Goal: Task Accomplishment & Management: Use online tool/utility

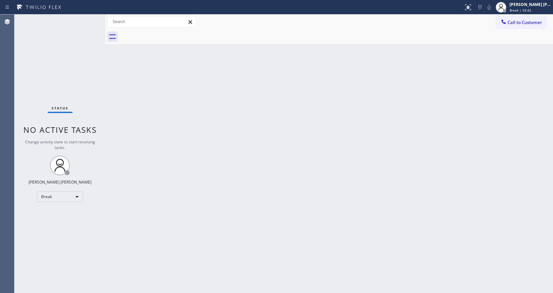
click at [455, 139] on div "Back to Dashboard Change Sender ID Customers Technicians Select a contact Outbo…" at bounding box center [329, 153] width 448 height 278
click at [468, 108] on div "Back to Dashboard Change Sender ID Customers Technicians Select a contact Outbo…" at bounding box center [329, 153] width 448 height 278
drag, startPoint x: 149, startPoint y: 54, endPoint x: 210, endPoint y: 59, distance: 61.2
click at [149, 54] on div "Back to Dashboard Change Sender ID Customers Technicians Select a contact Outbo…" at bounding box center [329, 153] width 448 height 278
click at [521, 10] on span "Break | 1h" at bounding box center [518, 10] width 17 height 5
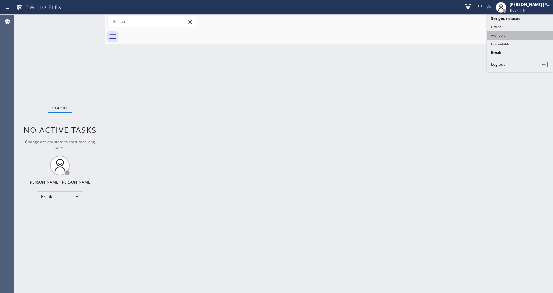
click at [504, 33] on button "Available" at bounding box center [521, 35] width 66 height 9
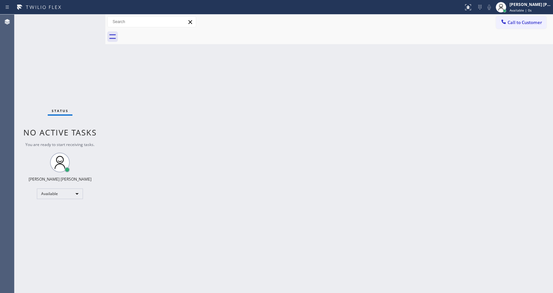
click at [363, 107] on div "Back to Dashboard Change Sender ID Customers Technicians Select a contact Outbo…" at bounding box center [329, 153] width 448 height 278
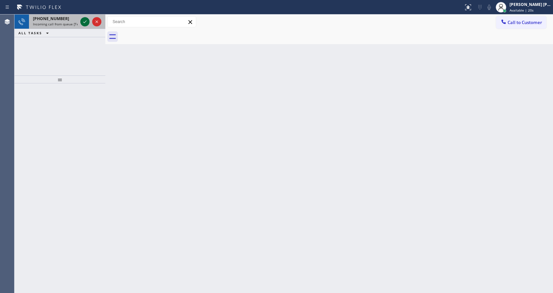
drag, startPoint x: 72, startPoint y: 24, endPoint x: 83, endPoint y: 23, distance: 10.9
click at [72, 24] on span "Incoming call from queue [Test] All" at bounding box center [60, 24] width 55 height 5
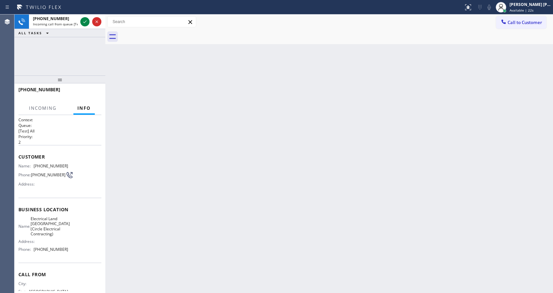
click at [301, 80] on div "Back to Dashboard Change Sender ID Customers Technicians Select a contact Outbo…" at bounding box center [329, 153] width 448 height 278
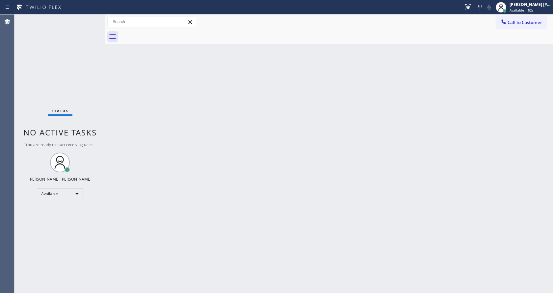
drag, startPoint x: 226, startPoint y: 276, endPoint x: 217, endPoint y: 291, distance: 17.5
click at [226, 276] on div "Back to Dashboard Change Sender ID Customers Technicians Select a contact Outbo…" at bounding box center [329, 153] width 448 height 278
drag, startPoint x: 78, startPoint y: 89, endPoint x: 309, endPoint y: 52, distance: 233.4
click at [78, 89] on div "Status No active tasks You are ready to start receiving tasks. [PERSON_NAME] [P…" at bounding box center [59, 153] width 91 height 278
click at [252, 154] on div "Back to Dashboard Change Sender ID Customers Technicians Select a contact Outbo…" at bounding box center [329, 153] width 448 height 278
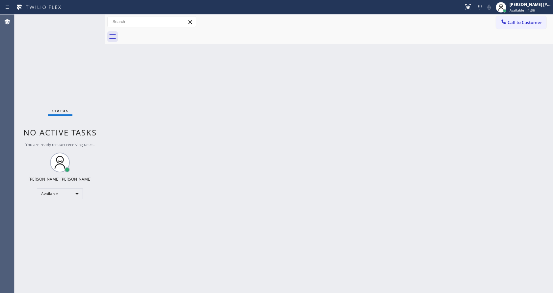
drag, startPoint x: 61, startPoint y: 118, endPoint x: 93, endPoint y: 95, distance: 39.7
click at [61, 118] on div "Status No active tasks You are ready to start receiving tasks. [PERSON_NAME] [P…" at bounding box center [59, 153] width 91 height 278
click at [101, 122] on div "Status No active tasks You are ready to start receiving tasks. [PERSON_NAME] [P…" at bounding box center [59, 153] width 91 height 278
click at [90, 17] on div "Status No active tasks You are ready to start receiving tasks. [PERSON_NAME] [P…" at bounding box center [59, 153] width 91 height 278
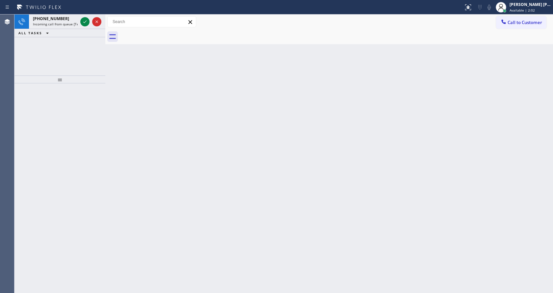
click at [87, 21] on icon at bounding box center [85, 22] width 8 height 8
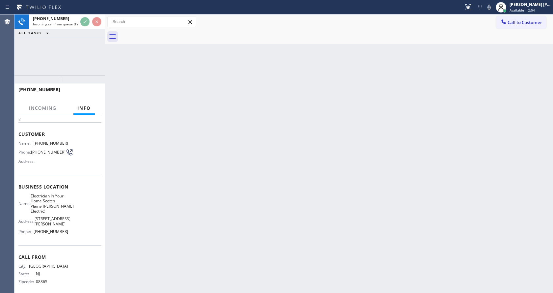
scroll to position [44, 0]
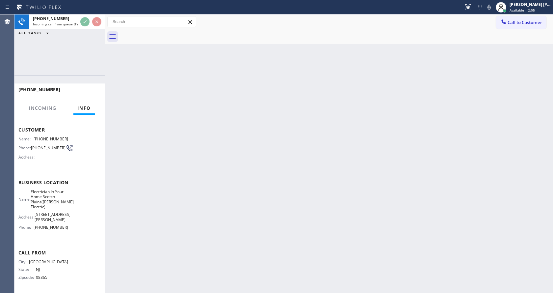
click at [158, 190] on div "Back to Dashboard Change Sender ID Customers Technicians Select a contact Outbo…" at bounding box center [329, 153] width 448 height 278
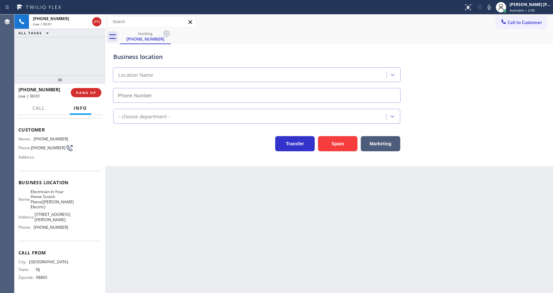
type input "(908) 364-8969"
click at [337, 142] on button "Spam" at bounding box center [338, 143] width 40 height 15
click at [232, 245] on div "Back to Dashboard Change Sender ID Customers Technicians Select a contact Outbo…" at bounding box center [329, 153] width 448 height 278
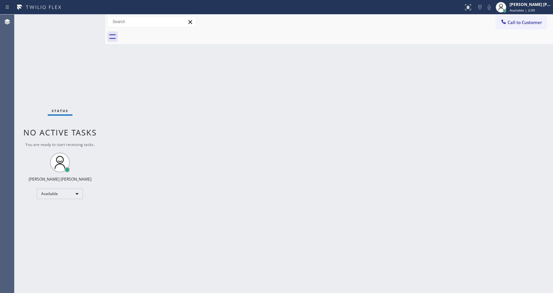
click at [205, 155] on div "Back to Dashboard Change Sender ID Customers Technicians Select a contact Outbo…" at bounding box center [329, 153] width 448 height 278
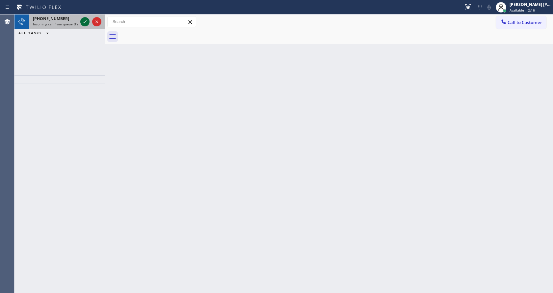
click at [87, 23] on icon at bounding box center [85, 22] width 8 height 8
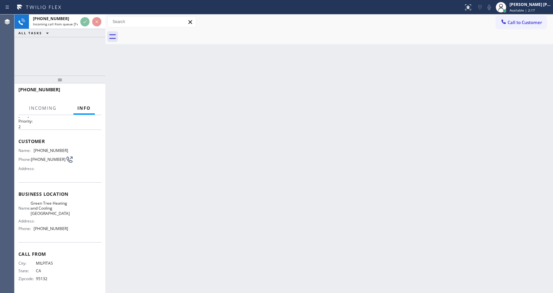
scroll to position [24, 0]
click at [266, 199] on div "Back to Dashboard Change Sender ID Customers Technicians Select a contact Outbo…" at bounding box center [329, 153] width 448 height 278
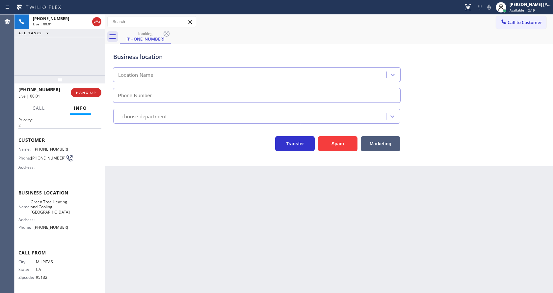
type input "(408) 676-2219"
click at [326, 149] on button "Spam" at bounding box center [338, 143] width 40 height 15
drag, startPoint x: 246, startPoint y: 269, endPoint x: 228, endPoint y: 279, distance: 20.3
click at [246, 269] on div "Back to Dashboard Change Sender ID Customers Technicians Select a contact Outbo…" at bounding box center [329, 153] width 448 height 278
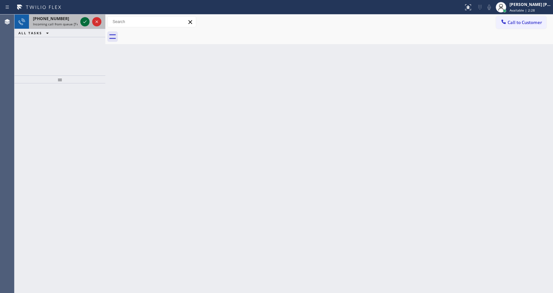
click at [83, 23] on icon at bounding box center [85, 22] width 8 height 8
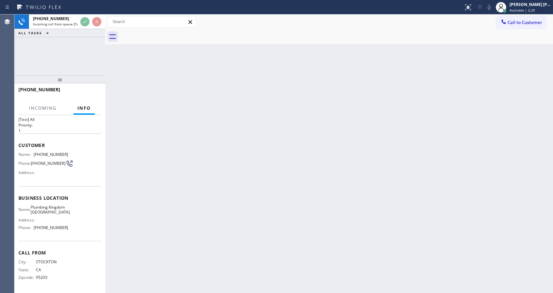
scroll to position [19, 0]
click at [228, 179] on div "Back to Dashboard Change Sender ID Customers Technicians Select a contact Outbo…" at bounding box center [329, 153] width 448 height 278
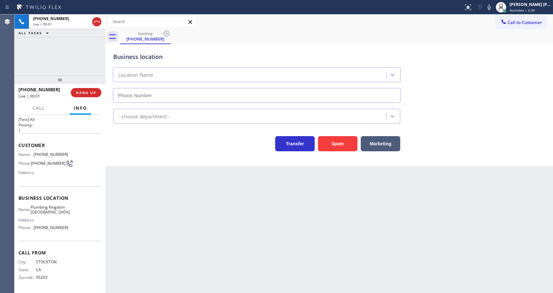
type input "(949) 674-3799"
click at [335, 143] on button "Spam" at bounding box center [338, 143] width 40 height 15
drag, startPoint x: 287, startPoint y: 237, endPoint x: 258, endPoint y: 248, distance: 30.8
click at [286, 237] on div "Back to Dashboard Change Sender ID Customers Technicians Select a contact Outbo…" at bounding box center [329, 153] width 448 height 278
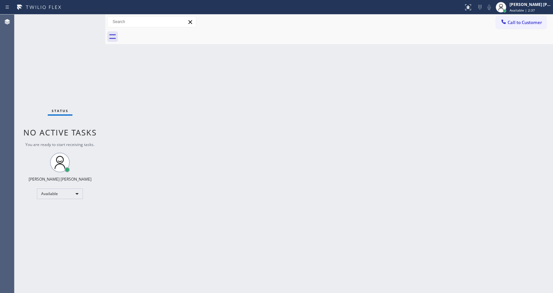
drag, startPoint x: 93, startPoint y: 85, endPoint x: 105, endPoint y: 105, distance: 23.5
click at [93, 85] on div "Status No active tasks You are ready to start receiving tasks. [PERSON_NAME] [P…" at bounding box center [59, 153] width 91 height 278
click at [280, 178] on div "Back to Dashboard Change Sender ID Customers Technicians Select a contact Outbo…" at bounding box center [329, 153] width 448 height 278
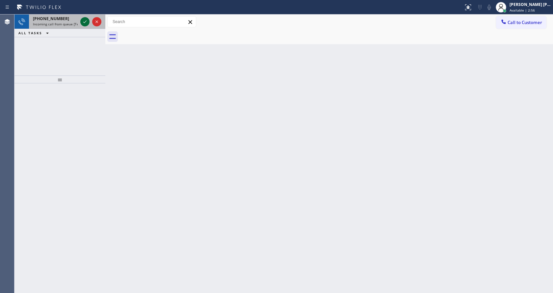
click at [88, 18] on icon at bounding box center [85, 22] width 8 height 8
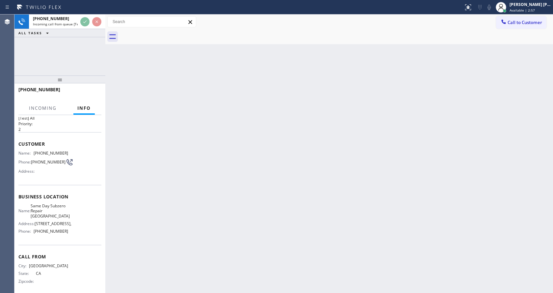
scroll to position [24, 0]
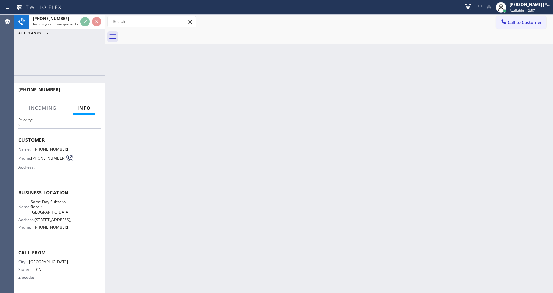
click at [219, 220] on div "Back to Dashboard Change Sender ID Customers Technicians Select a contact Outbo…" at bounding box center [329, 153] width 448 height 278
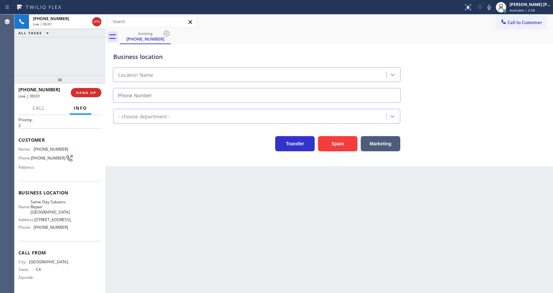
type input "(628) 244-8855"
click at [331, 147] on button "Spam" at bounding box center [338, 143] width 40 height 15
click at [216, 250] on div "Back to Dashboard Change Sender ID Customers Technicians Select a contact Outbo…" at bounding box center [329, 153] width 448 height 278
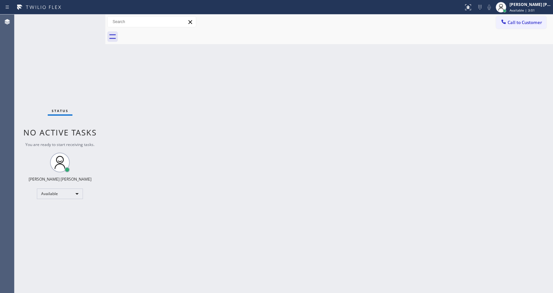
drag, startPoint x: 94, startPoint y: 16, endPoint x: 91, endPoint y: 17, distance: 3.4
click at [94, 16] on div "Status No active tasks You are ready to start receiving tasks. [PERSON_NAME] [P…" at bounding box center [59, 153] width 91 height 278
click at [91, 17] on div "Status No active tasks You are ready to start receiving tasks. [PERSON_NAME] [P…" at bounding box center [59, 153] width 91 height 278
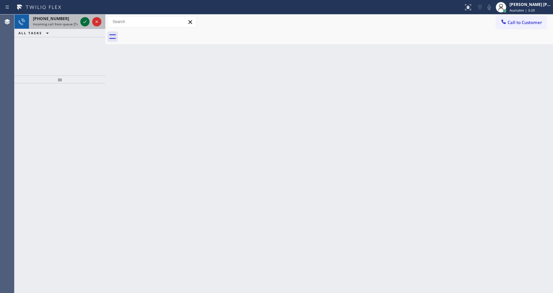
click at [85, 20] on icon at bounding box center [85, 22] width 8 height 8
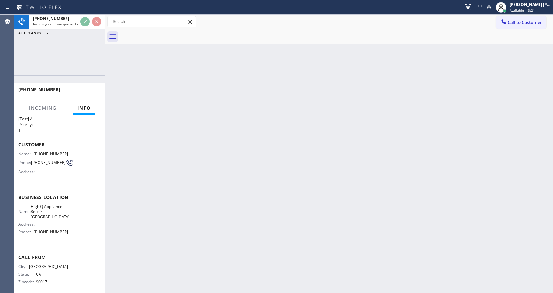
scroll to position [19, 0]
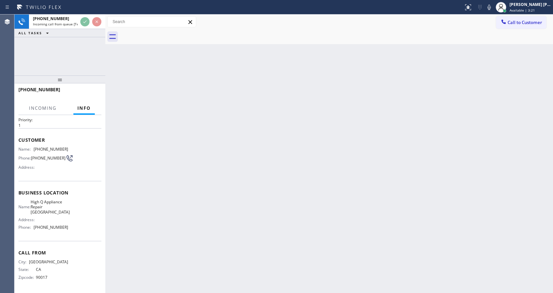
click at [294, 159] on div "Back to Dashboard Change Sender ID Customers Technicians Select a contact Outbo…" at bounding box center [329, 153] width 448 height 278
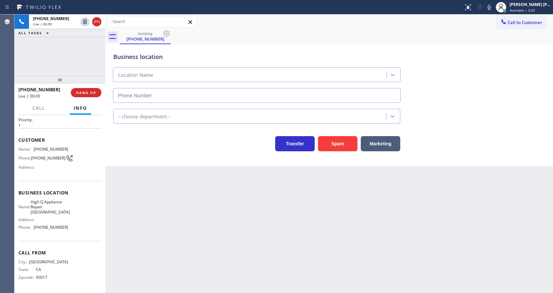
type input "(562) 608-1415"
click at [207, 205] on div "Back to Dashboard Change Sender ID Customers Technicians Select a contact Outbo…" at bounding box center [329, 153] width 448 height 278
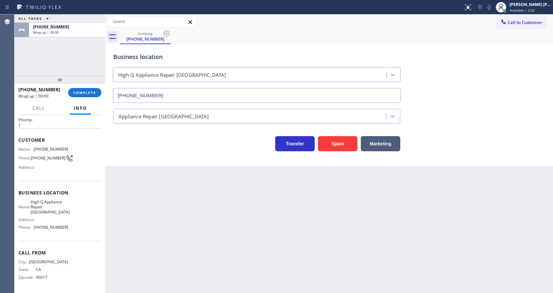
click at [125, 165] on div "Business location High Q Appliance Repair Fullerton (562) 608-1415 Appliance Re…" at bounding box center [329, 105] width 448 height 122
click at [89, 93] on span "COMPLETE" at bounding box center [84, 92] width 23 height 5
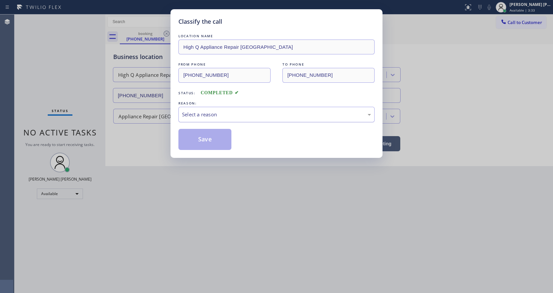
click at [212, 118] on div "Select a reason" at bounding box center [276, 115] width 189 height 8
click at [205, 135] on button "Save" at bounding box center [205, 139] width 53 height 21
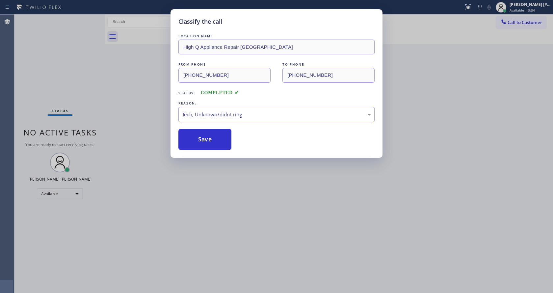
click at [275, 220] on div "Classify the call LOCATION NAME High Q Appliance Repair Fullerton FROM PHONE (2…" at bounding box center [276, 146] width 553 height 293
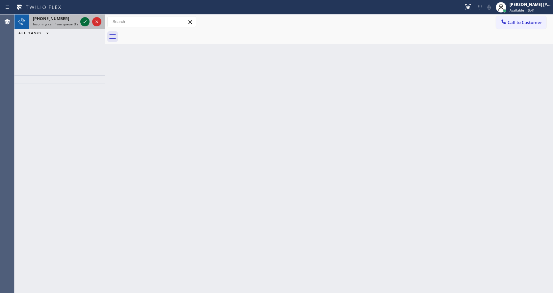
click at [85, 23] on icon at bounding box center [85, 22] width 8 height 8
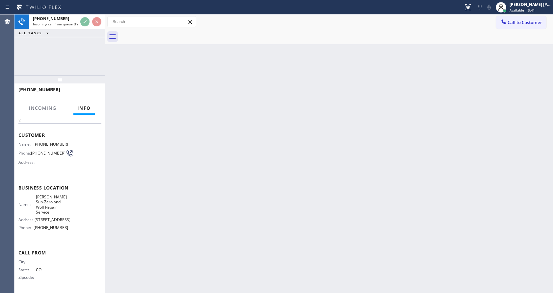
click at [236, 152] on div "Back to Dashboard Change Sender ID Customers Technicians Select a contact Outbo…" at bounding box center [329, 153] width 448 height 278
click at [213, 225] on div "Back to Dashboard Change Sender ID Customers Technicians Select a contact Outbo…" at bounding box center [329, 153] width 448 height 278
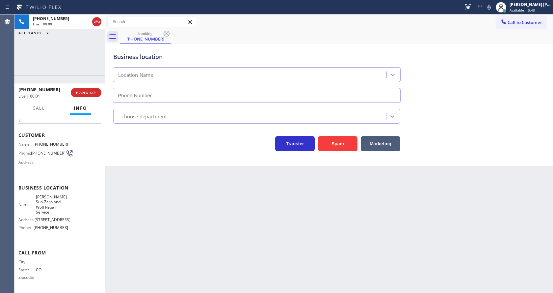
type input "(602) 536-9856"
click at [222, 232] on div "Back to Dashboard Change Sender ID Customers Technicians Select a contact Outbo…" at bounding box center [329, 153] width 448 height 278
drag, startPoint x: 118, startPoint y: 179, endPoint x: 198, endPoint y: 157, distance: 83.7
click at [118, 179] on div "Back to Dashboard Change Sender ID Customers Technicians Select a contact Outbo…" at bounding box center [329, 153] width 448 height 278
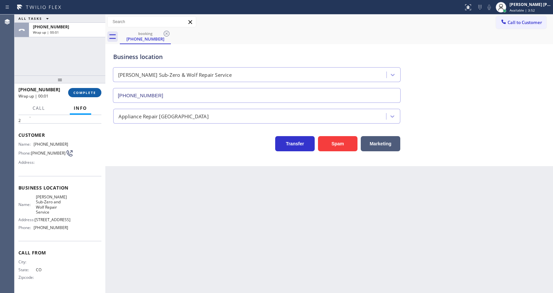
click at [80, 90] on span "COMPLETE" at bounding box center [84, 92] width 23 height 5
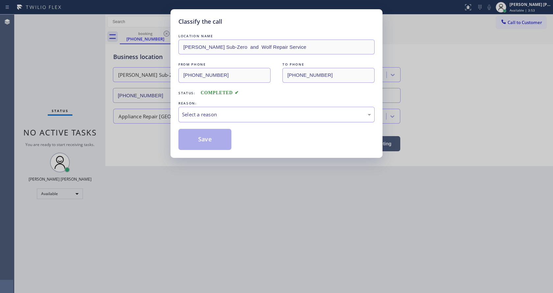
click at [221, 111] on div "Select a reason" at bounding box center [276, 115] width 189 height 8
click at [212, 139] on button "Save" at bounding box center [205, 139] width 53 height 21
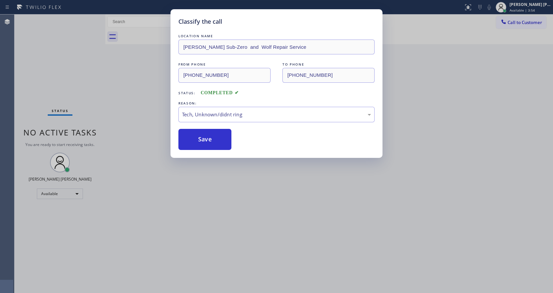
click at [260, 188] on div "Classify the call LOCATION NAME Allen's Sub-Zero and Wolf Repair Service FROM P…" at bounding box center [276, 146] width 553 height 293
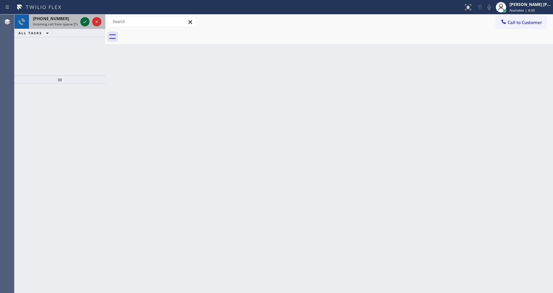
click at [84, 21] on icon at bounding box center [85, 22] width 8 height 8
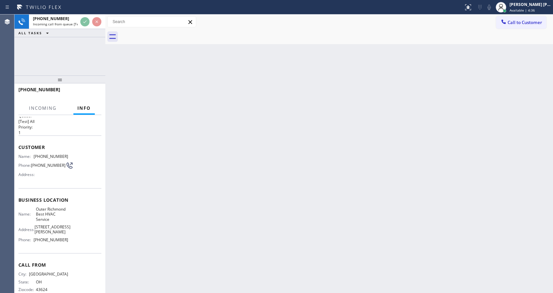
scroll to position [19, 0]
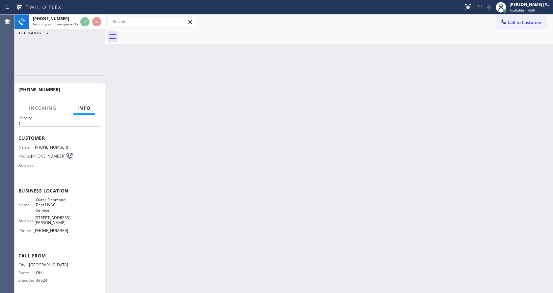
click at [184, 154] on div "Back to Dashboard Change Sender ID Customers Technicians Select a contact Outbo…" at bounding box center [329, 153] width 448 height 278
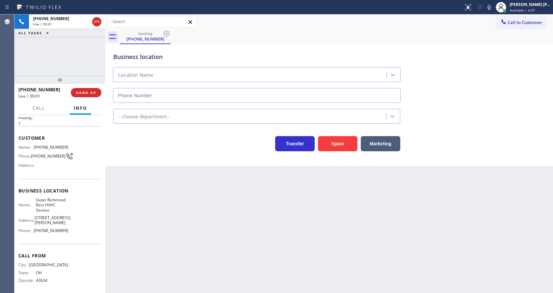
type input "(628) 888-6067"
click at [229, 189] on div "Back to Dashboard Change Sender ID Customers Technicians Select a contact Outbo…" at bounding box center [329, 153] width 448 height 278
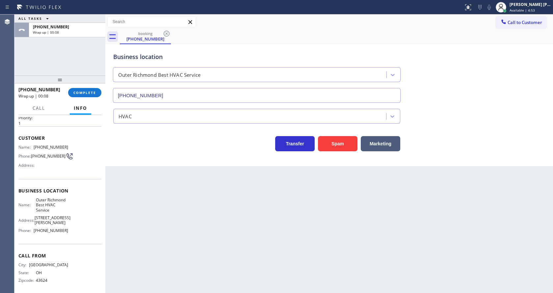
click at [117, 168] on div "Back to Dashboard Change Sender ID Customers Technicians Select a contact Outbo…" at bounding box center [329, 153] width 448 height 278
click at [88, 94] on span "COMPLETE" at bounding box center [84, 92] width 23 height 5
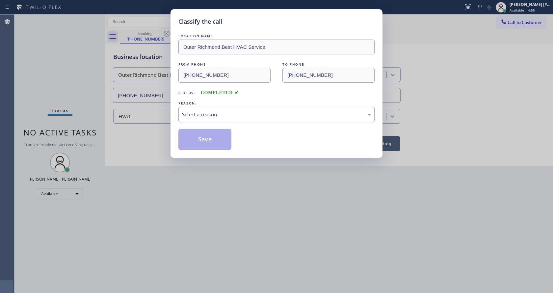
click at [200, 117] on div "Select a reason" at bounding box center [276, 115] width 189 height 8
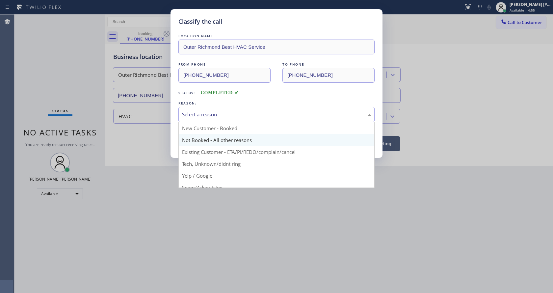
click at [205, 136] on button "Save" at bounding box center [205, 139] width 53 height 21
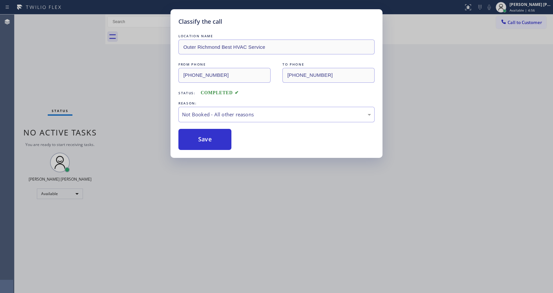
click at [205, 136] on button "Save" at bounding box center [205, 139] width 53 height 21
click at [225, 170] on div "Classify the call LOCATION NAME Outer Richmond Best HVAC Service FROM PHONE (41…" at bounding box center [276, 146] width 553 height 293
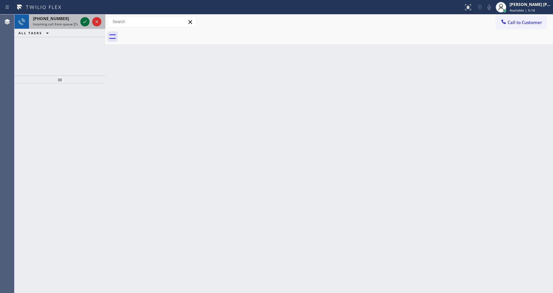
click at [86, 22] on icon at bounding box center [85, 22] width 8 height 8
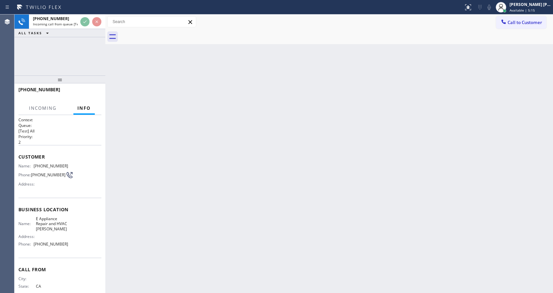
scroll to position [19, 0]
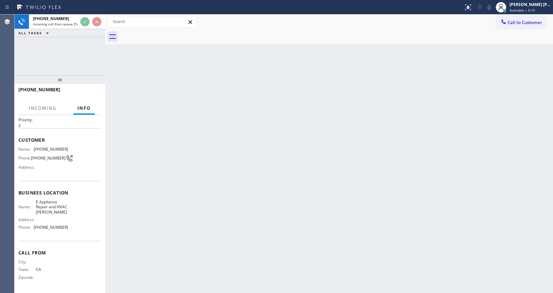
click at [200, 160] on div "Back to Dashboard Change Sender ID Customers Technicians Select a contact Outbo…" at bounding box center [329, 153] width 448 height 278
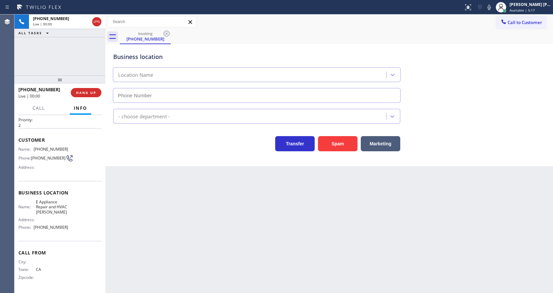
type input "(562) 378-3989"
click at [153, 158] on div "Business location E Appliance Repair & HVAC Downey (562) 378-3989 Appliance Rep…" at bounding box center [329, 105] width 448 height 122
click at [332, 153] on div "Business location E Appliance Repair & HVAC Downey (562) 378-3989 Appliance Rep…" at bounding box center [329, 105] width 448 height 122
click at [331, 145] on button "Spam" at bounding box center [338, 143] width 40 height 15
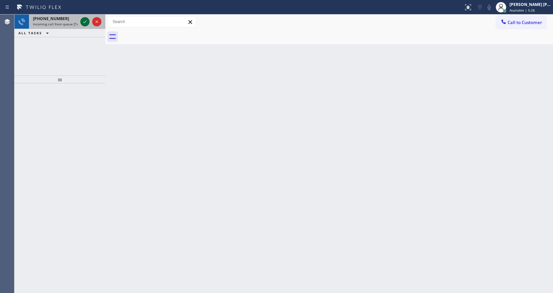
click at [83, 23] on icon at bounding box center [85, 22] width 8 height 8
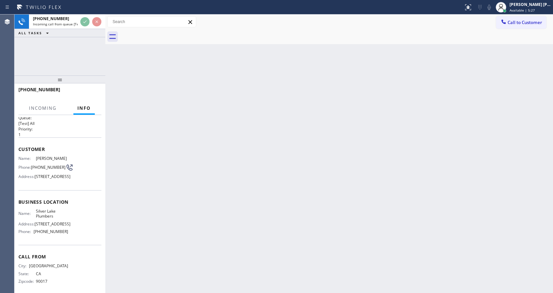
scroll to position [6, 0]
click at [220, 190] on div "Back to Dashboard Change Sender ID Customers Technicians Select a contact Outbo…" at bounding box center [329, 153] width 448 height 278
drag, startPoint x: 107, startPoint y: 85, endPoint x: 157, endPoint y: 75, distance: 51.2
click at [105, 85] on div at bounding box center [105, 153] width 0 height 278
click at [141, 158] on div "Back to Dashboard Change Sender ID Customers Technicians Select a contact Outbo…" at bounding box center [329, 153] width 448 height 278
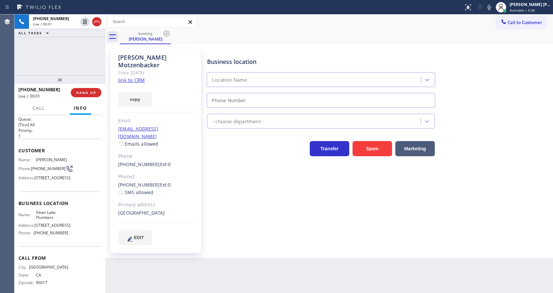
type input "[PHONE_NUMBER]"
click at [141, 77] on link "link to CRM" at bounding box center [131, 80] width 27 height 7
click at [493, 7] on icon at bounding box center [490, 7] width 8 height 8
click at [85, 21] on icon at bounding box center [85, 22] width 8 height 8
click at [227, 179] on div "Business location [GEOGRAPHIC_DATA] [PHONE_NUMBER] Plumbing Reg Transfer Spam M…" at bounding box center [379, 147] width 346 height 192
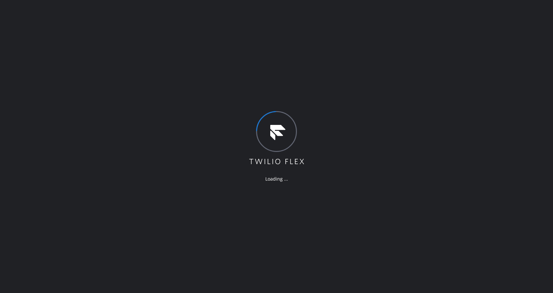
drag, startPoint x: 93, startPoint y: 115, endPoint x: 69, endPoint y: 83, distance: 39.3
click at [93, 115] on div "Loading ..." at bounding box center [276, 146] width 553 height 293
click at [137, 150] on div "Loading ..." at bounding box center [276, 146] width 553 height 293
click at [288, 152] on icon at bounding box center [276, 138] width 57 height 55
click at [87, 126] on div "Loading ..." at bounding box center [276, 146] width 553 height 293
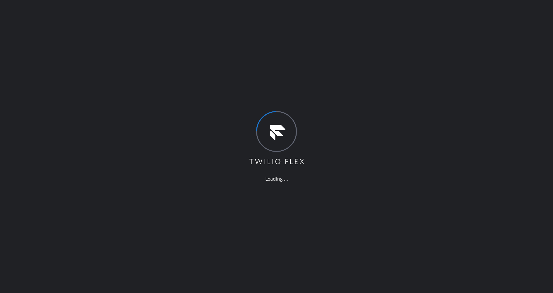
click at [137, 67] on div "Loading ..." at bounding box center [276, 146] width 553 height 293
click at [114, 128] on div "Loading ..." at bounding box center [276, 146] width 553 height 293
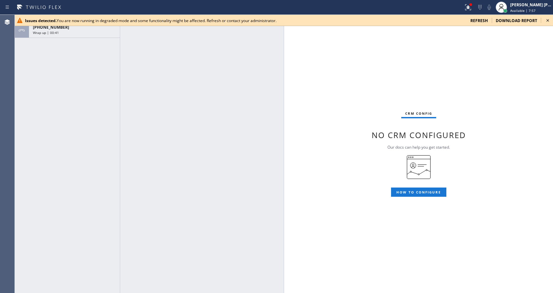
click at [549, 20] on icon at bounding box center [548, 20] width 8 height 8
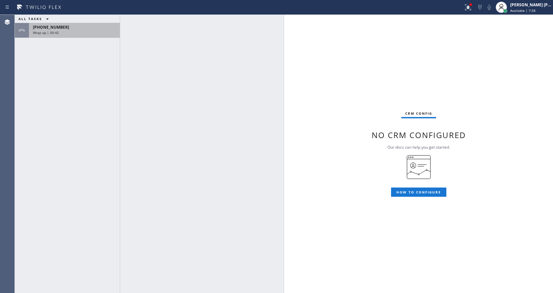
click at [46, 33] on span "Wrap up | 00:42" at bounding box center [46, 32] width 26 height 5
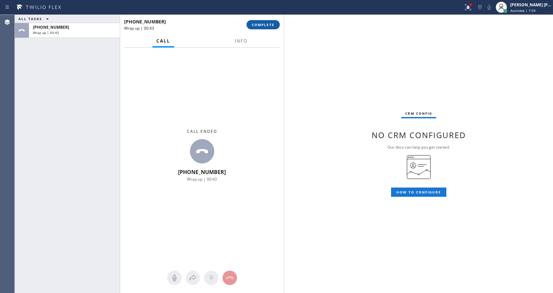
click at [264, 25] on span "COMPLETE" at bounding box center [263, 24] width 23 height 5
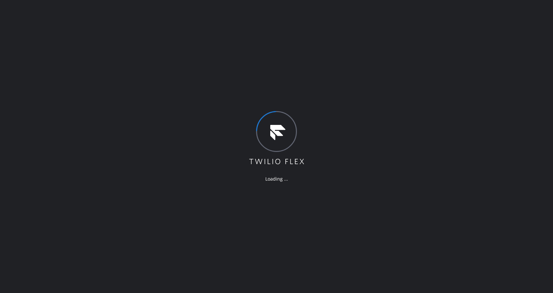
click at [38, 75] on div "Loading ..." at bounding box center [276, 146] width 553 height 293
click at [137, 103] on div "Loading ..." at bounding box center [276, 146] width 553 height 293
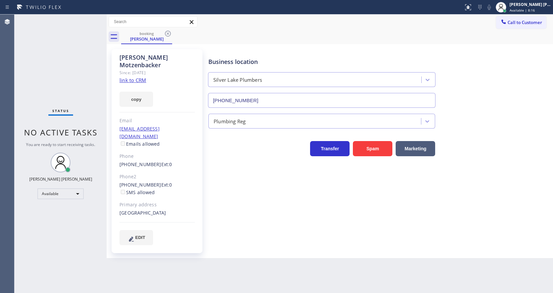
type input "[PHONE_NUMBER]"
click at [284, 210] on div "Business location [GEOGRAPHIC_DATA] [PHONE_NUMBER] Plumbing Reg Transfer Spam M…" at bounding box center [379, 147] width 345 height 192
click at [168, 35] on icon at bounding box center [168, 34] width 8 height 8
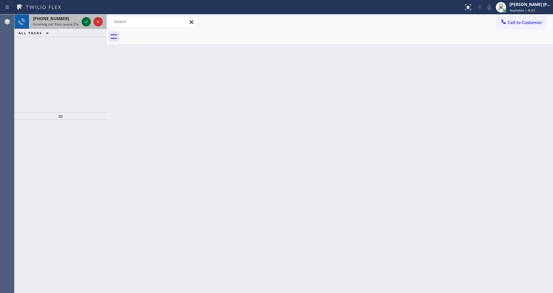
click at [86, 22] on icon at bounding box center [86, 22] width 8 height 8
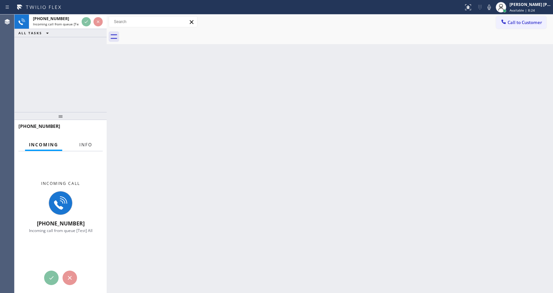
click at [86, 143] on span "Info" at bounding box center [85, 145] width 13 height 6
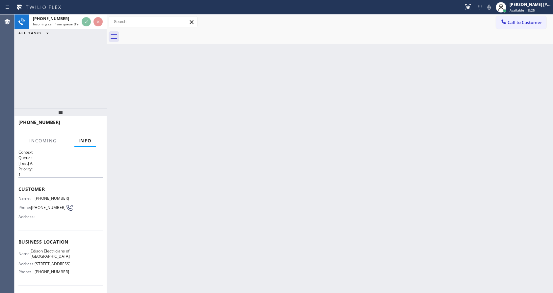
drag, startPoint x: 61, startPoint y: 115, endPoint x: 56, endPoint y: 53, distance: 62.7
click at [56, 53] on div "[PHONE_NUMBER] Incoming call from queue [Test] All ALL TASKS ALL TASKS ACTIVE T…" at bounding box center [60, 153] width 92 height 278
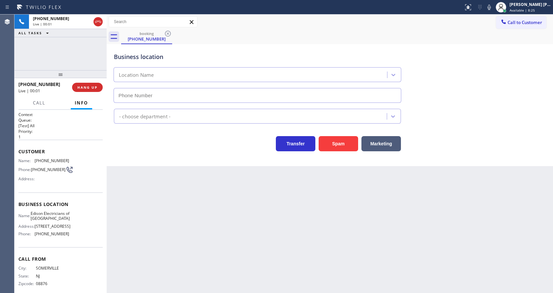
click at [247, 188] on div "Back to Dashboard Change Sender ID Customers Technicians Select a contact Outbo…" at bounding box center [330, 153] width 447 height 278
type input "[PHONE_NUMBER]"
click at [244, 221] on div "Back to Dashboard Change Sender ID Customers Technicians Select a contact Outbo…" at bounding box center [330, 153] width 447 height 278
click at [146, 154] on div "Business location Edison Electricians of [GEOGRAPHIC_DATA] [PHONE_NUMBER] Elect…" at bounding box center [330, 105] width 447 height 122
drag, startPoint x: 189, startPoint y: 196, endPoint x: 192, endPoint y: 192, distance: 5.3
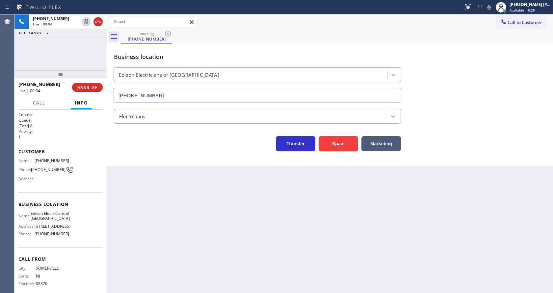
click at [191, 193] on div "Back to Dashboard Change Sender ID Customers Technicians Select a contact Outbo…" at bounding box center [330, 153] width 447 height 278
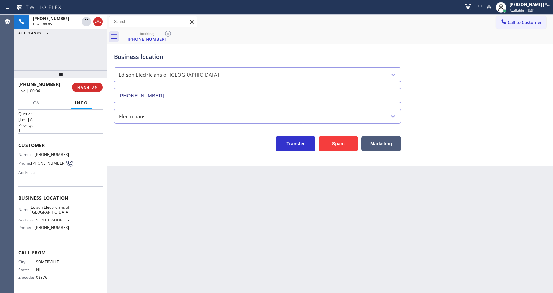
scroll to position [34, 0]
click at [294, 263] on div "Back to Dashboard Change Sender ID Customers Technicians Select a contact Outbo…" at bounding box center [330, 153] width 447 height 278
click at [148, 151] on div "Transfer Spam Marketing" at bounding box center [258, 142] width 290 height 18
drag, startPoint x: 41, startPoint y: 146, endPoint x: 38, endPoint y: 132, distance: 13.5
click at [41, 170] on div "Address:" at bounding box center [43, 172] width 51 height 5
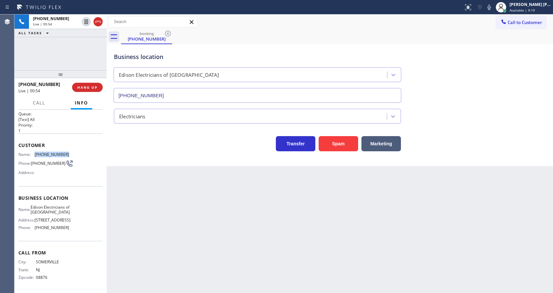
drag, startPoint x: 34, startPoint y: 125, endPoint x: 64, endPoint y: 125, distance: 30.0
click at [64, 152] on div "Name: [PHONE_NUMBER]" at bounding box center [43, 154] width 51 height 5
copy div "[PHONE_NUMBER]"
click at [130, 172] on div "Back to Dashboard Change Sender ID Customers Technicians Select a contact Outbo…" at bounding box center [330, 153] width 447 height 278
click at [151, 278] on div "Back to Dashboard Change Sender ID Customers Technicians Select a contact Outbo…" at bounding box center [330, 153] width 447 height 278
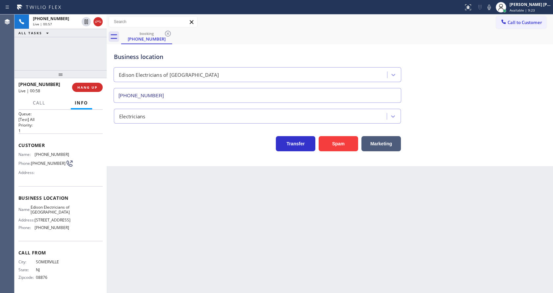
click at [66, 217] on span "[STREET_ADDRESS]" at bounding box center [53, 219] width 36 height 5
drag, startPoint x: 34, startPoint y: 179, endPoint x: 59, endPoint y: 191, distance: 27.9
click at [59, 205] on div "Name: Edison Electricians of [GEOGRAPHIC_DATA]" at bounding box center [43, 210] width 51 height 10
copy span "Edison Electricians of [GEOGRAPHIC_DATA]"
drag, startPoint x: 166, startPoint y: 218, endPoint x: 163, endPoint y: 249, distance: 31.1
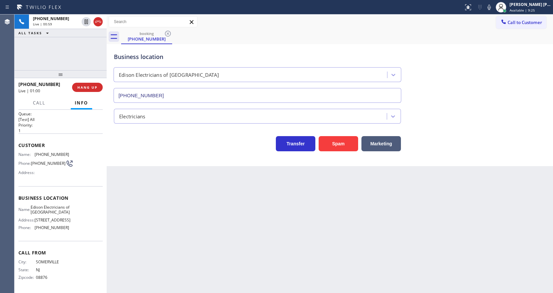
click at [166, 223] on div "Back to Dashboard Change Sender ID Customers Technicians Select a contact Outbo…" at bounding box center [330, 153] width 447 height 278
click at [80, 226] on div "Name: Edison Electricians of Jersey City Address: [STREET_ADDRESS] Phone: [PHON…" at bounding box center [60, 219] width 84 height 28
drag, startPoint x: 35, startPoint y: 227, endPoint x: 70, endPoint y: 226, distance: 35.3
click at [70, 226] on div "Name: Edison Electricians of Jersey City Address: [STREET_ADDRESS] Phone: [PHON…" at bounding box center [60, 219] width 84 height 28
copy span "[PHONE_NUMBER]"
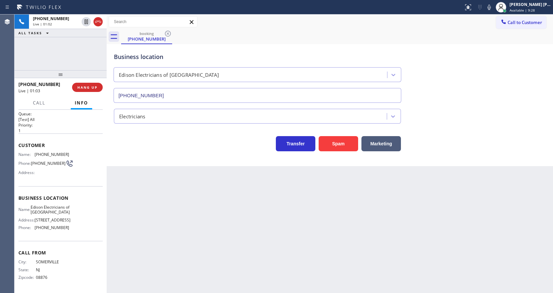
click at [154, 204] on div "Back to Dashboard Change Sender ID Customers Technicians Select a contact Outbo…" at bounding box center [330, 153] width 447 height 278
drag, startPoint x: 489, startPoint y: 6, endPoint x: 487, endPoint y: 26, distance: 20.3
click at [489, 6] on icon at bounding box center [490, 7] width 8 height 8
click at [211, 246] on div "Back to Dashboard Change Sender ID Customers Technicians Select a contact Outbo…" at bounding box center [330, 153] width 447 height 278
click at [153, 257] on div "Back to Dashboard Change Sender ID Customers Technicians Select a contact Outbo…" at bounding box center [330, 153] width 447 height 278
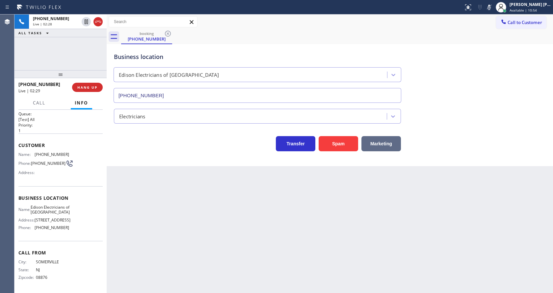
click at [294, 193] on div "Back to Dashboard Change Sender ID Customers Technicians Select a contact Outbo…" at bounding box center [330, 153] width 447 height 278
click at [491, 10] on icon at bounding box center [490, 7] width 8 height 8
click at [510, 87] on div "Business location Edison Electricians of [GEOGRAPHIC_DATA] [PHONE_NUMBER]" at bounding box center [330, 73] width 435 height 60
click at [230, 184] on div "Back to Dashboard Change Sender ID Customers Technicians Select a contact Outbo…" at bounding box center [330, 153] width 447 height 278
click at [158, 155] on div "Business location Edison Electricians of [GEOGRAPHIC_DATA] [PHONE_NUMBER] Elect…" at bounding box center [330, 105] width 447 height 122
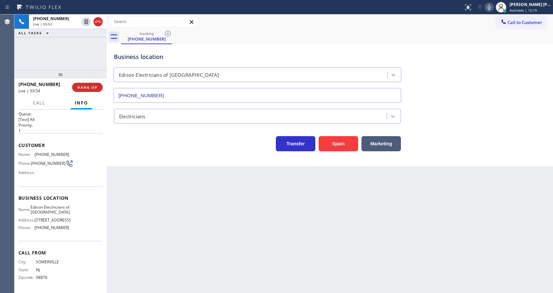
click at [320, 227] on div "Back to Dashboard Change Sender ID Customers Technicians Select a contact Outbo…" at bounding box center [330, 153] width 447 height 278
click at [142, 146] on div "Transfer Spam Marketing" at bounding box center [258, 142] width 290 height 18
click at [493, 8] on icon at bounding box center [490, 7] width 8 height 8
click at [86, 20] on icon at bounding box center [86, 21] width 3 height 5
click at [215, 235] on div "Back to Dashboard Change Sender ID Customers Technicians Select a contact Outbo…" at bounding box center [330, 153] width 447 height 278
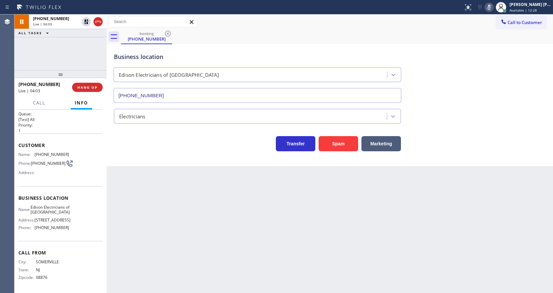
drag, startPoint x: 136, startPoint y: 225, endPoint x: 141, endPoint y: 288, distance: 63.4
click at [136, 225] on div "Back to Dashboard Change Sender ID Customers Technicians Select a contact Outbo…" at bounding box center [330, 153] width 447 height 278
click at [289, 252] on div "Back to Dashboard Change Sender ID Customers Technicians Select a contact Outbo…" at bounding box center [330, 153] width 447 height 278
click at [88, 43] on icon at bounding box center [86, 45] width 8 height 8
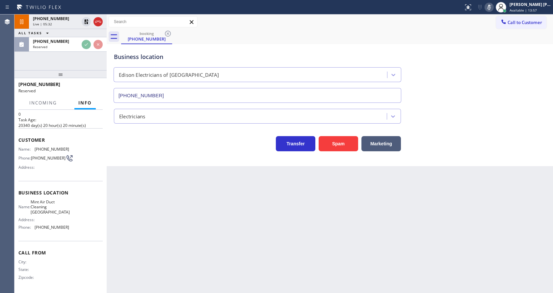
scroll to position [19, 0]
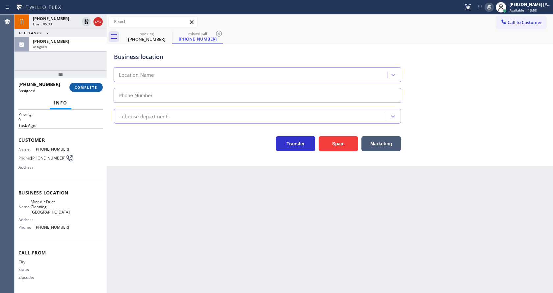
click at [81, 86] on span "COMPLETE" at bounding box center [86, 87] width 23 height 5
type input "[PHONE_NUMBER]"
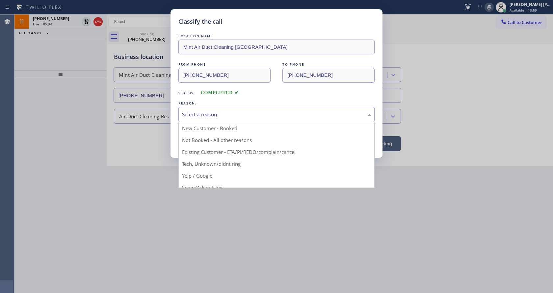
click at [209, 112] on div "Select a reason" at bounding box center [276, 115] width 189 height 8
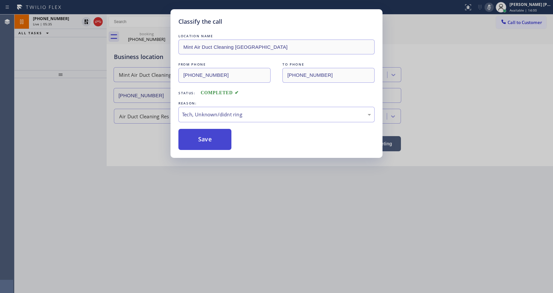
click at [209, 139] on button "Save" at bounding box center [205, 139] width 53 height 21
click at [66, 21] on div "[PHONE_NUMBER] Live | 05:36" at bounding box center [54, 21] width 51 height 14
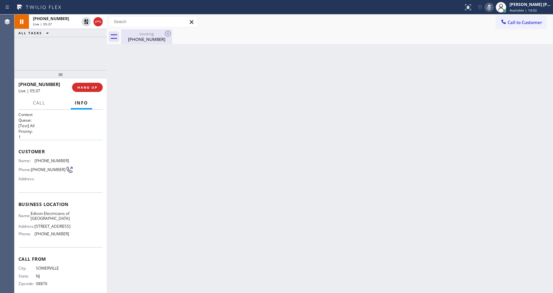
click at [126, 35] on div "booking" at bounding box center [147, 33] width 50 height 5
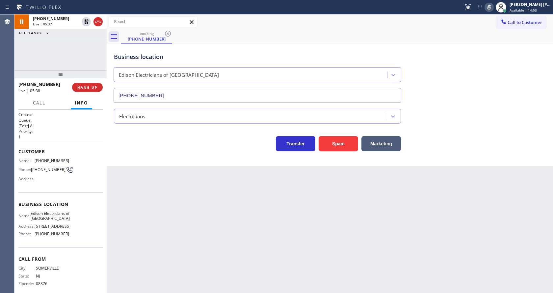
click at [205, 176] on div "Back to Dashboard Change Sender ID Customers Technicians Select a contact Outbo…" at bounding box center [330, 153] width 447 height 278
drag, startPoint x: 136, startPoint y: 160, endPoint x: 142, endPoint y: 157, distance: 6.4
click at [138, 159] on div "Business location Edison Electricians of [GEOGRAPHIC_DATA] [PHONE_NUMBER] Elect…" at bounding box center [330, 105] width 447 height 122
click at [185, 201] on div "Back to Dashboard Change Sender ID Customers Technicians Select a contact Outbo…" at bounding box center [330, 153] width 447 height 278
click at [148, 186] on div "Back to Dashboard Change Sender ID Customers Technicians Select a contact Outbo…" at bounding box center [330, 153] width 447 height 278
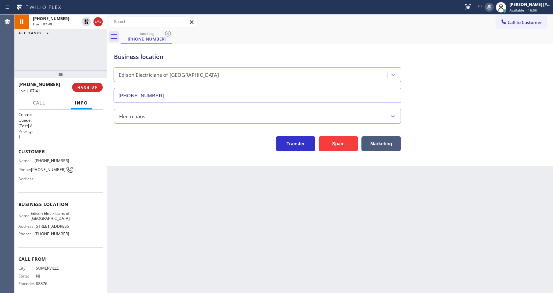
click at [150, 160] on div "Business location Edison Electricians of [GEOGRAPHIC_DATA] [PHONE_NUMBER] Elect…" at bounding box center [330, 105] width 447 height 122
click at [215, 265] on div "Back to Dashboard Change Sender ID Customers Technicians Select a contact Outbo…" at bounding box center [330, 153] width 447 height 278
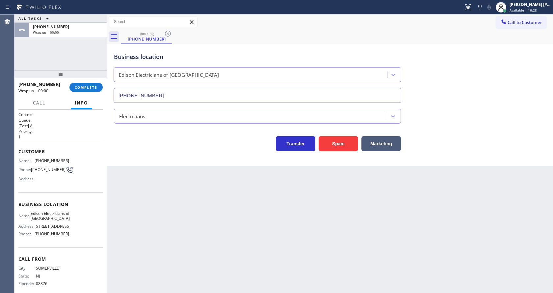
click at [153, 168] on div "Back to Dashboard Change Sender ID Customers Technicians Select a contact Outbo…" at bounding box center [330, 153] width 447 height 278
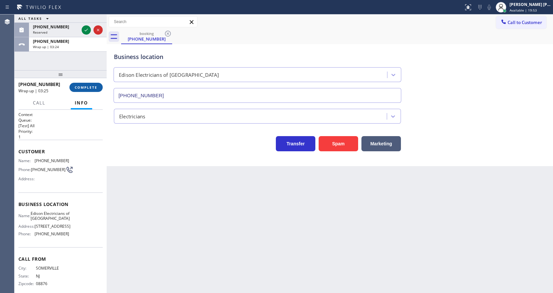
click at [71, 85] on button "COMPLETE" at bounding box center [86, 87] width 33 height 9
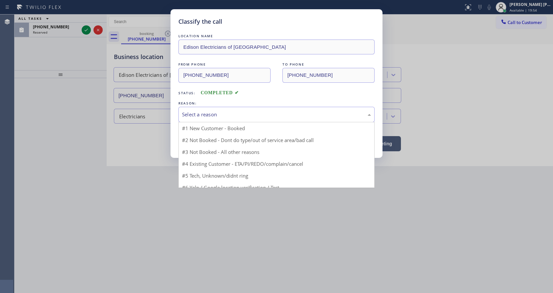
click at [209, 112] on div "Select a reason" at bounding box center [276, 115] width 189 height 8
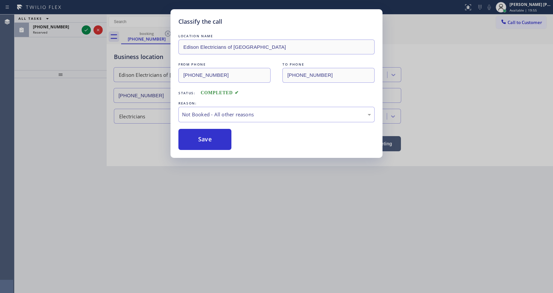
click at [208, 136] on button "Save" at bounding box center [205, 139] width 53 height 21
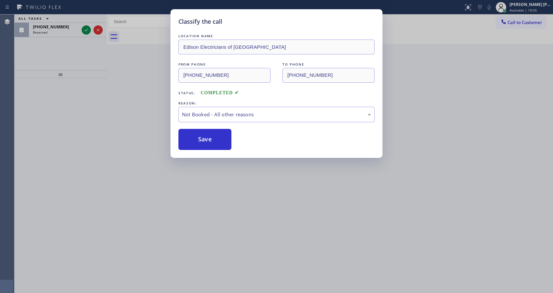
click at [208, 136] on button "Save" at bounding box center [205, 139] width 53 height 21
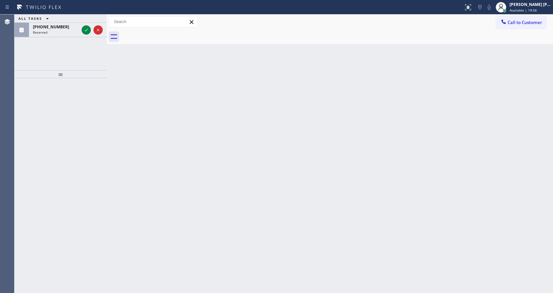
click at [68, 29] on div "[PHONE_NUMBER]" at bounding box center [56, 27] width 46 height 6
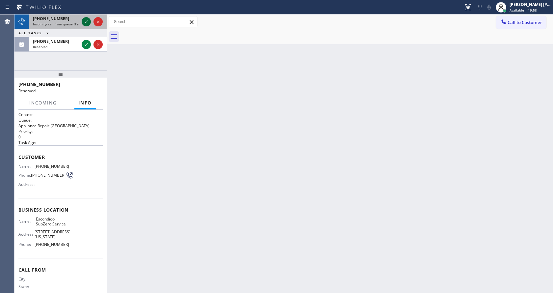
click at [87, 22] on icon at bounding box center [86, 21] width 3 height 3
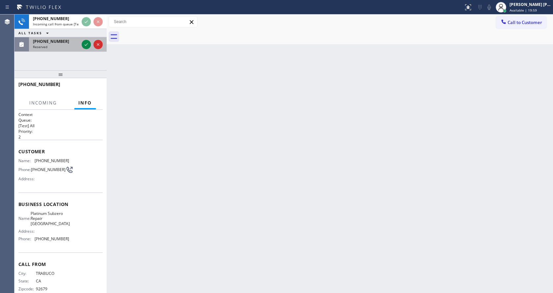
click at [75, 41] on div "[PHONE_NUMBER]" at bounding box center [56, 42] width 46 height 6
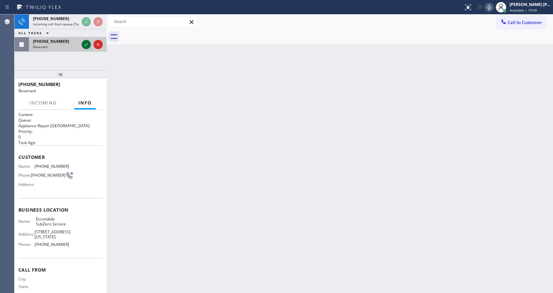
click at [82, 44] on div at bounding box center [86, 45] width 9 height 8
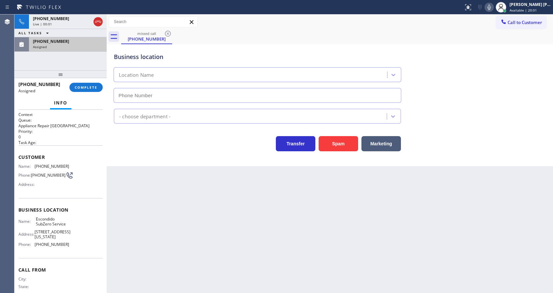
type input "[PHONE_NUMBER]"
click at [83, 84] on button "COMPLETE" at bounding box center [86, 87] width 33 height 9
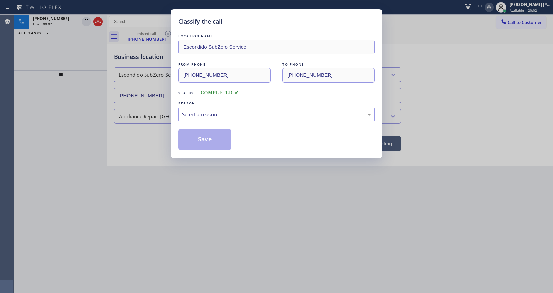
click at [195, 124] on div "LOCATION NAME Escondido SubZero Service FROM PHONE [PHONE_NUMBER] TO PHONE [PHO…" at bounding box center [277, 91] width 196 height 117
click at [196, 118] on div "Select a reason" at bounding box center [276, 115] width 189 height 8
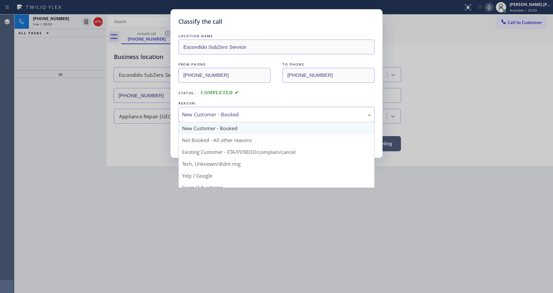
click at [199, 116] on div "New Customer - Booked" at bounding box center [276, 115] width 189 height 8
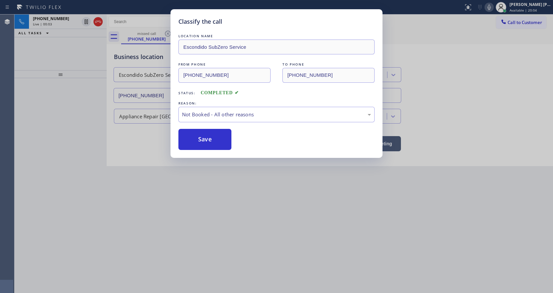
click at [202, 137] on button "Save" at bounding box center [205, 139] width 53 height 21
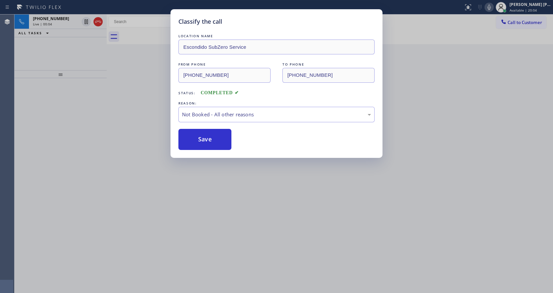
click at [202, 137] on button "Save" at bounding box center [205, 139] width 53 height 21
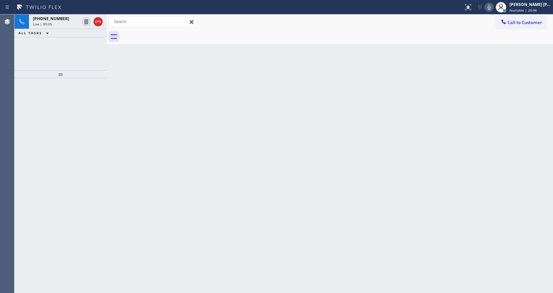
click at [68, 29] on div "ALL TASKS ALL TASKS ACTIVE TASKS TASKS IN WRAP UP" at bounding box center [60, 33] width 92 height 8
click at [66, 23] on div "Live | 00:06" at bounding box center [56, 24] width 46 height 5
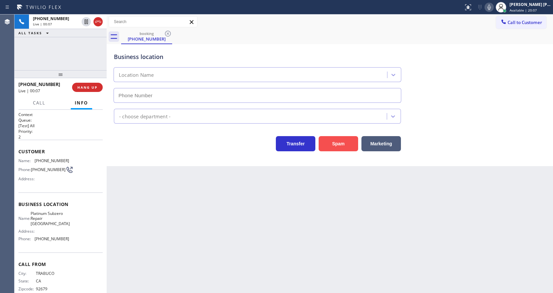
click at [351, 141] on button "Spam" at bounding box center [339, 143] width 40 height 15
click at [531, 5] on div "[PERSON_NAME] [PERSON_NAME]" at bounding box center [531, 5] width 42 height 6
type input "[PHONE_NUMBER]"
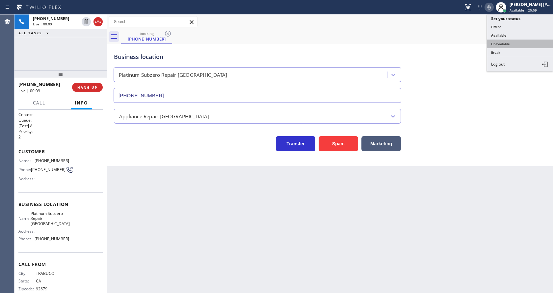
click at [516, 43] on button "Unavailable" at bounding box center [521, 44] width 66 height 9
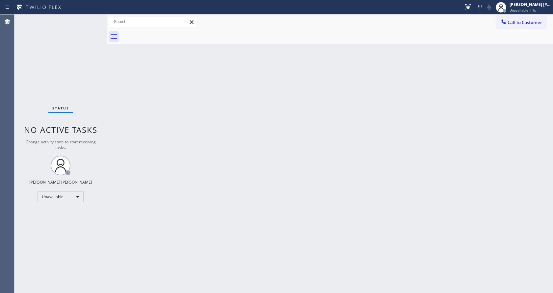
drag, startPoint x: 358, startPoint y: 147, endPoint x: 477, endPoint y: 84, distance: 134.5
click at [361, 145] on div "Back to Dashboard Change Sender ID Customers Technicians Select a contact Outbo…" at bounding box center [330, 153] width 447 height 278
click at [519, 24] on span "Call to Customer" at bounding box center [525, 22] width 35 height 6
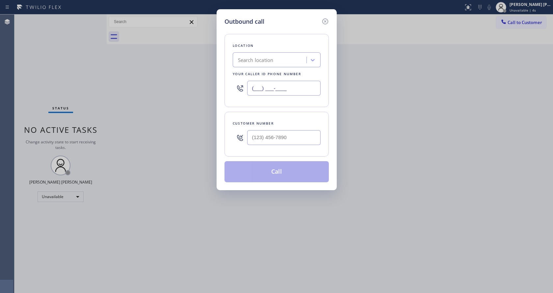
click at [264, 94] on input "(___) ___-____" at bounding box center [283, 88] width 73 height 15
paste input "862) 415-0803"
type input "[PHONE_NUMBER]"
click at [279, 140] on input "(___) ___-____" at bounding box center [283, 137] width 73 height 15
paste input "908) 635-8393"
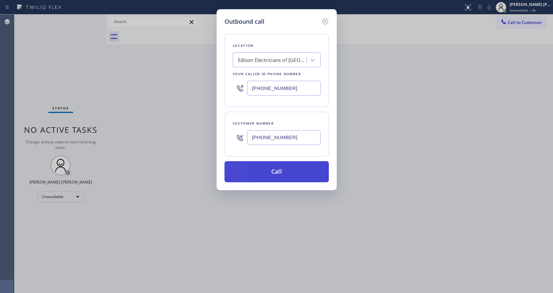
type input "[PHONE_NUMBER]"
click at [273, 173] on button "Call" at bounding box center [277, 171] width 104 height 21
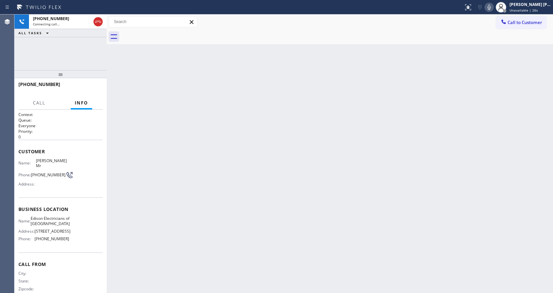
click at [201, 179] on div "Back to Dashboard Change Sender ID Customers Technicians Select a contact Outbo…" at bounding box center [330, 153] width 447 height 278
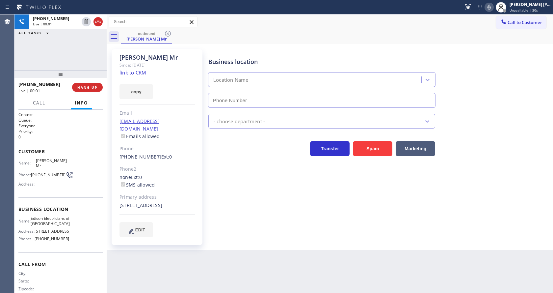
type input "[PHONE_NUMBER]"
click at [65, 142] on div "Customer Name: [PERSON_NAME] Mr [PERSON_NAME]: [PHONE_NUMBER] Address:" at bounding box center [60, 169] width 84 height 58
click at [199, 220] on div "[PERSON_NAME] Mr Since: [DATE] link to CRM copy Email [EMAIL_ADDRESS][DOMAIN_NA…" at bounding box center [157, 147] width 91 height 196
click at [130, 72] on link "link to CRM" at bounding box center [133, 72] width 27 height 7
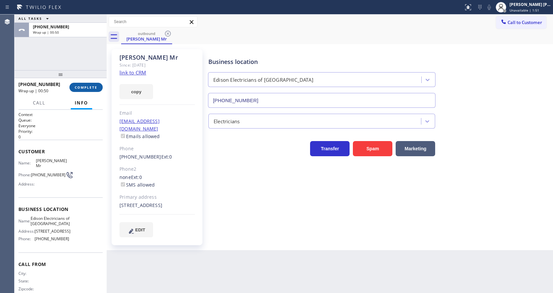
click at [77, 87] on span "COMPLETE" at bounding box center [86, 87] width 23 height 5
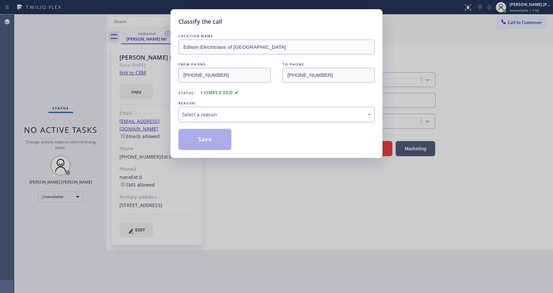
click at [206, 112] on div "Select a reason" at bounding box center [276, 115] width 189 height 8
click at [206, 136] on button "Save" at bounding box center [205, 139] width 53 height 21
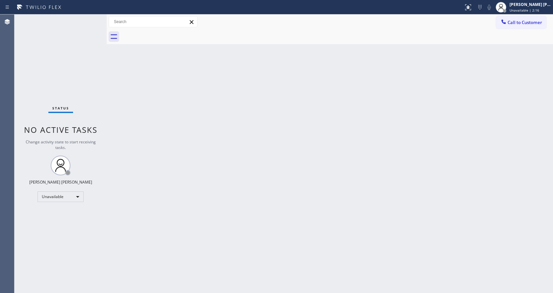
click at [196, 142] on div "Back to Dashboard Change Sender ID Customers Technicians Select a contact Outbo…" at bounding box center [330, 153] width 447 height 278
click at [100, 100] on div "Status No active tasks Change activity state to start receiving tasks. [PERSON_…" at bounding box center [60, 153] width 92 height 278
click at [304, 210] on div "Back to Dashboard Change Sender ID Customers Technicians Select a contact Outbo…" at bounding box center [330, 153] width 447 height 278
click at [424, 127] on div "Back to Dashboard Change Sender ID Customers Technicians Select a contact Outbo…" at bounding box center [330, 153] width 447 height 278
click at [101, 107] on div "Status No active tasks Change activity state to start receiving tasks. [PERSON_…" at bounding box center [60, 153] width 92 height 278
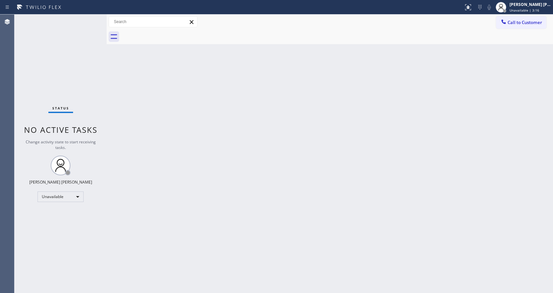
click at [51, 29] on div "Status No active tasks Change activity state to start receiving tasks. [PERSON_…" at bounding box center [60, 153] width 92 height 278
drag, startPoint x: 105, startPoint y: 24, endPoint x: 92, endPoint y: 21, distance: 13.9
click at [92, 21] on div "Status No active tasks Change activity state to start receiving tasks. [PERSON_…" at bounding box center [283, 153] width 539 height 278
click at [87, 19] on div "Status No active tasks Change activity state to start receiving tasks. [PERSON_…" at bounding box center [59, 153] width 91 height 278
click at [88, 20] on div "Status No active tasks Change activity state to start receiving tasks. [PERSON_…" at bounding box center [59, 153] width 91 height 278
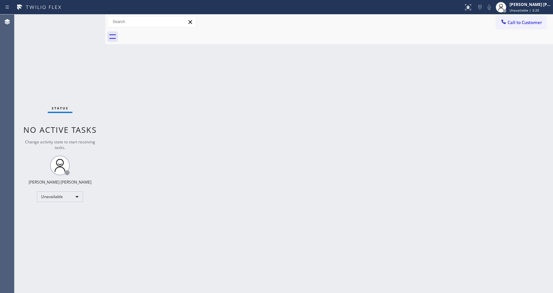
click at [88, 20] on div "Status No active tasks Change activity state to start receiving tasks. [PERSON_…" at bounding box center [59, 153] width 91 height 278
click at [90, 21] on div "Status No active tasks Change activity state to start receiving tasks. [PERSON_…" at bounding box center [59, 153] width 91 height 278
click at [275, 177] on div "Back to Dashboard Change Sender ID Customers Technicians Select a contact Outbo…" at bounding box center [329, 153] width 448 height 278
click at [87, 90] on div "Status No active tasks Change activity state to start receiving tasks. [PERSON_…" at bounding box center [59, 153] width 91 height 278
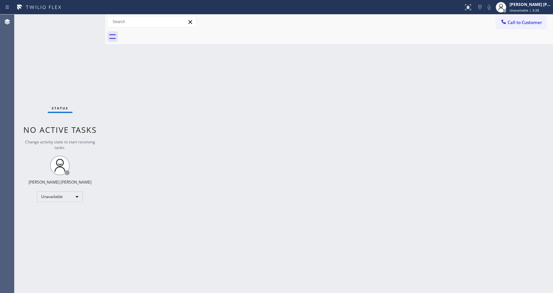
click at [87, 20] on div "Status No active tasks Change activity state to start receiving tasks. [PERSON_…" at bounding box center [59, 153] width 91 height 278
click at [89, 21] on div "Status No active tasks Change activity state to start receiving tasks. [PERSON_…" at bounding box center [59, 153] width 91 height 278
drag, startPoint x: 170, startPoint y: 181, endPoint x: 176, endPoint y: 199, distance: 19.0
click at [168, 182] on div "Back to Dashboard Change Sender ID Customers Technicians Select a contact Outbo…" at bounding box center [329, 153] width 448 height 278
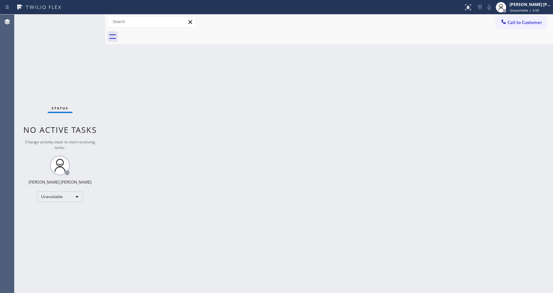
click at [113, 81] on div "Back to Dashboard Change Sender ID Customers Technicians Select a contact Outbo…" at bounding box center [329, 153] width 448 height 278
click at [88, 19] on div "Status No active tasks Change activity state to start receiving tasks. [PERSON_…" at bounding box center [59, 153] width 91 height 278
click at [540, 13] on div "[PERSON_NAME] [PERSON_NAME] Unavailable | 5:03" at bounding box center [523, 7] width 59 height 14
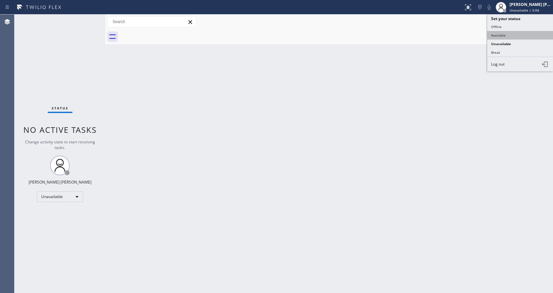
click at [516, 34] on button "Available" at bounding box center [521, 35] width 66 height 9
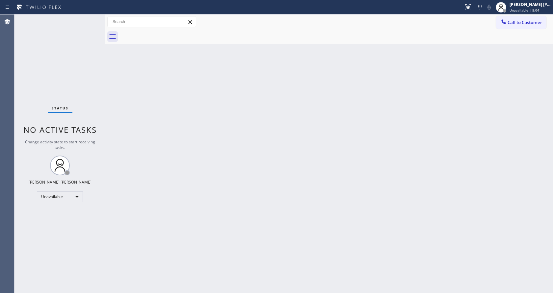
click at [460, 95] on div "Back to Dashboard Change Sender ID Customers Technicians Select a contact Outbo…" at bounding box center [329, 153] width 448 height 278
click at [208, 244] on div "Back to Dashboard Change Sender ID Customers Technicians Select a contact Outbo…" at bounding box center [329, 153] width 448 height 278
click at [213, 290] on div "Back to Dashboard Change Sender ID Customers Technicians Select a contact Outbo…" at bounding box center [329, 153] width 448 height 278
click at [64, 96] on div "Status No active tasks You are ready to start receiving tasks. [PERSON_NAME] [P…" at bounding box center [59, 153] width 91 height 278
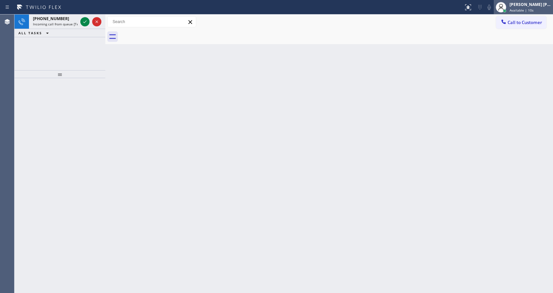
click at [518, 11] on span "Available | 10s" at bounding box center [522, 10] width 24 height 5
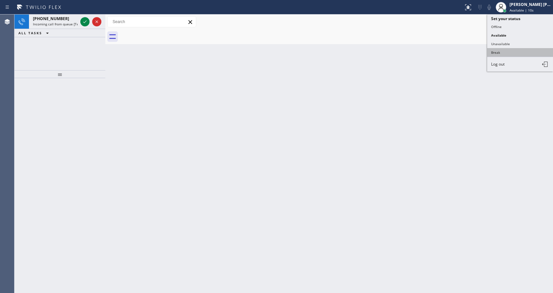
click at [512, 54] on button "Break" at bounding box center [521, 52] width 66 height 9
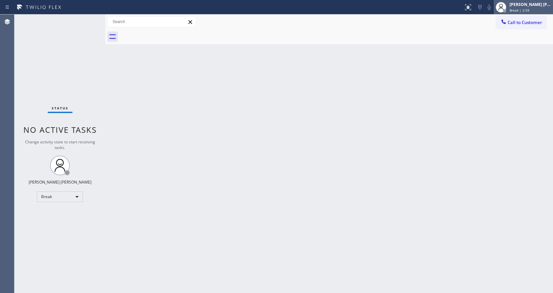
click at [524, 6] on div "[PERSON_NAME] [PERSON_NAME]" at bounding box center [531, 5] width 42 height 6
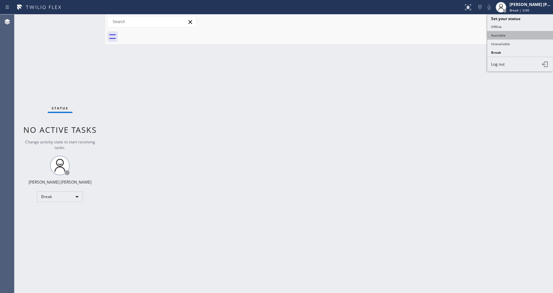
click at [496, 38] on button "Available" at bounding box center [521, 35] width 66 height 9
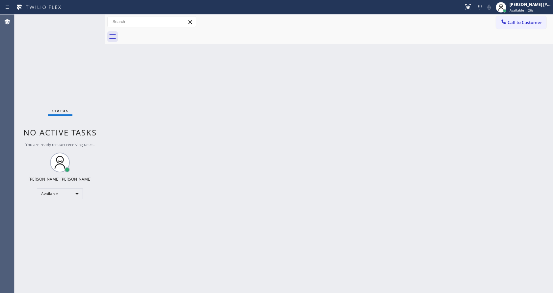
click at [113, 144] on div "Back to Dashboard Change Sender ID Customers Technicians Select a contact Outbo…" at bounding box center [329, 153] width 448 height 278
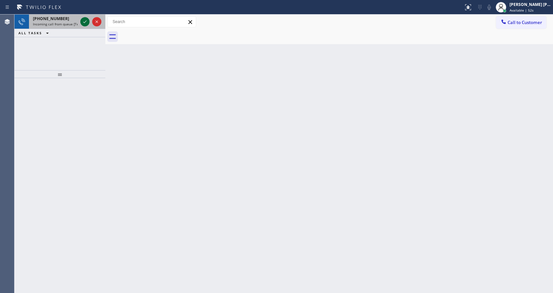
click at [85, 20] on icon at bounding box center [85, 22] width 8 height 8
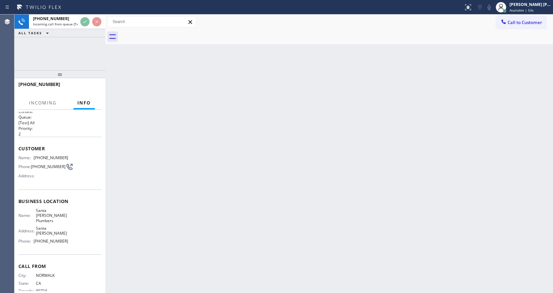
scroll to position [9, 0]
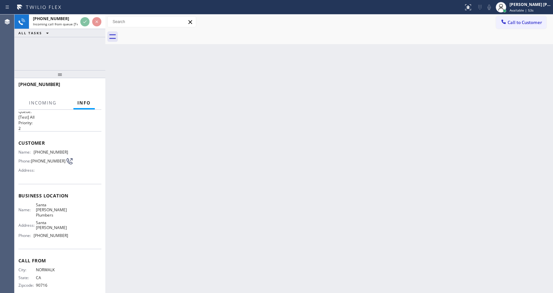
click at [240, 186] on div "Back to Dashboard Change Sender ID Customers Technicians Select a contact Outbo…" at bounding box center [329, 153] width 448 height 278
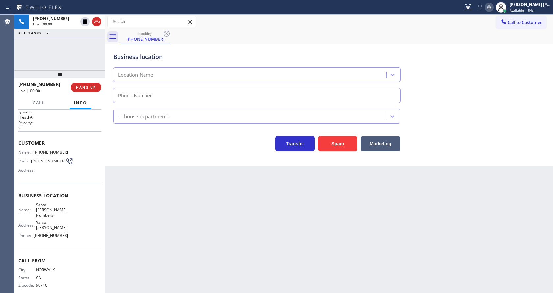
type input "[PHONE_NUMBER]"
click at [341, 146] on button "Spam" at bounding box center [338, 143] width 40 height 15
click at [272, 222] on div "Back to Dashboard Change Sender ID Customers Technicians Select a contact Outbo…" at bounding box center [329, 153] width 448 height 278
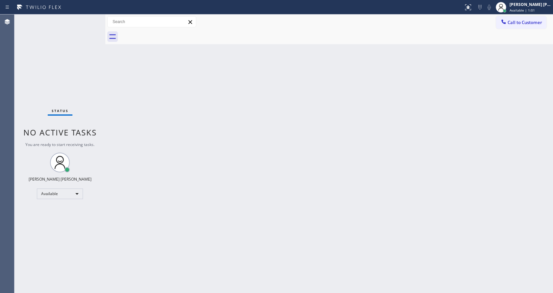
click at [111, 68] on div "Back to Dashboard Change Sender ID Customers Technicians Select a contact Outbo…" at bounding box center [329, 153] width 448 height 278
click at [280, 201] on div "Back to Dashboard Change Sender ID Customers Technicians Select a contact Outbo…" at bounding box center [329, 153] width 448 height 278
click at [134, 92] on div "Back to Dashboard Change Sender ID Customers Technicians Select a contact Outbo…" at bounding box center [329, 153] width 448 height 278
click at [90, 19] on div "Status No active tasks You are ready to start receiving tasks. [PERSON_NAME] [P…" at bounding box center [59, 153] width 91 height 278
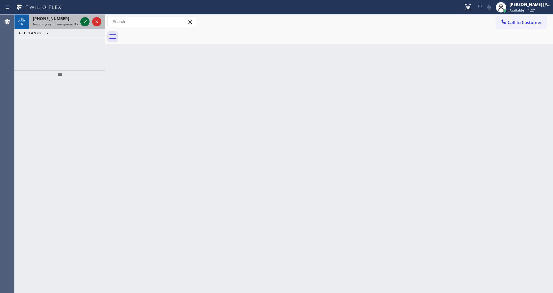
click at [86, 23] on icon at bounding box center [85, 22] width 8 height 8
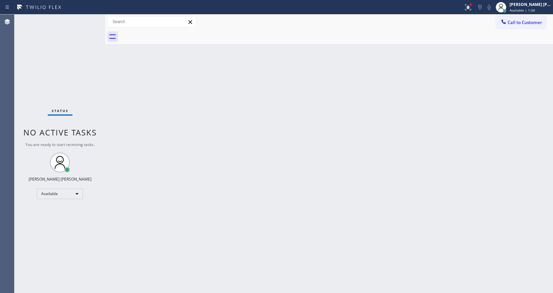
click at [123, 94] on div "Back to Dashboard Change Sender ID Customers Technicians Select a contact Outbo…" at bounding box center [329, 153] width 448 height 278
click at [217, 189] on div "Back to Dashboard Change Sender ID Customers Technicians Select a contact Outbo…" at bounding box center [329, 153] width 448 height 278
click at [131, 98] on div "Back to Dashboard Change Sender ID Customers Technicians Select a contact Outbo…" at bounding box center [329, 153] width 448 height 278
click at [223, 199] on div "Back to Dashboard Change Sender ID Customers Technicians Select a contact Outbo…" at bounding box center [329, 153] width 448 height 278
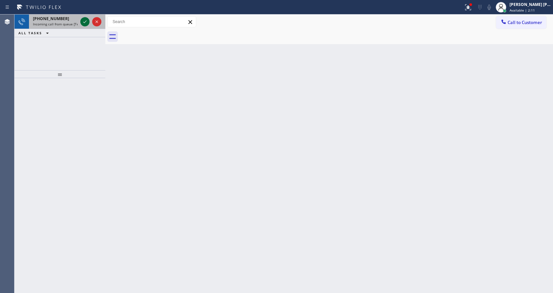
click at [81, 21] on icon at bounding box center [85, 22] width 8 height 8
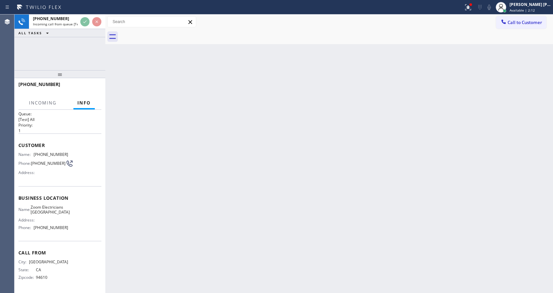
scroll to position [14, 0]
click at [192, 174] on div "Back to Dashboard Change Sender ID Customers Technicians Select a contact Outbo…" at bounding box center [329, 153] width 448 height 278
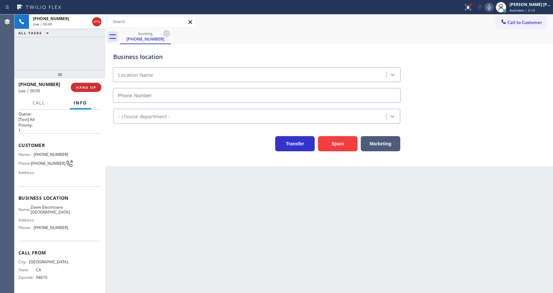
type input "[PHONE_NUMBER]"
click at [215, 224] on div "Back to Dashboard Change Sender ID Customers Technicians Select a contact Outbo…" at bounding box center [329, 153] width 448 height 278
click at [146, 154] on div "Business location Zoom Electricians [GEOGRAPHIC_DATA] [PHONE_NUMBER] Electricia…" at bounding box center [329, 105] width 448 height 122
click at [152, 234] on div "Back to Dashboard Change Sender ID Customers Technicians Select a contact Outbo…" at bounding box center [329, 153] width 448 height 278
click at [286, 208] on div "Back to Dashboard Change Sender ID Customers Technicians Select a contact Outbo…" at bounding box center [329, 153] width 448 height 278
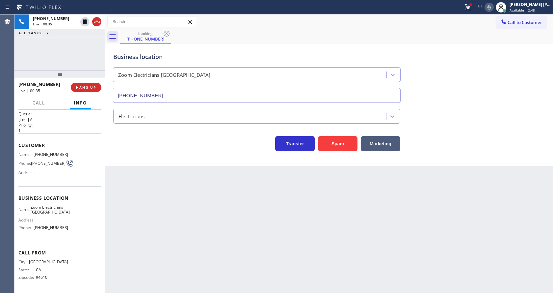
click at [158, 229] on div "Back to Dashboard Change Sender ID Customers Technicians Select a contact Outbo…" at bounding box center [329, 153] width 448 height 278
drag, startPoint x: 64, startPoint y: 226, endPoint x: 34, endPoint y: 227, distance: 30.0
click at [34, 227] on div "Phone: [PHONE_NUMBER]" at bounding box center [43, 227] width 50 height 5
copy div "[PHONE_NUMBER]"
click at [222, 249] on div "Back to Dashboard Change Sender ID Customers Technicians Select a contact Outbo…" at bounding box center [329, 153] width 448 height 278
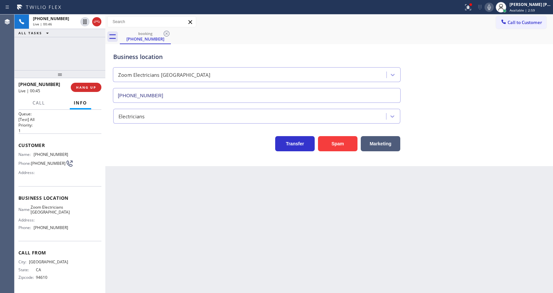
click at [252, 256] on div "Back to Dashboard Change Sender ID Customers Technicians Select a contact Outbo…" at bounding box center [329, 153] width 448 height 278
click at [137, 155] on div "Business location Zoom Electricians [GEOGRAPHIC_DATA] [PHONE_NUMBER] Electricia…" at bounding box center [329, 105] width 448 height 122
click at [165, 278] on div "Back to Dashboard Change Sender ID Customers Technicians Select a contact Outbo…" at bounding box center [329, 153] width 448 height 278
click at [465, 6] on div at bounding box center [468, 7] width 14 height 8
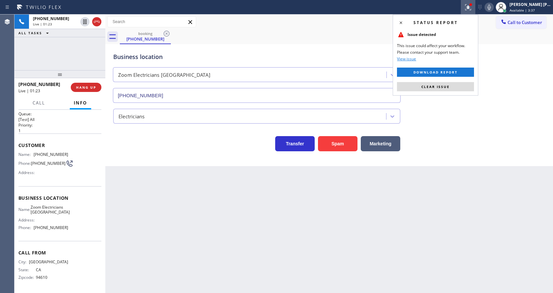
click at [455, 85] on button "Clear issue" at bounding box center [435, 86] width 77 height 9
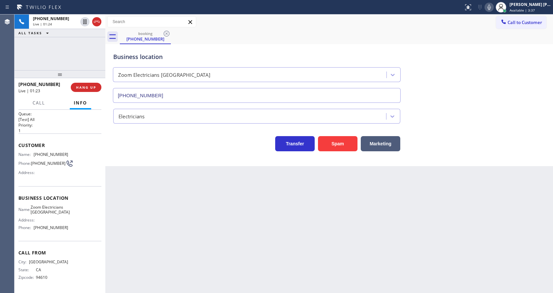
click at [477, 64] on div "Business location Zoom Electricians [GEOGRAPHIC_DATA] [PHONE_NUMBER]" at bounding box center [329, 73] width 435 height 60
click at [493, 6] on icon at bounding box center [490, 7] width 8 height 8
click at [200, 221] on div "Back to Dashboard Change Sender ID Customers Technicians Select a contact Outbo…" at bounding box center [329, 153] width 448 height 278
click at [64, 175] on div "Customer Name: [PHONE_NUMBER] Phone: [PHONE_NUMBER] Address:" at bounding box center [59, 159] width 83 height 53
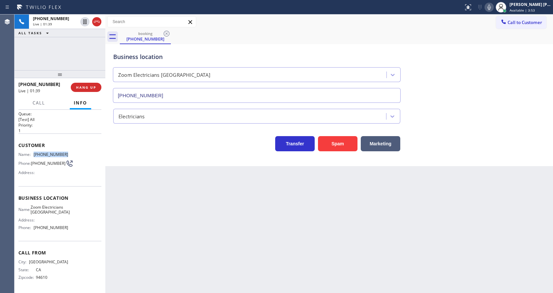
drag, startPoint x: 33, startPoint y: 148, endPoint x: 68, endPoint y: 146, distance: 35.0
click at [68, 152] on div "Name: [PHONE_NUMBER] Phone: [PHONE_NUMBER] Address:" at bounding box center [59, 165] width 83 height 26
copy div "[PHONE_NUMBER]"
click at [179, 188] on div "Back to Dashboard Change Sender ID Customers Technicians Select a contact Outbo…" at bounding box center [329, 153] width 448 height 278
click at [83, 220] on div "Name: Zoom Electricians [GEOGRAPHIC_DATA] Address: Phone: [PHONE_NUMBER]" at bounding box center [59, 219] width 83 height 28
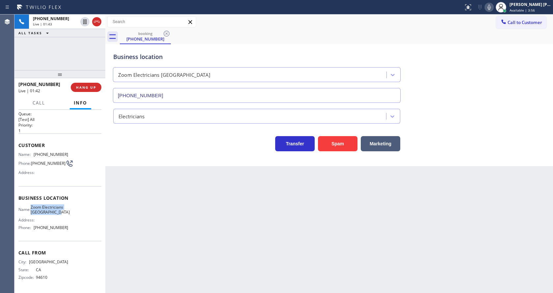
drag, startPoint x: 35, startPoint y: 200, endPoint x: 59, endPoint y: 214, distance: 27.9
click at [59, 214] on span "Zoom Electricians [GEOGRAPHIC_DATA]" at bounding box center [50, 210] width 39 height 10
copy span "Zoom Electricians [GEOGRAPHIC_DATA]"
drag, startPoint x: 156, startPoint y: 212, endPoint x: 142, endPoint y: 283, distance: 71.7
click at [156, 214] on div "Back to Dashboard Change Sender ID Customers Technicians Select a contact Outbo…" at bounding box center [329, 153] width 448 height 278
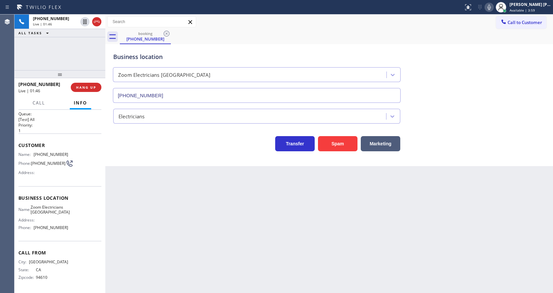
click at [51, 211] on span "Zoom Electricians [GEOGRAPHIC_DATA]" at bounding box center [50, 210] width 39 height 10
drag, startPoint x: 32, startPoint y: 226, endPoint x: 69, endPoint y: 227, distance: 36.9
click at [69, 227] on div "Name: Zoom Electricians [GEOGRAPHIC_DATA] Address: Phone: [PHONE_NUMBER]" at bounding box center [59, 219] width 83 height 28
copy div "[PHONE_NUMBER]"
click at [163, 202] on div "Back to Dashboard Change Sender ID Customers Technicians Select a contact Outbo…" at bounding box center [329, 153] width 448 height 278
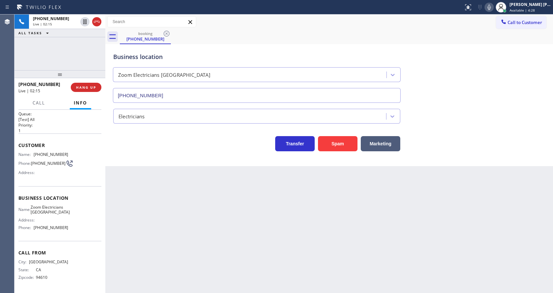
click at [248, 208] on div "Back to Dashboard Change Sender ID Customers Technicians Select a contact Outbo…" at bounding box center [329, 153] width 448 height 278
click at [168, 214] on div "Back to Dashboard Change Sender ID Customers Technicians Select a contact Outbo…" at bounding box center [329, 153] width 448 height 278
click at [322, 219] on div "Back to Dashboard Change Sender ID Customers Technicians Select a contact Outbo…" at bounding box center [329, 153] width 448 height 278
click at [169, 227] on div "Back to Dashboard Change Sender ID Customers Technicians Select a contact Outbo…" at bounding box center [329, 153] width 448 height 278
click at [292, 240] on div "Back to Dashboard Change Sender ID Customers Technicians Select a contact Outbo…" at bounding box center [329, 153] width 448 height 278
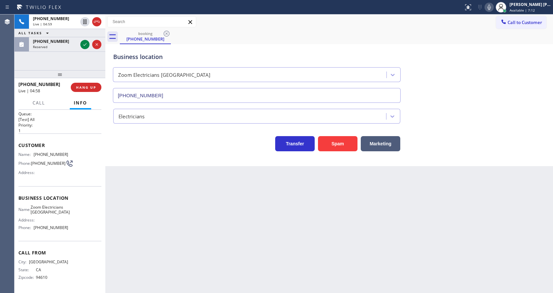
click at [164, 195] on div "Back to Dashboard Change Sender ID Customers Technicians Select a contact Outbo…" at bounding box center [329, 153] width 448 height 278
click at [493, 11] on icon at bounding box center [490, 7] width 8 height 8
click at [85, 20] on icon at bounding box center [84, 21] width 3 height 5
click at [192, 201] on div "Back to Dashboard Change Sender ID Customers Technicians Select a contact Outbo…" at bounding box center [329, 153] width 448 height 278
drag, startPoint x: 272, startPoint y: 234, endPoint x: 251, endPoint y: 244, distance: 24.3
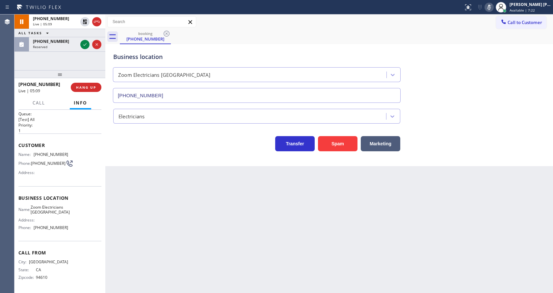
click at [271, 233] on div "Back to Dashboard Change Sender ID Customers Technicians Select a contact Outbo…" at bounding box center [329, 153] width 448 height 278
click at [120, 154] on div "Business location Zoom Electricians [GEOGRAPHIC_DATA] [PHONE_NUMBER] Electricia…" at bounding box center [329, 105] width 448 height 122
click at [84, 45] on icon at bounding box center [85, 45] width 8 height 8
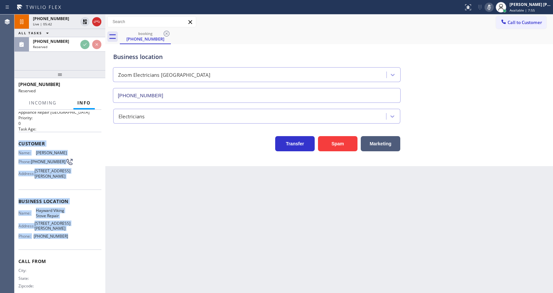
drag, startPoint x: 17, startPoint y: 142, endPoint x: 69, endPoint y: 239, distance: 110.4
click at [69, 239] on div "Context Queue: Appliance Repair High End Priority: 0 Task Age: Customer Name: […" at bounding box center [59, 201] width 91 height 183
copy div "Customer Name: [PERSON_NAME] Phone: [PHONE_NUMBER] Address: [STREET_ADDRESS][PE…"
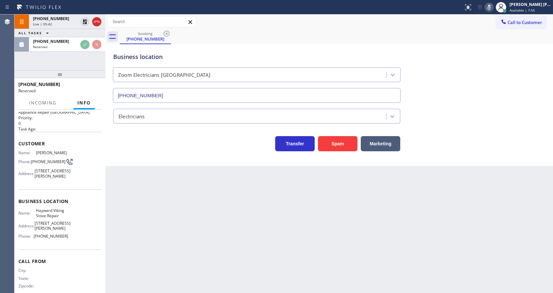
click at [172, 220] on div "Back to Dashboard Change Sender ID Customers Technicians Select a contact Outbo…" at bounding box center [329, 153] width 448 height 278
click at [83, 45] on icon at bounding box center [85, 45] width 8 height 8
click at [64, 42] on div "[PHONE_NUMBER]" at bounding box center [55, 42] width 45 height 6
click at [77, 85] on span "COMPLETE" at bounding box center [84, 87] width 23 height 5
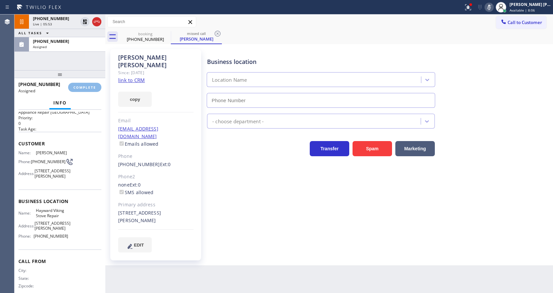
type input "[PHONE_NUMBER]"
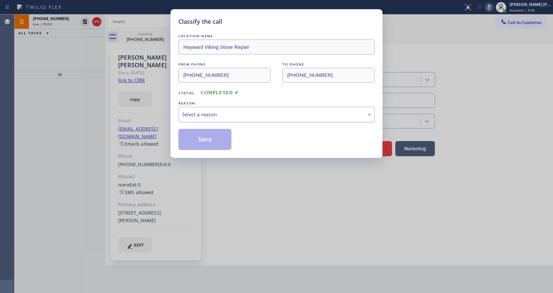
click at [215, 109] on div "Select a reason" at bounding box center [277, 114] width 196 height 15
click at [201, 139] on button "Save" at bounding box center [205, 139] width 53 height 21
click at [259, 200] on div "Classify the call LOCATION NAME Hayward Viking Stove Repair FROM PHONE [PHONE_N…" at bounding box center [276, 146] width 553 height 293
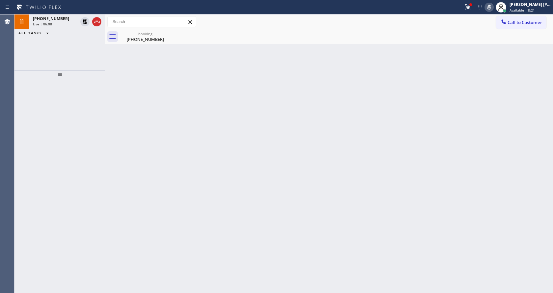
click at [124, 109] on div "Back to Dashboard Change Sender ID Customers Technicians Select a contact Outbo…" at bounding box center [329, 153] width 448 height 278
click at [140, 33] on div "booking" at bounding box center [146, 33] width 50 height 5
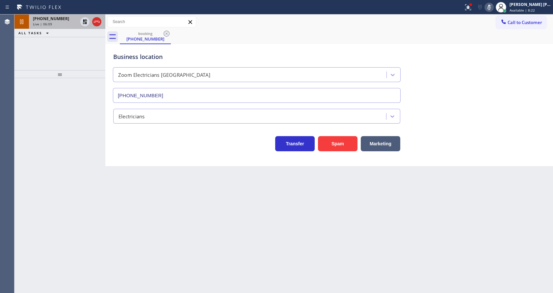
click at [70, 26] on div "Live | 06:09" at bounding box center [55, 24] width 45 height 5
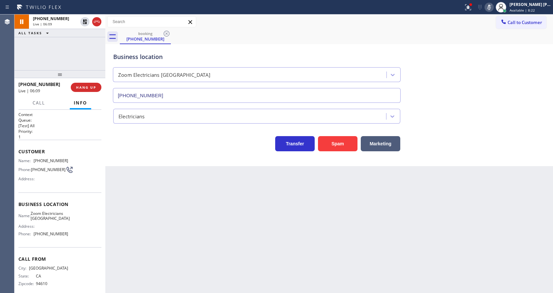
click at [209, 231] on div "Back to Dashboard Change Sender ID Customers Technicians Select a contact Outbo…" at bounding box center [329, 153] width 448 height 278
click at [217, 211] on div "Back to Dashboard Change Sender ID Customers Technicians Select a contact Outbo…" at bounding box center [329, 153] width 448 height 278
click at [83, 21] on icon at bounding box center [85, 22] width 8 height 8
click at [489, 6] on icon at bounding box center [490, 7] width 8 height 8
click at [491, 38] on div "booking [PHONE_NUMBER]" at bounding box center [336, 36] width 433 height 15
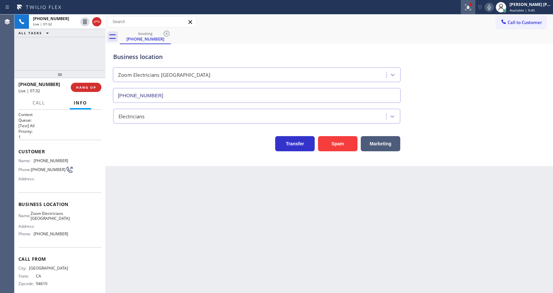
click at [470, 12] on button at bounding box center [468, 7] width 14 height 14
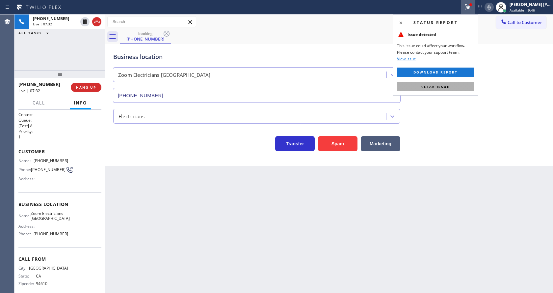
click at [449, 88] on span "Clear issue" at bounding box center [436, 86] width 28 height 5
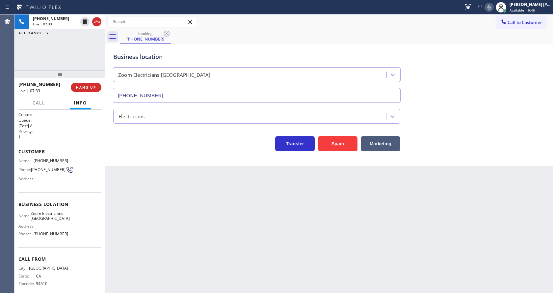
drag, startPoint x: 473, startPoint y: 81, endPoint x: 187, endPoint y: 199, distance: 309.4
click at [468, 85] on div "Business location Zoom Electricians [GEOGRAPHIC_DATA] [PHONE_NUMBER]" at bounding box center [329, 73] width 435 height 60
click at [143, 232] on div "Back to Dashboard Change Sender ID Customers Technicians Select a contact Outbo…" at bounding box center [329, 153] width 448 height 278
click at [158, 252] on div "Back to Dashboard Change Sender ID Customers Technicians Select a contact Outbo…" at bounding box center [329, 153] width 448 height 278
drag, startPoint x: 270, startPoint y: 229, endPoint x: 264, endPoint y: 221, distance: 10.5
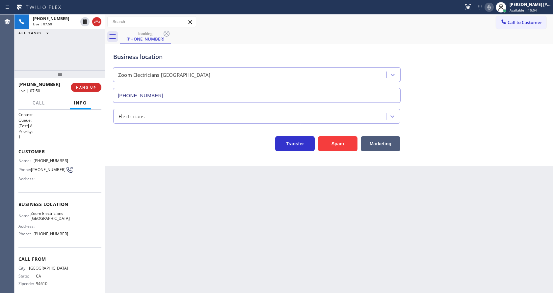
click at [270, 229] on div "Back to Dashboard Change Sender ID Customers Technicians Select a contact Outbo…" at bounding box center [329, 153] width 448 height 278
click at [178, 194] on div "Back to Dashboard Change Sender ID Customers Technicians Select a contact Outbo…" at bounding box center [329, 153] width 448 height 278
click at [193, 242] on div "Back to Dashboard Change Sender ID Customers Technicians Select a contact Outbo…" at bounding box center [329, 153] width 448 height 278
drag, startPoint x: 516, startPoint y: 106, endPoint x: 510, endPoint y: 93, distance: 14.4
click at [516, 106] on div "Electricians" at bounding box center [329, 114] width 435 height 17
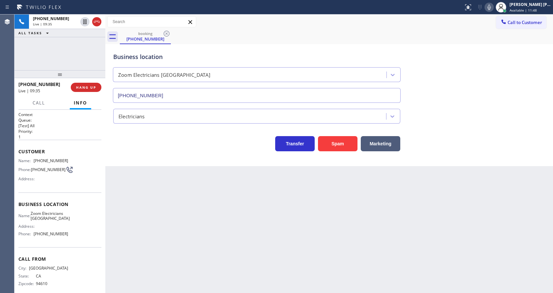
click at [206, 224] on div "Back to Dashboard Change Sender ID Customers Technicians Select a contact Outbo…" at bounding box center [329, 153] width 448 height 278
click at [157, 158] on div "Business location Zoom Electricians [GEOGRAPHIC_DATA] [PHONE_NUMBER] Electricia…" at bounding box center [329, 105] width 448 height 122
click at [491, 9] on icon at bounding box center [489, 7] width 3 height 5
click at [489, 143] on div "Transfer Spam Marketing" at bounding box center [329, 140] width 435 height 21
drag, startPoint x: 233, startPoint y: 244, endPoint x: 206, endPoint y: 287, distance: 50.5
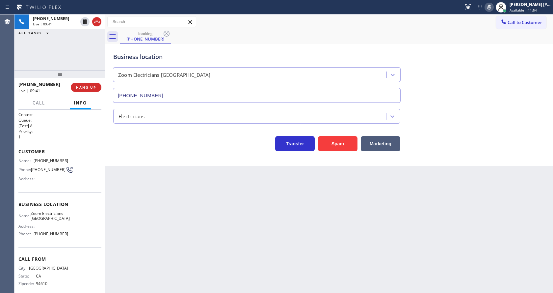
click at [232, 244] on div "Back to Dashboard Change Sender ID Customers Technicians Select a contact Outbo…" at bounding box center [329, 153] width 448 height 278
click at [133, 153] on div "Business location Zoom Electricians [GEOGRAPHIC_DATA] [PHONE_NUMBER] Electricia…" at bounding box center [329, 105] width 448 height 122
click at [145, 283] on div "Back to Dashboard Change Sender ID Customers Technicians Select a contact Outbo…" at bounding box center [329, 153] width 448 height 278
click at [245, 212] on div "Back to Dashboard Change Sender ID Customers Technicians Select a contact Outbo…" at bounding box center [329, 153] width 448 height 278
click at [491, 9] on icon at bounding box center [490, 7] width 8 height 8
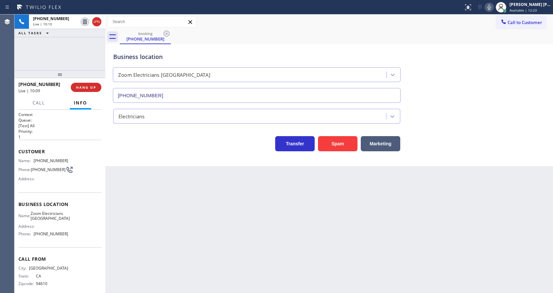
click at [195, 244] on div "Back to Dashboard Change Sender ID Customers Technicians Select a contact Outbo…" at bounding box center [329, 153] width 448 height 278
click at [135, 208] on div "Back to Dashboard Change Sender ID Customers Technicians Select a contact Outbo…" at bounding box center [329, 153] width 448 height 278
click at [271, 243] on div "Back to Dashboard Change Sender ID Customers Technicians Select a contact Outbo…" at bounding box center [329, 153] width 448 height 278
click at [138, 176] on div "Back to Dashboard Change Sender ID Customers Technicians Select a contact Outbo…" at bounding box center [329, 153] width 448 height 278
click at [266, 232] on div "Back to Dashboard Change Sender ID Customers Technicians Select a contact Outbo…" at bounding box center [329, 153] width 448 height 278
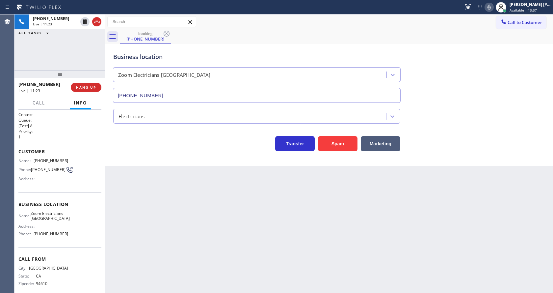
drag, startPoint x: 133, startPoint y: 192, endPoint x: 149, endPoint y: 184, distance: 18.0
click at [133, 192] on div "Back to Dashboard Change Sender ID Customers Technicians Select a contact Outbo…" at bounding box center [329, 153] width 448 height 278
click at [191, 209] on div "Back to Dashboard Change Sender ID Customers Technicians Select a contact Outbo…" at bounding box center [329, 153] width 448 height 278
click at [149, 198] on div "Back to Dashboard Change Sender ID Customers Technicians Select a contact Outbo…" at bounding box center [329, 153] width 448 height 278
click at [359, 230] on div "Back to Dashboard Change Sender ID Customers Technicians Select a contact Outbo…" at bounding box center [329, 153] width 448 height 278
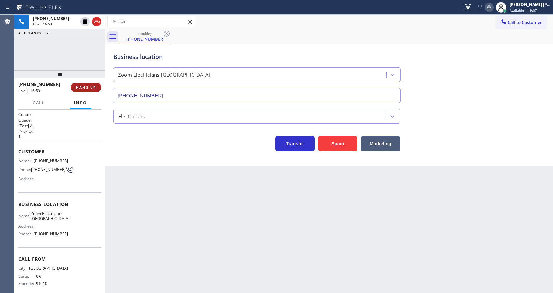
click at [77, 85] on button "HANG UP" at bounding box center [86, 87] width 31 height 9
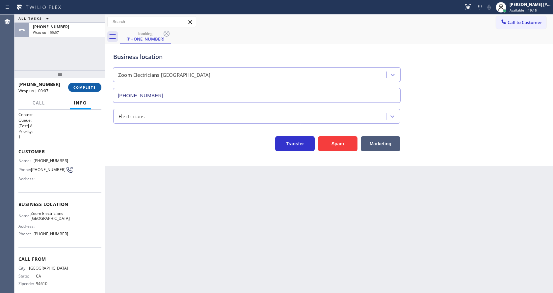
click at [83, 84] on button "COMPLETE" at bounding box center [84, 87] width 33 height 9
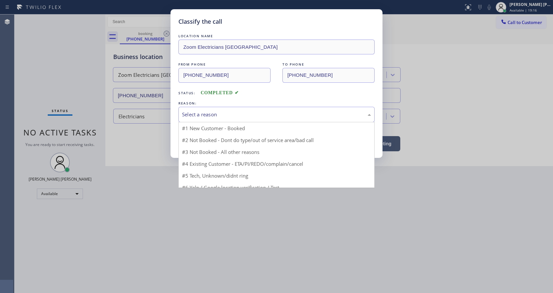
click at [210, 114] on div "Select a reason" at bounding box center [276, 115] width 189 height 8
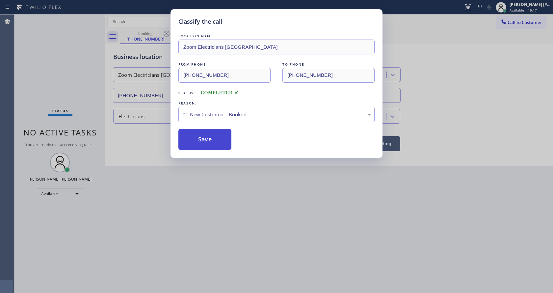
click at [203, 138] on button "Save" at bounding box center [205, 139] width 53 height 21
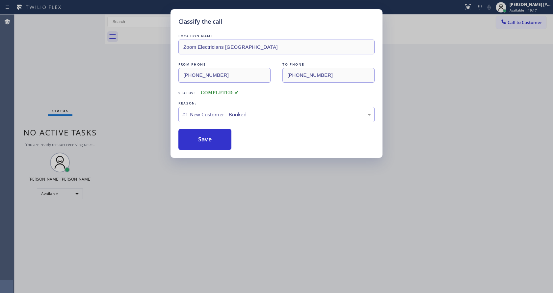
drag, startPoint x: 229, startPoint y: 213, endPoint x: 213, endPoint y: 278, distance: 66.6
click at [229, 214] on div "Classify the call LOCATION NAME Zoom Electricians [GEOGRAPHIC_DATA] FROM PHONE …" at bounding box center [276, 146] width 553 height 293
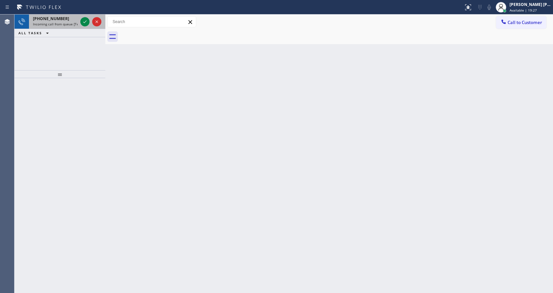
click at [72, 19] on div "[PHONE_NUMBER]" at bounding box center [55, 19] width 45 height 6
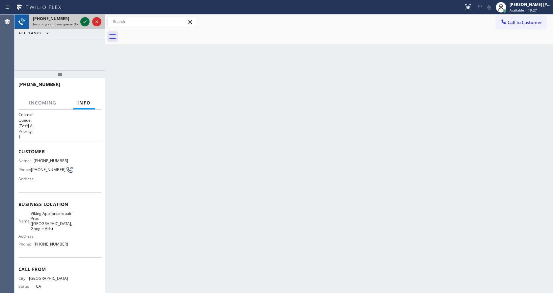
click at [83, 21] on icon at bounding box center [85, 22] width 8 height 8
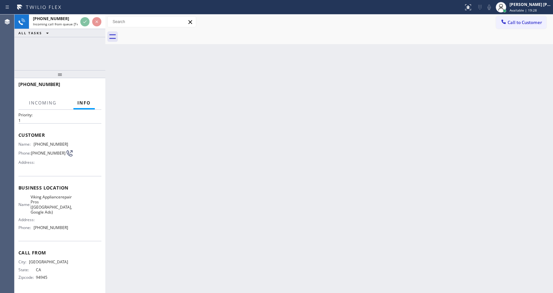
scroll to position [24, 0]
click at [209, 208] on div "Back to Dashboard Change Sender ID Customers Technicians Select a contact Outbo…" at bounding box center [329, 153] width 448 height 278
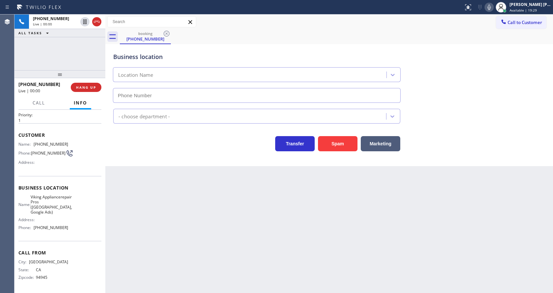
type input "[PHONE_NUMBER]"
click at [236, 195] on div "Back to Dashboard Change Sender ID Customers Technicians Select a contact Outbo…" at bounding box center [329, 153] width 448 height 278
click at [193, 229] on div "Back to Dashboard Change Sender ID Customers Technicians Select a contact Outbo…" at bounding box center [329, 153] width 448 height 278
click at [190, 226] on div "Back to Dashboard Change Sender ID Customers Technicians Select a contact Outbo…" at bounding box center [329, 153] width 448 height 278
click at [266, 199] on div "Back to Dashboard Change Sender ID Customers Technicians Select a contact Outbo…" at bounding box center [329, 153] width 448 height 278
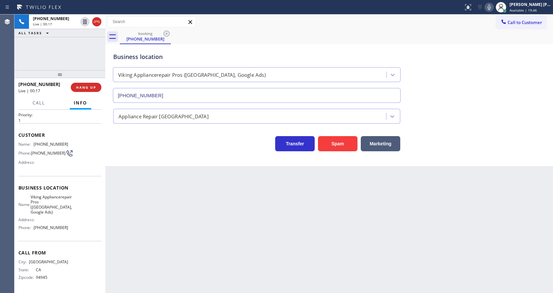
click at [134, 216] on div "Back to Dashboard Change Sender ID Customers Technicians Select a contact Outbo…" at bounding box center [329, 153] width 448 height 278
click at [185, 205] on div "Back to Dashboard Change Sender ID Customers Technicians Select a contact Outbo…" at bounding box center [329, 153] width 448 height 278
drag, startPoint x: 58, startPoint y: 179, endPoint x: 38, endPoint y: 142, distance: 41.7
click at [58, 178] on div "Business location Name: Viking Appliancerepair Pros ([GEOGRAPHIC_DATA], Google …" at bounding box center [59, 208] width 83 height 65
drag, startPoint x: 33, startPoint y: 138, endPoint x: 71, endPoint y: 140, distance: 37.9
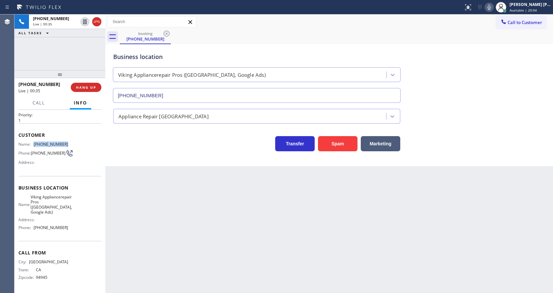
click at [71, 142] on div "Name: [PHONE_NUMBER] Phone: [PHONE_NUMBER] Address:" at bounding box center [59, 155] width 83 height 26
copy div "[PHONE_NUMBER]"
drag, startPoint x: 150, startPoint y: 174, endPoint x: 139, endPoint y: 292, distance: 117.8
click at [150, 177] on div "Back to Dashboard Change Sender ID Customers Technicians Select a contact Outbo…" at bounding box center [329, 153] width 448 height 278
click at [65, 196] on span "Viking Appliancerepair Pros ([GEOGRAPHIC_DATA], Google Ads)" at bounding box center [52, 204] width 42 height 20
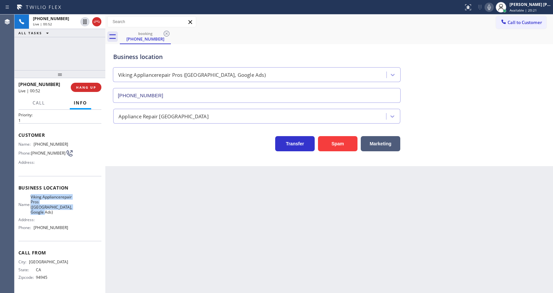
drag, startPoint x: 33, startPoint y: 190, endPoint x: 60, endPoint y: 214, distance: 35.7
click at [60, 214] on div "Name: Viking Appliancerepair Pros ([GEOGRAPHIC_DATA], Google Ads)" at bounding box center [43, 204] width 50 height 20
copy span "Viking Appliancerepair Pros ([GEOGRAPHIC_DATA], Google Ads)"
click at [154, 204] on div "Back to Dashboard Change Sender ID Customers Technicians Select a contact Outbo…" at bounding box center [329, 153] width 448 height 278
click at [79, 220] on div "Name: Viking Appliancerepair Pros ([GEOGRAPHIC_DATA], Google Ads) Address: Phon…" at bounding box center [59, 213] width 83 height 39
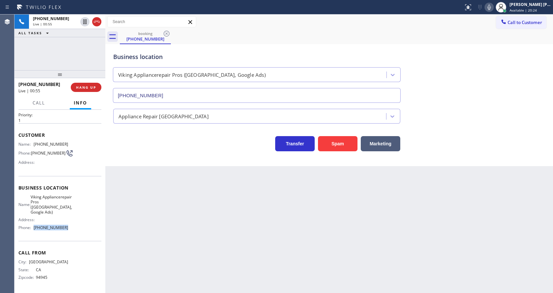
drag, startPoint x: 33, startPoint y: 227, endPoint x: 65, endPoint y: 227, distance: 31.3
click at [65, 227] on div "Phone: [PHONE_NUMBER]" at bounding box center [43, 227] width 50 height 5
drag, startPoint x: 163, startPoint y: 203, endPoint x: 159, endPoint y: 213, distance: 10.8
click at [160, 209] on div "Back to Dashboard Change Sender ID Customers Technicians Select a contact Outbo…" at bounding box center [329, 153] width 448 height 278
click at [271, 216] on div "Back to Dashboard Change Sender ID Customers Technicians Select a contact Outbo…" at bounding box center [329, 153] width 448 height 278
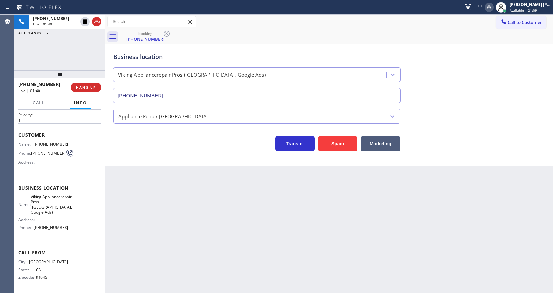
click at [172, 209] on div "Back to Dashboard Change Sender ID Customers Technicians Select a contact Outbo…" at bounding box center [329, 153] width 448 height 278
drag, startPoint x: 280, startPoint y: 235, endPoint x: 241, endPoint y: 250, distance: 41.3
click at [280, 235] on div "Back to Dashboard Change Sender ID Customers Technicians Select a contact Outbo…" at bounding box center [329, 153] width 448 height 278
click at [148, 186] on div "Back to Dashboard Change Sender ID Customers Technicians Select a contact Outbo…" at bounding box center [329, 153] width 448 height 278
drag, startPoint x: 280, startPoint y: 220, endPoint x: 272, endPoint y: 226, distance: 10.2
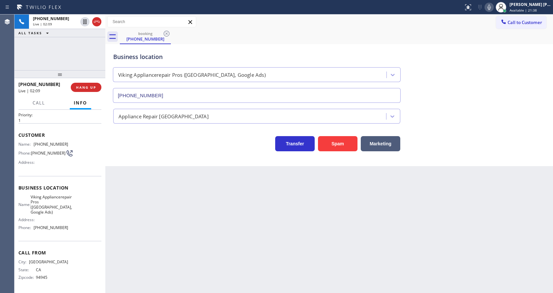
click at [281, 220] on div "Back to Dashboard Change Sender ID Customers Technicians Select a contact Outbo…" at bounding box center [329, 153] width 448 height 278
click at [194, 241] on div "Back to Dashboard Change Sender ID Customers Technicians Select a contact Outbo…" at bounding box center [329, 153] width 448 height 278
click at [133, 213] on div "Back to Dashboard Change Sender ID Customers Technicians Select a contact Outbo…" at bounding box center [329, 153] width 448 height 278
click at [269, 194] on div "Back to Dashboard Change Sender ID Customers Technicians Select a contact Outbo…" at bounding box center [329, 153] width 448 height 278
click at [491, 5] on icon at bounding box center [490, 7] width 8 height 8
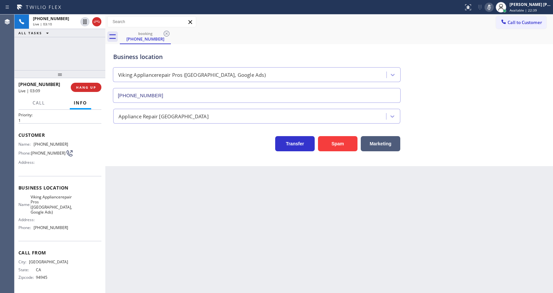
click at [491, 9] on icon at bounding box center [490, 7] width 8 height 8
click at [188, 222] on div "Back to Dashboard Change Sender ID Customers Technicians Select a contact Outbo…" at bounding box center [329, 153] width 448 height 278
click at [156, 199] on div "Back to Dashboard Change Sender ID Customers Technicians Select a contact Outbo…" at bounding box center [329, 153] width 448 height 278
click at [263, 227] on div "Back to Dashboard Change Sender ID Customers Technicians Select a contact Outbo…" at bounding box center [329, 153] width 448 height 278
click at [492, 8] on icon at bounding box center [490, 7] width 8 height 8
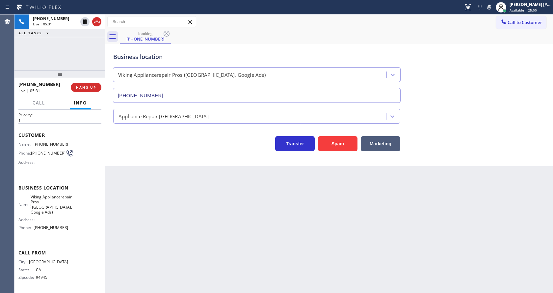
click at [499, 75] on div "Business location Viking Appliancerepair Pros ([GEOGRAPHIC_DATA], Google Ads) […" at bounding box center [329, 73] width 435 height 60
click at [492, 9] on button at bounding box center [489, 7] width 9 height 9
click at [502, 56] on div "Business location Viking Appliancerepair Pros ([GEOGRAPHIC_DATA], Google Ads) […" at bounding box center [329, 73] width 435 height 60
click at [152, 179] on div "Back to Dashboard Change Sender ID Customers Technicians Select a contact Outbo…" at bounding box center [329, 153] width 448 height 278
click at [244, 226] on div "Back to Dashboard Change Sender ID Customers Technicians Select a contact Outbo…" at bounding box center [329, 153] width 448 height 278
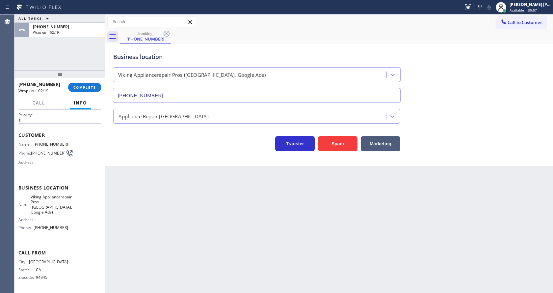
click at [166, 152] on div "Business location Viking Appliancerepair Pros ([GEOGRAPHIC_DATA], Google Ads) […" at bounding box center [329, 105] width 448 height 122
drag, startPoint x: 313, startPoint y: 204, endPoint x: 271, endPoint y: 170, distance: 54.8
click at [313, 204] on div "Back to Dashboard Change Sender ID Customers Technicians Select a contact Outbo…" at bounding box center [329, 153] width 448 height 278
drag, startPoint x: 249, startPoint y: 253, endPoint x: 224, endPoint y: 268, distance: 29.2
click at [249, 253] on div "Back to Dashboard Change Sender ID Customers Technicians Select a contact Outbo…" at bounding box center [329, 153] width 448 height 278
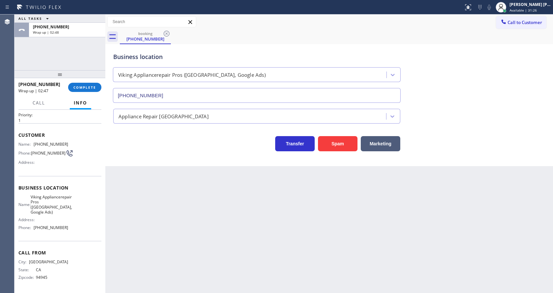
click at [133, 159] on div "Business location Viking Appliancerepair Pros ([GEOGRAPHIC_DATA], Google Ads) […" at bounding box center [329, 105] width 448 height 122
click at [158, 172] on div "Back to Dashboard Change Sender ID Customers Technicians Select a contact Outbo…" at bounding box center [329, 153] width 448 height 278
click at [83, 82] on div "[PHONE_NUMBER] Wrap up | 04:03 COMPLETE" at bounding box center [59, 87] width 83 height 17
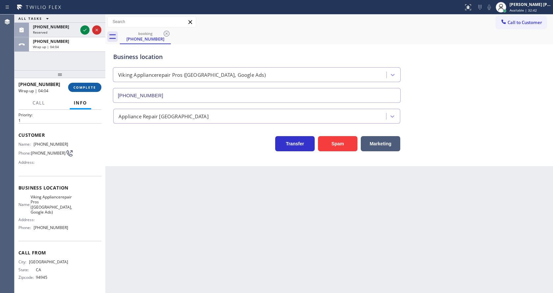
click at [82, 83] on button "COMPLETE" at bounding box center [84, 87] width 33 height 9
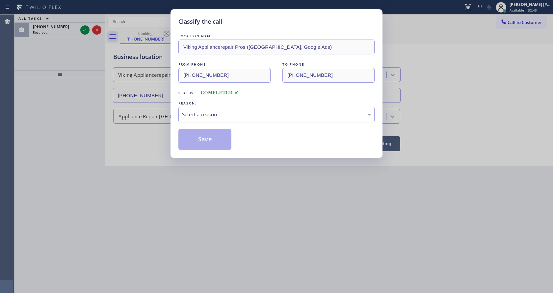
click at [193, 114] on div "Select a reason" at bounding box center [276, 115] width 189 height 8
click at [198, 139] on button "Save" at bounding box center [205, 139] width 53 height 21
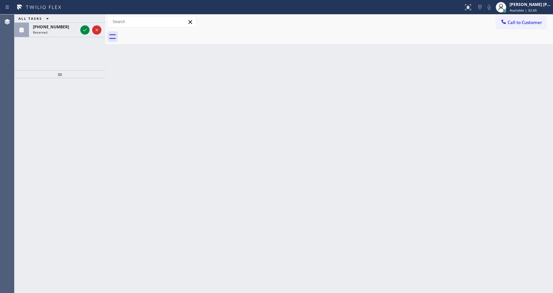
click at [67, 31] on div "Reserved" at bounding box center [55, 32] width 45 height 5
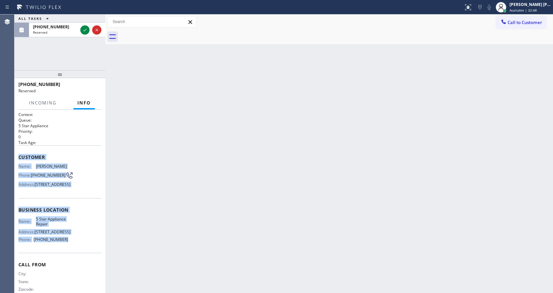
drag, startPoint x: 16, startPoint y: 157, endPoint x: 67, endPoint y: 255, distance: 110.0
click at [67, 255] on div "Context Queue: 5 Star Appliance Priority: 0 Task Age: Customer Name: [PERSON_NA…" at bounding box center [59, 201] width 91 height 183
click at [82, 34] on button at bounding box center [84, 29] width 9 height 9
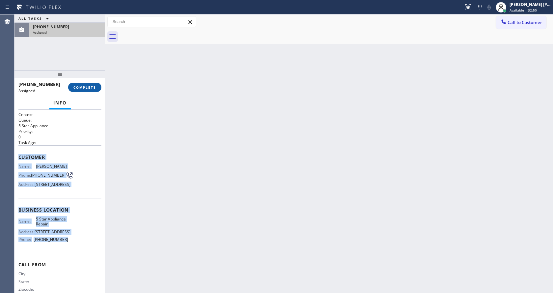
click at [83, 87] on span "COMPLETE" at bounding box center [84, 87] width 23 height 5
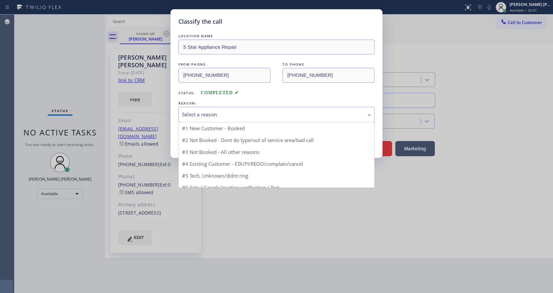
click at [206, 118] on div "Select a reason" at bounding box center [276, 115] width 189 height 8
type input "[PHONE_NUMBER]"
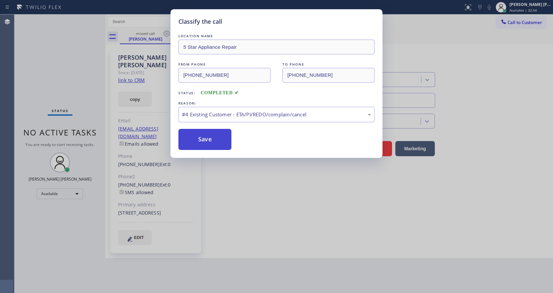
click at [209, 143] on button "Save" at bounding box center [205, 139] width 53 height 21
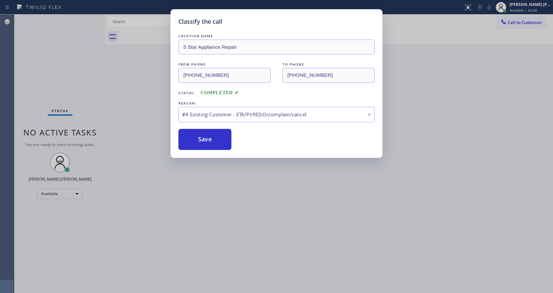
drag, startPoint x: 230, startPoint y: 178, endPoint x: 209, endPoint y: 274, distance: 99.1
click at [230, 178] on div "Classify the call LOCATION NAME 5 Star Appliance Repair FROM PHONE [PHONE_NUMBE…" at bounding box center [276, 146] width 553 height 293
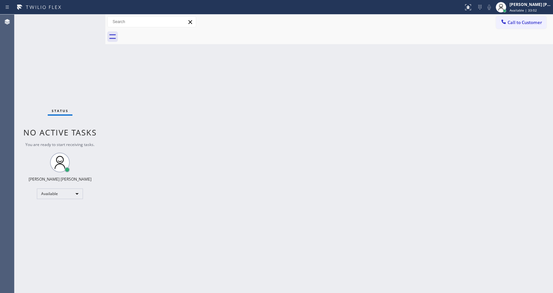
drag, startPoint x: 66, startPoint y: 56, endPoint x: 62, endPoint y: 14, distance: 43.0
click at [66, 56] on div "Status No active tasks You are ready to start receiving tasks. [PERSON_NAME] [P…" at bounding box center [59, 153] width 91 height 278
click at [224, 165] on div "Back to Dashboard Change Sender ID Customers Technicians Select a contact Outbo…" at bounding box center [329, 153] width 448 height 278
drag, startPoint x: 97, startPoint y: 99, endPoint x: 69, endPoint y: 33, distance: 71.8
click at [97, 99] on div "Status No active tasks You are ready to start receiving tasks. [PERSON_NAME] [P…" at bounding box center [59, 153] width 91 height 278
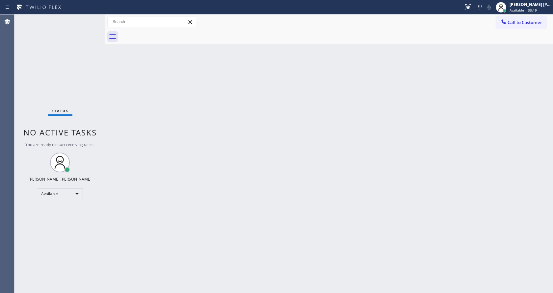
click at [160, 120] on div "Back to Dashboard Change Sender ID Customers Technicians Select a contact Outbo…" at bounding box center [329, 153] width 448 height 278
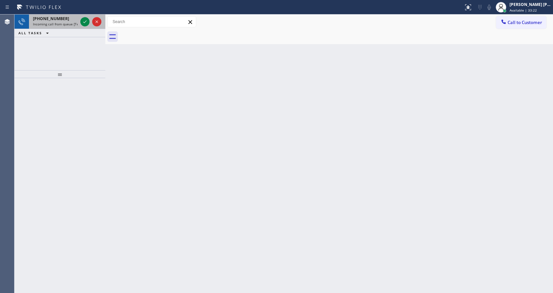
click at [66, 24] on span "Incoming call from queue [Test] All" at bounding box center [60, 24] width 55 height 5
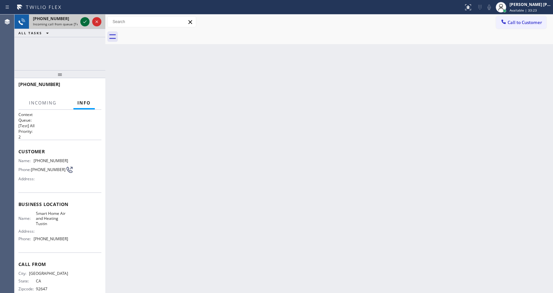
click at [85, 21] on icon at bounding box center [85, 22] width 8 height 8
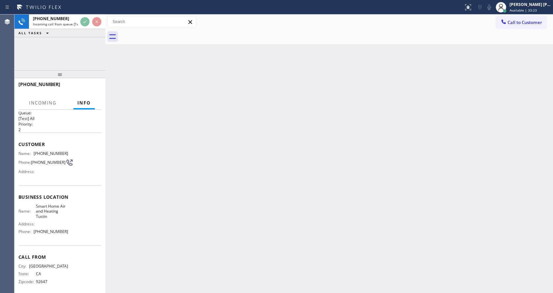
scroll to position [19, 0]
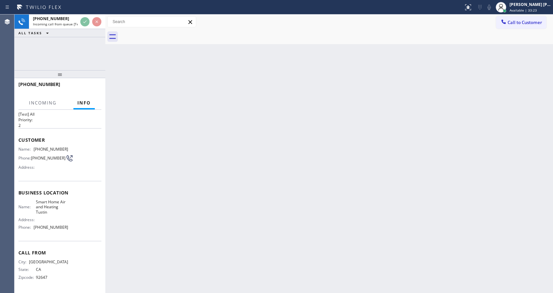
click at [216, 214] on div "Back to Dashboard Change Sender ID Customers Technicians Select a contact Outbo…" at bounding box center [329, 153] width 448 height 278
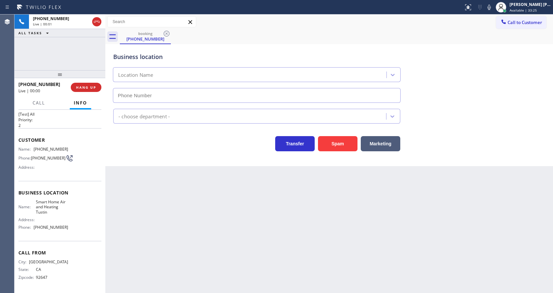
type input "[PHONE_NUMBER]"
click at [337, 138] on button "Spam" at bounding box center [338, 143] width 40 height 15
click at [319, 181] on div "Back to Dashboard Change Sender ID Customers Technicians Select a contact Outbo…" at bounding box center [329, 153] width 448 height 278
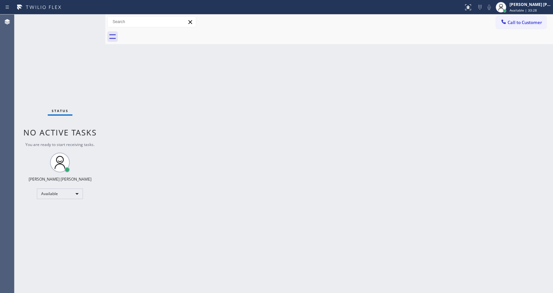
click at [302, 183] on div "Back to Dashboard Change Sender ID Customers Technicians Select a contact Outbo…" at bounding box center [329, 153] width 448 height 278
click at [108, 101] on div "Back to Dashboard Change Sender ID Customers Technicians Select a contact Outbo…" at bounding box center [329, 153] width 448 height 278
click at [216, 188] on div "Back to Dashboard Change Sender ID Customers Technicians Select a contact Outbo…" at bounding box center [329, 153] width 448 height 278
click at [78, 99] on div "Status No active tasks You are ready to start receiving tasks. [PERSON_NAME] [P…" at bounding box center [59, 153] width 91 height 278
click at [194, 142] on div "Back to Dashboard Change Sender ID Customers Technicians Select a contact Outbo…" at bounding box center [329, 153] width 448 height 278
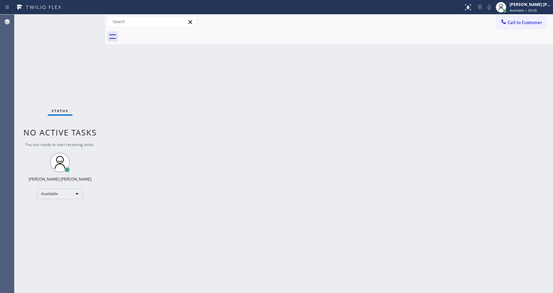
click at [287, 216] on div "Back to Dashboard Change Sender ID Customers Technicians Select a contact Outbo…" at bounding box center [329, 153] width 448 height 278
click at [205, 139] on div "Back to Dashboard Change Sender ID Customers Technicians Select a contact Outbo…" at bounding box center [329, 153] width 448 height 278
click at [103, 96] on div "Status No active tasks You are ready to start receiving tasks. [PERSON_NAME] [P…" at bounding box center [59, 153] width 91 height 278
drag, startPoint x: 105, startPoint y: 22, endPoint x: 94, endPoint y: 20, distance: 11.0
click at [97, 22] on div "Status No active tasks You are ready to start receiving tasks. [PERSON_NAME] [P…" at bounding box center [283, 153] width 539 height 278
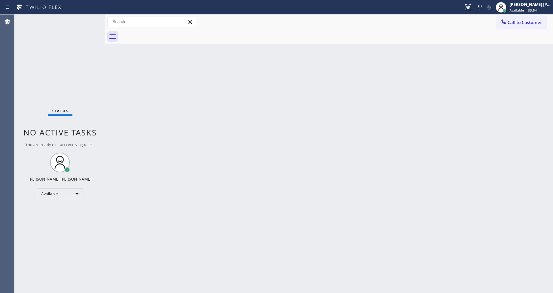
click at [88, 18] on div "Status No active tasks You are ready to start receiving tasks. [PERSON_NAME] [P…" at bounding box center [59, 153] width 91 height 278
click at [90, 19] on div "Status No active tasks You are ready to start receiving tasks. [PERSON_NAME] [P…" at bounding box center [59, 153] width 91 height 278
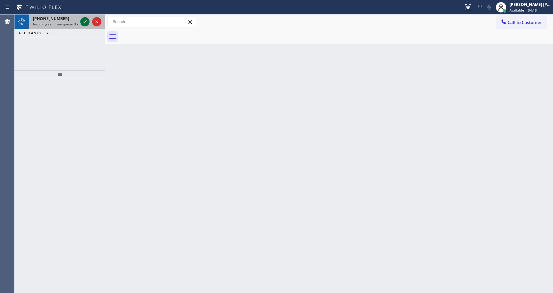
click at [84, 20] on icon at bounding box center [85, 22] width 8 height 8
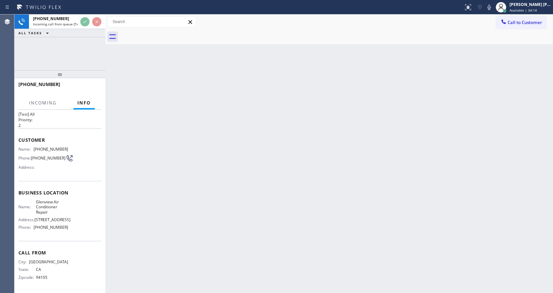
scroll to position [19, 0]
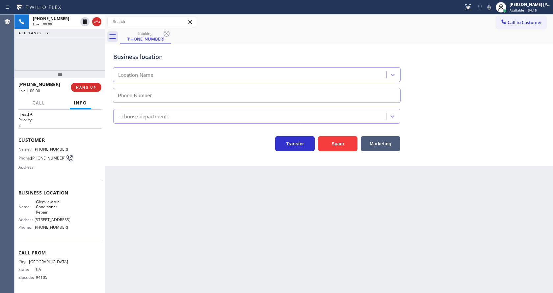
type input "[PHONE_NUMBER]"
click at [217, 168] on div "Back to Dashboard Change Sender ID Customers Technicians Select a contact Outbo…" at bounding box center [329, 153] width 448 height 278
click at [216, 233] on div "Back to Dashboard Change Sender ID Customers Technicians Select a contact Outbo…" at bounding box center [329, 153] width 448 height 278
drag, startPoint x: 127, startPoint y: 166, endPoint x: 181, endPoint y: 162, distance: 53.9
click at [127, 166] on div "Back to Dashboard Change Sender ID Customers Technicians Select a contact Outbo…" at bounding box center [329, 153] width 448 height 278
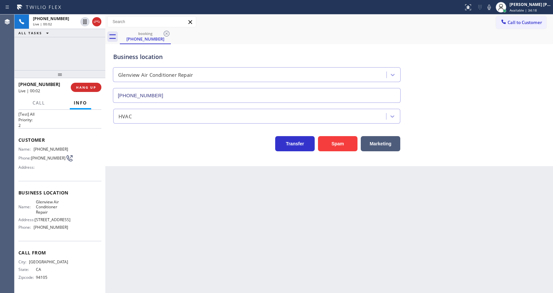
click at [467, 109] on div "HVAC" at bounding box center [329, 114] width 435 height 17
click at [177, 188] on div "Back to Dashboard Change Sender ID Customers Technicians Select a contact Outbo…" at bounding box center [329, 153] width 448 height 278
click at [331, 143] on button "Spam" at bounding box center [338, 143] width 40 height 15
click at [181, 288] on div "Back to Dashboard Change Sender ID Customers Technicians Select a contact Outbo…" at bounding box center [329, 153] width 448 height 278
click at [132, 167] on div "Back to Dashboard Change Sender ID Customers Technicians Select a contact Outbo…" at bounding box center [329, 153] width 448 height 278
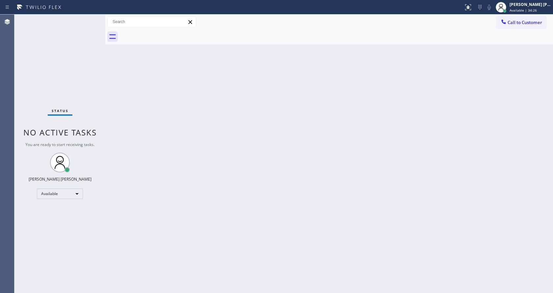
click at [255, 195] on div "Back to Dashboard Change Sender ID Customers Technicians Select a contact Outbo…" at bounding box center [329, 153] width 448 height 278
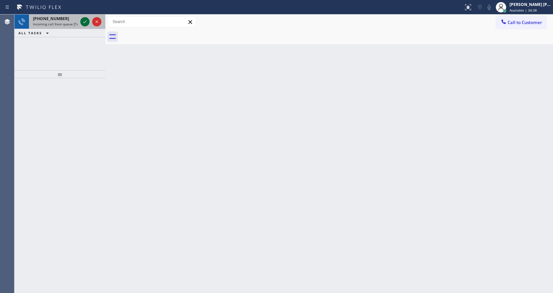
click at [84, 19] on icon at bounding box center [85, 22] width 8 height 8
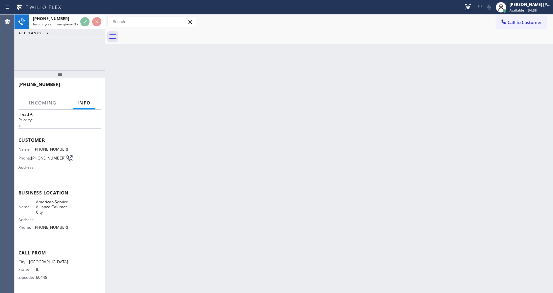
scroll to position [19, 0]
click at [225, 192] on div "Back to Dashboard Change Sender ID Customers Technicians Select a contact Outbo…" at bounding box center [329, 153] width 448 height 278
click at [147, 174] on div "Back to Dashboard Change Sender ID Customers Technicians Select a contact Outbo…" at bounding box center [329, 153] width 448 height 278
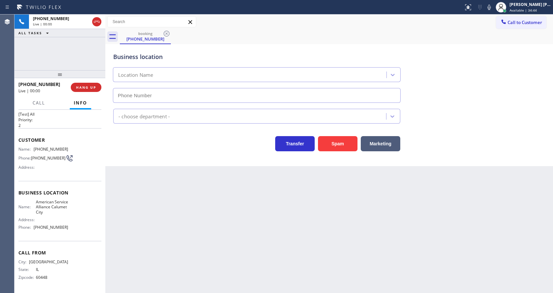
type input "[PHONE_NUMBER]"
click at [180, 193] on div "Back to Dashboard Change Sender ID Customers Technicians Select a contact Outbo…" at bounding box center [329, 153] width 448 height 278
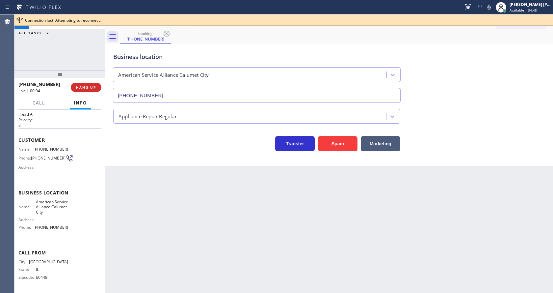
click at [268, 205] on div "Back to Dashboard Change Sender ID Customers Technicians Select a contact Outbo…" at bounding box center [329, 153] width 448 height 278
click at [169, 209] on div "Back to Dashboard Change Sender ID Customers Technicians Select a contact Outbo…" at bounding box center [329, 153] width 448 height 278
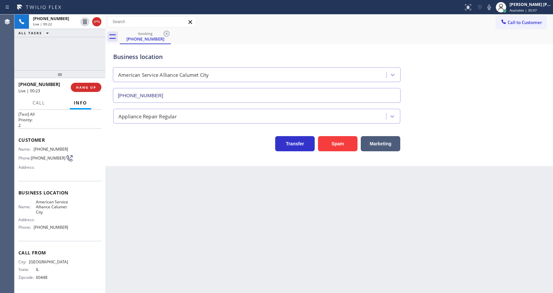
click at [62, 199] on span "American Service Alliance Calumet City" at bounding box center [52, 206] width 33 height 15
drag, startPoint x: 32, startPoint y: 141, endPoint x: 65, endPoint y: 145, distance: 32.8
click at [65, 147] on div "Name: [PHONE_NUMBER] Phone: [PHONE_NUMBER] Address:" at bounding box center [43, 160] width 50 height 26
click at [168, 173] on div "Back to Dashboard Change Sender ID Customers Technicians Select a contact Outbo…" at bounding box center [329, 153] width 448 height 278
click at [83, 215] on div "Name: American Service Alliance Calumet City Address: Phone: [PHONE_NUMBER]" at bounding box center [59, 215] width 83 height 33
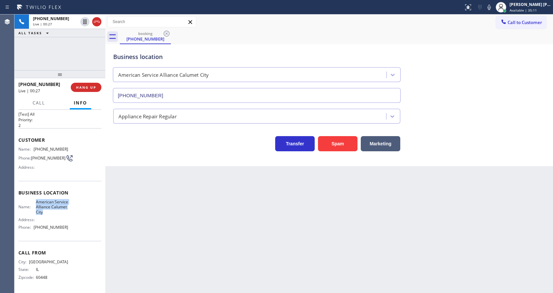
drag, startPoint x: 33, startPoint y: 195, endPoint x: 67, endPoint y: 210, distance: 37.5
click at [67, 210] on div "Name: American Service Alliance Calumet City Address: Phone: [PHONE_NUMBER]" at bounding box center [59, 215] width 83 height 33
drag, startPoint x: 167, startPoint y: 194, endPoint x: 158, endPoint y: 262, distance: 69.0
click at [166, 207] on div "Back to Dashboard Change Sender ID Customers Technicians Select a contact Outbo…" at bounding box center [329, 153] width 448 height 278
click at [72, 232] on div "Business location Name: American Service Alliance Calumet City Address: Phone: …" at bounding box center [59, 211] width 83 height 60
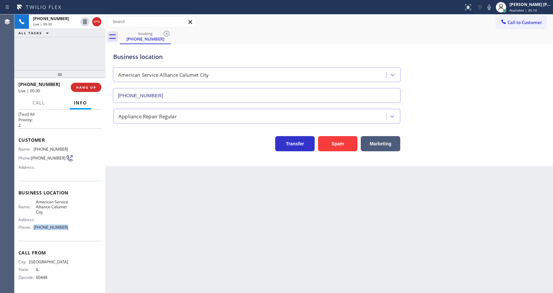
drag, startPoint x: 33, startPoint y: 223, endPoint x: 73, endPoint y: 227, distance: 40.3
click at [73, 227] on div "Name: American Service Alliance Calumet City Address: Phone: [PHONE_NUMBER]" at bounding box center [59, 215] width 83 height 33
drag, startPoint x: 176, startPoint y: 198, endPoint x: 157, endPoint y: 292, distance: 95.0
click at [174, 203] on div "Back to Dashboard Change Sender ID Customers Technicians Select a contact Outbo…" at bounding box center [329, 153] width 448 height 278
click at [320, 182] on div "Back to Dashboard Change Sender ID Customers Technicians Select a contact Outbo…" at bounding box center [329, 153] width 448 height 278
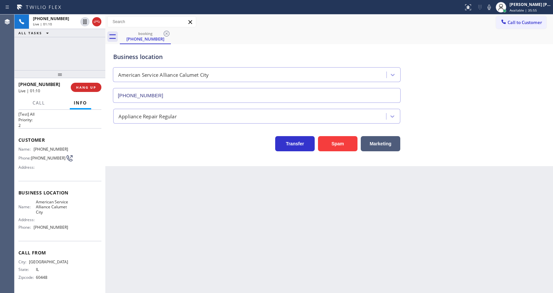
click at [157, 226] on div "Back to Dashboard Change Sender ID Customers Technicians Select a contact Outbo…" at bounding box center [329, 153] width 448 height 278
click at [164, 236] on div "Back to Dashboard Change Sender ID Customers Technicians Select a contact Outbo…" at bounding box center [329, 153] width 448 height 278
click at [293, 212] on div "Back to Dashboard Change Sender ID Customers Technicians Select a contact Outbo…" at bounding box center [329, 153] width 448 height 278
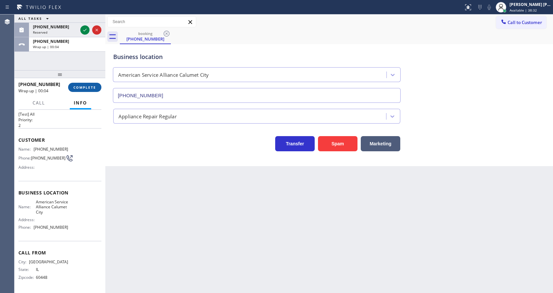
click at [83, 89] on span "COMPLETE" at bounding box center [84, 87] width 23 height 5
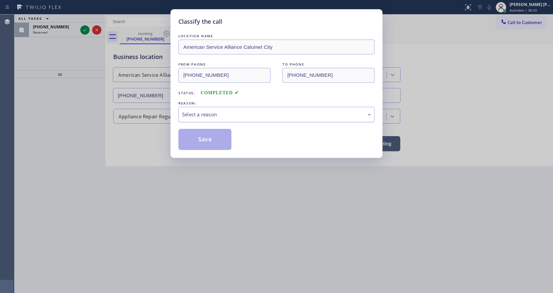
click at [193, 118] on div "Select a reason" at bounding box center [277, 114] width 196 height 15
click at [197, 138] on button "Save" at bounding box center [205, 139] width 53 height 21
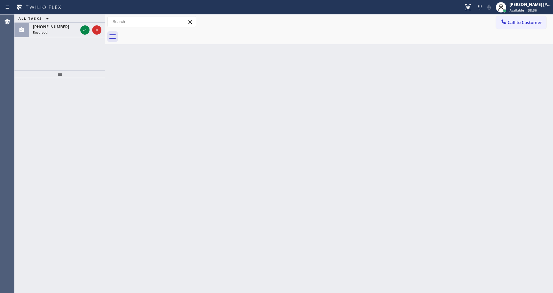
click at [65, 31] on div "Reserved" at bounding box center [55, 32] width 45 height 5
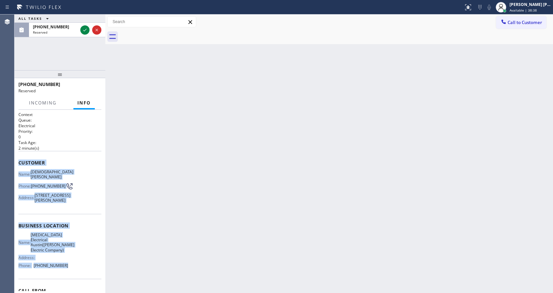
drag, startPoint x: 18, startPoint y: 162, endPoint x: 65, endPoint y: 264, distance: 112.5
click at [65, 264] on div "Context Queue: Electrical Priority: 0 Task Age: [DEMOGRAPHIC_DATA] minute(s) Cu…" at bounding box center [59, 201] width 91 height 183
click at [86, 27] on icon at bounding box center [85, 30] width 8 height 8
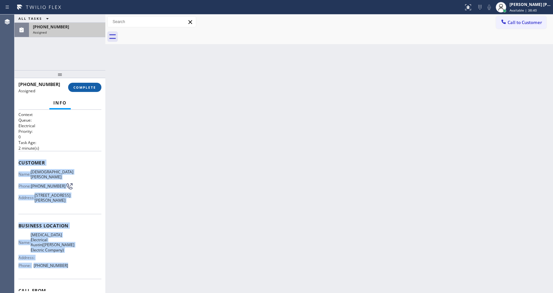
click at [76, 88] on span "COMPLETE" at bounding box center [84, 87] width 23 height 5
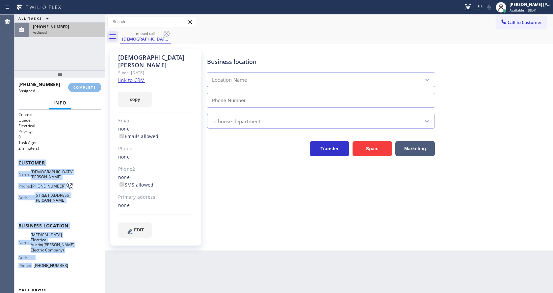
type input "[PHONE_NUMBER]"
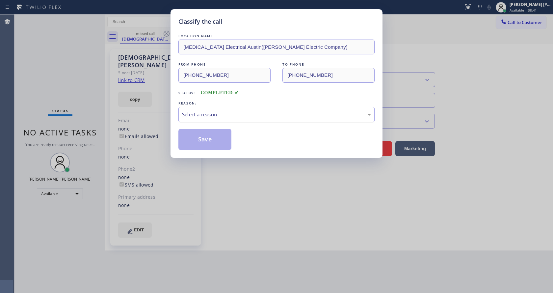
click at [195, 108] on div "Select a reason" at bounding box center [277, 114] width 196 height 15
click at [204, 137] on button "Save" at bounding box center [205, 139] width 53 height 21
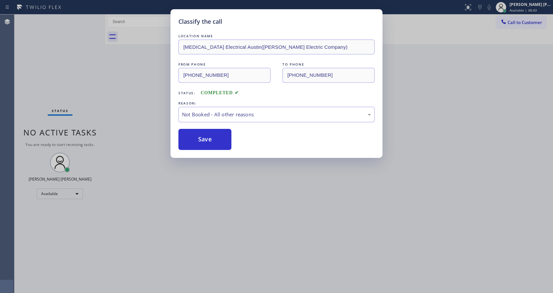
drag, startPoint x: 236, startPoint y: 190, endPoint x: 207, endPoint y: 283, distance: 97.2
click at [235, 194] on div "Classify the call LOCATION NAME [MEDICAL_DATA] Electrical Austin([PERSON_NAME] …" at bounding box center [276, 146] width 553 height 293
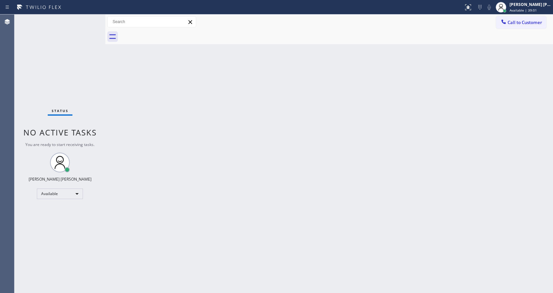
click at [165, 154] on div "Back to Dashboard Change Sender ID Customers Technicians Select a contact Outbo…" at bounding box center [329, 153] width 448 height 278
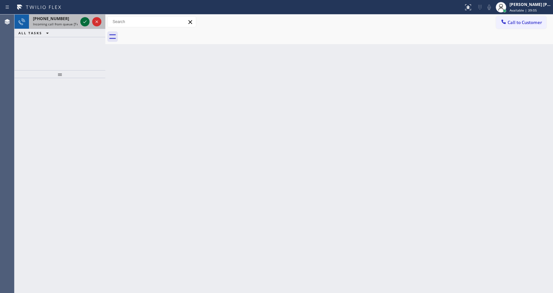
click at [85, 24] on icon at bounding box center [85, 22] width 8 height 8
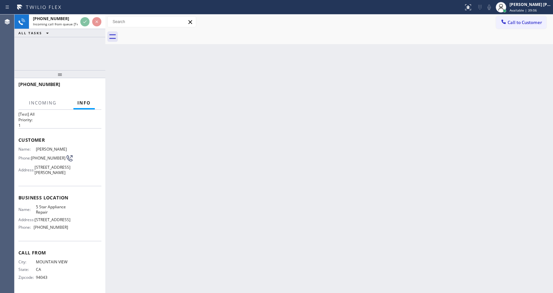
click at [221, 198] on div "Back to Dashboard Change Sender ID Customers Technicians Select a contact Outbo…" at bounding box center [329, 153] width 448 height 278
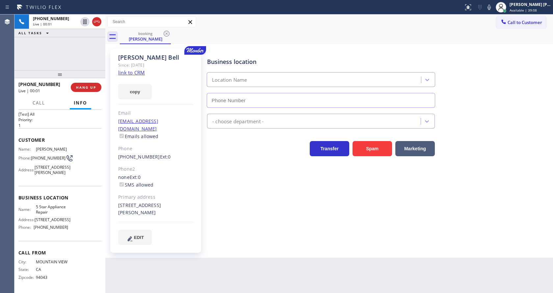
type input "[PHONE_NUMBER]"
click at [86, 137] on span "Customer" at bounding box center [59, 140] width 83 height 6
click at [129, 70] on link "link to CRM" at bounding box center [131, 72] width 27 height 7
click at [85, 21] on icon at bounding box center [85, 22] width 8 height 8
click at [489, 4] on icon at bounding box center [490, 7] width 8 height 8
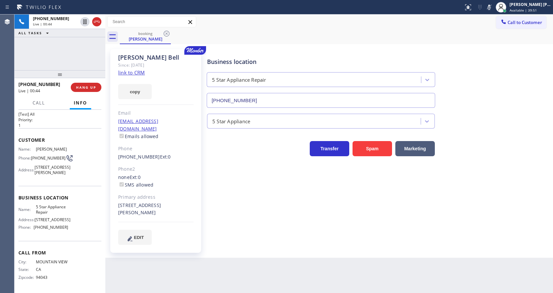
click at [505, 36] on div "booking [PERSON_NAME]" at bounding box center [336, 36] width 433 height 15
click at [270, 232] on div "Business location 5 Star Appliance Repair [PHONE_NUMBER] 5 Star Appliance Trans…" at bounding box center [379, 147] width 346 height 192
click at [184, 230] on div "EDIT" at bounding box center [155, 237] width 75 height 15
click at [158, 165] on div "Phone2" at bounding box center [155, 169] width 75 height 8
click at [232, 237] on div "Business location 5 Star Appliance Repair [PHONE_NUMBER] 5 Star Appliance Trans…" at bounding box center [379, 153] width 346 height 205
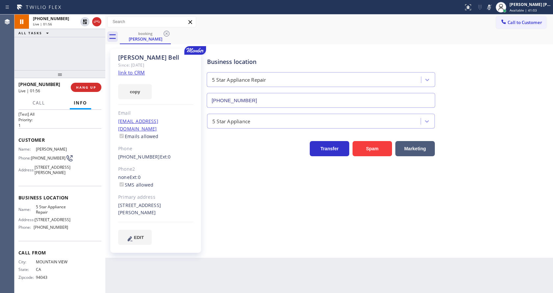
click at [137, 165] on div "Phone2" at bounding box center [155, 169] width 75 height 8
click at [242, 258] on div "Back to Dashboard Change Sender ID Customers Technicians Select a contact Outbo…" at bounding box center [329, 153] width 448 height 278
click at [81, 42] on div at bounding box center [84, 45] width 9 height 8
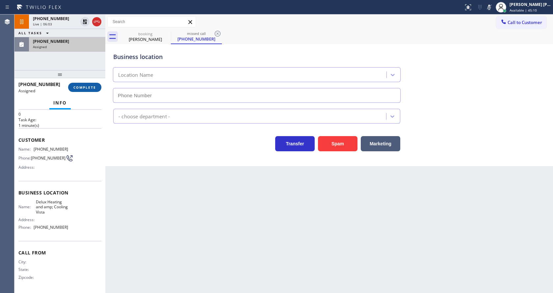
click at [86, 86] on span "COMPLETE" at bounding box center [84, 87] width 23 height 5
type input "[PHONE_NUMBER]"
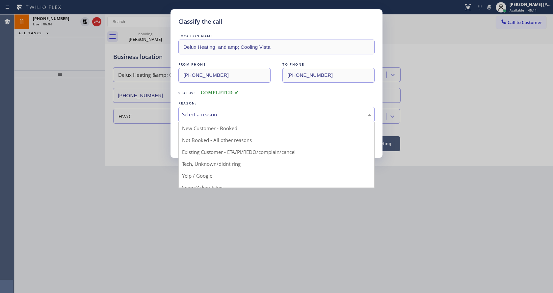
click at [231, 116] on div "Select a reason" at bounding box center [276, 115] width 189 height 8
click at [211, 142] on button "Save" at bounding box center [205, 139] width 53 height 21
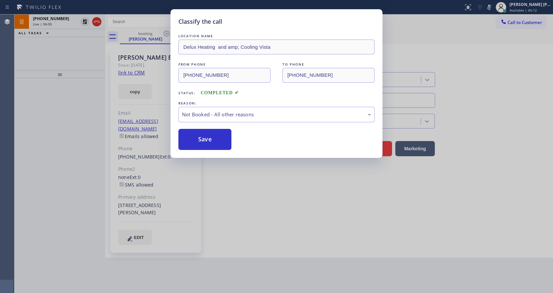
click at [236, 173] on div "Classify the call LOCATION NAME Delux Heating and amp; Cooling Vista FROM PHONE…" at bounding box center [276, 146] width 553 height 293
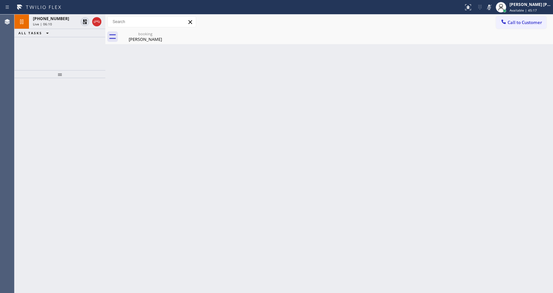
click at [102, 106] on div at bounding box center [59, 185] width 91 height 215
click at [151, 35] on div "booking" at bounding box center [146, 33] width 50 height 5
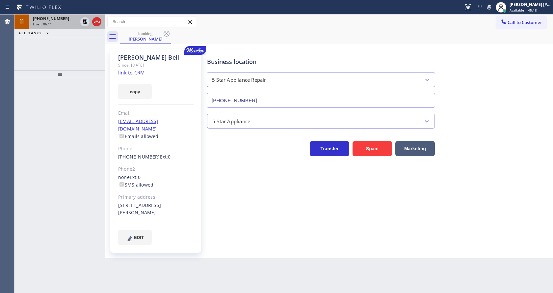
click at [72, 23] on div "Live | 06:11" at bounding box center [55, 24] width 45 height 5
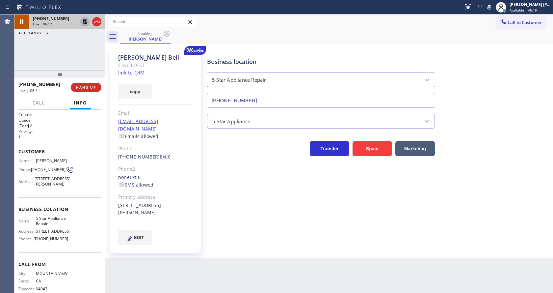
click at [85, 21] on icon at bounding box center [85, 22] width 8 height 8
click at [493, 9] on icon at bounding box center [490, 7] width 8 height 8
click at [491, 85] on div "Business location 5 Star Appliance Repair [PHONE_NUMBER]" at bounding box center [379, 78] width 346 height 60
click at [225, 204] on div "Business location 5 Star Appliance Repair [PHONE_NUMBER] 5 Star Appliance Trans…" at bounding box center [379, 147] width 346 height 192
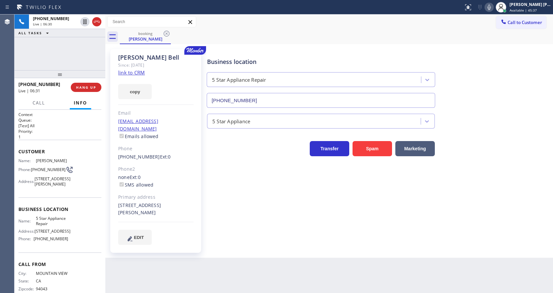
click at [69, 114] on h1 "Context" at bounding box center [59, 115] width 83 height 6
click at [168, 182] on div "[PERSON_NAME] Since: [DATE] link to CRM copy Email [EMAIL_ADDRESS][DOMAIN_NAME]…" at bounding box center [155, 151] width 91 height 204
drag, startPoint x: 279, startPoint y: 258, endPoint x: 447, endPoint y: 103, distance: 228.2
click at [280, 257] on div "Back to Dashboard Change Sender ID Customers Technicians Select a contact Outbo…" at bounding box center [329, 153] width 448 height 278
click at [492, 9] on icon at bounding box center [490, 7] width 8 height 8
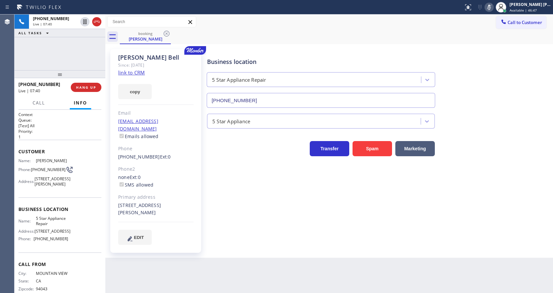
click at [233, 195] on div "Business location 5 Star Appliance Repair [PHONE_NUMBER] 5 Star Appliance Trans…" at bounding box center [379, 147] width 346 height 192
click at [265, 203] on div "Business location 5 Star Appliance Repair [PHONE_NUMBER] 5 Star Appliance Trans…" at bounding box center [379, 147] width 346 height 192
click at [272, 247] on div "Business location 5 Star Appliance Repair [PHONE_NUMBER] 5 Star Appliance Trans…" at bounding box center [379, 153] width 346 height 205
click at [263, 221] on div "Business location 5 Star Appliance Repair [PHONE_NUMBER] 5 Star Appliance Trans…" at bounding box center [379, 147] width 346 height 192
drag, startPoint x: 240, startPoint y: 239, endPoint x: 201, endPoint y: 285, distance: 60.1
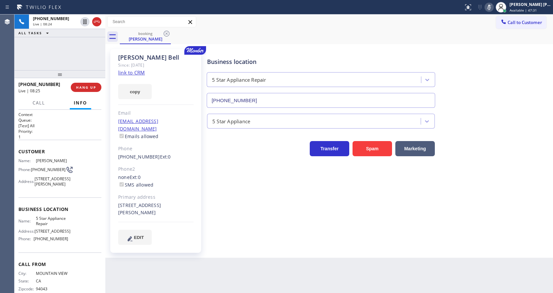
click at [239, 241] on div "Business location 5 Star Appliance Repair [PHONE_NUMBER] 5 Star Appliance Trans…" at bounding box center [379, 153] width 346 height 205
drag, startPoint x: 488, startPoint y: 125, endPoint x: 488, endPoint y: 101, distance: 23.7
click at [488, 125] on div "5 Star Appliance" at bounding box center [379, 119] width 346 height 17
click at [490, 11] on icon at bounding box center [490, 7] width 8 height 8
click at [219, 216] on div "Business location 5 Star Appliance Repair [PHONE_NUMBER] 5 Star Appliance Trans…" at bounding box center [379, 147] width 346 height 192
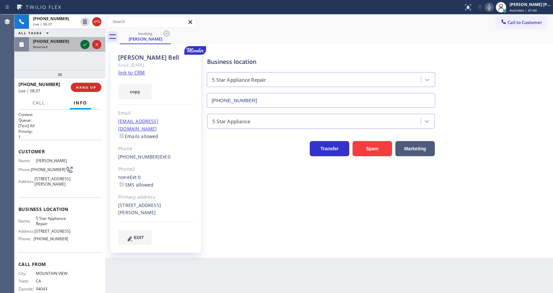
click at [83, 42] on icon at bounding box center [85, 45] width 8 height 8
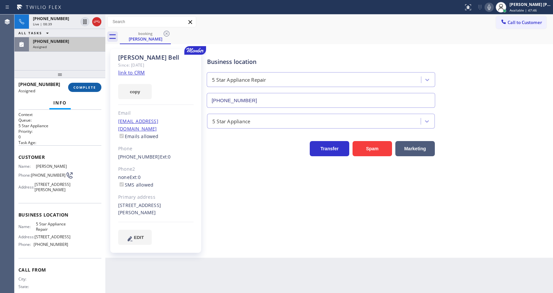
click at [85, 88] on span "COMPLETE" at bounding box center [84, 87] width 23 height 5
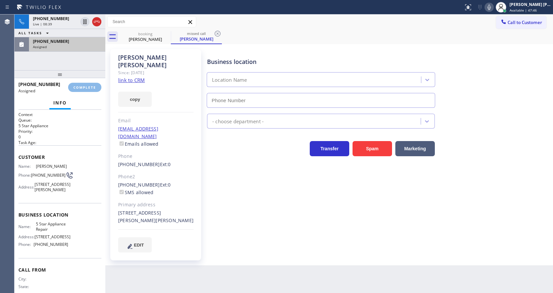
type input "[PHONE_NUMBER]"
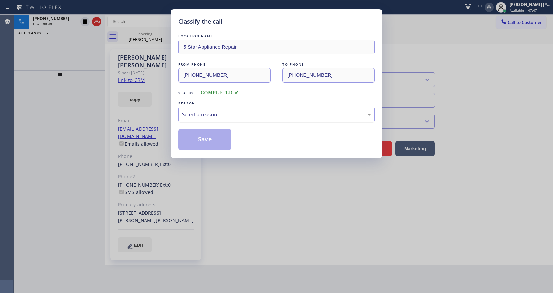
click at [254, 119] on div "Select a reason" at bounding box center [277, 114] width 196 height 15
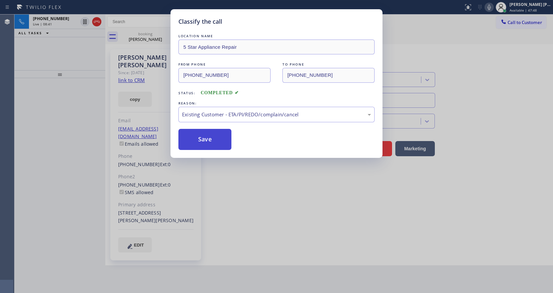
click at [209, 137] on button "Save" at bounding box center [205, 139] width 53 height 21
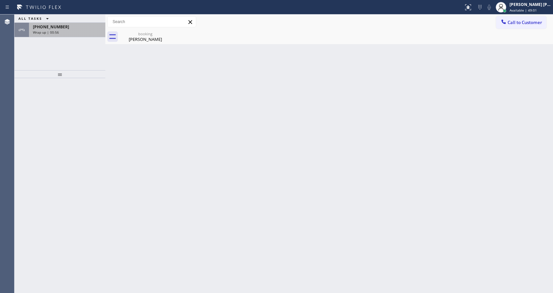
click at [61, 23] on div "[PHONE_NUMBER] Wrap up | 00:56" at bounding box center [66, 30] width 74 height 14
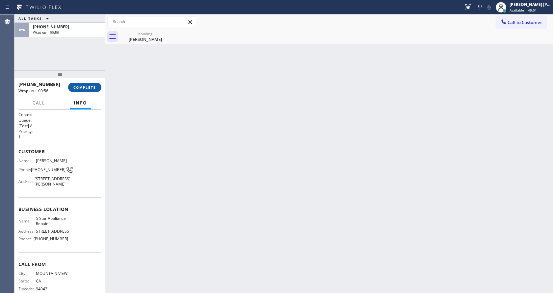
click at [85, 90] on button "COMPLETE" at bounding box center [84, 87] width 33 height 9
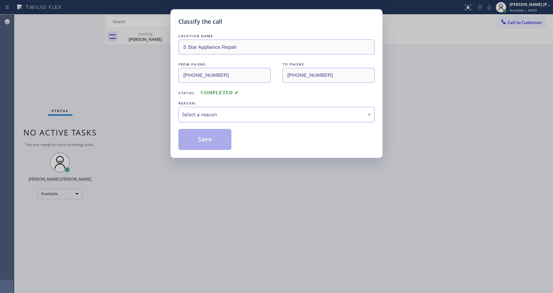
click at [218, 113] on div "Select a reason" at bounding box center [276, 115] width 189 height 8
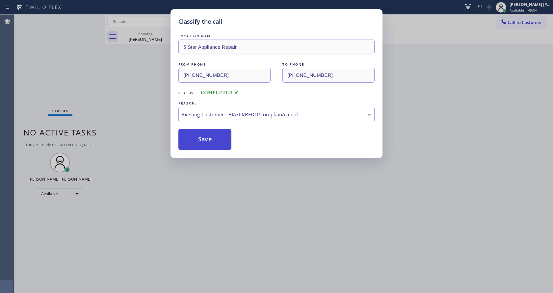
click at [199, 130] on button "Save" at bounding box center [205, 139] width 53 height 21
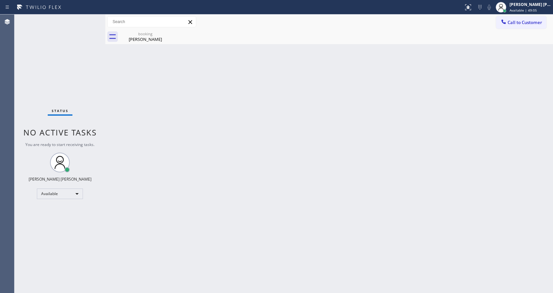
click at [392, 136] on div "Back to Dashboard Change Sender ID Customers Technicians Select a contact Outbo…" at bounding box center [329, 153] width 448 height 278
click at [265, 155] on div "Back to Dashboard Change Sender ID Customers Technicians Select a contact Outbo…" at bounding box center [329, 153] width 448 height 278
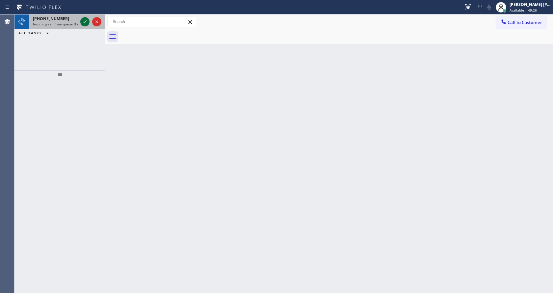
click at [86, 21] on icon at bounding box center [85, 22] width 8 height 8
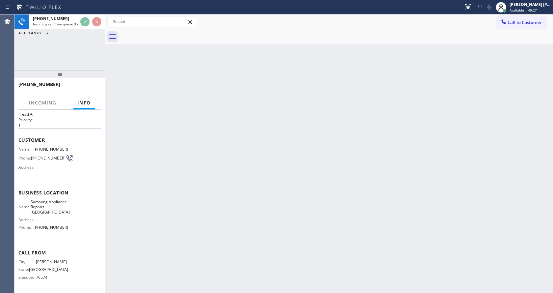
scroll to position [19, 0]
click at [223, 186] on div "Back to Dashboard Change Sender ID Customers Technicians Select a contact Outbo…" at bounding box center [329, 153] width 448 height 278
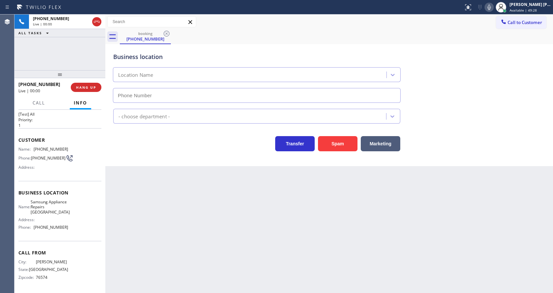
type input "[PHONE_NUMBER]"
click at [138, 169] on div "Back to Dashboard Change Sender ID Customers Technicians Select a contact Outbo…" at bounding box center [329, 153] width 448 height 278
click at [152, 175] on div "Back to Dashboard Change Sender ID Customers Technicians Select a contact Outbo…" at bounding box center [329, 153] width 448 height 278
click at [178, 192] on div "Back to Dashboard Change Sender ID Customers Technicians Select a contact Outbo…" at bounding box center [329, 153] width 448 height 278
drag, startPoint x: 130, startPoint y: 189, endPoint x: 152, endPoint y: 235, distance: 50.4
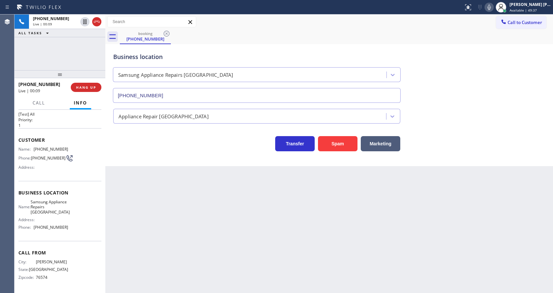
click at [130, 189] on div "Back to Dashboard Change Sender ID Customers Technicians Select a contact Outbo…" at bounding box center [329, 153] width 448 height 278
click at [52, 174] on div "Customer Name: [PHONE_NUMBER] Phone: [PHONE_NUMBER] Address:" at bounding box center [59, 154] width 83 height 53
drag, startPoint x: 33, startPoint y: 141, endPoint x: 82, endPoint y: 141, distance: 48.8
click at [82, 147] on div "Name: [PHONE_NUMBER] Phone: [PHONE_NUMBER] Address:" at bounding box center [59, 160] width 83 height 26
click at [185, 196] on div "Back to Dashboard Change Sender ID Customers Technicians Select a contact Outbo…" at bounding box center [329, 153] width 448 height 278
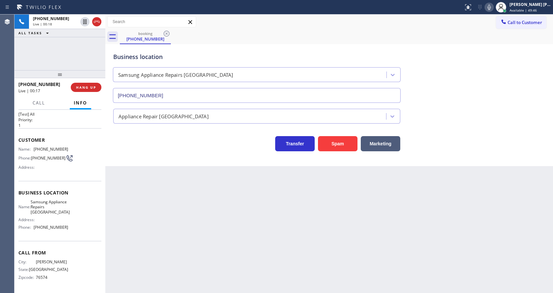
click at [74, 210] on div "Name: Samsung Appliance Repairs [GEOGRAPHIC_DATA] Address: Phone: [PHONE_NUMBER]" at bounding box center [59, 215] width 83 height 33
drag, startPoint x: 32, startPoint y: 196, endPoint x: 56, endPoint y: 213, distance: 29.9
click at [56, 213] on div "Name: Samsung Appliance Repairs [GEOGRAPHIC_DATA]" at bounding box center [43, 206] width 50 height 15
drag, startPoint x: 118, startPoint y: 209, endPoint x: 124, endPoint y: 226, distance: 17.5
click at [119, 210] on div "Back to Dashboard Change Sender ID Customers Technicians Select a contact Outbo…" at bounding box center [329, 153] width 448 height 278
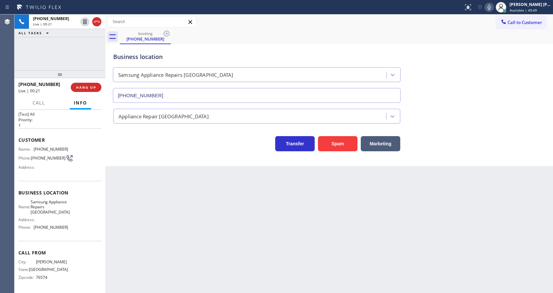
drag, startPoint x: 71, startPoint y: 223, endPoint x: 68, endPoint y: 228, distance: 6.2
click at [71, 223] on div "Name: Samsung Appliance Repairs [GEOGRAPHIC_DATA] Address: Phone: [PHONE_NUMBER]" at bounding box center [59, 215] width 83 height 33
drag, startPoint x: 34, startPoint y: 228, endPoint x: 66, endPoint y: 232, distance: 32.6
click at [66, 232] on div "Name: Samsung Appliance Repairs [GEOGRAPHIC_DATA] Address: Phone: [PHONE_NUMBER]" at bounding box center [59, 215] width 83 height 33
drag, startPoint x: 139, startPoint y: 227, endPoint x: 139, endPoint y: 236, distance: 8.6
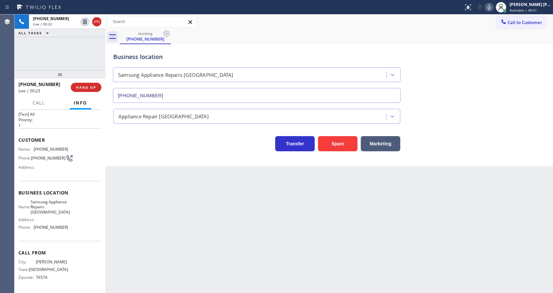
click at [139, 236] on div "Back to Dashboard Change Sender ID Customers Technicians Select a contact Outbo…" at bounding box center [329, 153] width 448 height 278
click at [290, 208] on div "Back to Dashboard Change Sender ID Customers Technicians Select a contact Outbo…" at bounding box center [329, 153] width 448 height 278
click at [181, 203] on div "Back to Dashboard Change Sender ID Customers Technicians Select a contact Outbo…" at bounding box center [329, 153] width 448 height 278
click at [268, 224] on div "Back to Dashboard Change Sender ID Customers Technicians Select a contact Outbo…" at bounding box center [329, 153] width 448 height 278
click at [290, 219] on div "Back to Dashboard Change Sender ID Customers Technicians Select a contact Outbo…" at bounding box center [329, 153] width 448 height 278
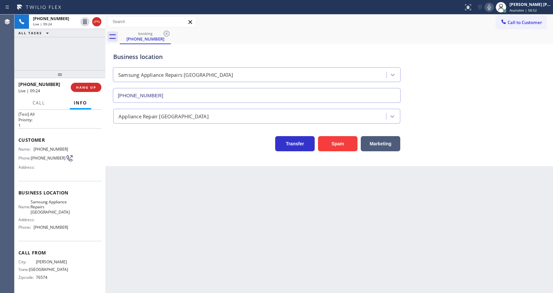
click at [148, 162] on div "Business location Samsung Appliance Repairs [GEOGRAPHIC_DATA] [PHONE_NUMBER] Ap…" at bounding box center [329, 105] width 448 height 122
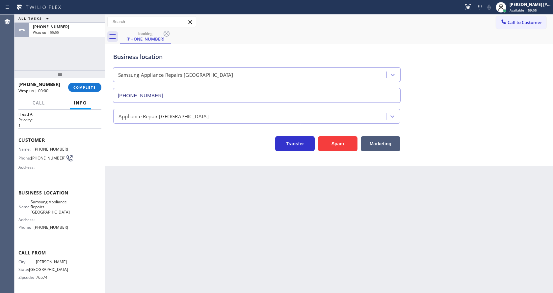
click at [336, 240] on div "Back to Dashboard Change Sender ID Customers Technicians Select a contact Outbo…" at bounding box center [329, 153] width 448 height 278
click at [78, 82] on div "[PHONE_NUMBER] Wrap up | 00:22 COMPLETE" at bounding box center [59, 87] width 83 height 17
click at [78, 86] on span "COMPLETE" at bounding box center [84, 87] width 23 height 5
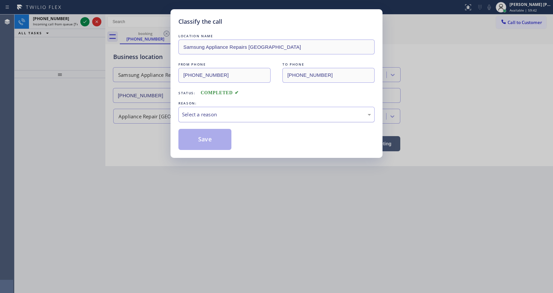
click at [196, 114] on div "Select a reason" at bounding box center [276, 115] width 189 height 8
click at [199, 136] on button "Save" at bounding box center [205, 139] width 53 height 21
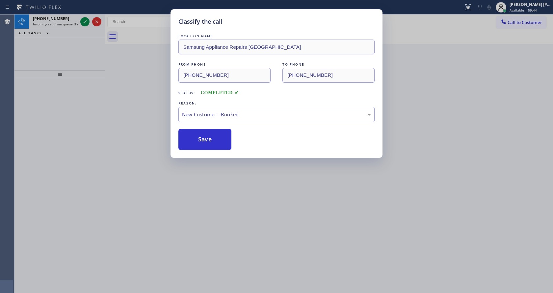
click at [84, 21] on div "Classify the call LOCATION NAME Mint Air Duct Cleaning [GEOGRAPHIC_DATA] FROM P…" at bounding box center [283, 153] width 539 height 278
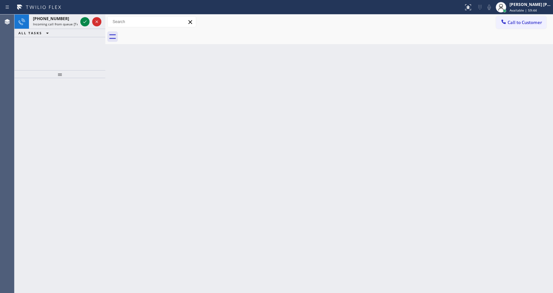
click at [84, 21] on icon at bounding box center [85, 22] width 8 height 8
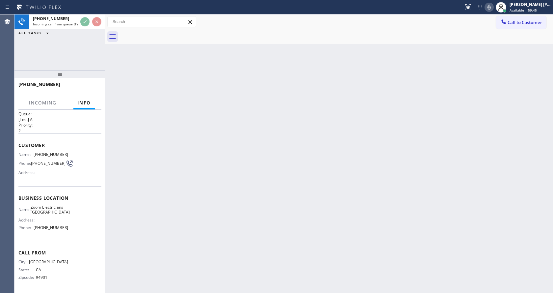
scroll to position [14, 0]
click at [251, 190] on div "Back to Dashboard Change Sender ID Customers Technicians Select a contact Outbo…" at bounding box center [329, 153] width 448 height 278
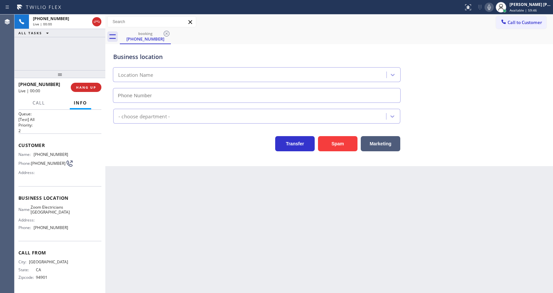
type input "[PHONE_NUMBER]"
click at [90, 83] on button "HANG UP" at bounding box center [86, 87] width 31 height 9
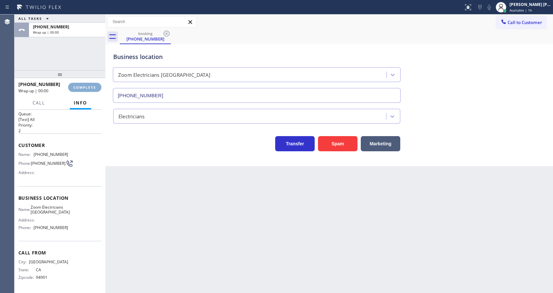
click at [86, 84] on button "COMPLETE" at bounding box center [84, 87] width 33 height 9
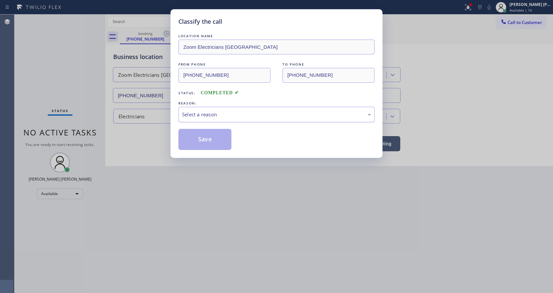
click at [201, 115] on div "Select a reason" at bounding box center [276, 115] width 189 height 8
click at [197, 118] on div "Select a reason" at bounding box center [276, 115] width 189 height 8
drag, startPoint x: 184, startPoint y: 255, endPoint x: 179, endPoint y: 274, distance: 19.7
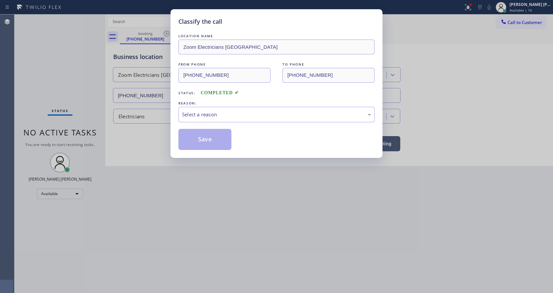
click at [184, 255] on div "Classify the call LOCATION NAME Zoom Electricians Presidio Heights FROM PHONE […" at bounding box center [276, 146] width 553 height 293
click at [262, 227] on div "Classify the call LOCATION NAME Zoom Electricians Presidio Heights FROM PHONE […" at bounding box center [276, 146] width 553 height 293
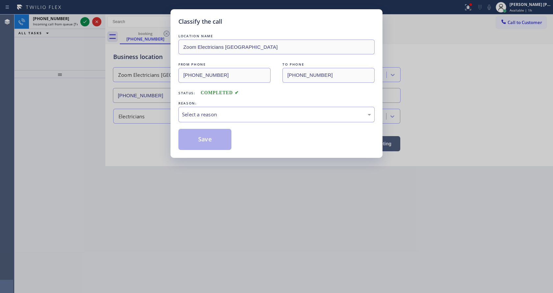
click at [139, 118] on div "Classify the call LOCATION NAME Zoom Electricians Presidio Heights FROM PHONE […" at bounding box center [276, 146] width 553 height 293
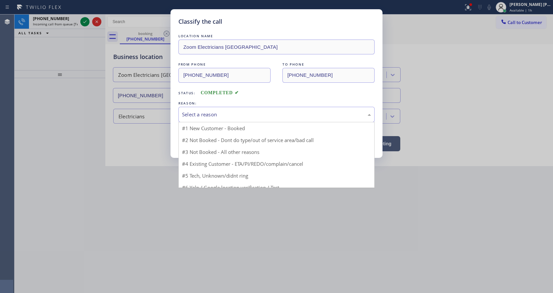
click at [219, 116] on div "Select a reason" at bounding box center [276, 115] width 189 height 8
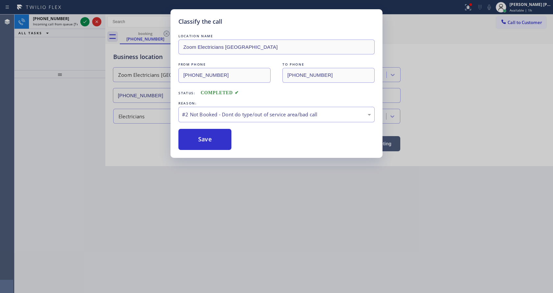
click at [201, 137] on button "Save" at bounding box center [205, 139] width 53 height 21
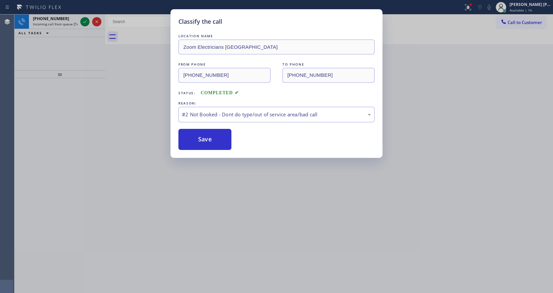
click at [201, 137] on button "Save" at bounding box center [205, 139] width 53 height 21
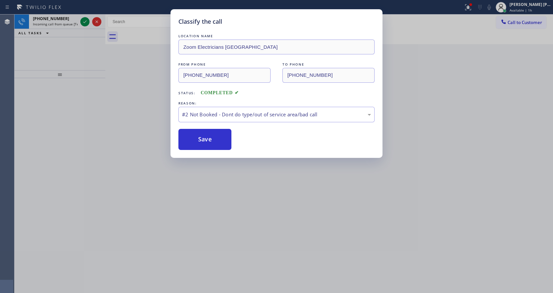
click at [85, 20] on div "Classify the call LOCATION NAME Zoom Electricians Presidio Heights FROM PHONE […" at bounding box center [276, 146] width 553 height 293
click at [205, 135] on button "Save" at bounding box center [205, 139] width 53 height 21
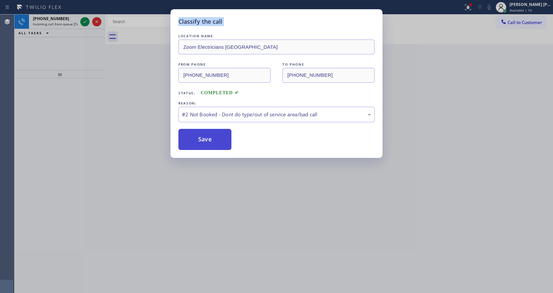
click at [205, 135] on button "Save" at bounding box center [205, 139] width 53 height 21
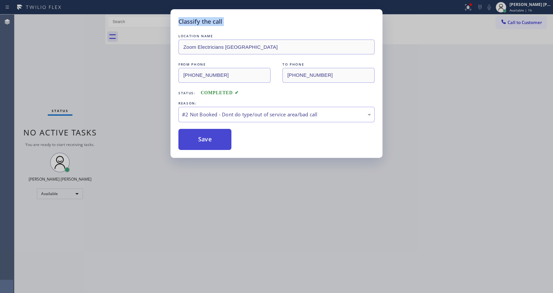
click at [205, 135] on button "Save" at bounding box center [205, 139] width 53 height 21
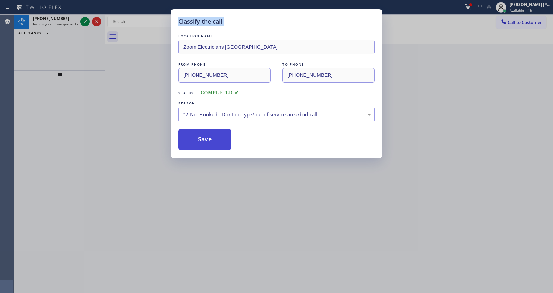
click at [205, 135] on button "Save" at bounding box center [205, 139] width 53 height 21
click at [207, 137] on button "Save" at bounding box center [205, 139] width 53 height 21
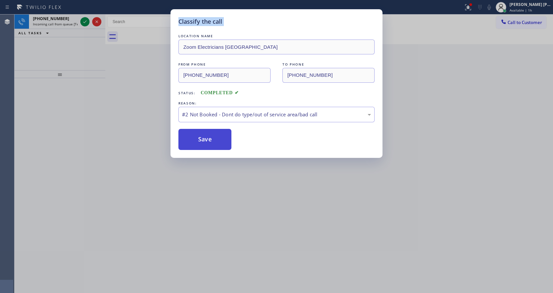
click at [207, 137] on button "Save" at bounding box center [205, 139] width 53 height 21
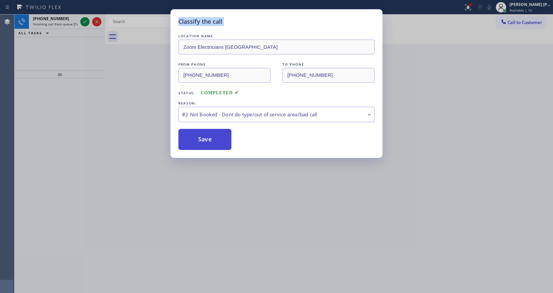
click at [207, 137] on button "Save" at bounding box center [205, 139] width 53 height 21
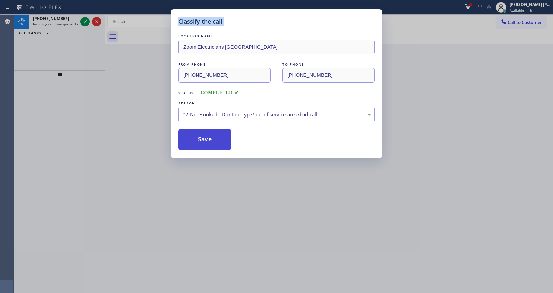
click at [207, 137] on button "Save" at bounding box center [205, 139] width 53 height 21
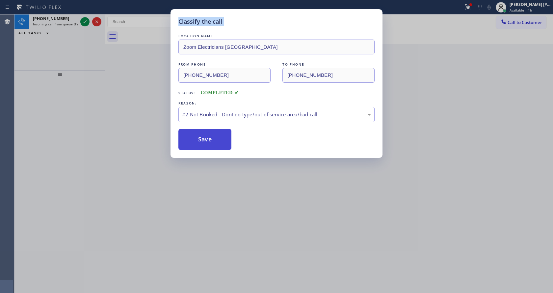
click at [207, 137] on button "Save" at bounding box center [205, 139] width 53 height 21
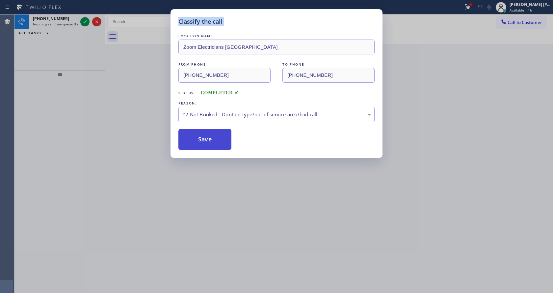
click at [207, 137] on button "Save" at bounding box center [205, 139] width 53 height 21
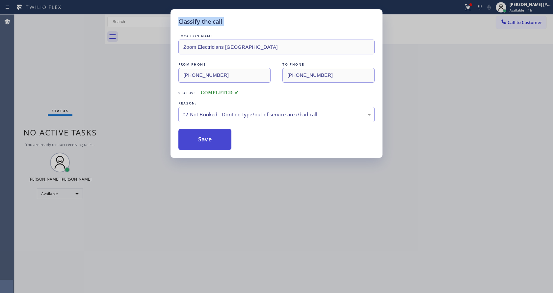
click at [207, 137] on button "Save" at bounding box center [205, 139] width 53 height 21
click at [208, 138] on button "Save" at bounding box center [205, 139] width 53 height 21
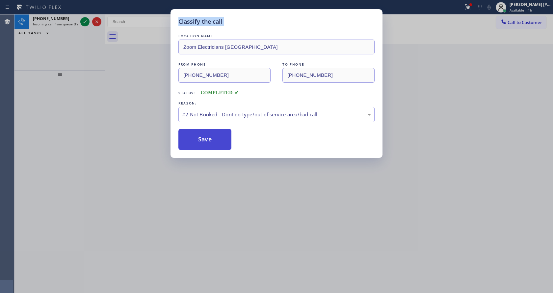
click at [208, 138] on button "Save" at bounding box center [205, 139] width 53 height 21
click at [207, 110] on div "#2 Not Booked - Dont do type/out of service area/bad call" at bounding box center [277, 114] width 196 height 15
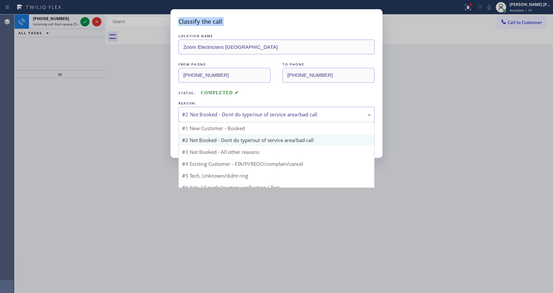
click at [209, 112] on div "#2 Not Booked - Dont do type/out of service area/bad call" at bounding box center [277, 114] width 196 height 15
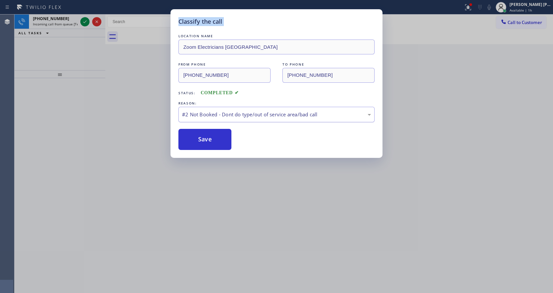
click at [211, 114] on div "#2 Not Booked - Dont do type/out of service area/bad call" at bounding box center [276, 115] width 189 height 8
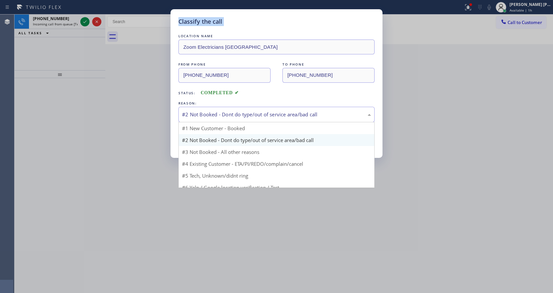
click at [211, 114] on div "#2 Not Booked - Dont do type/out of service area/bad call" at bounding box center [276, 115] width 189 height 8
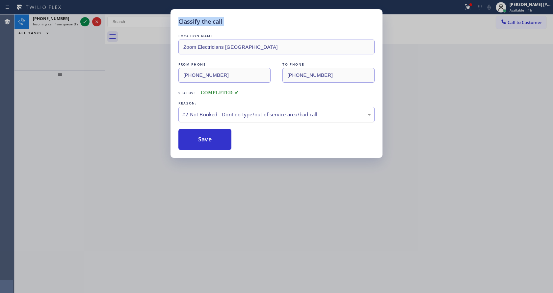
click at [211, 114] on div "#2 Not Booked - Dont do type/out of service area/bad call" at bounding box center [276, 115] width 189 height 8
click at [213, 115] on div "#2 Not Booked - Dont do type/out of service area/bad call" at bounding box center [276, 115] width 189 height 8
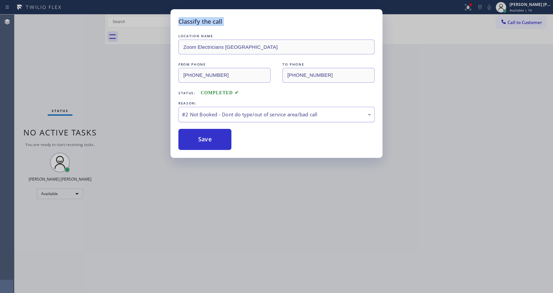
click at [213, 115] on div "#2 Not Booked - Dont do type/out of service area/bad call" at bounding box center [276, 115] width 189 height 8
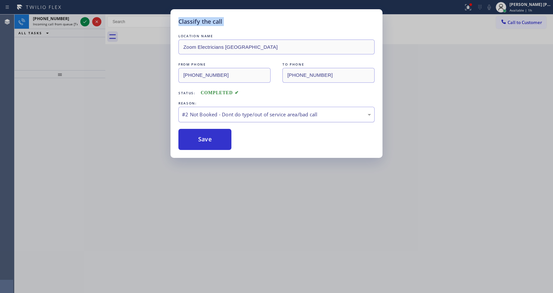
click at [213, 115] on div "#2 Not Booked - Dont do type/out of service area/bad call" at bounding box center [276, 115] width 189 height 8
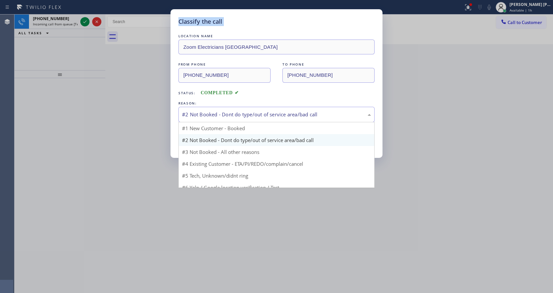
click at [213, 115] on div "#2 Not Booked - Dont do type/out of service area/bad call" at bounding box center [276, 115] width 189 height 8
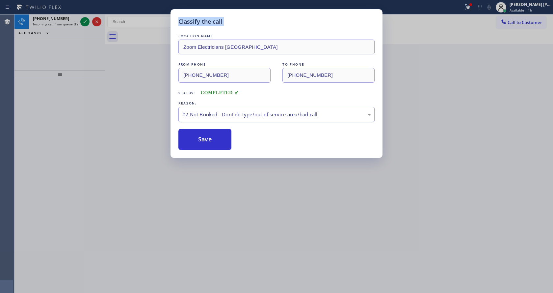
click at [213, 116] on div "#2 Not Booked - Dont do type/out of service area/bad call" at bounding box center [276, 115] width 189 height 8
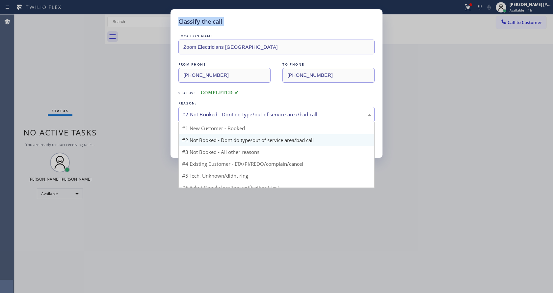
click at [213, 116] on div "#2 Not Booked - Dont do type/out of service area/bad call" at bounding box center [276, 115] width 189 height 8
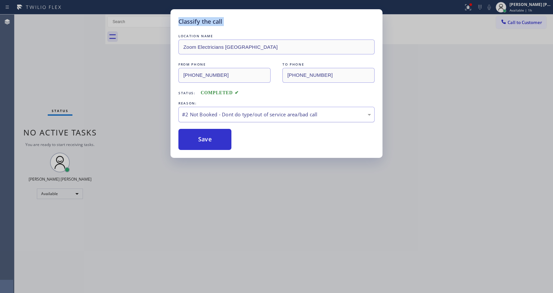
click at [213, 116] on div "#2 Not Booked - Dont do type/out of service area/bad call" at bounding box center [276, 115] width 189 height 8
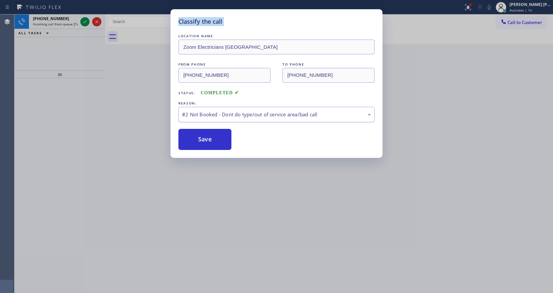
click at [213, 116] on div "#2 Not Booked - Dont do type/out of service area/bad call" at bounding box center [276, 115] width 189 height 8
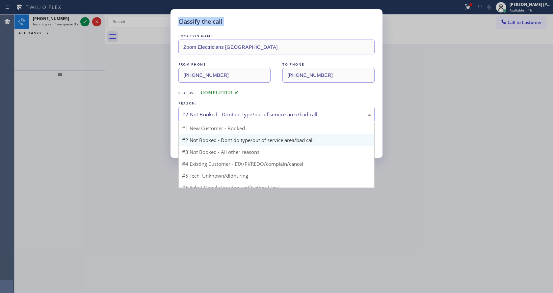
click at [213, 116] on div "#2 Not Booked - Dont do type/out of service area/bad call" at bounding box center [276, 115] width 189 height 8
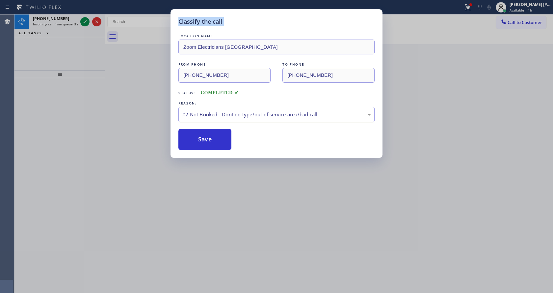
click at [213, 116] on div "#2 Not Booked - Dont do type/out of service area/bad call" at bounding box center [276, 115] width 189 height 8
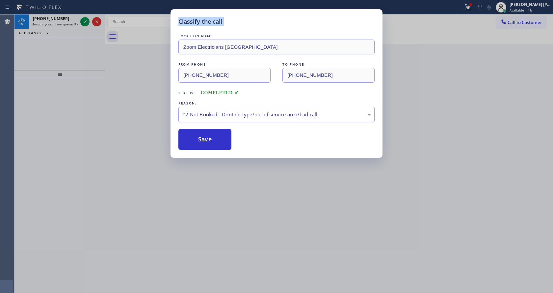
click at [213, 116] on div "#2 Not Booked - Dont do type/out of service area/bad call" at bounding box center [276, 115] width 189 height 8
click at [213, 116] on div "Classify the call LOCATION NAME Mint Air Duct Cleaning [GEOGRAPHIC_DATA] FROM P…" at bounding box center [283, 153] width 539 height 278
click at [213, 116] on div "Back to Dashboard Change Sender ID Customers Technicians Select a contact Outbo…" at bounding box center [329, 153] width 448 height 278
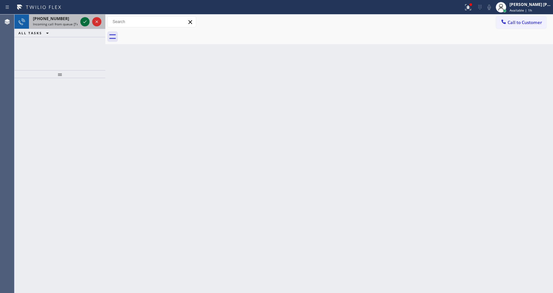
click at [86, 20] on icon at bounding box center [85, 22] width 8 height 8
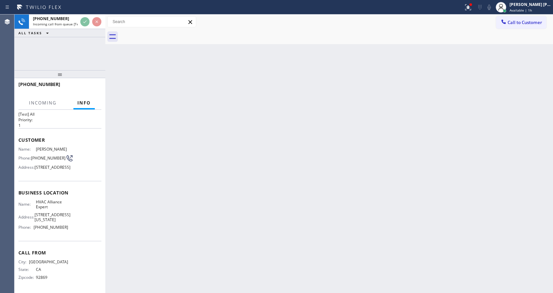
scroll to position [33, 0]
click at [233, 178] on div "Back to Dashboard Change Sender ID Customers Technicians Select a contact Outbo…" at bounding box center [329, 153] width 448 height 278
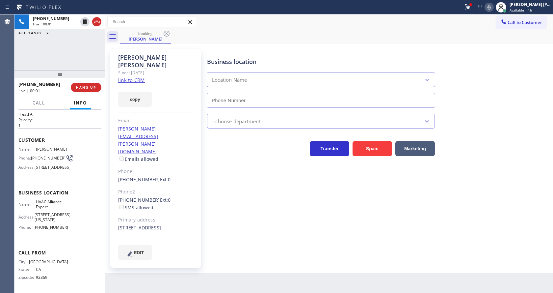
type input "[PHONE_NUMBER]"
click at [75, 154] on div "Name: [PERSON_NAME] Phone: [PHONE_NUMBER] Address: [STREET_ADDRESS]" at bounding box center [59, 160] width 83 height 26
click at [134, 77] on link "link to CRM" at bounding box center [131, 80] width 27 height 7
click at [215, 197] on div "Business location HVAC Alliance Expert [PHONE_NUMBER] HVAC Transfer Spam Market…" at bounding box center [379, 154] width 346 height 207
click at [72, 147] on div "Name: [PERSON_NAME] Phone: [PHONE_NUMBER] Address: [STREET_ADDRESS]" at bounding box center [59, 160] width 83 height 26
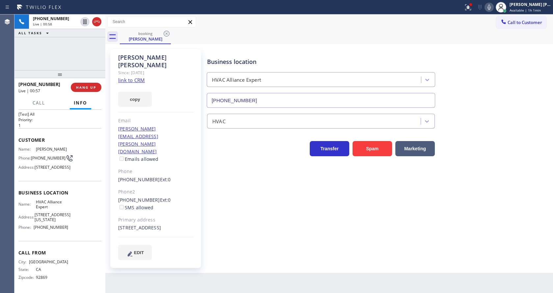
click at [218, 176] on div "Business location HVAC Alliance Expert [PHONE_NUMBER] HVAC Transfer Spam Market…" at bounding box center [379, 154] width 346 height 207
click at [83, 147] on div "Name: [PERSON_NAME] Phone: [PHONE_NUMBER] Address: [STREET_ADDRESS]" at bounding box center [59, 160] width 83 height 26
click at [85, 85] on button "HANG UP" at bounding box center [86, 87] width 31 height 9
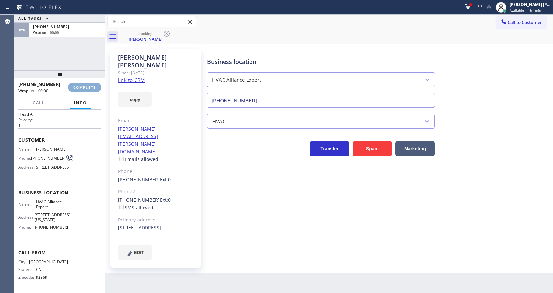
click at [85, 85] on button "COMPLETE" at bounding box center [84, 87] width 33 height 9
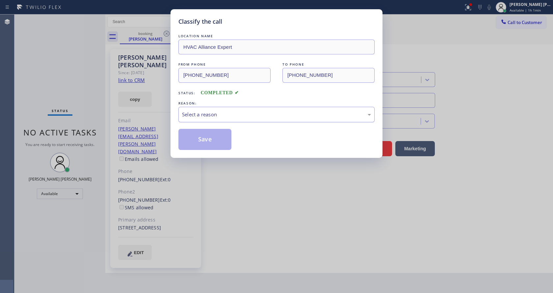
click at [195, 115] on div "Select a reason" at bounding box center [276, 115] width 189 height 8
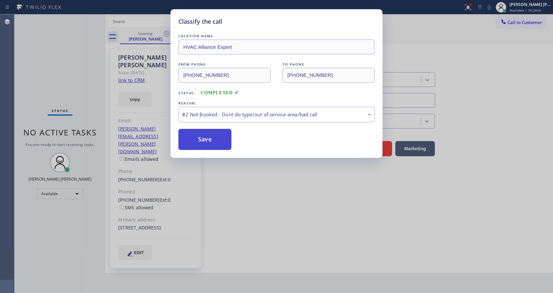
click at [200, 140] on button "Save" at bounding box center [205, 139] width 53 height 21
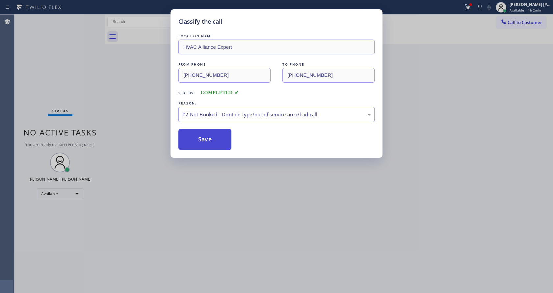
click at [200, 140] on button "Save" at bounding box center [205, 139] width 53 height 21
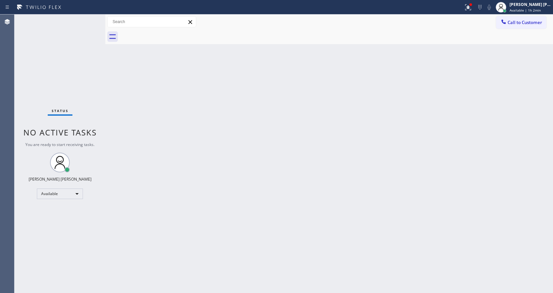
click at [217, 129] on div "Back to Dashboard Change Sender ID Customers Technicians Select a contact Outbo…" at bounding box center [329, 153] width 448 height 278
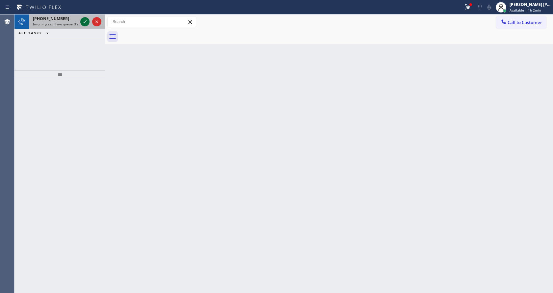
click at [83, 22] on icon at bounding box center [85, 22] width 8 height 8
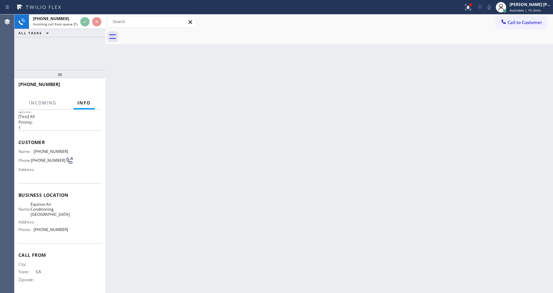
scroll to position [14, 0]
click at [197, 187] on div "Back to Dashboard Change Sender ID Customers Technicians Select a contact Outbo…" at bounding box center [329, 153] width 448 height 278
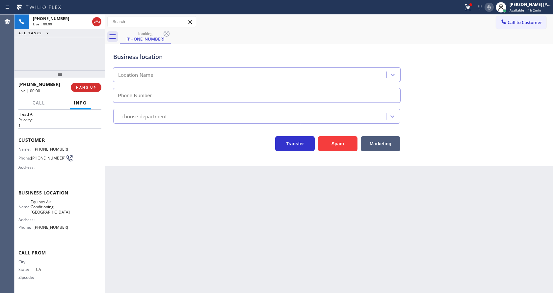
type input "[PHONE_NUMBER]"
click at [474, 2] on button at bounding box center [468, 7] width 14 height 14
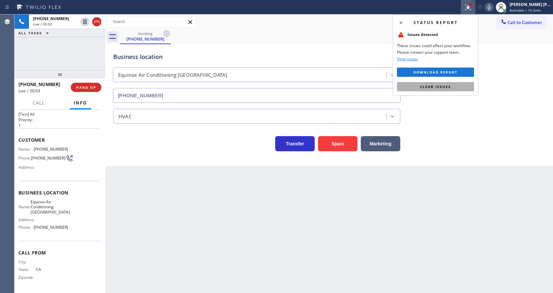
click at [446, 88] on span "Clear issues" at bounding box center [435, 86] width 31 height 5
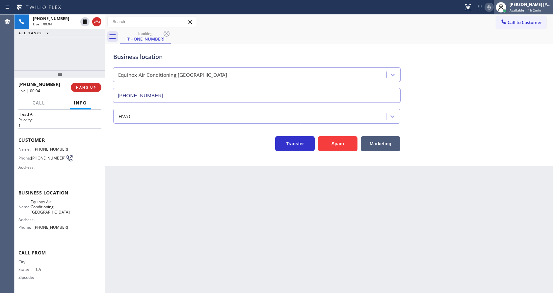
click at [501, 13] on div at bounding box center [501, 7] width 14 height 14
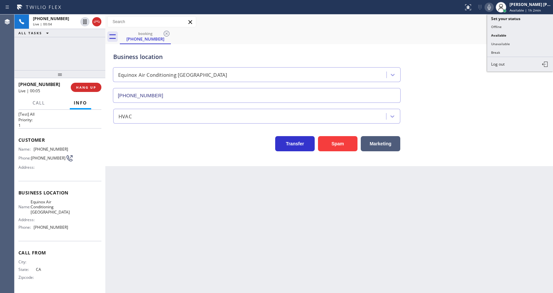
click at [491, 8] on icon at bounding box center [489, 7] width 3 height 5
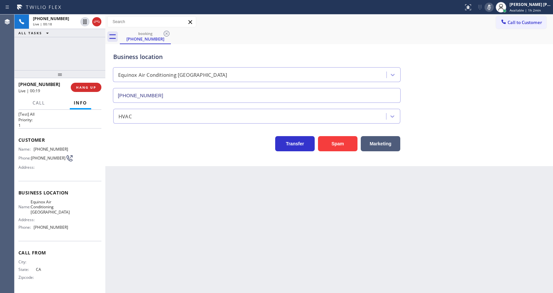
click at [491, 9] on icon at bounding box center [490, 7] width 8 height 8
click at [222, 225] on div "Back to Dashboard Change Sender ID Customers Technicians Select a contact Outbo…" at bounding box center [329, 153] width 448 height 278
click at [151, 171] on div "Back to Dashboard Change Sender ID Customers Technicians Select a contact Outbo…" at bounding box center [329, 153] width 448 height 278
click at [80, 80] on div "[PHONE_NUMBER] Live | 00:29 HANG UP" at bounding box center [59, 87] width 83 height 17
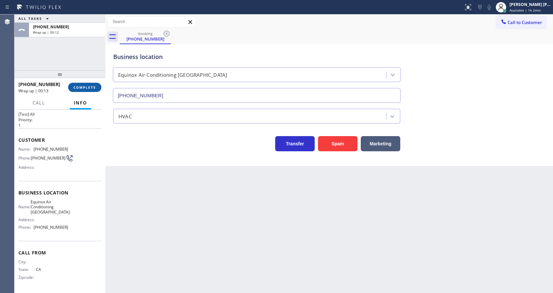
click at [79, 88] on span "COMPLETE" at bounding box center [84, 87] width 23 height 5
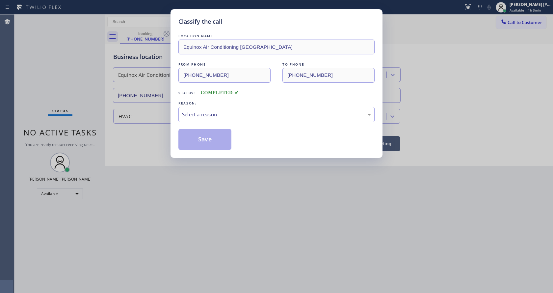
click at [178, 107] on div "Classify the call LOCATION NAME Equinox Air Conditioning [GEOGRAPHIC_DATA] FROM…" at bounding box center [277, 83] width 212 height 149
click at [202, 112] on div "Select a reason" at bounding box center [276, 115] width 189 height 8
click at [204, 141] on button "Save" at bounding box center [205, 139] width 53 height 21
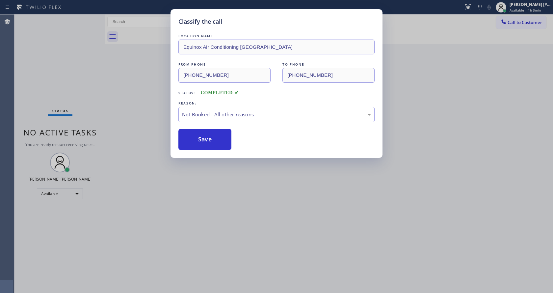
click at [204, 141] on button "Save" at bounding box center [205, 139] width 53 height 21
drag, startPoint x: 236, startPoint y: 179, endPoint x: 208, endPoint y: 291, distance: 115.5
click at [236, 181] on div "Classify the call LOCATION NAME Equinox Air Conditioning [GEOGRAPHIC_DATA] FROM…" at bounding box center [276, 146] width 553 height 293
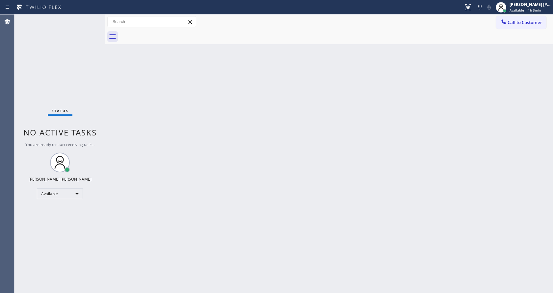
click at [163, 179] on div "Back to Dashboard Change Sender ID Customers Technicians Select a contact Outbo…" at bounding box center [329, 153] width 448 height 278
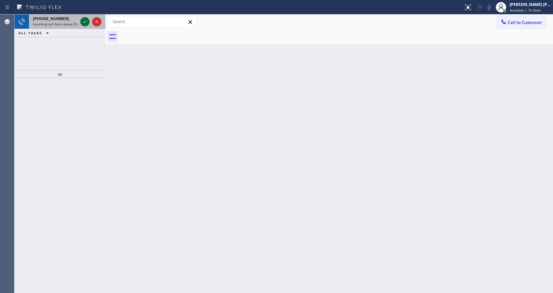
click at [84, 21] on icon at bounding box center [85, 22] width 8 height 8
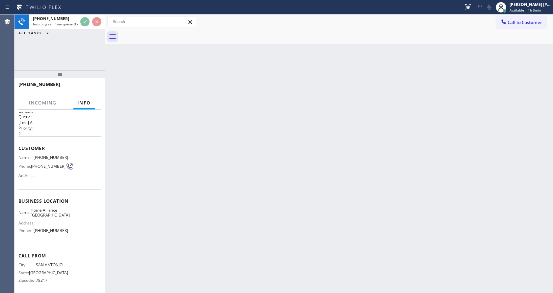
scroll to position [9, 0]
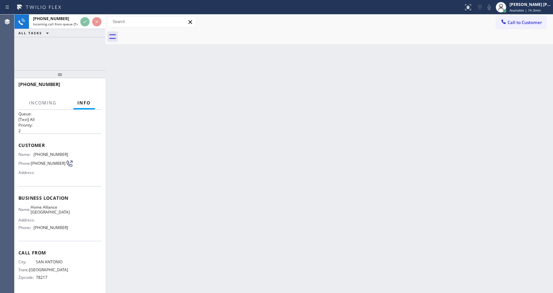
click at [260, 161] on div "Back to Dashboard Change Sender ID Customers Technicians Select a contact Outbo…" at bounding box center [329, 153] width 448 height 278
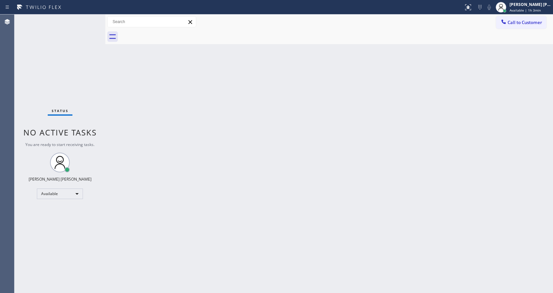
click at [150, 156] on div "Back to Dashboard Change Sender ID Customers Technicians Select a contact Outbo…" at bounding box center [329, 153] width 448 height 278
click at [210, 170] on div "Back to Dashboard Change Sender ID Customers Technicians Select a contact Outbo…" at bounding box center [329, 153] width 448 height 278
click at [75, 115] on div "Status No active tasks You are ready to start receiving tasks. [PERSON_NAME] [P…" at bounding box center [59, 153] width 91 height 278
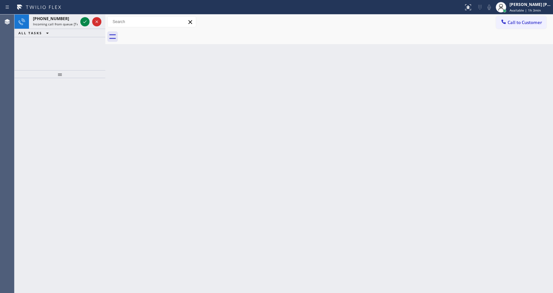
click at [83, 74] on div at bounding box center [59, 74] width 91 height 8
click at [87, 18] on icon at bounding box center [85, 22] width 8 height 8
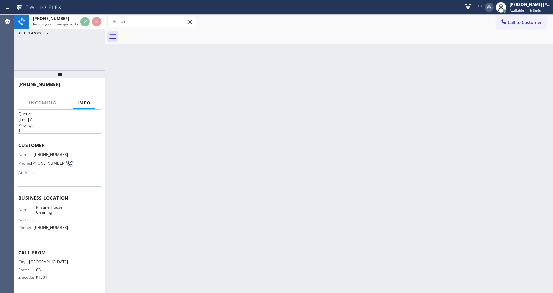
scroll to position [9, 0]
click at [247, 179] on div "Back to Dashboard Change Sender ID Customers Technicians Select a contact Outbo…" at bounding box center [329, 153] width 448 height 278
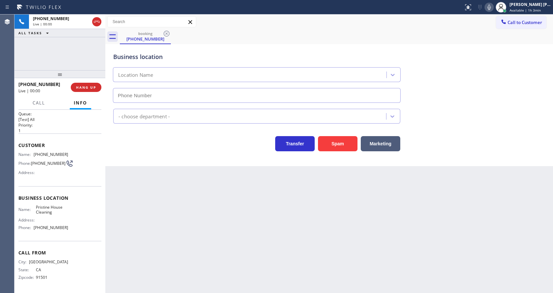
click at [154, 228] on div "Back to Dashboard Change Sender ID Customers Technicians Select a contact Outbo…" at bounding box center [329, 153] width 448 height 278
type input "[PHONE_NUMBER]"
click at [189, 229] on div "Back to Dashboard Change Sender ID Customers Technicians Select a contact Outbo…" at bounding box center [329, 153] width 448 height 278
click at [330, 144] on button "Spam" at bounding box center [338, 143] width 40 height 15
click at [195, 244] on div "Back to Dashboard Change Sender ID Customers Technicians Select a contact Outbo…" at bounding box center [329, 153] width 448 height 278
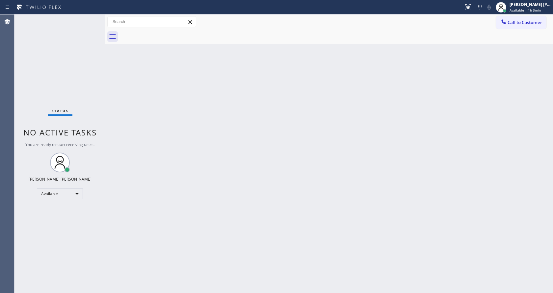
click at [386, 197] on div "Back to Dashboard Change Sender ID Customers Technicians Select a contact Outbo…" at bounding box center [329, 153] width 448 height 278
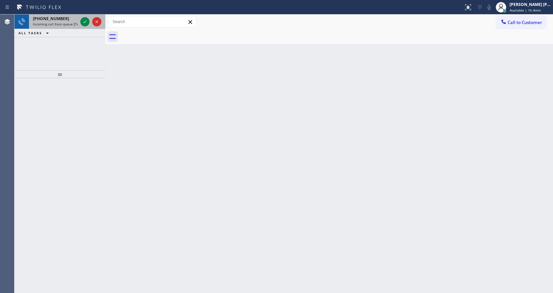
click at [73, 25] on span "Incoming call from queue [Test] All" at bounding box center [60, 24] width 55 height 5
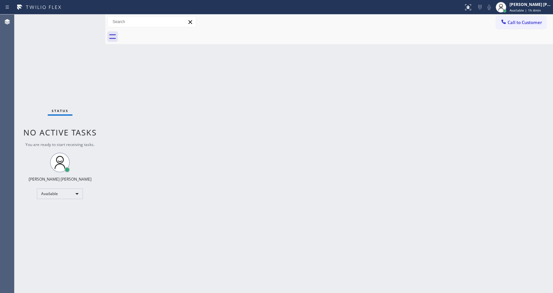
click at [86, 21] on div "Status No active tasks You are ready to start receiving tasks. [PERSON_NAME] [P…" at bounding box center [59, 153] width 91 height 278
click at [243, 206] on div "Back to Dashboard Change Sender ID Customers Technicians Select a contact Outbo…" at bounding box center [329, 153] width 448 height 278
click at [121, 124] on div "Back to Dashboard Change Sender ID Customers Technicians Select a contact Outbo…" at bounding box center [329, 153] width 448 height 278
click at [85, 19] on div "Status No active tasks You are ready to start receiving tasks. [PERSON_NAME] [P…" at bounding box center [59, 153] width 91 height 278
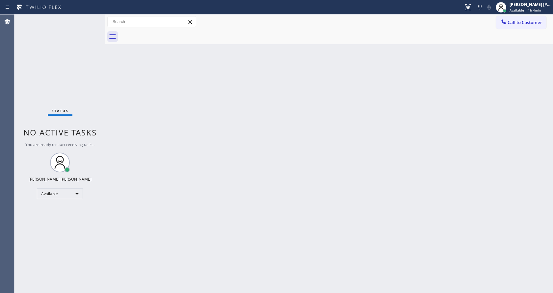
click at [89, 20] on div "Status No active tasks You are ready to start receiving tasks. [PERSON_NAME] [P…" at bounding box center [59, 153] width 91 height 278
click at [159, 119] on div "Back to Dashboard Change Sender ID Customers Technicians Select a contact Outbo…" at bounding box center [329, 153] width 448 height 278
click at [107, 84] on div "Back to Dashboard Change Sender ID Customers Technicians Select a contact Outbo…" at bounding box center [329, 153] width 448 height 278
click at [110, 62] on div "Back to Dashboard Change Sender ID Customers Technicians Select a contact Outbo…" at bounding box center [329, 153] width 448 height 278
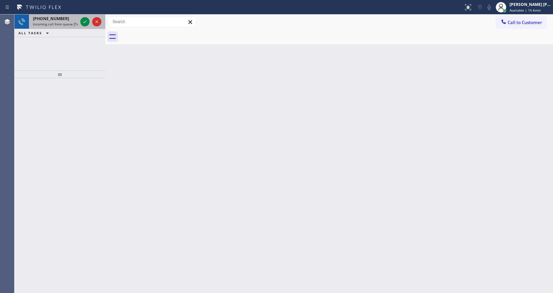
click at [70, 22] on span "Incoming call from queue [Test] All" at bounding box center [60, 24] width 55 height 5
click at [67, 22] on span "Incoming call from queue [Test] All" at bounding box center [60, 24] width 55 height 5
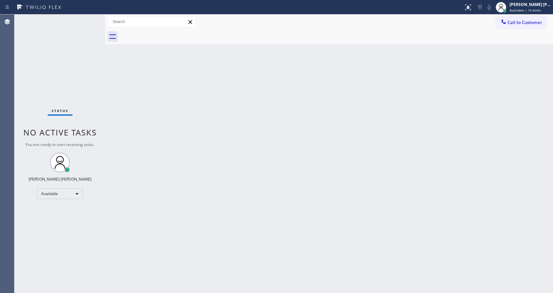
click at [67, 22] on div "Status No active tasks You are ready to start receiving tasks. [PERSON_NAME] [P…" at bounding box center [59, 153] width 91 height 278
click at [249, 227] on div "Back to Dashboard Change Sender ID Customers Technicians Select a contact Outbo…" at bounding box center [329, 153] width 448 height 278
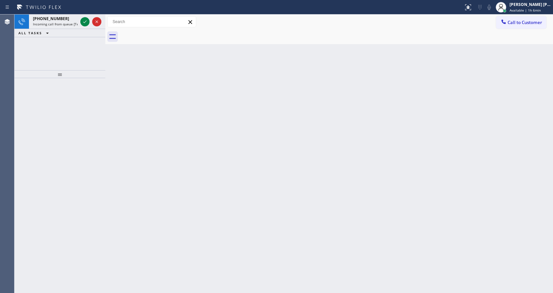
click at [69, 29] on div "ALL TASKS ALL TASKS ACTIVE TASKS TASKS IN WRAP UP" at bounding box center [59, 33] width 91 height 8
click at [67, 23] on span "Incoming call from queue [Test] All" at bounding box center [60, 24] width 55 height 5
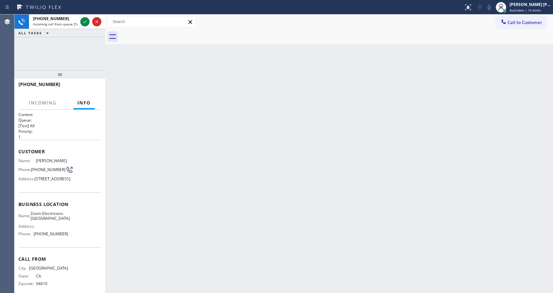
click at [150, 93] on div "Back to Dashboard Change Sender ID Customers Technicians Select a contact Outbo…" at bounding box center [329, 153] width 448 height 278
click at [129, 201] on div "Back to Dashboard Change Sender ID Customers Technicians Select a contact Outbo…" at bounding box center [329, 153] width 448 height 278
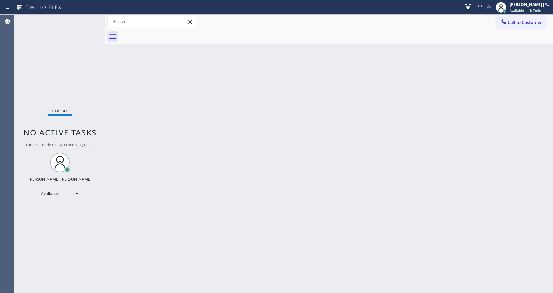
click at [192, 228] on div "Back to Dashboard Change Sender ID Customers Technicians Select a contact Outbo…" at bounding box center [329, 153] width 448 height 278
click at [124, 114] on div "Back to Dashboard Change Sender ID Customers Technicians Select a contact Outbo…" at bounding box center [329, 153] width 448 height 278
click at [79, 88] on div "Status No active tasks You are ready to start receiving tasks. [PERSON_NAME] [P…" at bounding box center [59, 153] width 91 height 278
click at [102, 112] on div "Status No active tasks You are ready to start receiving tasks. [PERSON_NAME] [P…" at bounding box center [59, 153] width 91 height 278
drag, startPoint x: 213, startPoint y: 206, endPoint x: 213, endPoint y: 209, distance: 3.6
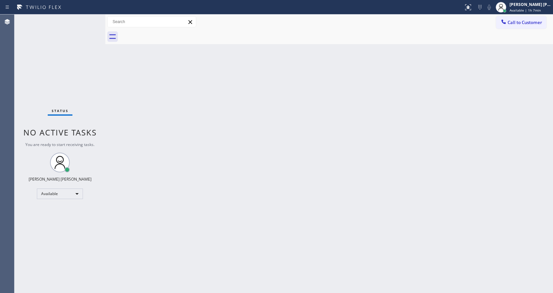
click at [213, 206] on div "Back to Dashboard Change Sender ID Customers Technicians Select a contact Outbo…" at bounding box center [329, 153] width 448 height 278
drag, startPoint x: 91, startPoint y: 123, endPoint x: 100, endPoint y: 164, distance: 42.1
click at [91, 123] on div "Status No active tasks You are ready to start receiving tasks. [PERSON_NAME] [P…" at bounding box center [59, 153] width 91 height 278
drag, startPoint x: 392, startPoint y: 141, endPoint x: 346, endPoint y: 162, distance: 50.5
click at [392, 141] on div "Back to Dashboard Change Sender ID Customers Technicians Select a contact Outbo…" at bounding box center [329, 153] width 448 height 278
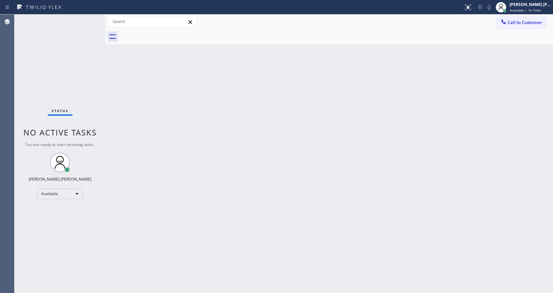
click at [143, 84] on div "Back to Dashboard Change Sender ID Customers Technicians Select a contact Outbo…" at bounding box center [329, 153] width 448 height 278
click at [134, 180] on div "Back to Dashboard Change Sender ID Customers Technicians Select a contact Outbo…" at bounding box center [329, 153] width 448 height 278
click at [126, 96] on div "Back to Dashboard Change Sender ID Customers Technicians Select a contact Outbo…" at bounding box center [329, 153] width 448 height 278
click at [268, 151] on div "Back to Dashboard Change Sender ID Customers Technicians Select a contact Outbo…" at bounding box center [329, 153] width 448 height 278
click at [120, 98] on div "Back to Dashboard Change Sender ID Customers Technicians Select a contact Outbo…" at bounding box center [329, 153] width 448 height 278
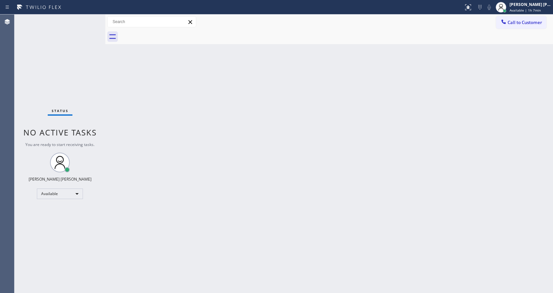
click at [119, 126] on div "Back to Dashboard Change Sender ID Customers Technicians Select a contact Outbo…" at bounding box center [329, 153] width 448 height 278
click at [109, 80] on div "Back to Dashboard Change Sender ID Customers Technicians Select a contact Outbo…" at bounding box center [329, 153] width 448 height 278
drag, startPoint x: 106, startPoint y: 24, endPoint x: 94, endPoint y: 25, distance: 12.9
click at [94, 25] on div "Status No active tasks You are ready to start receiving tasks. [PERSON_NAME] [P…" at bounding box center [283, 153] width 539 height 278
click at [89, 18] on div "Status No active tasks You are ready to start receiving tasks. [PERSON_NAME] [P…" at bounding box center [59, 153] width 91 height 278
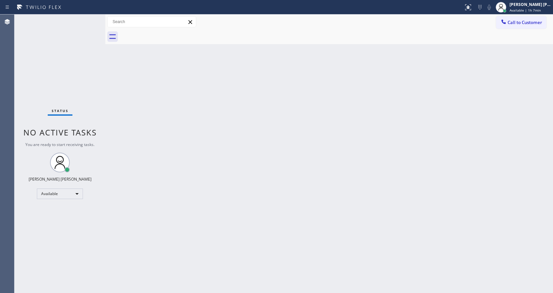
click at [90, 19] on div "Status No active tasks You are ready to start receiving tasks. [PERSON_NAME] [P…" at bounding box center [59, 153] width 91 height 278
click at [245, 159] on div "Back to Dashboard Change Sender ID Customers Technicians Select a contact Outbo…" at bounding box center [329, 153] width 448 height 278
click at [115, 97] on div "Back to Dashboard Change Sender ID Customers Technicians Select a contact Outbo…" at bounding box center [329, 153] width 448 height 278
click at [99, 73] on div "Status No active tasks You are ready to start receiving tasks. [PERSON_NAME] [P…" at bounding box center [59, 153] width 91 height 278
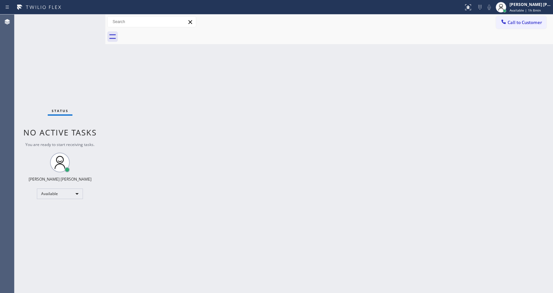
click at [140, 141] on div "Back to Dashboard Change Sender ID Customers Technicians Select a contact Outbo…" at bounding box center [329, 153] width 448 height 278
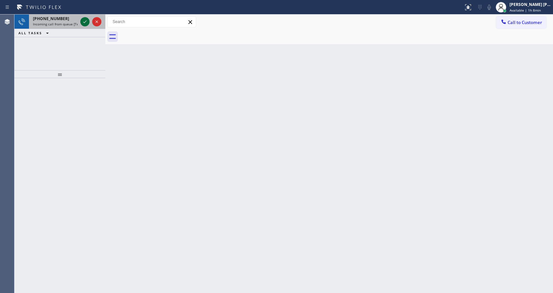
click at [86, 23] on icon at bounding box center [85, 22] width 8 height 8
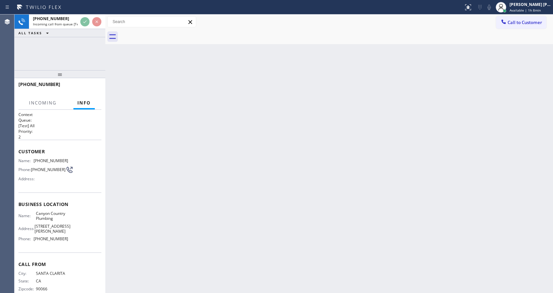
scroll to position [7, 0]
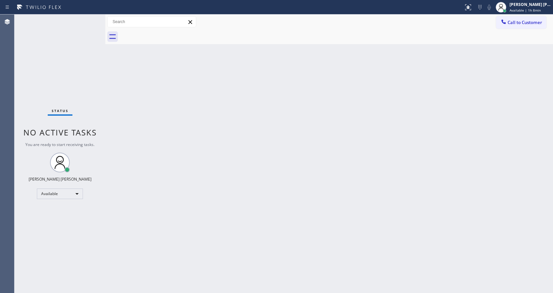
click at [276, 160] on div "Back to Dashboard Change Sender ID Customers Technicians Select a contact Outbo…" at bounding box center [329, 153] width 448 height 278
click at [201, 171] on div "Back to Dashboard Change Sender ID Customers Technicians Select a contact Outbo…" at bounding box center [329, 153] width 448 height 278
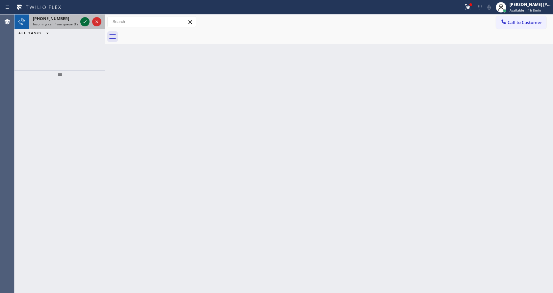
click at [82, 23] on icon at bounding box center [85, 22] width 8 height 8
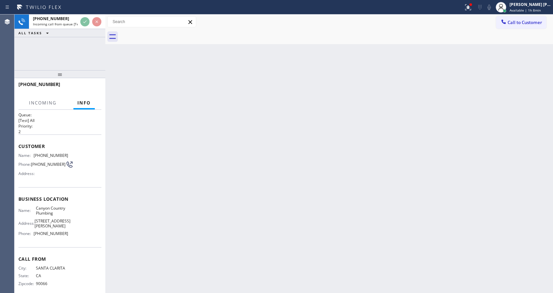
scroll to position [14, 0]
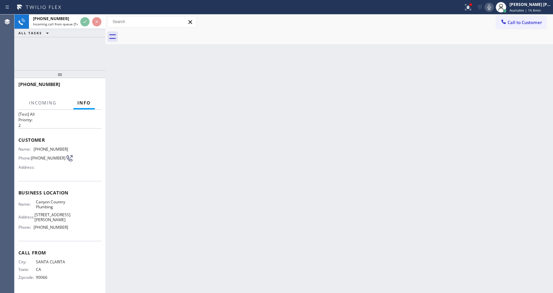
click at [208, 178] on div "Back to Dashboard Change Sender ID Customers Technicians Select a contact Outbo…" at bounding box center [329, 153] width 448 height 278
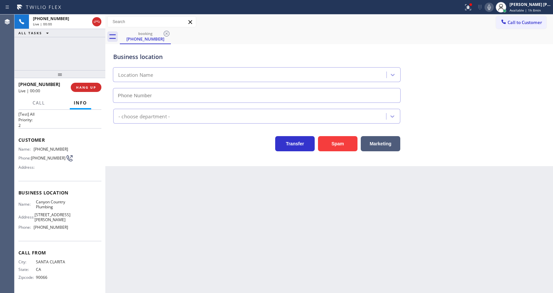
type input "[PHONE_NUMBER]"
click at [255, 224] on div "Back to Dashboard Change Sender ID Customers Technicians Select a contact Outbo…" at bounding box center [329, 153] width 448 height 278
drag, startPoint x: 468, startPoint y: 10, endPoint x: 455, endPoint y: 51, distance: 42.7
click at [466, 24] on div "Status report Issue detected This issue could affect your workflow. Please cont…" at bounding box center [276, 146] width 553 height 293
click at [472, 3] on div at bounding box center [471, 5] width 4 height 4
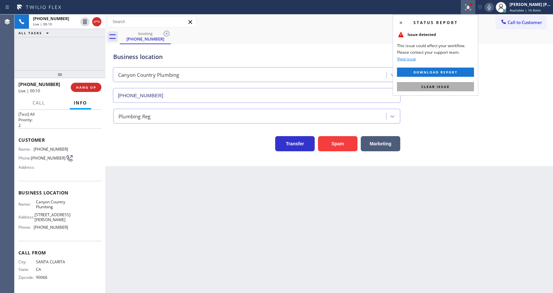
click at [449, 84] on button "Clear issue" at bounding box center [435, 86] width 77 height 9
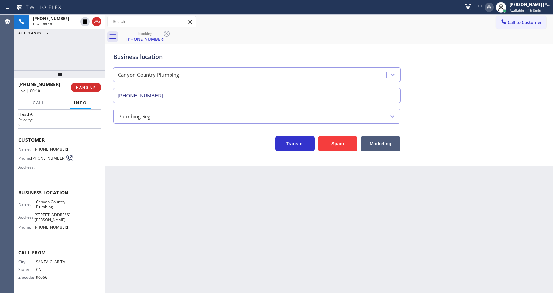
click at [472, 86] on div "Business location Canyon Country Plumbing [PHONE_NUMBER]" at bounding box center [329, 73] width 435 height 60
click at [336, 141] on button "Spam" at bounding box center [338, 143] width 40 height 15
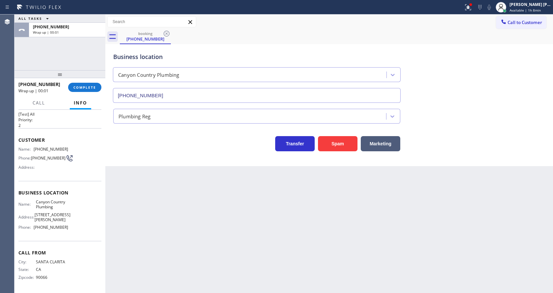
click at [74, 78] on div at bounding box center [59, 74] width 91 height 8
click at [78, 83] on button "COMPLETE" at bounding box center [84, 87] width 33 height 9
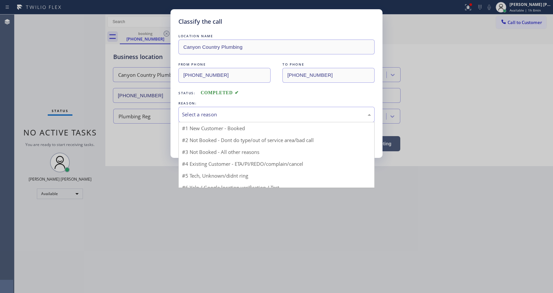
click at [220, 119] on div "Select a reason" at bounding box center [277, 114] width 196 height 15
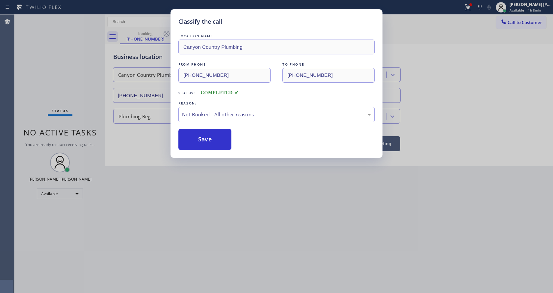
click at [212, 139] on button "Save" at bounding box center [205, 139] width 53 height 21
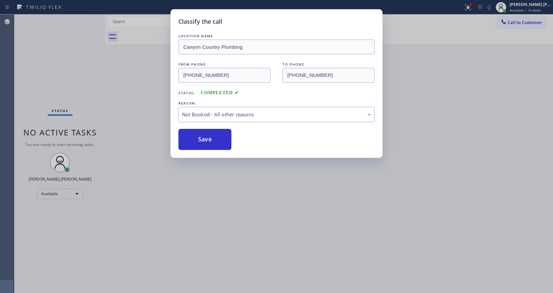
click at [212, 139] on button "Save" at bounding box center [205, 139] width 53 height 21
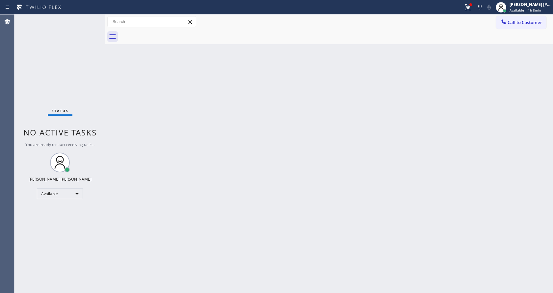
click at [283, 237] on div "Back to Dashboard Change Sender ID Customers Technicians Select a contact Outbo…" at bounding box center [329, 153] width 448 height 278
click at [90, 19] on div "Status No active tasks You are ready to start receiving tasks. [PERSON_NAME] [P…" at bounding box center [59, 153] width 91 height 278
click at [119, 97] on div "Back to Dashboard Change Sender ID Customers Technicians Select a contact Outbo…" at bounding box center [329, 153] width 448 height 278
click at [196, 135] on div "Back to Dashboard Change Sender ID Customers Technicians Select a contact Outbo…" at bounding box center [329, 153] width 448 height 278
click at [113, 90] on div "Back to Dashboard Change Sender ID Customers Technicians Select a contact Outbo…" at bounding box center [329, 153] width 448 height 278
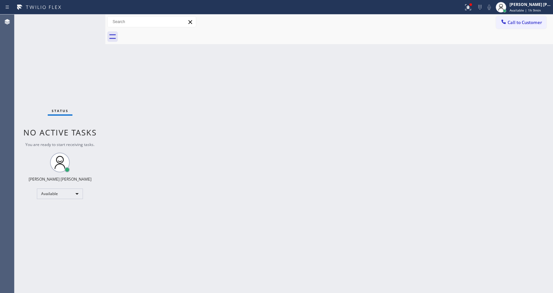
click at [92, 17] on div "Status No active tasks You are ready to start receiving tasks. [PERSON_NAME] [P…" at bounding box center [59, 153] width 91 height 278
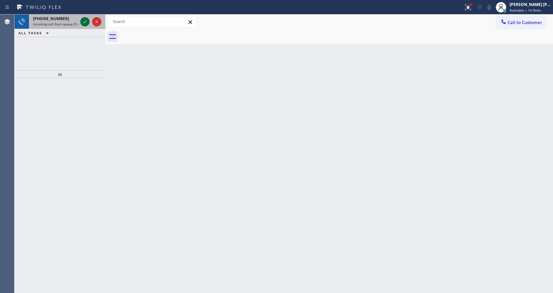
click at [87, 18] on icon at bounding box center [85, 22] width 8 height 8
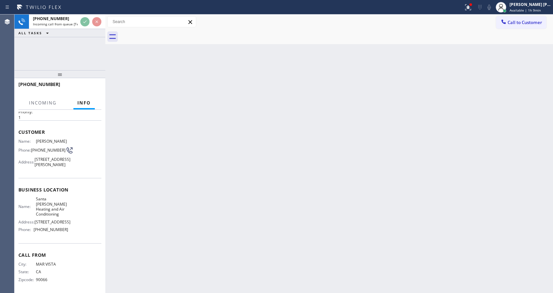
scroll to position [29, 0]
click at [242, 165] on div "Back to Dashboard Change Sender ID Customers Technicians Select a contact Outbo…" at bounding box center [329, 153] width 448 height 278
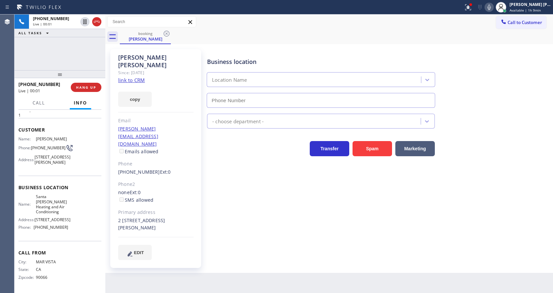
type input "[PHONE_NUMBER]"
click at [238, 185] on div "Business location [GEOGRAPHIC_DATA][PERSON_NAME] Heating and Air Conditioning […" at bounding box center [379, 154] width 346 height 207
click at [233, 240] on div "Business location [GEOGRAPHIC_DATA][PERSON_NAME] Heating and Air Conditioning […" at bounding box center [379, 161] width 346 height 220
click at [92, 145] on div "Name: [PERSON_NAME] Phone: [PHONE_NUMBER] Address: [STREET_ADDRESS][PERSON_NAME]" at bounding box center [59, 151] width 83 height 31
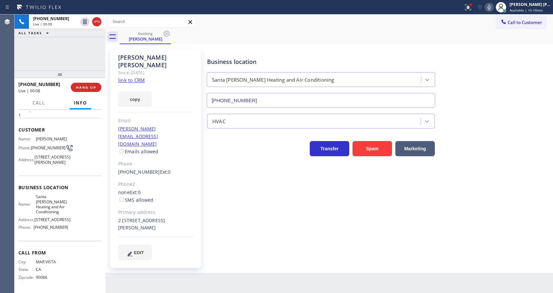
click at [84, 142] on div "Name: [PERSON_NAME] Phone: [PHONE_NUMBER] Address: [STREET_ADDRESS][PERSON_NAME]" at bounding box center [59, 151] width 83 height 31
click at [228, 238] on div "Business location [GEOGRAPHIC_DATA][PERSON_NAME] Heating and Air Conditioning […" at bounding box center [379, 161] width 346 height 220
click at [151, 134] on div "[PERSON_NAME] Since: [DATE] link to CRM copy Email [PERSON_NAME][EMAIL_ADDRESS]…" at bounding box center [155, 158] width 91 height 219
click at [133, 77] on link "link to CRM" at bounding box center [131, 80] width 27 height 7
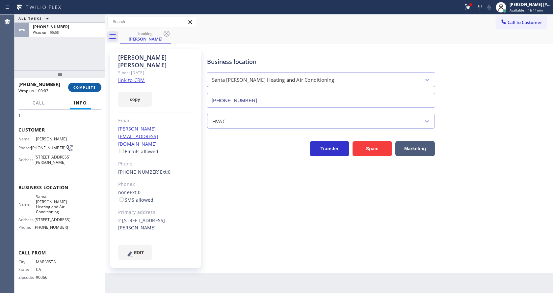
click at [78, 86] on span "COMPLETE" at bounding box center [84, 87] width 23 height 5
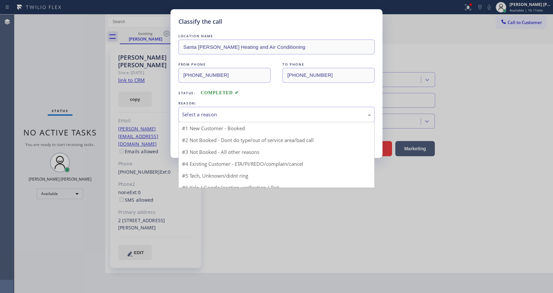
click at [221, 114] on div "Select a reason" at bounding box center [276, 115] width 189 height 8
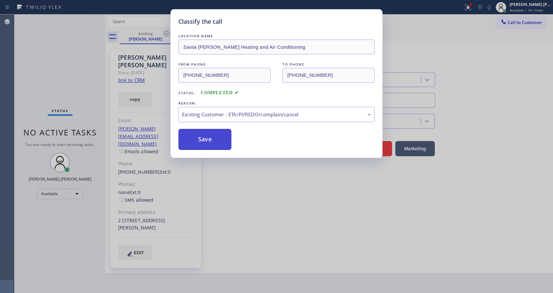
click at [201, 136] on button "Save" at bounding box center [205, 139] width 53 height 21
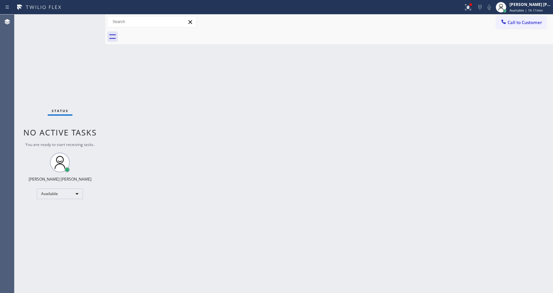
click at [223, 157] on div "Back to Dashboard Change Sender ID Customers Technicians Select a contact Outbo…" at bounding box center [329, 153] width 448 height 278
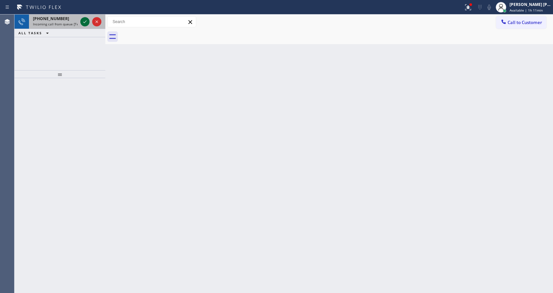
click at [83, 20] on icon at bounding box center [85, 22] width 8 height 8
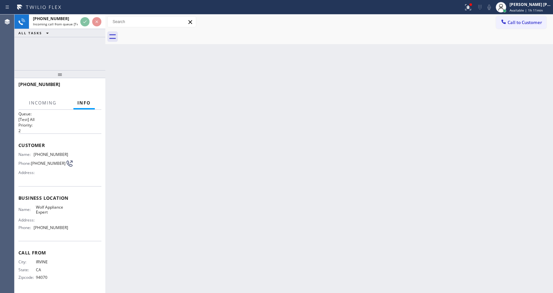
scroll to position [9, 0]
click at [218, 180] on div "Back to Dashboard Change Sender ID Customers Technicians Select a contact Outbo…" at bounding box center [329, 153] width 448 height 278
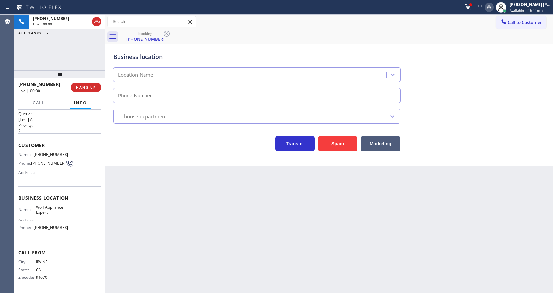
type input "[PHONE_NUMBER]"
click at [178, 197] on div "Back to Dashboard Change Sender ID Customers Technicians Select a contact Outbo…" at bounding box center [329, 153] width 448 height 278
click at [149, 200] on div "Back to Dashboard Change Sender ID Customers Technicians Select a contact Outbo…" at bounding box center [329, 153] width 448 height 278
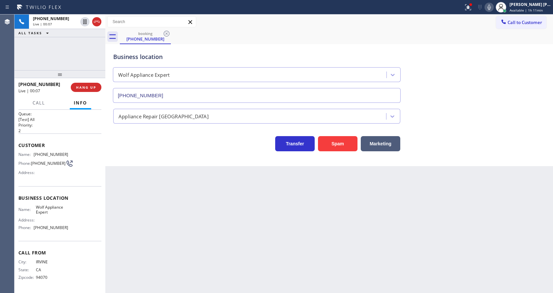
click at [166, 193] on div "Back to Dashboard Change Sender ID Customers Technicians Select a contact Outbo…" at bounding box center [329, 153] width 448 height 278
drag, startPoint x: 61, startPoint y: 226, endPoint x: 34, endPoint y: 230, distance: 27.3
click at [34, 230] on div "Phone: [PHONE_NUMBER]" at bounding box center [43, 227] width 50 height 5
click at [195, 214] on div "Back to Dashboard Change Sender ID Customers Technicians Select a contact Outbo…" at bounding box center [329, 153] width 448 height 278
click at [225, 246] on div "Back to Dashboard Change Sender ID Customers Technicians Select a contact Outbo…" at bounding box center [329, 153] width 448 height 278
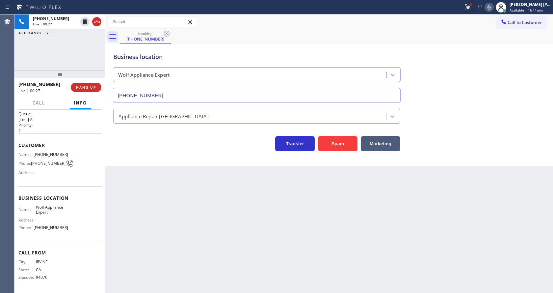
click at [158, 223] on div "Back to Dashboard Change Sender ID Customers Technicians Select a contact Outbo…" at bounding box center [329, 153] width 448 height 278
click at [256, 205] on div "Back to Dashboard Change Sender ID Customers Technicians Select a contact Outbo…" at bounding box center [329, 153] width 448 height 278
click at [188, 218] on div "Back to Dashboard Change Sender ID Customers Technicians Select a contact Outbo…" at bounding box center [329, 153] width 448 height 278
click at [265, 239] on div "Back to Dashboard Change Sender ID Customers Technicians Select a contact Outbo…" at bounding box center [329, 153] width 448 height 278
click at [41, 104] on span "Call" at bounding box center [39, 103] width 13 height 6
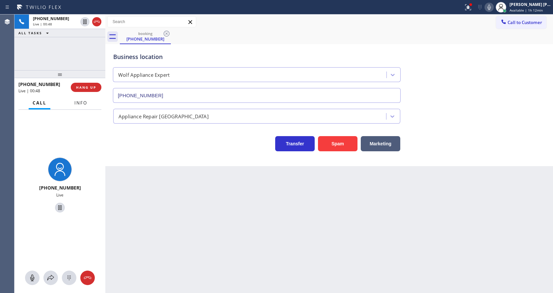
click at [78, 106] on button "Info" at bounding box center [80, 103] width 21 height 13
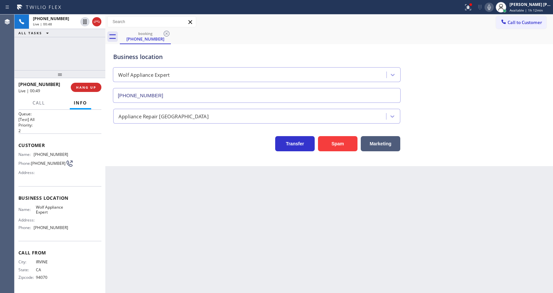
click at [176, 215] on div "Back to Dashboard Change Sender ID Customers Technicians Select a contact Outbo…" at bounding box center [329, 153] width 448 height 278
click at [136, 202] on div "Back to Dashboard Change Sender ID Customers Technicians Select a contact Outbo…" at bounding box center [329, 153] width 448 height 278
click at [246, 237] on div "Back to Dashboard Change Sender ID Customers Technicians Select a contact Outbo…" at bounding box center [329, 153] width 448 height 278
click at [139, 178] on div "Back to Dashboard Change Sender ID Customers Technicians Select a contact Outbo…" at bounding box center [329, 153] width 448 height 278
click at [150, 284] on div "Back to Dashboard Change Sender ID Customers Technicians Select a contact Outbo…" at bounding box center [329, 153] width 448 height 278
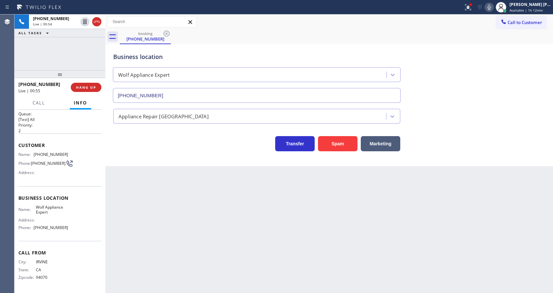
click at [281, 220] on div "Back to Dashboard Change Sender ID Customers Technicians Select a contact Outbo…" at bounding box center [329, 153] width 448 height 278
click at [132, 155] on div "Business location Wolf Appliance Expert [PHONE_NUMBER] Appliance Repair High En…" at bounding box center [329, 105] width 448 height 122
click at [41, 101] on span "Call" at bounding box center [39, 103] width 13 height 6
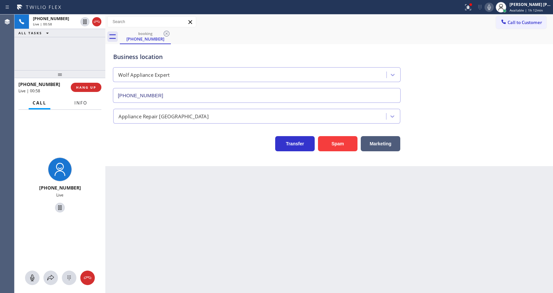
click at [78, 103] on span "Info" at bounding box center [80, 103] width 13 height 6
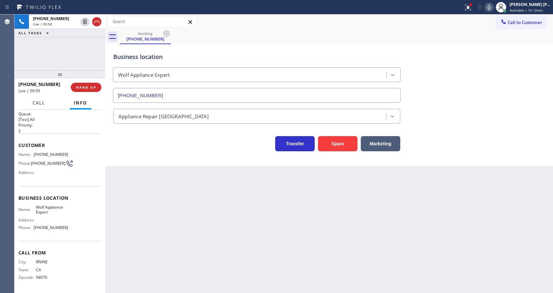
click at [42, 105] on span "Call" at bounding box center [39, 103] width 13 height 6
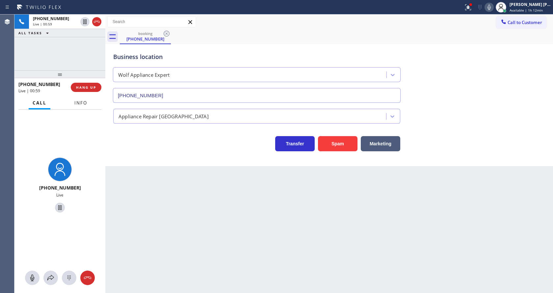
click at [73, 107] on button "Info" at bounding box center [80, 103] width 21 height 13
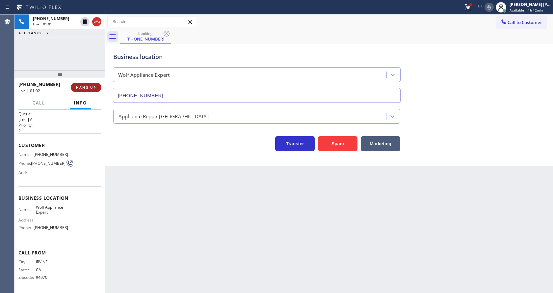
click at [85, 85] on span "HANG UP" at bounding box center [86, 87] width 20 height 5
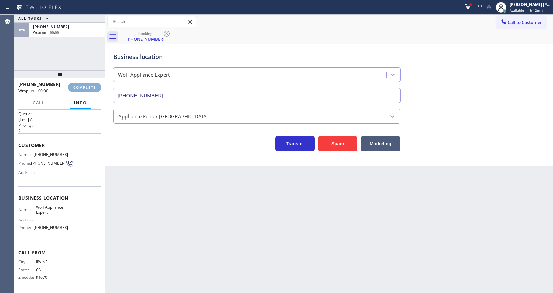
click at [85, 85] on span "COMPLETE" at bounding box center [84, 87] width 23 height 5
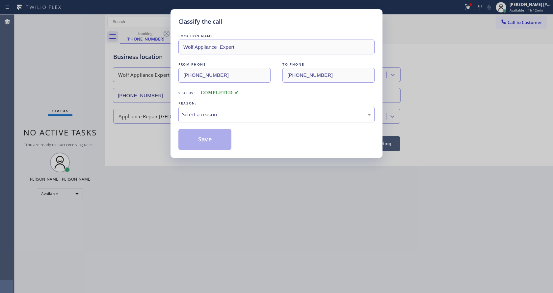
click at [223, 117] on div "Select a reason" at bounding box center [276, 115] width 189 height 8
click at [207, 138] on button "Save" at bounding box center [205, 139] width 53 height 21
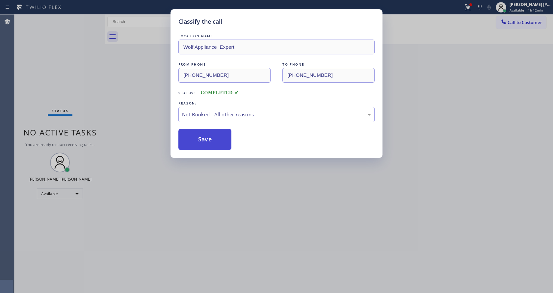
click at [207, 138] on button "Save" at bounding box center [205, 139] width 53 height 21
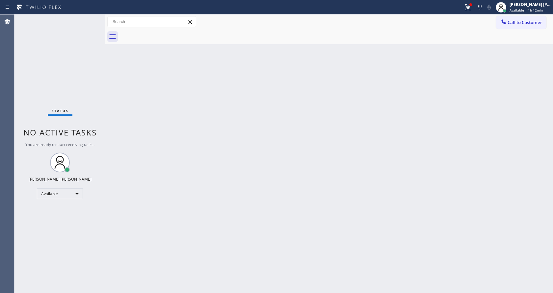
click at [210, 190] on div "Back to Dashboard Change Sender ID Customers Technicians Select a contact Outbo…" at bounding box center [329, 153] width 448 height 278
click at [384, 184] on div "Back to Dashboard Change Sender ID Customers Technicians Select a contact Outbo…" at bounding box center [329, 153] width 448 height 278
click at [474, 11] on button at bounding box center [468, 7] width 14 height 14
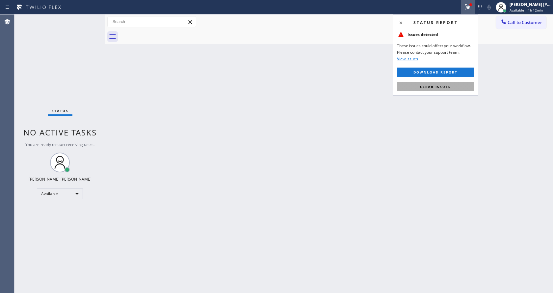
click at [439, 85] on span "Clear issues" at bounding box center [435, 86] width 31 height 5
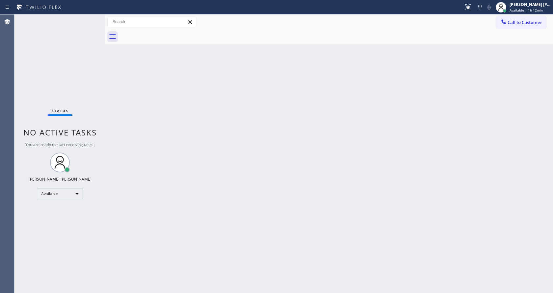
click at [279, 173] on div "Back to Dashboard Change Sender ID Customers Technicians Select a contact Outbo…" at bounding box center [329, 153] width 448 height 278
drag, startPoint x: 102, startPoint y: 78, endPoint x: 98, endPoint y: 64, distance: 14.8
click at [102, 78] on div "Status No active tasks You are ready to start receiving tasks. [PERSON_NAME] [P…" at bounding box center [59, 153] width 91 height 278
click at [87, 19] on div "Status No active tasks You are ready to start receiving tasks. [PERSON_NAME] [P…" at bounding box center [59, 153] width 91 height 278
click at [88, 17] on div "Status No active tasks You are ready to start receiving tasks. [PERSON_NAME] [P…" at bounding box center [59, 153] width 91 height 278
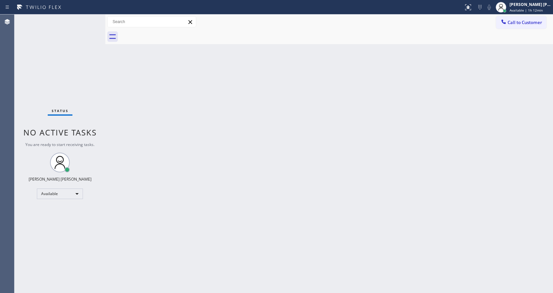
click at [88, 18] on div "Status No active tasks You are ready to start receiving tasks. [PERSON_NAME] [P…" at bounding box center [59, 153] width 91 height 278
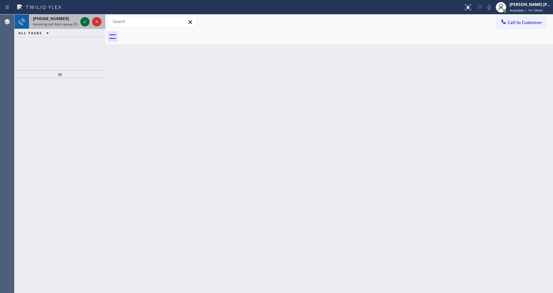
click at [83, 22] on icon at bounding box center [85, 22] width 8 height 8
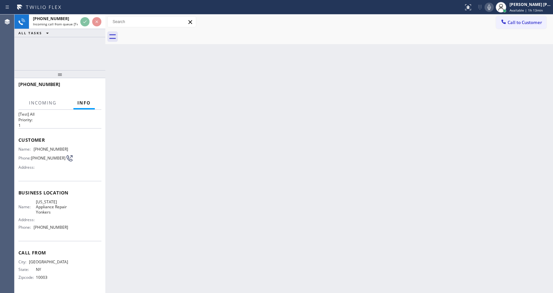
scroll to position [14, 0]
click at [225, 176] on div "Back to Dashboard Change Sender ID Customers Technicians Select a contact Outbo…" at bounding box center [329, 153] width 448 height 278
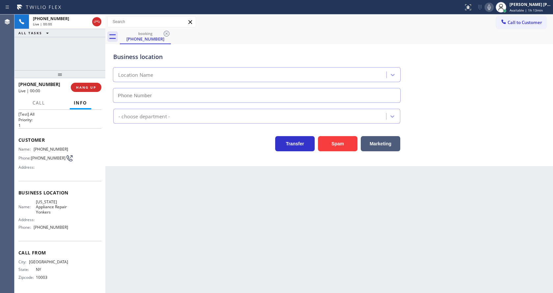
type input "[PHONE_NUMBER]"
click at [159, 242] on div "Back to Dashboard Change Sender ID Customers Technicians Select a contact Outbo…" at bounding box center [329, 153] width 448 height 278
click at [83, 90] on button "HANG UP" at bounding box center [86, 87] width 31 height 9
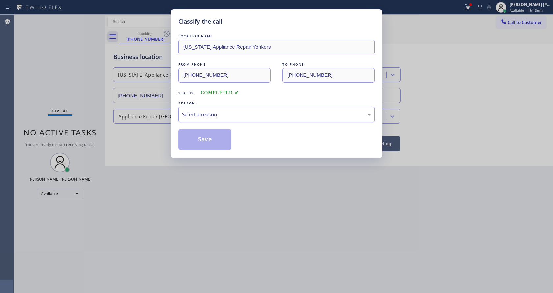
click at [200, 111] on div "Select a reason" at bounding box center [276, 115] width 189 height 8
click at [202, 139] on button "Save" at bounding box center [205, 139] width 53 height 21
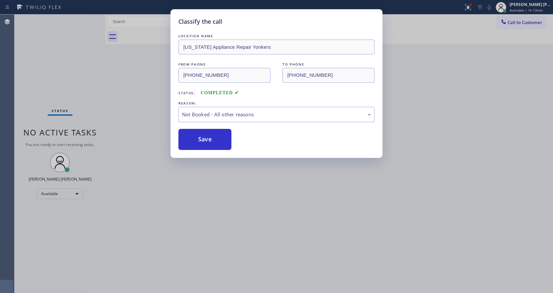
click at [202, 139] on button "Save" at bounding box center [205, 139] width 53 height 21
click at [203, 141] on button "Save" at bounding box center [205, 139] width 53 height 21
drag, startPoint x: 222, startPoint y: 207, endPoint x: 217, endPoint y: 255, distance: 48.0
click at [222, 208] on div "Classify the call LOCATION NAME [US_STATE] Appliance Repair Yonkers FROM PHONE …" at bounding box center [276, 146] width 553 height 293
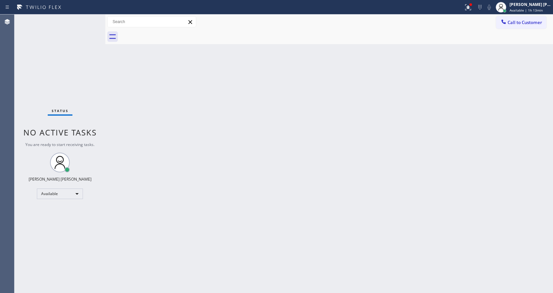
click at [90, 15] on div "Status No active tasks You are ready to start receiving tasks. [PERSON_NAME] [P…" at bounding box center [59, 153] width 91 height 278
click at [90, 20] on div "Status No active tasks You are ready to start receiving tasks. [PERSON_NAME] [P…" at bounding box center [59, 153] width 91 height 278
drag, startPoint x: 76, startPoint y: 31, endPoint x: 76, endPoint y: 25, distance: 5.9
click at [76, 31] on div "Status No active tasks You are ready to start receiving tasks. [PERSON_NAME] [P…" at bounding box center [59, 153] width 91 height 278
drag, startPoint x: 246, startPoint y: 227, endPoint x: 207, endPoint y: 290, distance: 74.3
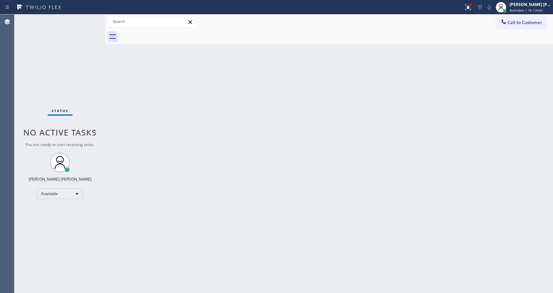
click at [246, 228] on div "Back to Dashboard Change Sender ID Customers Technicians Select a contact Outbo…" at bounding box center [329, 153] width 448 height 278
drag, startPoint x: 119, startPoint y: 118, endPoint x: 111, endPoint y: 64, distance: 55.0
click at [120, 118] on div "Back to Dashboard Change Sender ID Customers Technicians Select a contact Outbo…" at bounding box center [329, 153] width 448 height 278
click at [82, 54] on div "Status No active tasks You are ready to start receiving tasks. [PERSON_NAME] [P…" at bounding box center [59, 153] width 91 height 278
click at [85, 19] on div "Status No active tasks You are ready to start receiving tasks. [PERSON_NAME] [P…" at bounding box center [59, 153] width 91 height 278
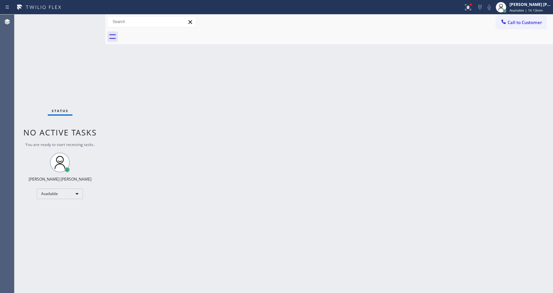
drag, startPoint x: 104, startPoint y: 25, endPoint x: 93, endPoint y: 22, distance: 10.9
click at [96, 23] on div "Status No active tasks You are ready to start receiving tasks. [PERSON_NAME] [P…" at bounding box center [283, 153] width 539 height 278
click at [89, 19] on div "Status No active tasks You are ready to start receiving tasks. [PERSON_NAME] [P…" at bounding box center [59, 153] width 91 height 278
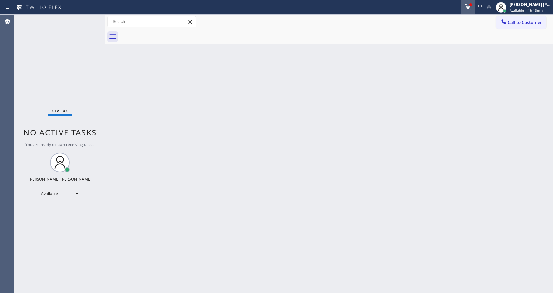
click at [471, 2] on button at bounding box center [468, 7] width 14 height 14
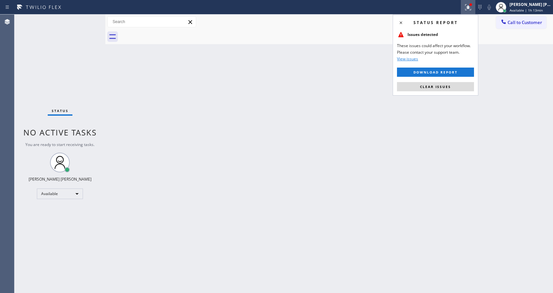
click at [433, 81] on div "Status report Issues detected These issues could affect your workflow. Please c…" at bounding box center [436, 54] width 86 height 81
click at [432, 83] on button "Clear issues" at bounding box center [435, 86] width 77 height 9
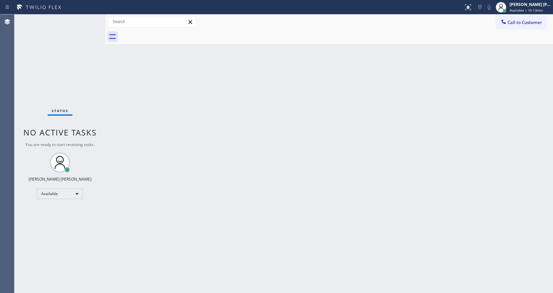
click at [450, 89] on div "Back to Dashboard Change Sender ID Customers Technicians Select a contact Outbo…" at bounding box center [329, 153] width 448 height 278
click at [86, 19] on div "Status No active tasks You are ready to start receiving tasks. [PERSON_NAME] [P…" at bounding box center [59, 153] width 91 height 278
click at [89, 20] on div "Status No active tasks You are ready to start receiving tasks. [PERSON_NAME] [P…" at bounding box center [59, 153] width 91 height 278
click at [89, 19] on div "Status No active tasks You are ready to start receiving tasks. [PERSON_NAME] [P…" at bounding box center [59, 153] width 91 height 278
click at [89, 20] on div "Status No active tasks You are ready to start receiving tasks. [PERSON_NAME] [P…" at bounding box center [59, 153] width 91 height 278
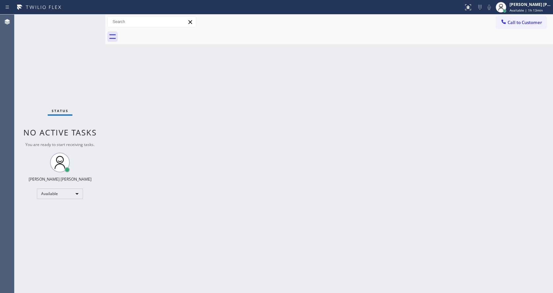
click at [89, 19] on div "Status No active tasks You are ready to start receiving tasks. [PERSON_NAME] [P…" at bounding box center [59, 153] width 91 height 278
click at [89, 20] on div "Status No active tasks You are ready to start receiving tasks. [PERSON_NAME] [P…" at bounding box center [59, 153] width 91 height 278
click at [88, 20] on div "Status No active tasks You are ready to start receiving tasks. [PERSON_NAME] [P…" at bounding box center [59, 153] width 91 height 278
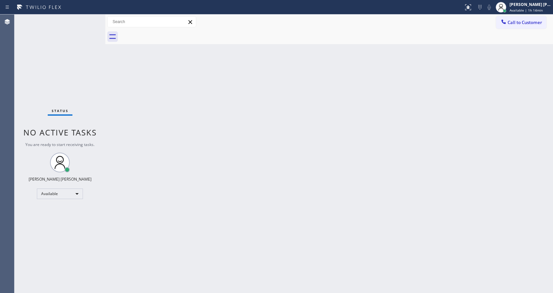
click at [88, 20] on div "Status No active tasks You are ready to start receiving tasks. [PERSON_NAME] [P…" at bounding box center [59, 153] width 91 height 278
click at [88, 19] on div "Status No active tasks You are ready to start receiving tasks. [PERSON_NAME] [P…" at bounding box center [59, 153] width 91 height 278
click at [90, 19] on div "Status No active tasks You are ready to start receiving tasks. [PERSON_NAME] [P…" at bounding box center [59, 153] width 91 height 278
click at [87, 21] on div "Status No active tasks You are ready to start receiving tasks. [PERSON_NAME] [P…" at bounding box center [59, 153] width 91 height 278
click at [89, 18] on div "Status No active tasks You are ready to start receiving tasks. [PERSON_NAME] [P…" at bounding box center [59, 153] width 91 height 278
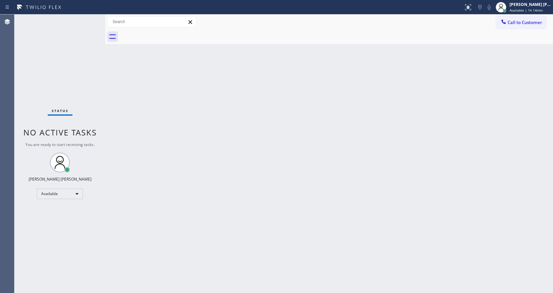
click at [270, 139] on div "Back to Dashboard Change Sender ID Customers Technicians Select a contact Outbo…" at bounding box center [329, 153] width 448 height 278
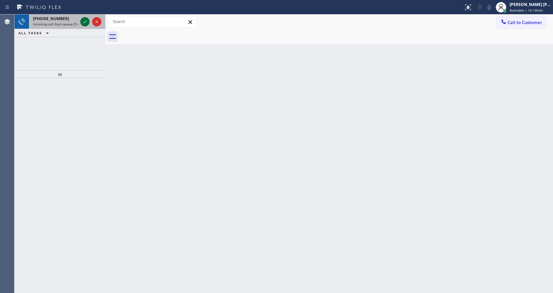
click at [85, 23] on icon at bounding box center [85, 22] width 8 height 8
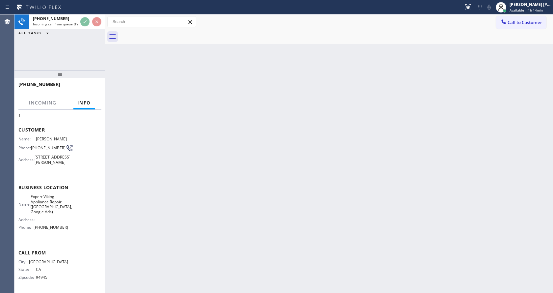
scroll to position [34, 0]
click at [227, 183] on div "Back to Dashboard Change Sender ID Customers Technicians Select a contact Outbo…" at bounding box center [329, 153] width 448 height 278
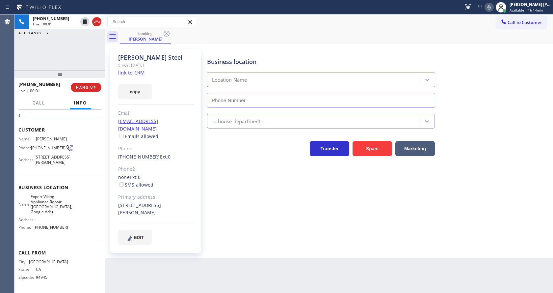
type input "[PHONE_NUMBER]"
click at [141, 73] on link "link to CRM" at bounding box center [131, 72] width 27 height 7
click at [242, 255] on div "Back to Dashboard Change Sender ID Customers Technicians Select a contact Outbo…" at bounding box center [329, 153] width 448 height 278
click at [488, 7] on icon at bounding box center [490, 7] width 8 height 8
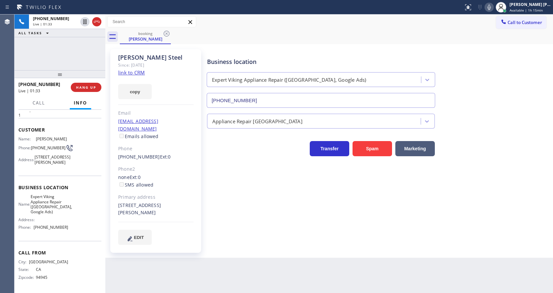
click at [213, 247] on div "Business location Expert Viking Appliance Repair ([GEOGRAPHIC_DATA], Google Ads…" at bounding box center [379, 153] width 346 height 205
click at [215, 247] on div "Business location Expert Viking Appliance Repair ([GEOGRAPHIC_DATA], Google Ads…" at bounding box center [379, 153] width 346 height 205
click at [145, 145] on div "Phone" at bounding box center [155, 149] width 75 height 8
click at [299, 241] on div "Business location Expert Viking Appliance Repair ([GEOGRAPHIC_DATA], Google Ads…" at bounding box center [379, 153] width 346 height 205
click at [250, 236] on div "Business location Expert Viking Appliance Repair ([GEOGRAPHIC_DATA], Google Ads…" at bounding box center [379, 153] width 346 height 205
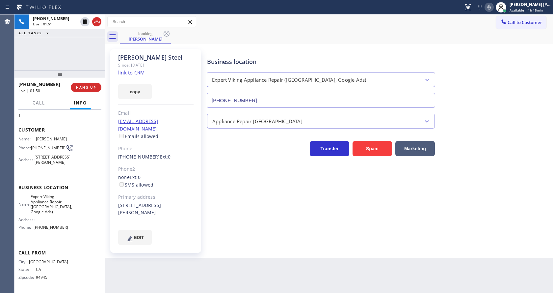
click at [134, 145] on div "Phone" at bounding box center [155, 149] width 75 height 8
click at [493, 9] on icon at bounding box center [490, 7] width 8 height 8
click at [84, 21] on icon at bounding box center [85, 22] width 8 height 8
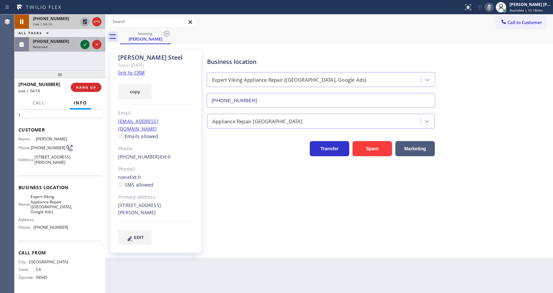
click at [83, 44] on icon at bounding box center [85, 45] width 8 height 8
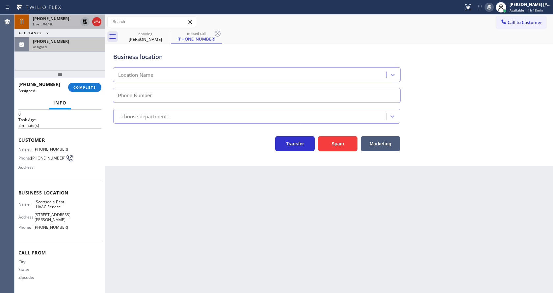
type input "[PHONE_NUMBER]"
click at [80, 83] on button "COMPLETE" at bounding box center [84, 87] width 33 height 9
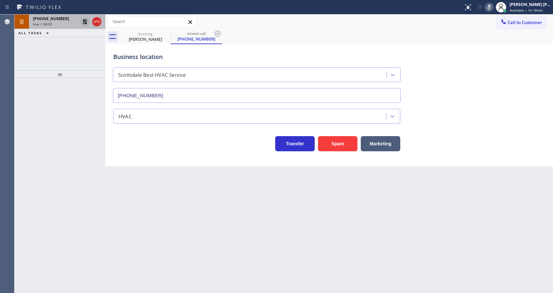
click at [216, 36] on icon at bounding box center [218, 34] width 6 height 6
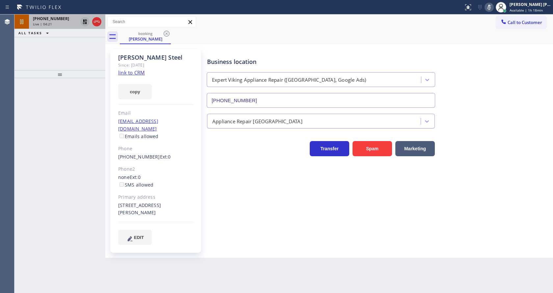
click at [66, 23] on div "Live | 04:21" at bounding box center [55, 24] width 45 height 5
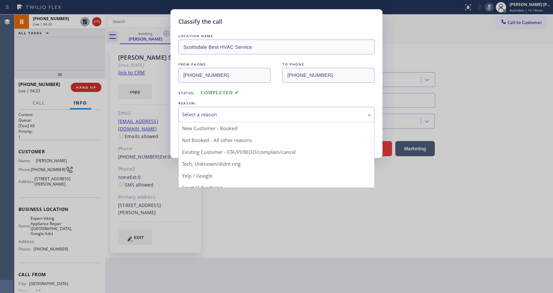
click at [220, 112] on div "Select a reason" at bounding box center [276, 115] width 189 height 8
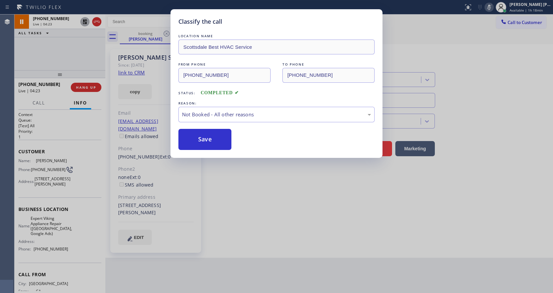
click at [207, 138] on button "Save" at bounding box center [205, 139] width 53 height 21
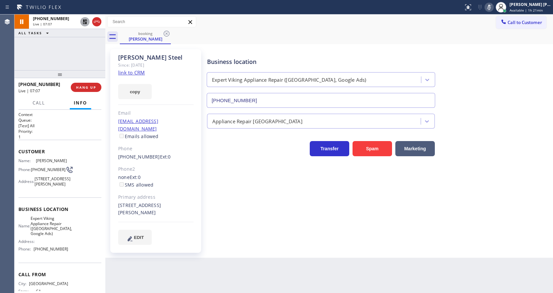
click at [273, 201] on div "Business location Expert Viking Appliance Repair ([GEOGRAPHIC_DATA], Google Ads…" at bounding box center [379, 147] width 346 height 192
click at [237, 203] on div "Business location Expert Viking Appliance Repair ([GEOGRAPHIC_DATA], Google Ads…" at bounding box center [379, 147] width 346 height 192
click at [166, 165] on div "Phone2" at bounding box center [155, 169] width 75 height 8
click at [216, 249] on div "[PERSON_NAME] Since: [DATE] link to CRM copy Email [EMAIL_ADDRESS][DOMAIN_NAME]…" at bounding box center [329, 150] width 448 height 213
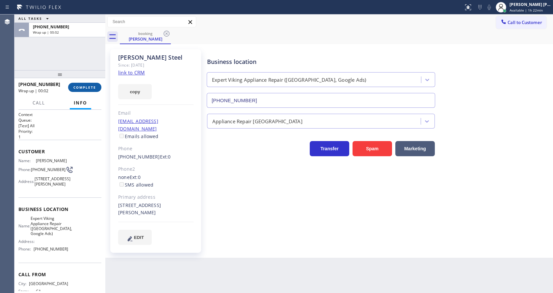
click at [86, 86] on span "COMPLETE" at bounding box center [84, 87] width 23 height 5
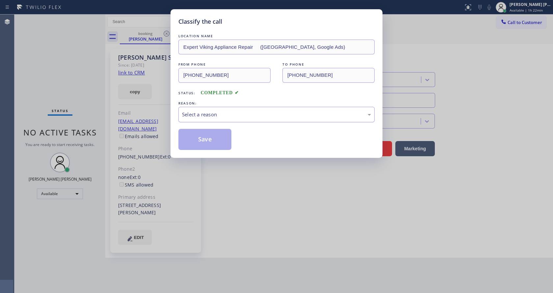
click at [218, 112] on div "Select a reason" at bounding box center [276, 115] width 189 height 8
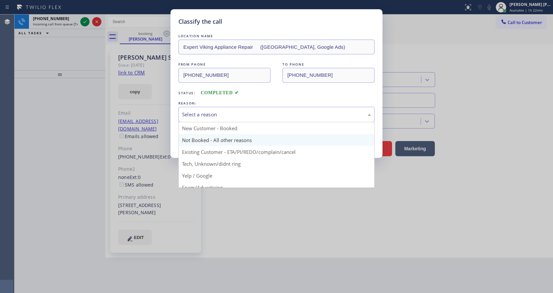
click at [199, 139] on button "Save" at bounding box center [205, 139] width 53 height 21
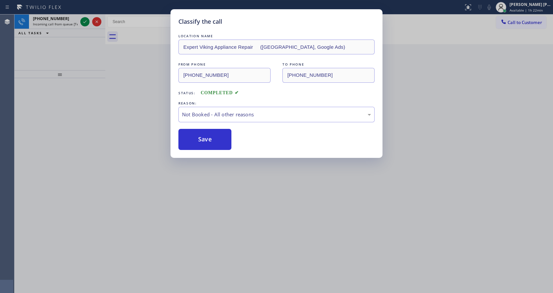
click at [199, 139] on button "Save" at bounding box center [205, 139] width 53 height 21
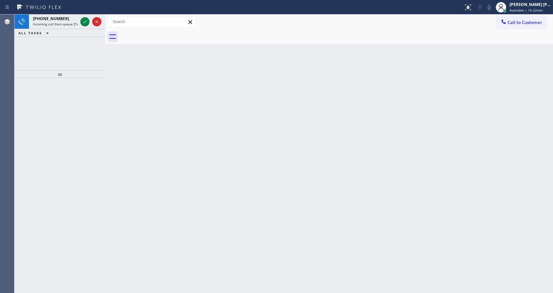
click at [66, 26] on span "Incoming call from queue [Test] All" at bounding box center [60, 24] width 55 height 5
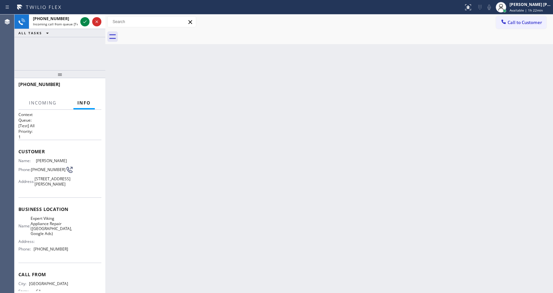
click at [188, 179] on div "Back to Dashboard Change Sender ID Customers Technicians Select a contact Outbo…" at bounding box center [329, 153] width 448 height 278
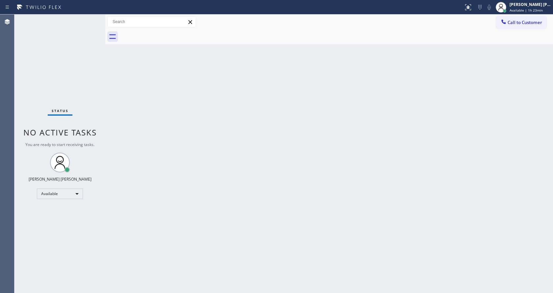
click at [98, 99] on div "Status No active tasks You are ready to start receiving tasks. [PERSON_NAME] [P…" at bounding box center [59, 153] width 91 height 278
click at [169, 140] on div "Back to Dashboard Change Sender ID Customers Technicians Select a contact Outbo…" at bounding box center [329, 153] width 448 height 278
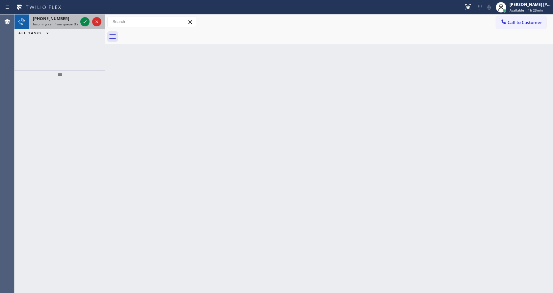
click at [62, 22] on span "Incoming call from queue [Test] All" at bounding box center [60, 24] width 55 height 5
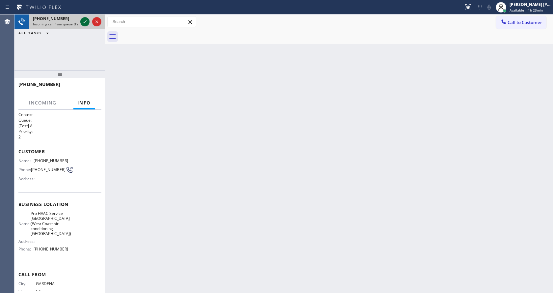
click at [84, 24] on icon at bounding box center [85, 22] width 8 height 8
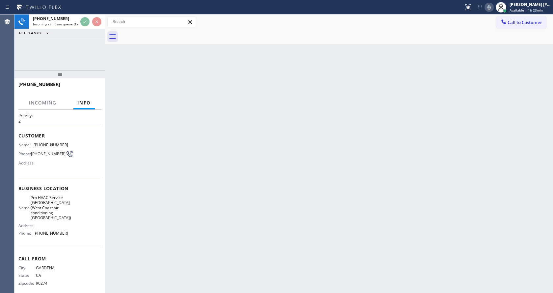
scroll to position [29, 0]
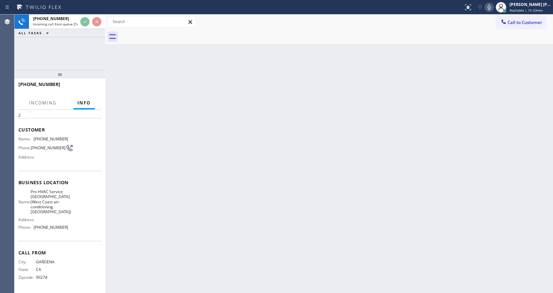
click at [243, 175] on div "Back to Dashboard Change Sender ID Customers Technicians Select a contact Outbo…" at bounding box center [329, 153] width 448 height 278
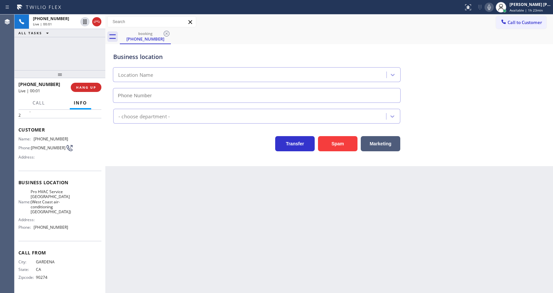
type input "[PHONE_NUMBER]"
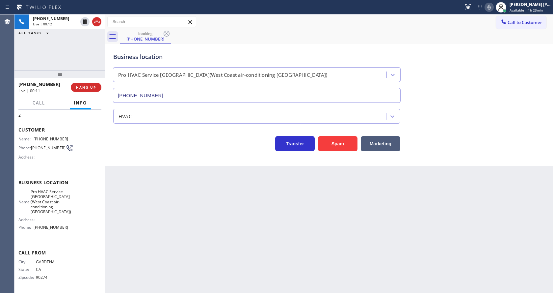
click at [259, 204] on div "Back to Dashboard Change Sender ID Customers Technicians Select a contact Outbo…" at bounding box center [329, 153] width 448 height 278
click at [139, 126] on div "Transfer Spam Marketing" at bounding box center [329, 138] width 435 height 28
click at [337, 142] on button "Spam" at bounding box center [338, 143] width 40 height 15
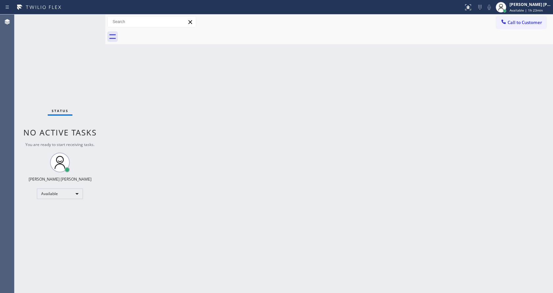
click at [57, 93] on div "Status No active tasks You are ready to start receiving tasks. [PERSON_NAME] [P…" at bounding box center [59, 153] width 91 height 278
click at [88, 20] on div "Status No active tasks You are ready to start receiving tasks. [PERSON_NAME] [P…" at bounding box center [59, 153] width 91 height 278
click at [89, 18] on div "Status No active tasks You are ready to start receiving tasks. [PERSON_NAME] [P…" at bounding box center [59, 153] width 91 height 278
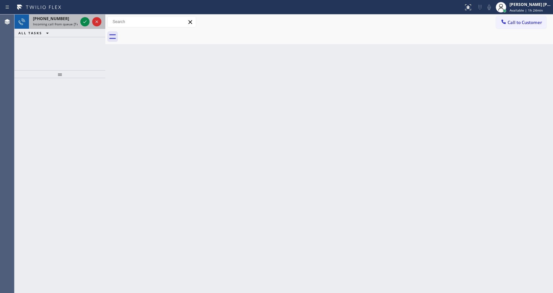
click at [71, 21] on div "[PHONE_NUMBER]" at bounding box center [55, 19] width 45 height 6
click at [67, 25] on span "Incoming call from queue [Test] All" at bounding box center [60, 24] width 55 height 5
click at [70, 23] on span "Incoming call from queue [Test] All" at bounding box center [60, 24] width 55 height 5
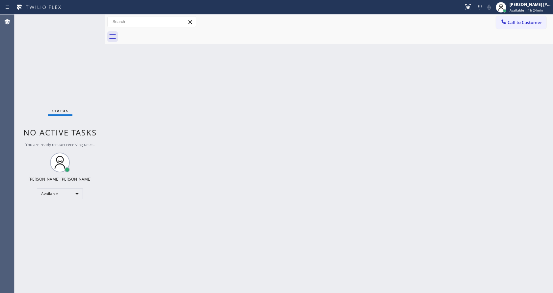
click at [216, 137] on div "Back to Dashboard Change Sender ID Customers Technicians Select a contact Outbo…" at bounding box center [329, 153] width 448 height 278
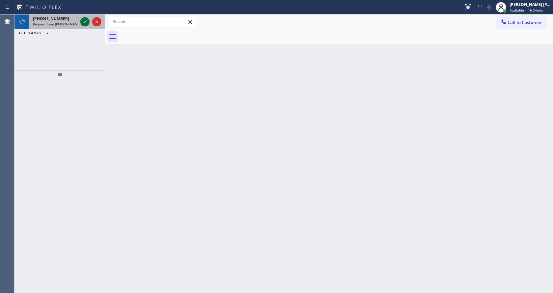
click at [85, 21] on icon at bounding box center [85, 22] width 8 height 8
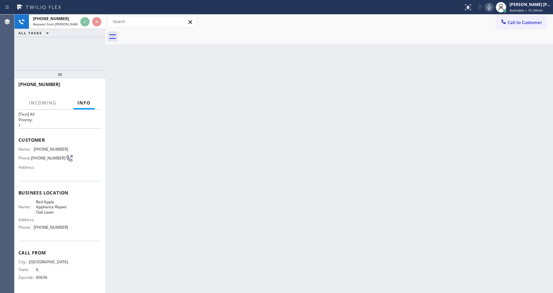
scroll to position [19, 0]
click at [241, 162] on div "Back to Dashboard Change Sender ID Customers Technicians Select a contact Outbo…" at bounding box center [329, 153] width 448 height 278
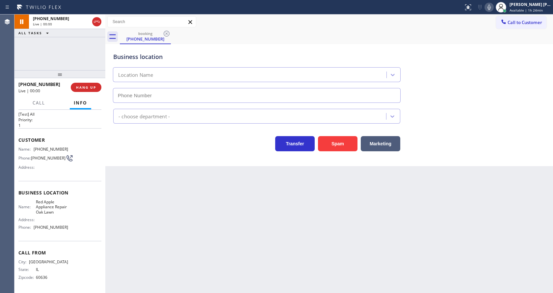
type input "[PHONE_NUMBER]"
click at [209, 189] on div "Back to Dashboard Change Sender ID Customers Technicians Select a contact Outbo…" at bounding box center [329, 153] width 448 height 278
click at [207, 200] on div "Back to Dashboard Change Sender ID Customers Technicians Select a contact Outbo…" at bounding box center [329, 153] width 448 height 278
drag, startPoint x: 58, startPoint y: 165, endPoint x: 55, endPoint y: 162, distance: 4.4
click at [58, 165] on div "Name: [PHONE_NUMBER] Phone: [PHONE_NUMBER] Address:" at bounding box center [43, 160] width 50 height 26
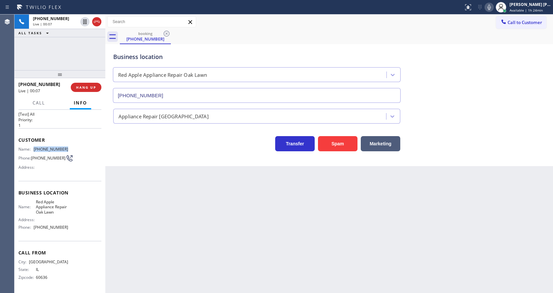
drag, startPoint x: 34, startPoint y: 142, endPoint x: 70, endPoint y: 143, distance: 36.3
click at [70, 147] on div "Name: [PHONE_NUMBER] Phone: [PHONE_NUMBER] Address:" at bounding box center [59, 160] width 83 height 26
click at [188, 197] on div "Back to Dashboard Change Sender ID Customers Technicians Select a contact Outbo…" at bounding box center [329, 153] width 448 height 278
click at [135, 221] on div "Back to Dashboard Change Sender ID Customers Technicians Select a contact Outbo…" at bounding box center [329, 153] width 448 height 278
click at [78, 211] on div "Name: Red Apple Appliance Repair Oak Lawn Address: Phone: [PHONE_NUMBER]" at bounding box center [59, 215] width 83 height 33
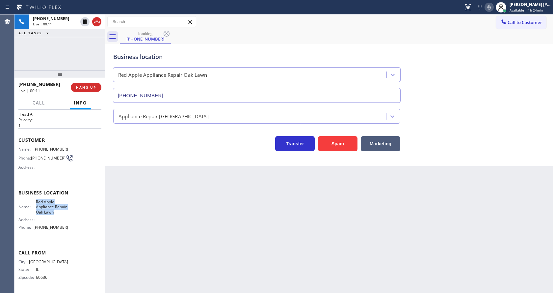
drag, startPoint x: 34, startPoint y: 195, endPoint x: 49, endPoint y: 210, distance: 21.7
click at [49, 210] on div "Name: Red Apple Appliance Repair Oak Lawn" at bounding box center [43, 206] width 50 height 15
drag, startPoint x: 188, startPoint y: 222, endPoint x: 177, endPoint y: 291, distance: 70.0
click at [187, 224] on div "Back to Dashboard Change Sender ID Customers Technicians Select a contact Outbo…" at bounding box center [329, 153] width 448 height 278
click at [64, 231] on div "Name: Red Apple Appliance Repair Oak Lawn Address: Phone: [PHONE_NUMBER]" at bounding box center [43, 215] width 50 height 33
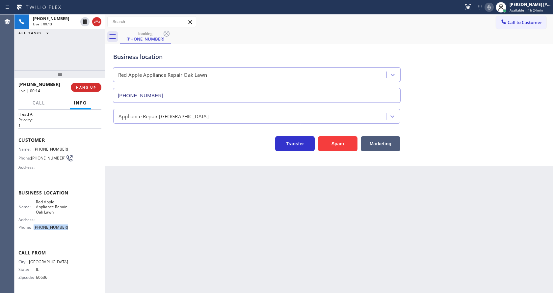
drag, startPoint x: 34, startPoint y: 228, endPoint x: 68, endPoint y: 231, distance: 34.4
click at [68, 231] on div "Name: Red Apple Appliance Repair Oak Lawn Address: Phone: [PHONE_NUMBER]" at bounding box center [59, 215] width 83 height 33
click at [160, 223] on div "Back to Dashboard Change Sender ID Customers Technicians Select a contact Outbo…" at bounding box center [329, 153] width 448 height 278
click at [489, 13] on div "Status report No issues detected If you experience an issue, please download th…" at bounding box center [507, 7] width 92 height 14
click at [490, 11] on icon at bounding box center [490, 7] width 8 height 8
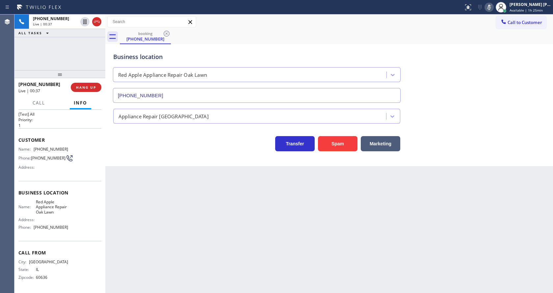
click at [491, 54] on div "Business location Red Apple Appliance Repair Oak Lawn [PHONE_NUMBER]" at bounding box center [329, 73] width 435 height 60
click at [491, 8] on icon at bounding box center [490, 7] width 8 height 8
click at [141, 248] on div "Back to Dashboard Change Sender ID Customers Technicians Select a contact Outbo…" at bounding box center [329, 153] width 448 height 278
drag, startPoint x: 328, startPoint y: 230, endPoint x: 331, endPoint y: 272, distance: 42.9
click at [328, 230] on div "Back to Dashboard Change Sender ID Customers Technicians Select a contact Outbo…" at bounding box center [329, 153] width 448 height 278
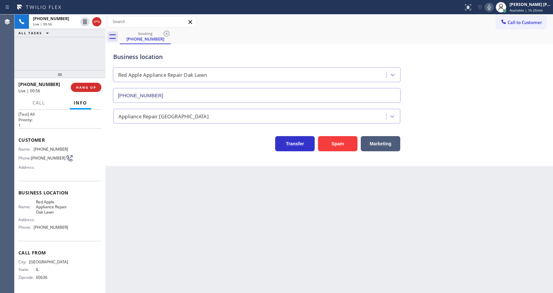
click at [265, 226] on div "Back to Dashboard Change Sender ID Customers Technicians Select a contact Outbo…" at bounding box center [329, 153] width 448 height 278
click at [338, 207] on div "Back to Dashboard Change Sender ID Customers Technicians Select a contact Outbo…" at bounding box center [329, 153] width 448 height 278
drag, startPoint x: 164, startPoint y: 192, endPoint x: 152, endPoint y: 245, distance: 55.0
click at [163, 192] on div "Back to Dashboard Change Sender ID Customers Technicians Select a contact Outbo…" at bounding box center [329, 153] width 448 height 278
click at [173, 209] on div "Back to Dashboard Change Sender ID Customers Technicians Select a contact Outbo…" at bounding box center [329, 153] width 448 height 278
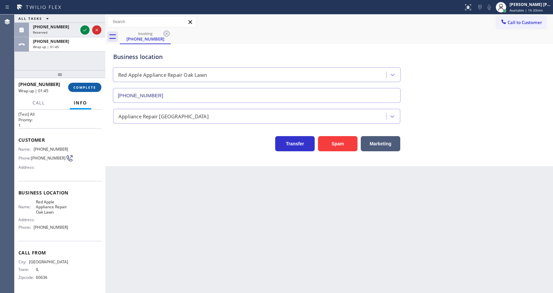
click at [82, 86] on span "COMPLETE" at bounding box center [84, 87] width 23 height 5
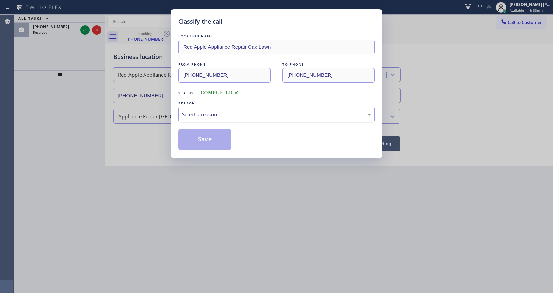
click at [198, 118] on div "Select a reason" at bounding box center [277, 114] width 196 height 15
click at [199, 140] on button "Save" at bounding box center [205, 139] width 53 height 21
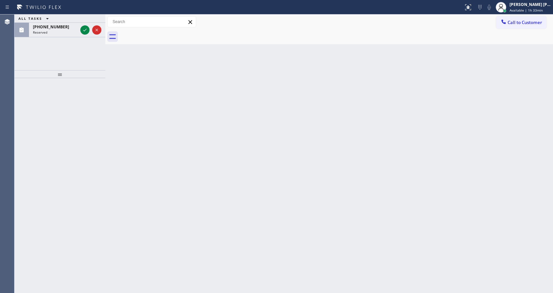
click at [63, 30] on div "[PHONE_NUMBER] Reserved" at bounding box center [54, 30] width 50 height 14
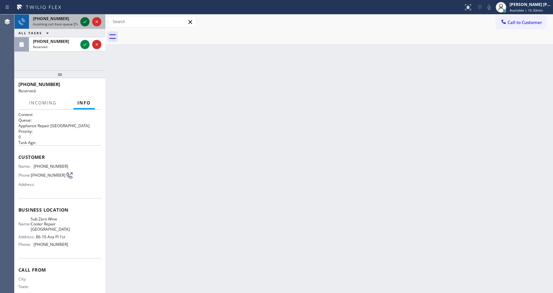
click at [84, 23] on icon at bounding box center [85, 22] width 8 height 8
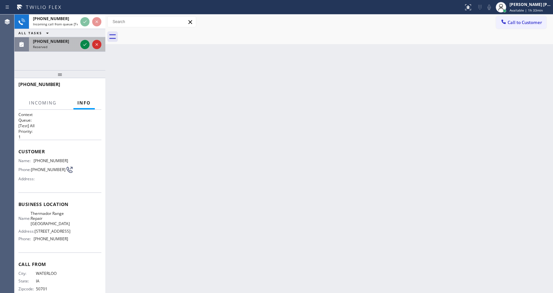
click at [70, 44] on div "Reserved" at bounding box center [55, 46] width 45 height 5
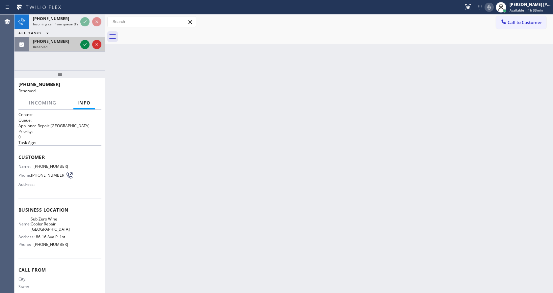
click at [81, 50] on div at bounding box center [91, 44] width 24 height 14
click at [85, 45] on icon at bounding box center [84, 44] width 3 height 3
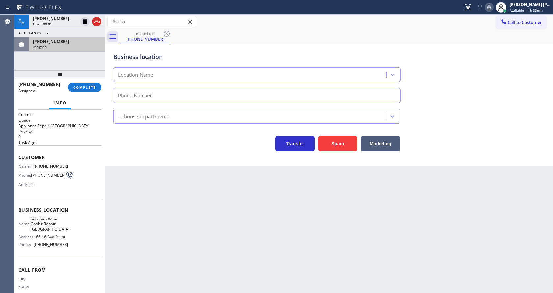
type input "[PHONE_NUMBER]"
click at [82, 88] on span "COMPLETE" at bounding box center [84, 87] width 23 height 5
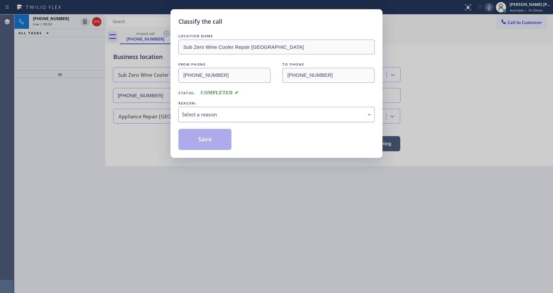
click at [204, 114] on div "Select a reason" at bounding box center [276, 115] width 189 height 8
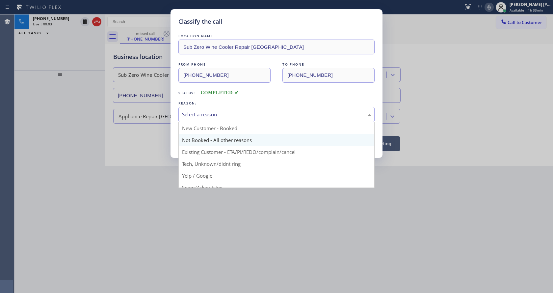
click at [203, 137] on button "Save" at bounding box center [205, 139] width 53 height 21
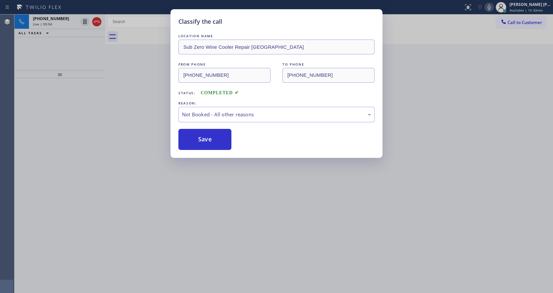
click at [203, 137] on button "Save" at bounding box center [205, 139] width 53 height 21
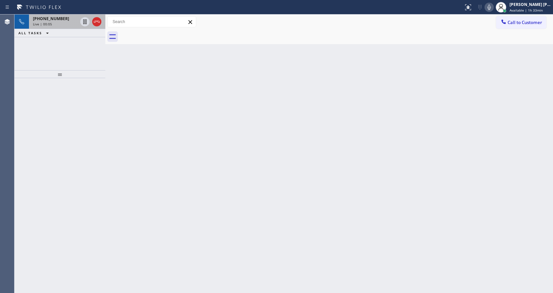
click at [62, 20] on div "[PHONE_NUMBER]" at bounding box center [55, 19] width 45 height 6
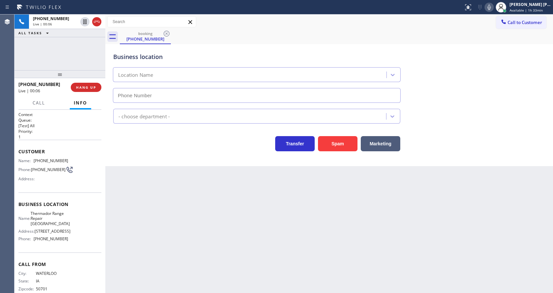
type input "[PHONE_NUMBER]"
click at [197, 190] on div "Back to Dashboard Change Sender ID Customers Technicians Select a contact Outbo…" at bounding box center [329, 153] width 448 height 278
click at [274, 227] on div "Back to Dashboard Change Sender ID Customers Technicians Select a contact Outbo…" at bounding box center [329, 153] width 448 height 278
click at [346, 142] on button "Spam" at bounding box center [338, 143] width 40 height 15
click at [202, 255] on div "Back to Dashboard Change Sender ID Customers Technicians Select a contact Outbo…" at bounding box center [329, 153] width 448 height 278
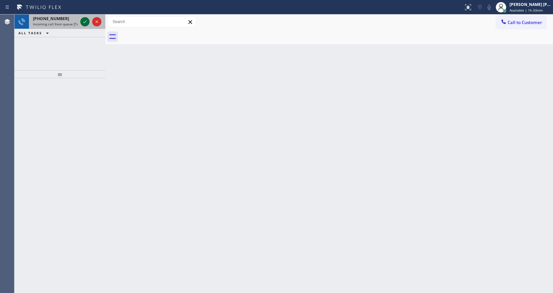
click at [84, 20] on icon at bounding box center [85, 22] width 8 height 8
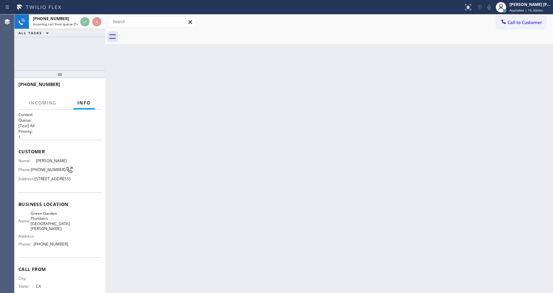
click at [80, 207] on span "Business location" at bounding box center [59, 204] width 83 height 6
click at [205, 215] on div "Back to Dashboard Change Sender ID Customers Technicians Select a contact Outbo…" at bounding box center [329, 153] width 448 height 278
click at [296, 193] on div "Back to Dashboard Change Sender ID Customers Technicians Select a contact Outbo…" at bounding box center [329, 153] width 448 height 278
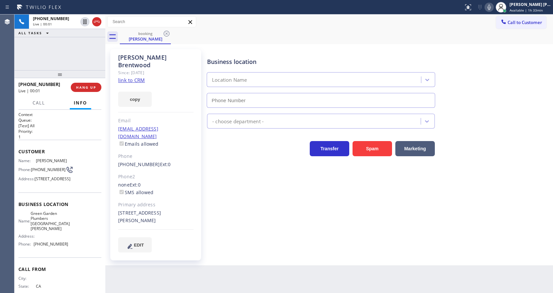
type input "[PHONE_NUMBER]"
click at [245, 259] on div "Back to Dashboard Change Sender ID Customers Technicians Select a contact Outbo…" at bounding box center [329, 153] width 448 height 278
drag, startPoint x: 277, startPoint y: 259, endPoint x: 227, endPoint y: 281, distance: 55.2
click at [277, 259] on div "Back to Dashboard Change Sender ID Customers Technicians Select a contact Outbo…" at bounding box center [329, 153] width 448 height 278
click at [89, 86] on span "HANG UP" at bounding box center [86, 87] width 20 height 5
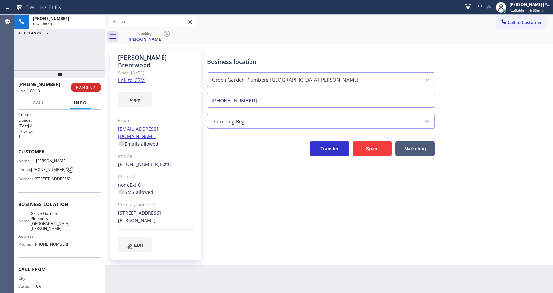
click at [247, 198] on div "Business location [GEOGRAPHIC_DATA] [GEOGRAPHIC_DATA] [GEOGRAPHIC_DATA][PERSON_…" at bounding box center [379, 151] width 346 height 200
click at [63, 141] on div "Customer Name: [PERSON_NAME] Phone: [PHONE_NUMBER] Address: [STREET_ADDRESS]" at bounding box center [59, 166] width 83 height 53
click at [158, 105] on div "[PERSON_NAME] Since: [DATE] link to CRM copy Email [EMAIL_ADDRESS][DOMAIN_NAME]…" at bounding box center [155, 154] width 91 height 211
click at [88, 78] on div at bounding box center [59, 74] width 91 height 8
click at [87, 81] on div "[PHONE_NUMBER] Wrap up | 01:13 COMPLETE" at bounding box center [59, 87] width 83 height 17
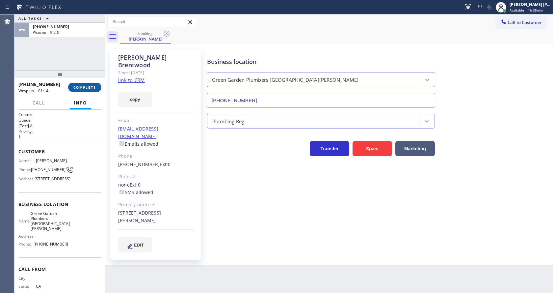
click at [87, 86] on span "COMPLETE" at bounding box center [84, 87] width 23 height 5
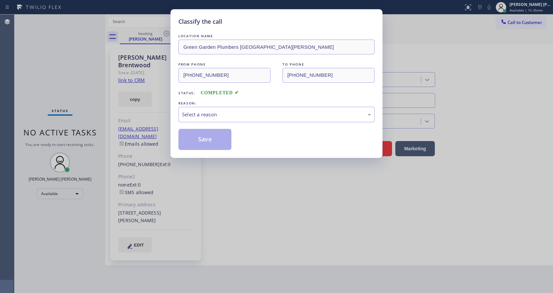
click at [223, 117] on div "Select a reason" at bounding box center [276, 115] width 189 height 8
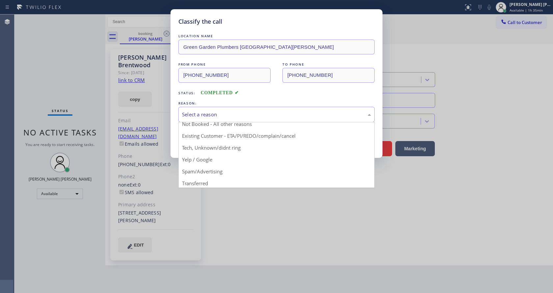
scroll to position [42, 0]
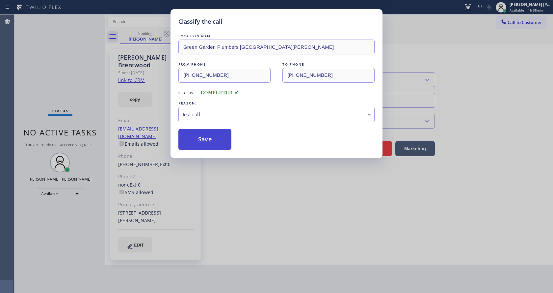
click at [214, 141] on button "Save" at bounding box center [205, 139] width 53 height 21
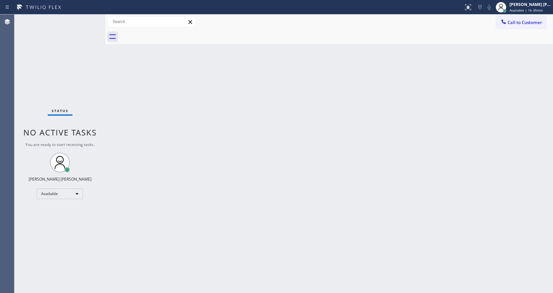
click at [88, 32] on div "Status No active tasks You are ready to start receiving tasks. [PERSON_NAME] [P…" at bounding box center [59, 153] width 91 height 278
click at [220, 222] on div "Back to Dashboard Change Sender ID Customers Technicians Select a contact Outbo…" at bounding box center [329, 153] width 448 height 278
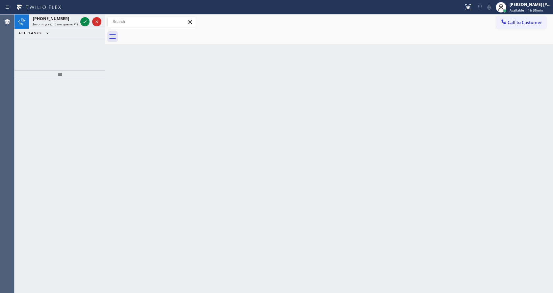
click at [404, 137] on div "Back to Dashboard Change Sender ID Customers Technicians Select a contact Outbo…" at bounding box center [329, 153] width 448 height 278
click at [72, 24] on span "Incoming call from queue Primary EL" at bounding box center [62, 24] width 58 height 5
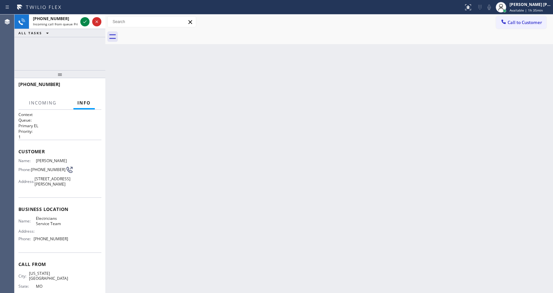
click at [408, 200] on div "Back to Dashboard Change Sender ID Customers Technicians Select a contact Outbo…" at bounding box center [329, 153] width 448 height 278
click at [522, 14] on div "[PERSON_NAME] [PERSON_NAME] Available | 1h 35min" at bounding box center [523, 7] width 59 height 14
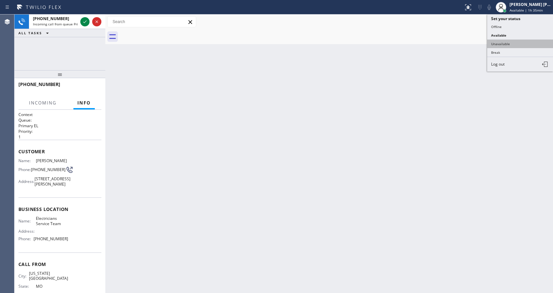
click at [513, 44] on button "Unavailable" at bounding box center [521, 44] width 66 height 9
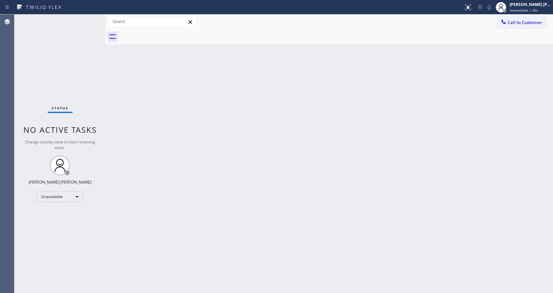
click at [99, 92] on div "Status No active tasks Change activity state to start receiving tasks. [PERSON_…" at bounding box center [59, 153] width 91 height 278
click at [141, 90] on div "Back to Dashboard Change Sender ID Customers Technicians Select a contact Outbo…" at bounding box center [329, 153] width 448 height 278
click at [174, 211] on div "Back to Dashboard Change Sender ID Customers Technicians Select a contact Outbo…" at bounding box center [329, 153] width 448 height 278
click at [389, 170] on div "Back to Dashboard Change Sender ID Customers Technicians Select a contact Outbo…" at bounding box center [329, 153] width 448 height 278
click at [146, 137] on div "Back to Dashboard Change Sender ID Customers Technicians Select a contact Outbo…" at bounding box center [329, 153] width 448 height 278
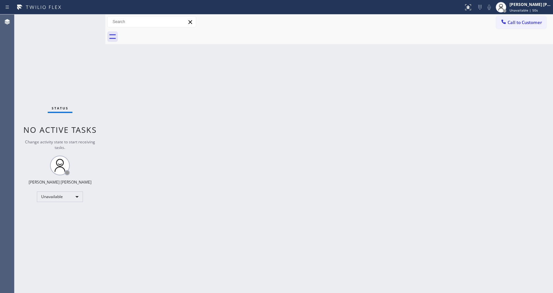
click at [349, 165] on div "Back to Dashboard Change Sender ID Customers Technicians Select a contact Outbo…" at bounding box center [329, 153] width 448 height 278
drag, startPoint x: 97, startPoint y: 66, endPoint x: 438, endPoint y: 36, distance: 342.9
click at [97, 66] on div "Status No active tasks Change activity state to start receiving tasks. [PERSON_…" at bounding box center [59, 153] width 91 height 278
click at [530, 13] on div "[PERSON_NAME] [PERSON_NAME] Unavailable | 57s" at bounding box center [531, 7] width 45 height 12
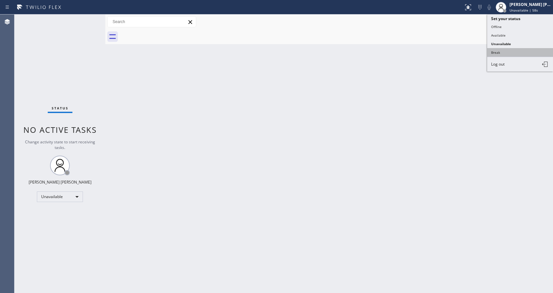
click at [515, 54] on button "Break" at bounding box center [521, 52] width 66 height 9
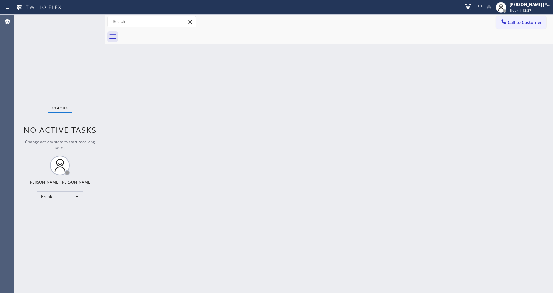
click at [445, 165] on div "Back to Dashboard Change Sender ID Customers Technicians Select a contact Outbo…" at bounding box center [329, 153] width 448 height 278
click at [211, 288] on div "Back to Dashboard Change Sender ID Customers Technicians Select a contact Outbo…" at bounding box center [329, 153] width 448 height 278
click at [130, 96] on div "Back to Dashboard Change Sender ID Customers Technicians Select a contact Outbo…" at bounding box center [329, 153] width 448 height 278
click at [530, 10] on span "Break | 15:00" at bounding box center [521, 10] width 22 height 5
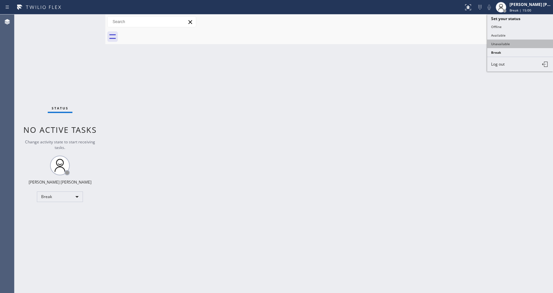
click at [508, 42] on button "Unavailable" at bounding box center [521, 44] width 66 height 9
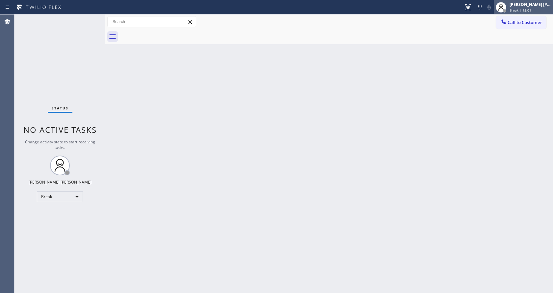
click at [524, 8] on span "Break | 15:01" at bounding box center [521, 10] width 22 height 5
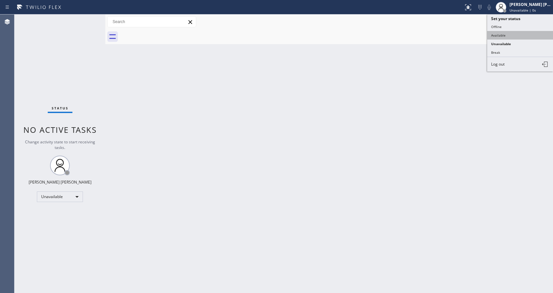
click at [513, 33] on button "Available" at bounding box center [521, 35] width 66 height 9
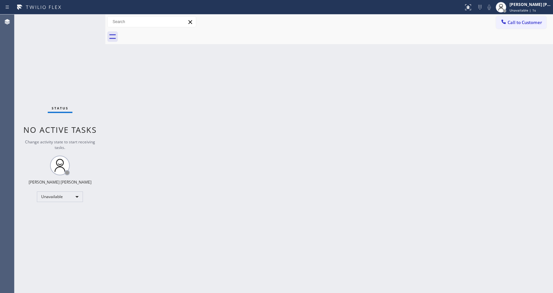
click at [290, 135] on div "Back to Dashboard Change Sender ID Customers Technicians Select a contact Outbo…" at bounding box center [329, 153] width 448 height 278
click at [75, 103] on div "Status No active tasks You are ready to start receiving tasks. [PERSON_NAME] [P…" at bounding box center [59, 153] width 91 height 278
click at [259, 142] on div "Back to Dashboard Change Sender ID Customers Technicians Select a contact Outbo…" at bounding box center [329, 153] width 448 height 278
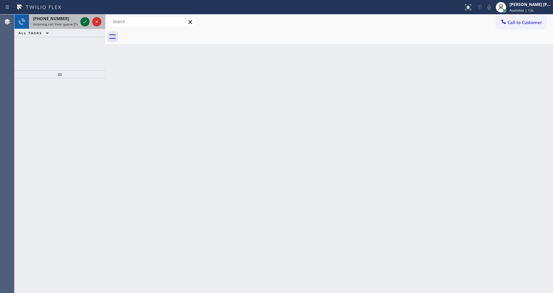
click at [86, 19] on icon at bounding box center [85, 22] width 8 height 8
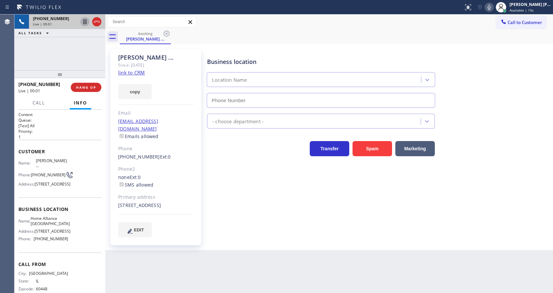
type input "[PHONE_NUMBER]"
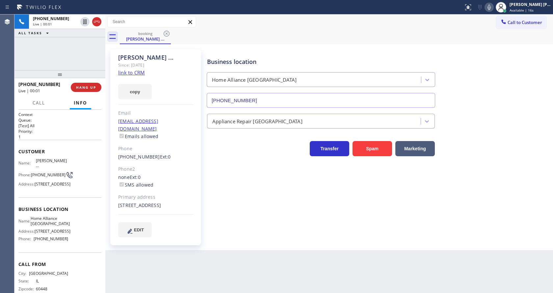
click at [264, 189] on div "Business location Home Alliance [GEOGRAPHIC_DATA] [PHONE_NUMBER] Appliance Repa…" at bounding box center [379, 143] width 346 height 184
click at [140, 73] on link "link to CRM" at bounding box center [131, 72] width 27 height 7
click at [206, 238] on div "Business location Home Alliance [GEOGRAPHIC_DATA] [PHONE_NUMBER] Appliance Repa…" at bounding box center [379, 150] width 346 height 198
drag, startPoint x: 274, startPoint y: 218, endPoint x: 204, endPoint y: 154, distance: 94.9
click at [274, 218] on div "Business location Home Alliance [GEOGRAPHIC_DATA] [PHONE_NUMBER] Appliance Repa…" at bounding box center [379, 143] width 346 height 184
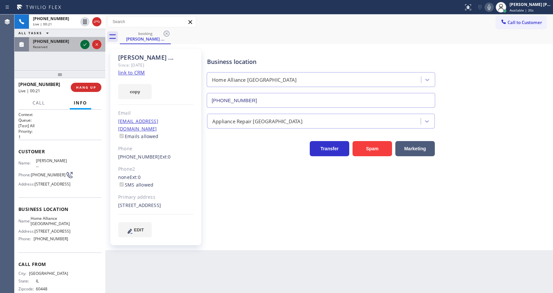
click at [87, 43] on icon at bounding box center [85, 45] width 8 height 8
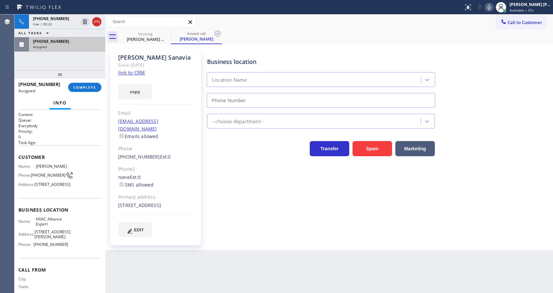
type input "[PHONE_NUMBER]"
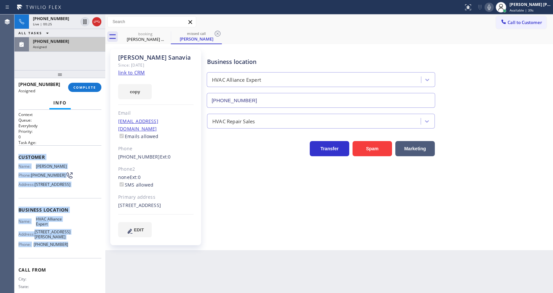
drag, startPoint x: 19, startPoint y: 156, endPoint x: 74, endPoint y: 252, distance: 110.5
click at [74, 252] on div "Context Queue: Everybody Priority: 0 Task Age: Customer Name: [PERSON_NAME] Pho…" at bounding box center [59, 210] width 83 height 196
click at [83, 83] on button "COMPLETE" at bounding box center [84, 87] width 33 height 9
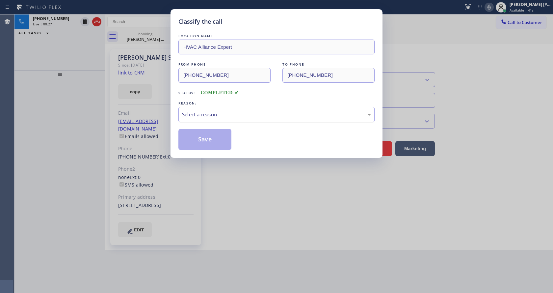
click at [210, 118] on div "Select a reason" at bounding box center [277, 114] width 196 height 15
click at [202, 139] on button "Save" at bounding box center [205, 139] width 53 height 21
type input "[PHONE_NUMBER]"
click at [202, 139] on button "Save" at bounding box center [205, 139] width 53 height 21
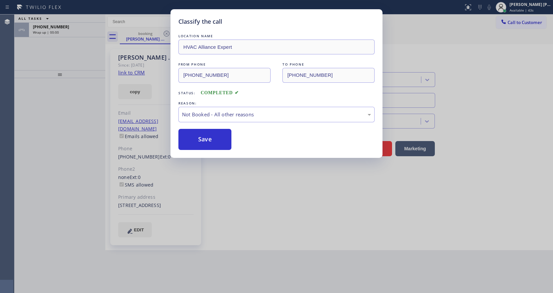
click at [61, 20] on div "ALL TASKS ALL TASKS ACTIVE TASKS TASKS IN WRAP UP" at bounding box center [59, 18] width 91 height 8
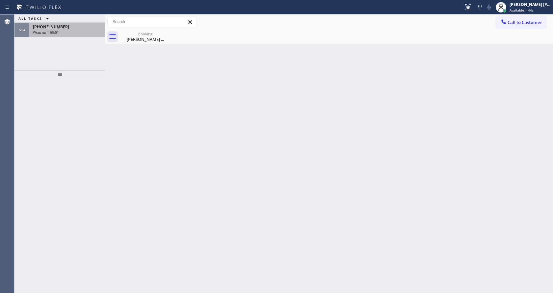
click at [60, 28] on div "[PHONE_NUMBER]" at bounding box center [67, 27] width 69 height 6
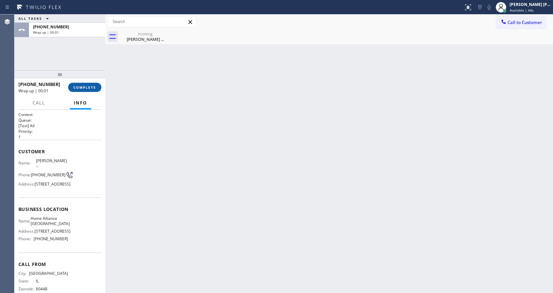
click at [81, 87] on span "COMPLETE" at bounding box center [84, 87] width 23 height 5
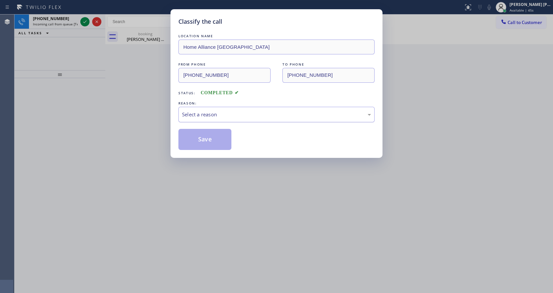
click at [220, 108] on div "Select a reason" at bounding box center [277, 114] width 196 height 15
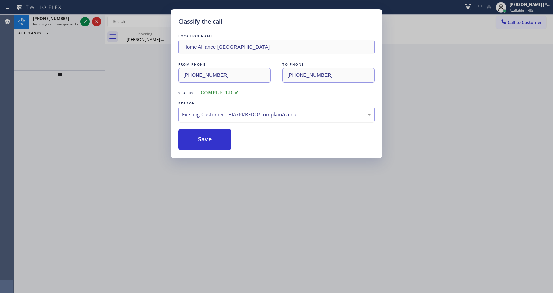
click at [203, 117] on div "Existing Customer - ETA/PI/REDO/complain/cancel" at bounding box center [276, 115] width 189 height 8
click at [204, 139] on button "Save" at bounding box center [205, 139] width 53 height 21
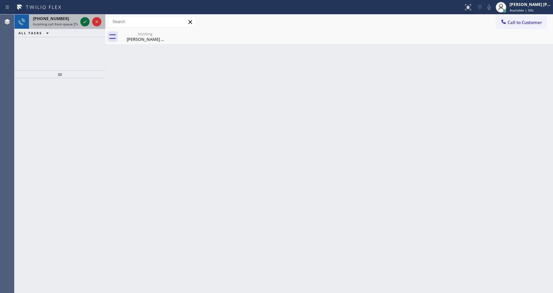
click at [85, 21] on icon at bounding box center [85, 22] width 8 height 8
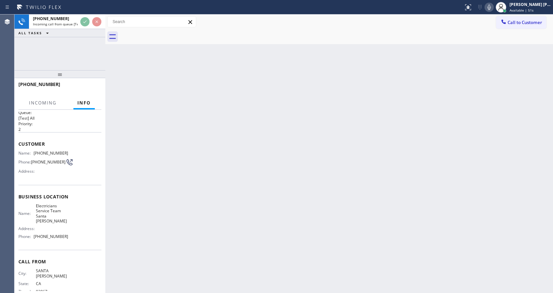
scroll to position [14, 0]
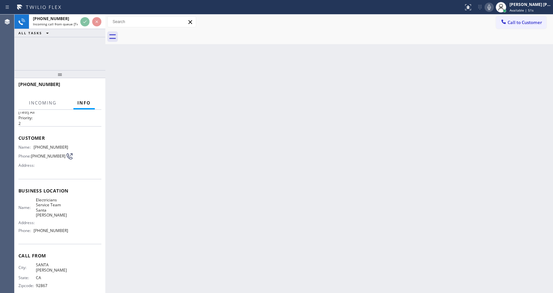
click at [220, 169] on div "Back to Dashboard Change Sender ID Customers Technicians Select a contact Outbo…" at bounding box center [329, 153] width 448 height 278
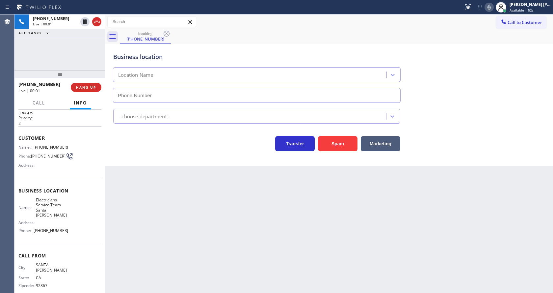
type input "[PHONE_NUMBER]"
click at [266, 210] on div "Back to Dashboard Change Sender ID Customers Technicians Select a contact Outbo…" at bounding box center [329, 153] width 448 height 278
click at [228, 208] on div "Back to Dashboard Change Sender ID Customers Technicians Select a contact Outbo…" at bounding box center [329, 153] width 448 height 278
drag, startPoint x: 292, startPoint y: 241, endPoint x: 276, endPoint y: 236, distance: 16.4
click at [292, 241] on div "Back to Dashboard Change Sender ID Customers Technicians Select a contact Outbo…" at bounding box center [329, 153] width 448 height 278
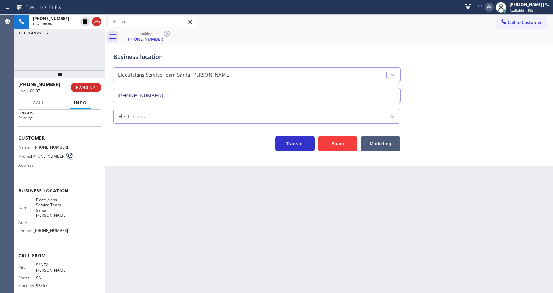
click at [139, 170] on div "Back to Dashboard Change Sender ID Customers Technicians Select a contact Outbo…" at bounding box center [329, 153] width 448 height 278
drag, startPoint x: 43, startPoint y: 200, endPoint x: 40, endPoint y: 197, distance: 4.8
click at [42, 200] on span "Electricians Service Team Santa [PERSON_NAME]" at bounding box center [52, 207] width 33 height 20
drag, startPoint x: 32, startPoint y: 147, endPoint x: 67, endPoint y: 147, distance: 35.6
click at [67, 147] on div "Name: [PHONE_NUMBER] Phone: [PHONE_NUMBER] Address:" at bounding box center [59, 158] width 83 height 26
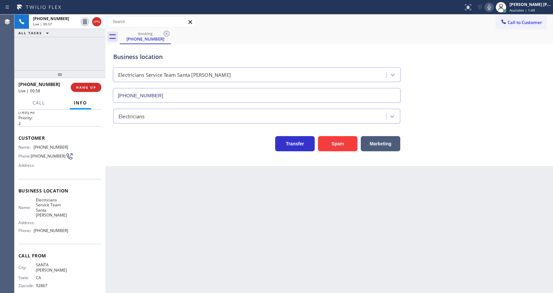
drag, startPoint x: 194, startPoint y: 197, endPoint x: 191, endPoint y: 200, distance: 3.7
click at [193, 197] on div "Back to Dashboard Change Sender ID Customers Technicians Select a contact Outbo…" at bounding box center [329, 153] width 448 height 278
click at [65, 216] on div "Name: Electricians Service Team Santa [PERSON_NAME] Address: Phone: [PHONE_NUMB…" at bounding box center [43, 216] width 50 height 39
drag, startPoint x: 33, startPoint y: 199, endPoint x: 59, endPoint y: 210, distance: 28.5
click at [59, 210] on div "Business location Name: Electricians Service Team Santa [PERSON_NAME] Address: …" at bounding box center [59, 211] width 83 height 65
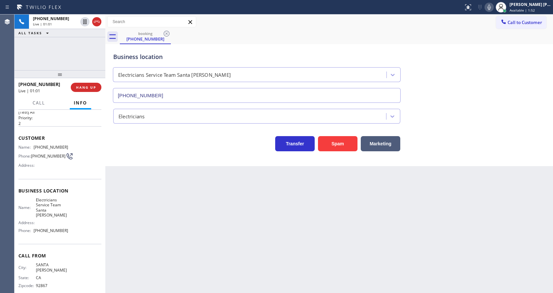
click at [153, 215] on div "Back to Dashboard Change Sender ID Customers Technicians Select a contact Outbo…" at bounding box center [329, 153] width 448 height 278
click at [67, 239] on div "Business location Name: Electricians Service Team Santa [PERSON_NAME] Address: …" at bounding box center [59, 211] width 83 height 65
drag, startPoint x: 31, startPoint y: 226, endPoint x: 68, endPoint y: 227, distance: 36.6
click at [68, 227] on div "Name: Electricians Service Team Santa [PERSON_NAME] Address: Phone: [PHONE_NUMB…" at bounding box center [59, 216] width 83 height 39
click at [160, 204] on div "Back to Dashboard Change Sender ID Customers Technicians Select a contact Outbo…" at bounding box center [329, 153] width 448 height 278
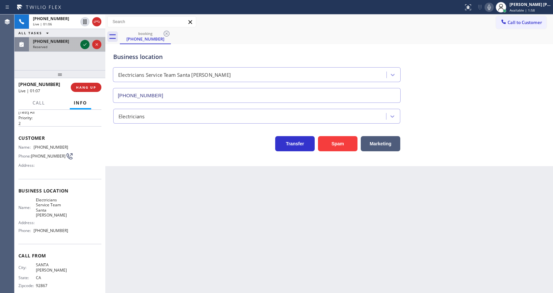
click at [83, 43] on icon at bounding box center [85, 45] width 8 height 8
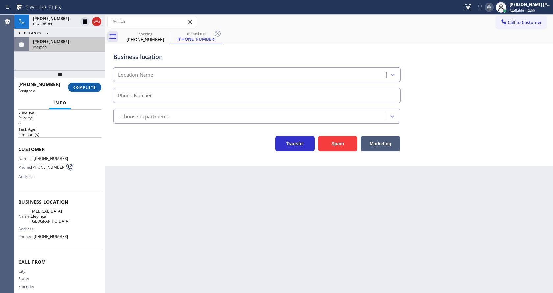
click at [80, 86] on span "COMPLETE" at bounding box center [84, 87] width 23 height 5
type input "[PHONE_NUMBER]"
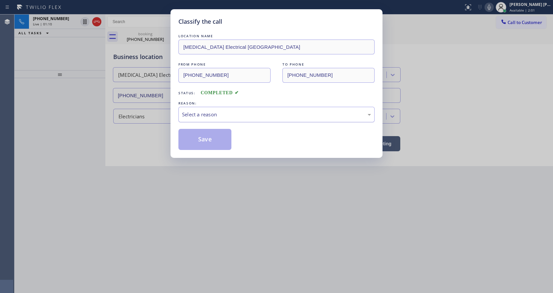
click at [204, 111] on div "Select a reason" at bounding box center [276, 115] width 189 height 8
click at [205, 137] on button "Save" at bounding box center [205, 139] width 53 height 21
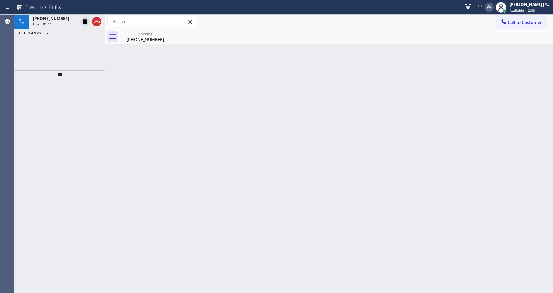
click at [57, 22] on div "Live | 01:11" at bounding box center [55, 24] width 45 height 5
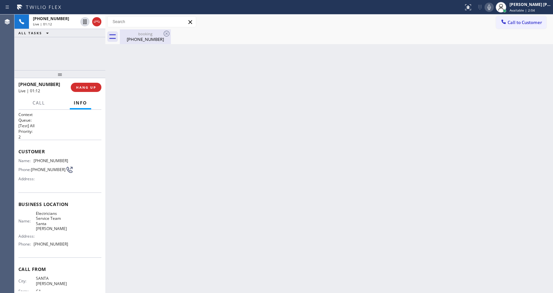
click at [139, 40] on div "[PHONE_NUMBER]" at bounding box center [146, 39] width 50 height 6
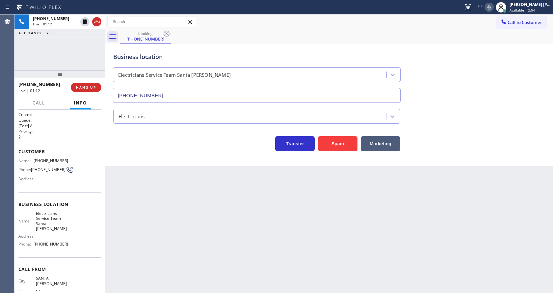
drag, startPoint x: 198, startPoint y: 201, endPoint x: 176, endPoint y: 232, distance: 38.2
click at [197, 201] on div "Back to Dashboard Change Sender ID Customers Technicians Select a contact Outbo…" at bounding box center [329, 153] width 448 height 278
click at [309, 211] on div "Back to Dashboard Change Sender ID Customers Technicians Select a contact Outbo…" at bounding box center [329, 153] width 448 height 278
click at [493, 8] on icon at bounding box center [490, 7] width 8 height 8
click at [490, 9] on icon at bounding box center [490, 7] width 8 height 8
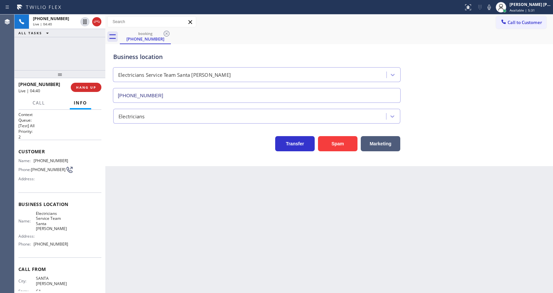
click at [498, 30] on div "booking [PHONE_NUMBER]" at bounding box center [336, 36] width 433 height 15
click at [221, 170] on div "Back to Dashboard Change Sender ID Customers Technicians Select a contact Outbo…" at bounding box center [329, 153] width 448 height 278
click at [161, 161] on div "Business location Electricians Service Team [GEOGRAPHIC_DATA][PERSON_NAME] [PHO…" at bounding box center [329, 105] width 448 height 122
drag, startPoint x: 160, startPoint y: 286, endPoint x: 155, endPoint y: 265, distance: 21.7
click at [160, 286] on div "Back to Dashboard Change Sender ID Customers Technicians Select a contact Outbo…" at bounding box center [329, 153] width 448 height 278
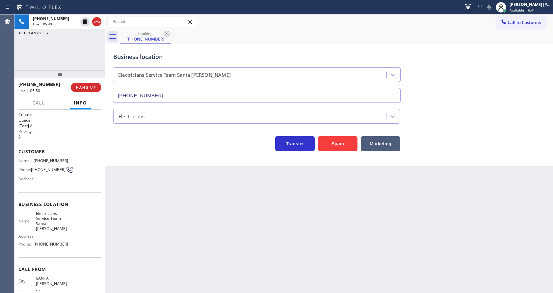
click at [287, 228] on div "Back to Dashboard Change Sender ID Customers Technicians Select a contact Outbo…" at bounding box center [329, 153] width 448 height 278
click at [223, 206] on div "Back to Dashboard Change Sender ID Customers Technicians Select a contact Outbo…" at bounding box center [329, 153] width 448 height 278
click at [293, 224] on div "Back to Dashboard Change Sender ID Customers Technicians Select a contact Outbo…" at bounding box center [329, 153] width 448 height 278
click at [222, 221] on div "Back to Dashboard Change Sender ID Customers Technicians Select a contact Outbo…" at bounding box center [329, 153] width 448 height 278
click at [141, 191] on div "Back to Dashboard Change Sender ID Customers Technicians Select a contact Outbo…" at bounding box center [329, 153] width 448 height 278
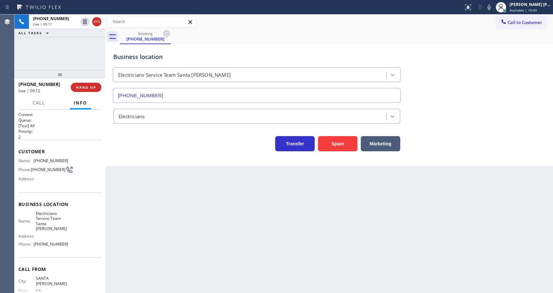
click at [281, 240] on div "Back to Dashboard Change Sender ID Customers Technicians Select a contact Outbo…" at bounding box center [329, 153] width 448 height 278
drag, startPoint x: 159, startPoint y: 218, endPoint x: 131, endPoint y: 162, distance: 62.6
click at [159, 217] on div "Back to Dashboard Change Sender ID Customers Technicians Select a contact Outbo…" at bounding box center [329, 153] width 448 height 278
click at [137, 129] on div "Transfer Spam Marketing" at bounding box center [329, 138] width 435 height 28
drag, startPoint x: 374, startPoint y: 264, endPoint x: 292, endPoint y: 249, distance: 82.7
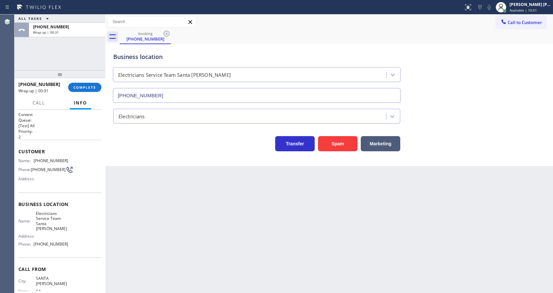
click at [373, 259] on div "Back to Dashboard Change Sender ID Customers Technicians Select a contact Outbo…" at bounding box center [329, 153] width 448 height 278
click at [140, 200] on div "Back to Dashboard Change Sender ID Customers Technicians Select a contact Outbo…" at bounding box center [329, 153] width 448 height 278
click at [150, 191] on div "Back to Dashboard Change Sender ID Customers Technicians Select a contact Outbo…" at bounding box center [329, 153] width 448 height 278
click at [89, 88] on span "COMPLETE" at bounding box center [84, 87] width 23 height 5
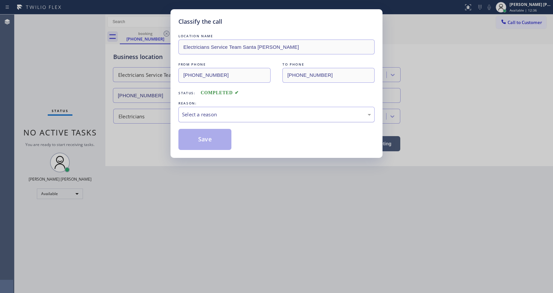
click at [200, 116] on div "Select a reason" at bounding box center [276, 115] width 189 height 8
click at [200, 138] on button "Save" at bounding box center [205, 139] width 53 height 21
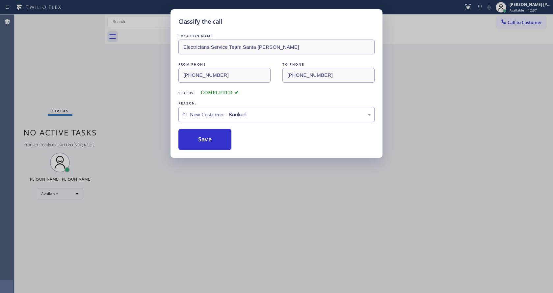
click at [199, 194] on div "Classify the call LOCATION NAME Electricians Service Team Santa [PERSON_NAME] F…" at bounding box center [276, 146] width 553 height 293
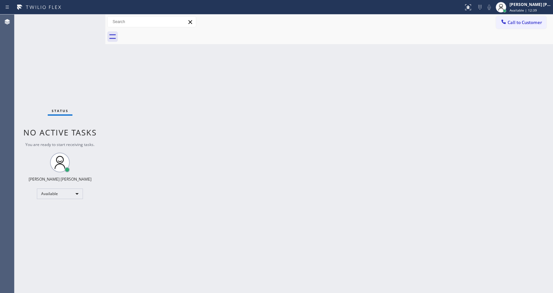
click at [304, 147] on div "Back to Dashboard Change Sender ID Customers Technicians Select a contact Outbo…" at bounding box center [329, 153] width 448 height 278
click at [197, 179] on div "Back to Dashboard Change Sender ID Customers Technicians Select a contact Outbo…" at bounding box center [329, 153] width 448 height 278
drag, startPoint x: 304, startPoint y: 145, endPoint x: 141, endPoint y: 56, distance: 185.6
click at [299, 140] on div "Back to Dashboard Change Sender ID Customers Technicians Select a contact Outbo…" at bounding box center [329, 153] width 448 height 278
click at [143, 137] on div "Back to Dashboard Change Sender ID Customers Technicians Select a contact Outbo…" at bounding box center [329, 153] width 448 height 278
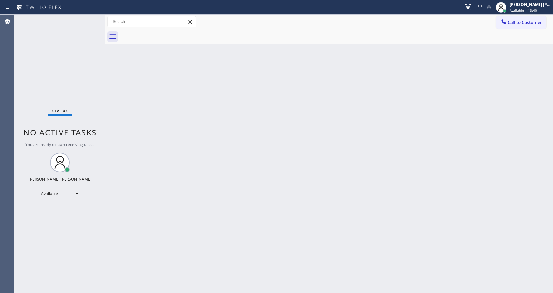
click at [271, 200] on div "Back to Dashboard Change Sender ID Customers Technicians Select a contact Outbo…" at bounding box center [329, 153] width 448 height 278
drag, startPoint x: 100, startPoint y: 86, endPoint x: 92, endPoint y: 41, distance: 46.2
click at [100, 86] on div "Status No active tasks You are ready to start receiving tasks. [PERSON_NAME] [P…" at bounding box center [59, 153] width 91 height 278
drag, startPoint x: 112, startPoint y: 114, endPoint x: 108, endPoint y: 88, distance: 27.0
click at [112, 114] on div "Back to Dashboard Change Sender ID Customers Technicians Select a contact Outbo…" at bounding box center [329, 153] width 448 height 278
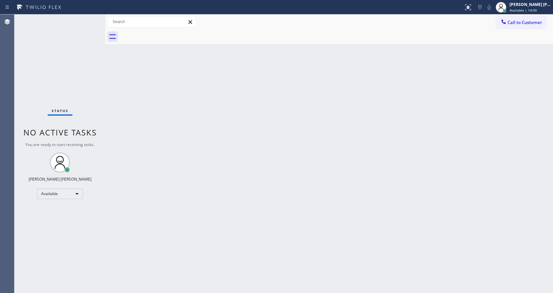
click at [203, 135] on div "Back to Dashboard Change Sender ID Customers Technicians Select a contact Outbo…" at bounding box center [329, 153] width 448 height 278
click at [113, 90] on div "Back to Dashboard Change Sender ID Customers Technicians Select a contact Outbo…" at bounding box center [329, 153] width 448 height 278
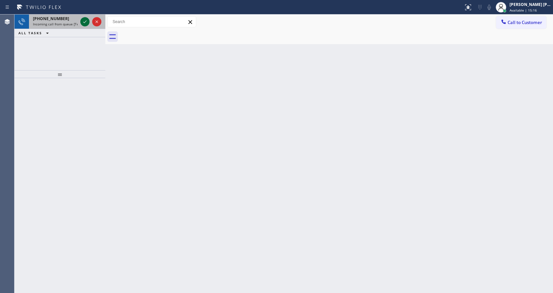
click at [85, 20] on icon at bounding box center [85, 22] width 8 height 8
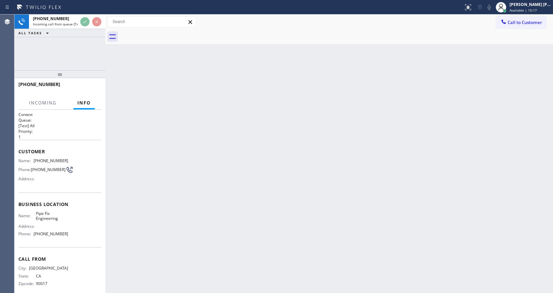
scroll to position [9, 0]
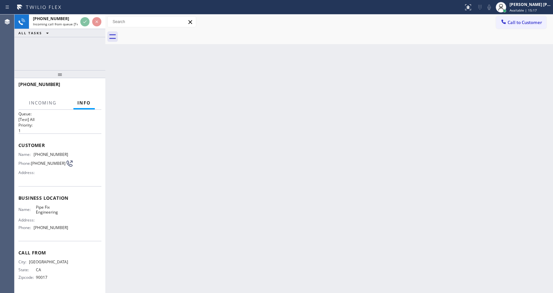
click at [289, 158] on div "Back to Dashboard Change Sender ID Customers Technicians Select a contact Outbo…" at bounding box center [329, 153] width 448 height 278
click at [193, 279] on div "Back to Dashboard Change Sender ID Customers Technicians Select a contact Outbo…" at bounding box center [329, 153] width 448 height 278
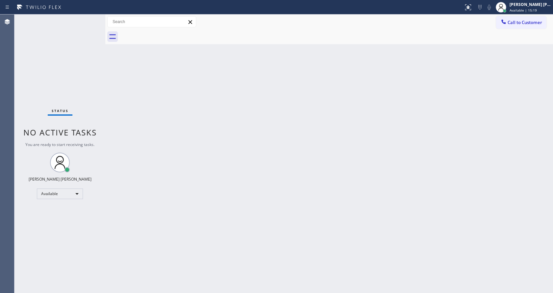
drag, startPoint x: 123, startPoint y: 103, endPoint x: 113, endPoint y: 65, distance: 39.1
click at [124, 101] on div "Back to Dashboard Change Sender ID Customers Technicians Select a contact Outbo…" at bounding box center [329, 153] width 448 height 278
click at [161, 156] on div "Back to Dashboard Change Sender ID Customers Technicians Select a contact Outbo…" at bounding box center [329, 153] width 448 height 278
click at [257, 212] on div "Back to Dashboard Change Sender ID Customers Technicians Select a contact Outbo…" at bounding box center [329, 153] width 448 height 278
click at [321, 234] on div "Back to Dashboard Change Sender ID Customers Technicians Select a contact Outbo…" at bounding box center [329, 153] width 448 height 278
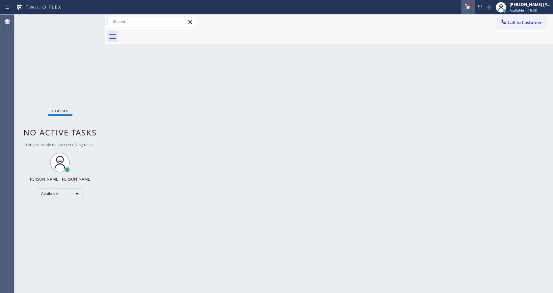
click at [467, 2] on button at bounding box center [468, 7] width 14 height 14
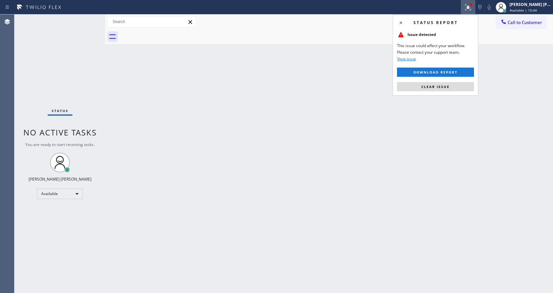
drag, startPoint x: 437, startPoint y: 84, endPoint x: 393, endPoint y: 169, distance: 95.8
click at [438, 86] on span "Clear issue" at bounding box center [436, 86] width 28 height 5
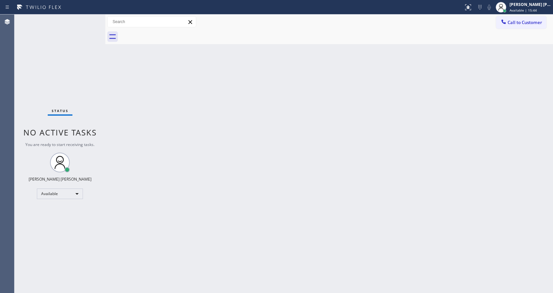
click at [393, 169] on div "Back to Dashboard Change Sender ID Customers Technicians Select a contact Outbo…" at bounding box center [329, 153] width 448 height 278
click at [86, 27] on div "Status No active tasks You are ready to start receiving tasks. [PERSON_NAME] [P…" at bounding box center [59, 153] width 91 height 278
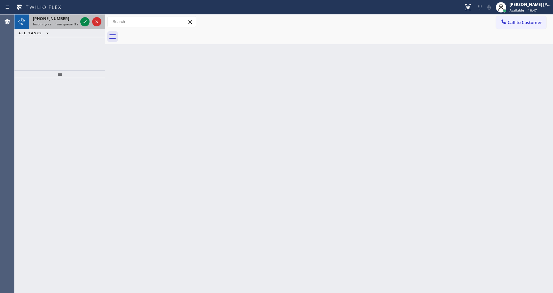
click at [68, 21] on div "[PHONE_NUMBER]" at bounding box center [55, 19] width 45 height 6
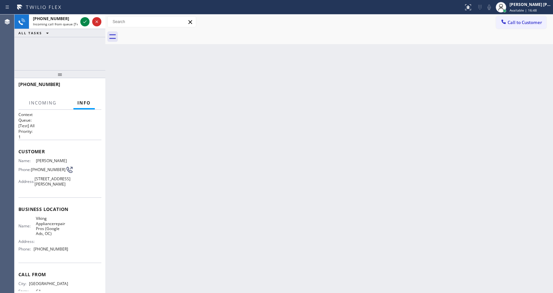
click at [211, 146] on div "Back to Dashboard Change Sender ID Customers Technicians Select a contact Outbo…" at bounding box center [329, 153] width 448 height 278
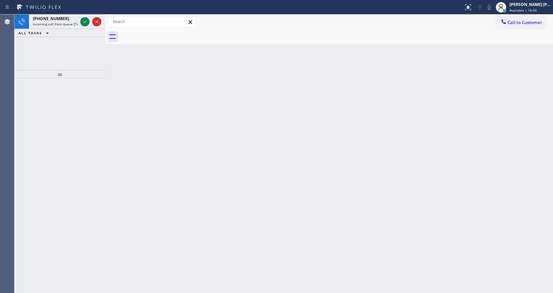
click at [149, 142] on div "Back to Dashboard Change Sender ID Customers Technicians Select a contact Outbo…" at bounding box center [329, 153] width 448 height 278
click at [63, 25] on span "Incoming call from queue [Test] All" at bounding box center [60, 24] width 55 height 5
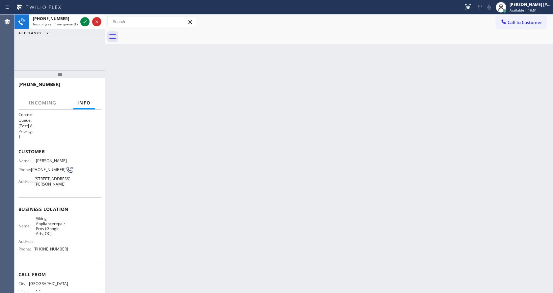
click at [167, 107] on div "Back to Dashboard Change Sender ID Customers Technicians Select a contact Outbo…" at bounding box center [329, 153] width 448 height 278
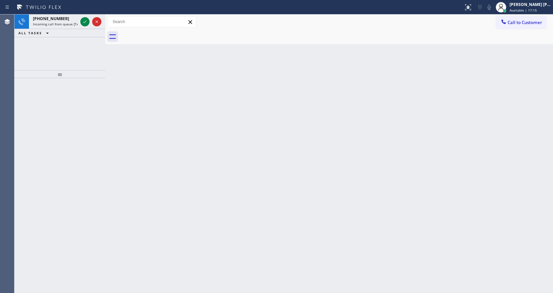
click at [85, 96] on div at bounding box center [59, 185] width 91 height 215
click at [72, 17] on div "[PHONE_NUMBER]" at bounding box center [55, 19] width 45 height 6
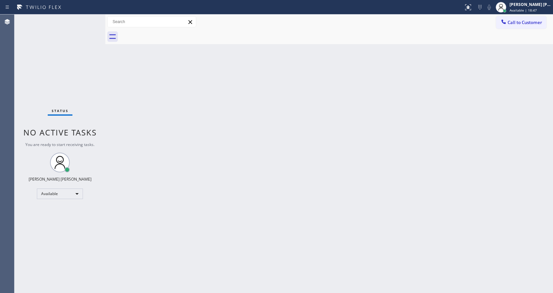
click at [129, 168] on div "Back to Dashboard Change Sender ID Customers Technicians Select a contact Outbo…" at bounding box center [329, 153] width 448 height 278
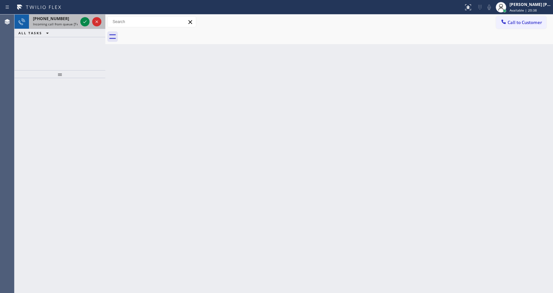
click at [72, 19] on div "[PHONE_NUMBER]" at bounding box center [55, 19] width 45 height 6
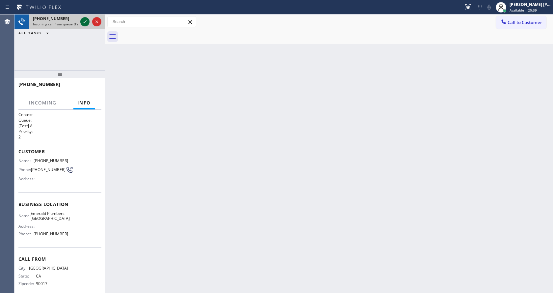
click at [83, 22] on icon at bounding box center [85, 22] width 8 height 8
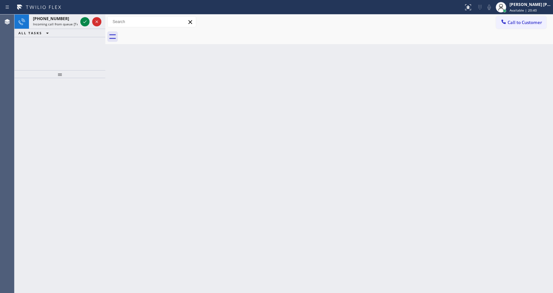
click at [212, 178] on div "Back to Dashboard Change Sender ID Customers Technicians Select a contact Outbo…" at bounding box center [329, 153] width 448 height 278
click at [122, 95] on div "Back to Dashboard Change Sender ID Customers Technicians Select a contact Outbo…" at bounding box center [329, 153] width 448 height 278
click at [70, 22] on span "Incoming call from queue [Test] All" at bounding box center [60, 24] width 55 height 5
click at [89, 20] on icon at bounding box center [85, 22] width 8 height 8
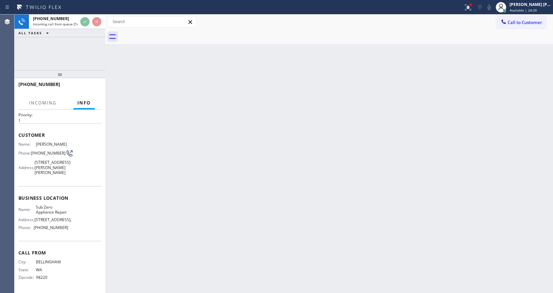
scroll to position [29, 0]
click at [207, 163] on div "Back to Dashboard Change Sender ID Customers Technicians Select a contact Outbo…" at bounding box center [329, 153] width 448 height 278
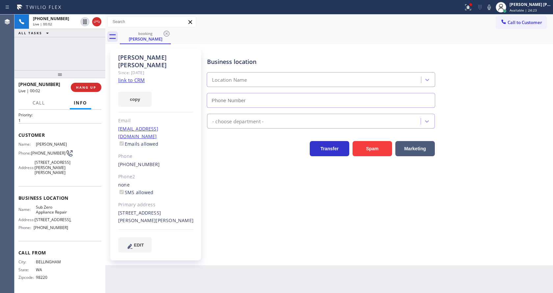
type input "[PHONE_NUMBER]"
click at [287, 209] on div "Business location Sub Zero Appliance Repair [PHONE_NUMBER] Appliance Repair Hig…" at bounding box center [379, 151] width 346 height 200
click at [223, 211] on div "Business location Sub Zero Appliance Repair [PHONE_NUMBER] Appliance Repair Hig…" at bounding box center [379, 151] width 346 height 200
click at [62, 160] on span "[STREET_ADDRESS][PERSON_NAME][PERSON_NAME]" at bounding box center [53, 167] width 36 height 15
click at [81, 85] on span "HANG UP" at bounding box center [86, 87] width 20 height 5
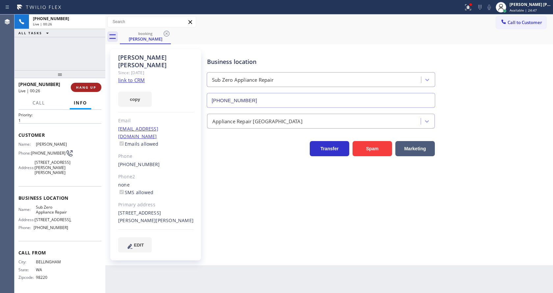
click at [81, 85] on span "HANG UP" at bounding box center [86, 87] width 20 height 5
click at [82, 86] on span "COMPLETE" at bounding box center [84, 87] width 23 height 5
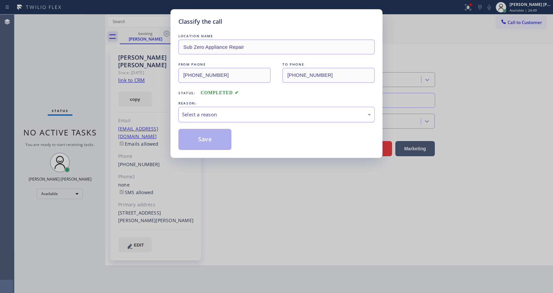
click at [203, 114] on div "Select a reason" at bounding box center [276, 115] width 189 height 8
click at [199, 120] on div "Not Booked - All other reasons" at bounding box center [277, 114] width 196 height 15
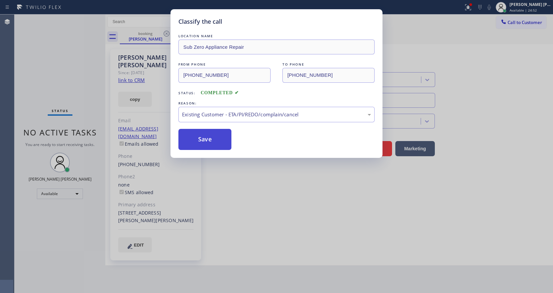
click at [198, 139] on button "Save" at bounding box center [205, 139] width 53 height 21
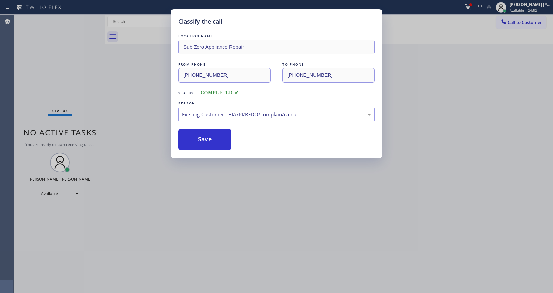
click at [235, 171] on div "Classify the call LOCATION NAME Sub Zero Appliance Repair FROM PHONE [PHONE_NUM…" at bounding box center [276, 146] width 553 height 293
click at [206, 293] on div "Classify the call LOCATION NAME Sub Zero Appliance Repair FROM PHONE [PHONE_NUM…" at bounding box center [276, 146] width 553 height 293
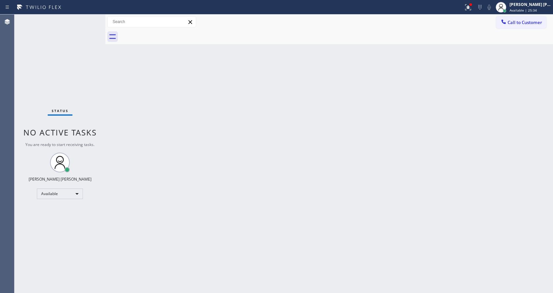
click at [126, 121] on div "Back to Dashboard Change Sender ID Customers Technicians Select a contact Outbo…" at bounding box center [329, 153] width 448 height 278
click at [72, 25] on div "Status No active tasks You are ready to start receiving tasks. [PERSON_NAME] [P…" at bounding box center [59, 153] width 91 height 278
click at [200, 57] on div "Back to Dashboard Change Sender ID Customers Technicians Select a contact Outbo…" at bounding box center [329, 153] width 448 height 278
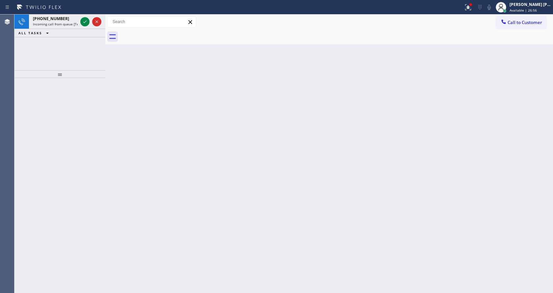
click at [267, 219] on div "Back to Dashboard Change Sender ID Customers Technicians Select a contact Outbo…" at bounding box center [329, 153] width 448 height 278
click at [67, 25] on span "Incoming call from queue [Test] All" at bounding box center [60, 24] width 55 height 5
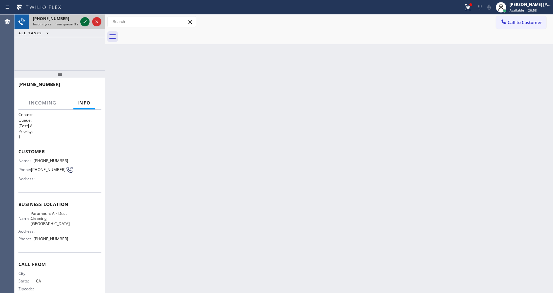
drag, startPoint x: 85, startPoint y: 23, endPoint x: 88, endPoint y: 19, distance: 4.8
click at [85, 23] on icon at bounding box center [85, 22] width 8 height 8
click at [469, 5] on icon at bounding box center [468, 7] width 8 height 8
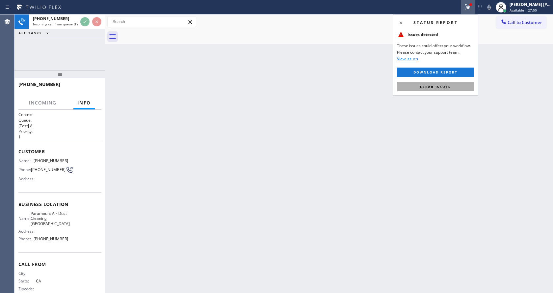
click at [450, 88] on span "Clear issues" at bounding box center [435, 86] width 31 height 5
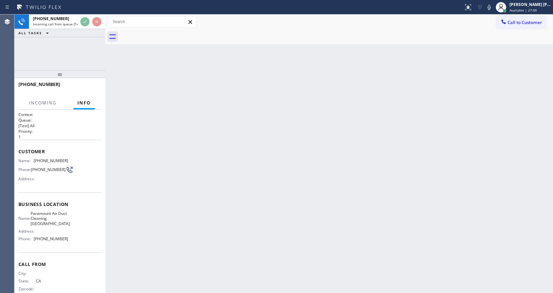
click at [399, 165] on div "Back to Dashboard Change Sender ID Customers Technicians Select a contact Outbo…" at bounding box center [329, 153] width 448 height 278
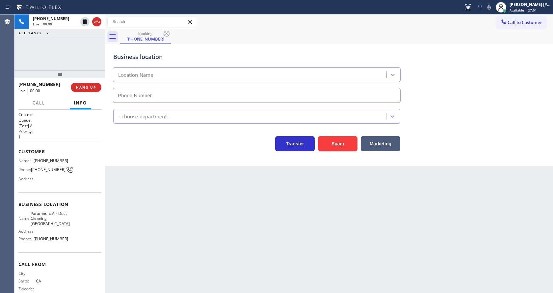
type input "[PHONE_NUMBER]"
click at [178, 187] on div "Back to Dashboard Change Sender ID Customers Technicians Select a contact Outbo…" at bounding box center [329, 153] width 448 height 278
click at [138, 193] on div "Back to Dashboard Change Sender ID Customers Technicians Select a contact Outbo…" at bounding box center [329, 153] width 448 height 278
click at [339, 145] on button "Spam" at bounding box center [338, 143] width 40 height 15
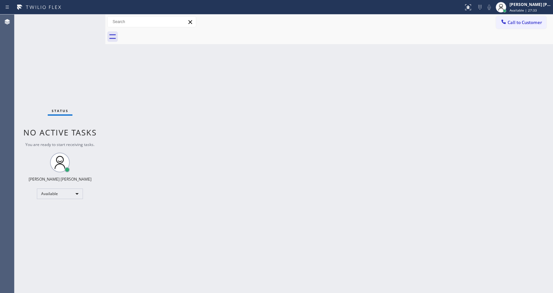
drag, startPoint x: 135, startPoint y: 107, endPoint x: 118, endPoint y: 67, distance: 43.4
click at [135, 107] on div "Back to Dashboard Change Sender ID Customers Technicians Select a contact Outbo…" at bounding box center [329, 153] width 448 height 278
click at [88, 75] on div "Status No active tasks You are ready to start receiving tasks. [PERSON_NAME] [P…" at bounding box center [59, 153] width 91 height 278
drag, startPoint x: 104, startPoint y: 27, endPoint x: 95, endPoint y: 24, distance: 10.0
click at [95, 24] on div "Status No active tasks You are ready to start receiving tasks. [PERSON_NAME] [P…" at bounding box center [283, 153] width 539 height 278
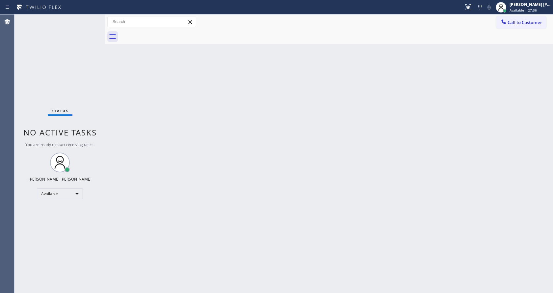
click at [91, 19] on div "Status No active tasks You are ready to start receiving tasks. [PERSON_NAME] [P…" at bounding box center [59, 153] width 91 height 278
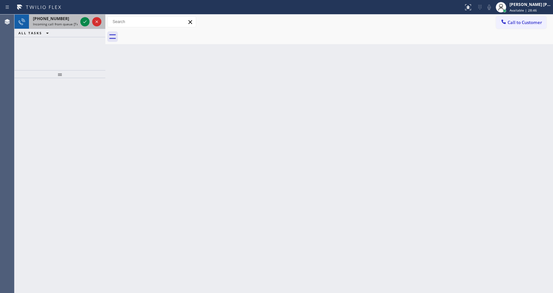
click at [73, 20] on div "[PHONE_NUMBER]" at bounding box center [55, 19] width 45 height 6
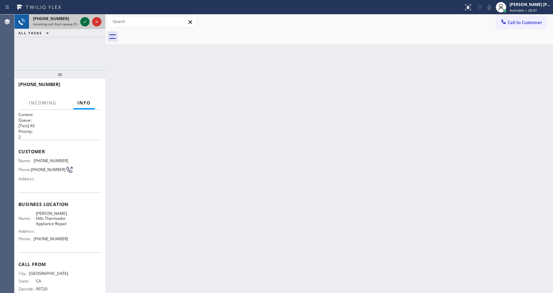
click at [85, 22] on icon at bounding box center [85, 22] width 8 height 8
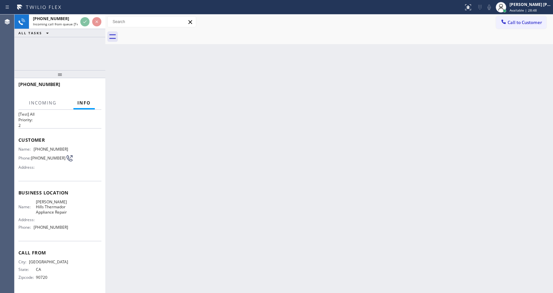
scroll to position [19, 0]
click at [199, 198] on div "Back to Dashboard Change Sender ID Customers Technicians Select a contact Outbo…" at bounding box center [329, 153] width 448 height 278
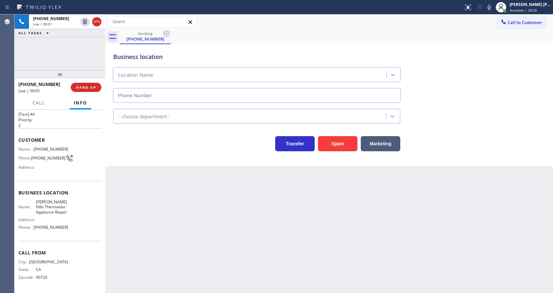
click at [128, 169] on div "Back to Dashboard Change Sender ID Customers Technicians Select a contact Outbo…" at bounding box center [329, 153] width 448 height 278
type input "[PHONE_NUMBER]"
click at [207, 227] on div "Back to Dashboard Change Sender ID Customers Technicians Select a contact Outbo…" at bounding box center [329, 153] width 448 height 278
click at [177, 218] on div "Back to Dashboard Change Sender ID Customers Technicians Select a contact Outbo…" at bounding box center [329, 153] width 448 height 278
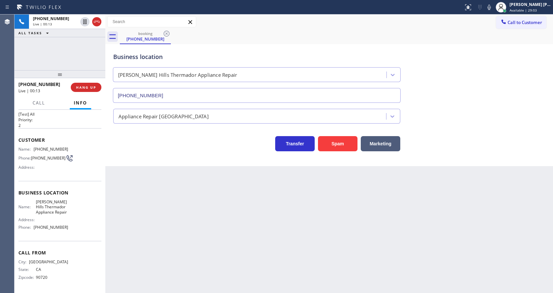
drag, startPoint x: 138, startPoint y: 182, endPoint x: 138, endPoint y: 189, distance: 7.2
click at [138, 183] on div "Back to Dashboard Change Sender ID Customers Technicians Select a contact Outbo…" at bounding box center [329, 153] width 448 height 278
click at [288, 222] on div "Back to Dashboard Change Sender ID Customers Technicians Select a contact Outbo…" at bounding box center [329, 153] width 448 height 278
click at [498, 288] on div "Back to Dashboard Change Sender ID Customers Technicians Select a contact Outbo…" at bounding box center [329, 153] width 448 height 278
click at [228, 228] on div "Back to Dashboard Change Sender ID Customers Technicians Select a contact Outbo…" at bounding box center [329, 153] width 448 height 278
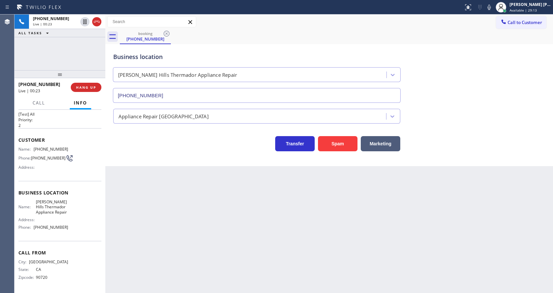
click at [133, 200] on div "Back to Dashboard Change Sender ID Customers Technicians Select a contact Outbo…" at bounding box center [329, 153] width 448 height 278
click at [138, 152] on div "Business location [PERSON_NAME][GEOGRAPHIC_DATA] Thermador Appliance Repair [PH…" at bounding box center [329, 105] width 448 height 122
click at [84, 87] on span "HANG UP" at bounding box center [86, 87] width 20 height 5
click at [84, 87] on span "COMPLETE" at bounding box center [84, 87] width 23 height 5
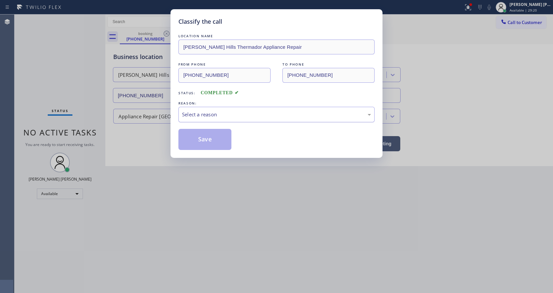
click at [214, 118] on div "Select a reason" at bounding box center [276, 115] width 189 height 8
click at [200, 140] on button "Save" at bounding box center [205, 139] width 53 height 21
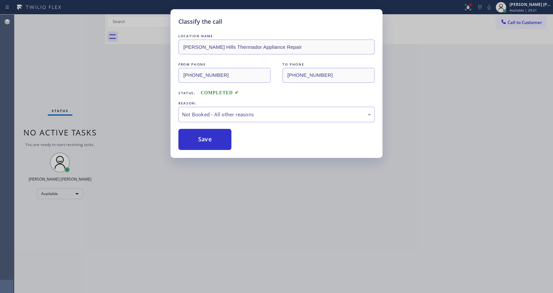
click at [200, 140] on button "Save" at bounding box center [205, 139] width 53 height 21
drag, startPoint x: 242, startPoint y: 193, endPoint x: 206, endPoint y: 293, distance: 106.2
click at [241, 194] on div "Classify the call LOCATION NAME [PERSON_NAME][GEOGRAPHIC_DATA] Thermador Applia…" at bounding box center [276, 146] width 553 height 293
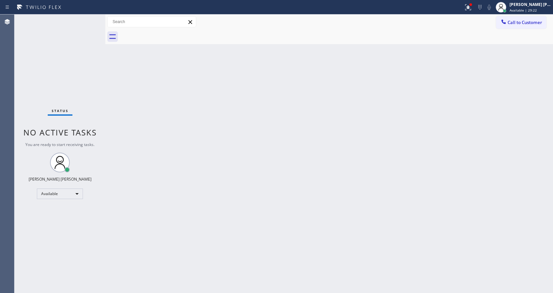
click at [81, 91] on div "Status No active tasks You are ready to start receiving tasks. [PERSON_NAME] [P…" at bounding box center [59, 153] width 91 height 278
click at [128, 85] on div "Back to Dashboard Change Sender ID Customers Technicians Select a contact Outbo…" at bounding box center [329, 153] width 448 height 278
click at [117, 99] on div "Back to Dashboard Change Sender ID Customers Technicians Select a contact Outbo…" at bounding box center [329, 153] width 448 height 278
click at [247, 158] on div "Back to Dashboard Change Sender ID Customers Technicians Select a contact Outbo…" at bounding box center [329, 153] width 448 height 278
click at [472, 5] on icon at bounding box center [468, 7] width 8 height 8
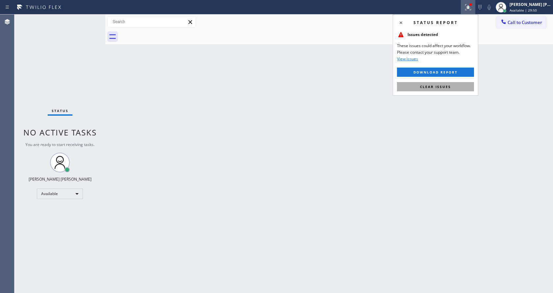
click at [439, 84] on span "Clear issues" at bounding box center [435, 86] width 31 height 5
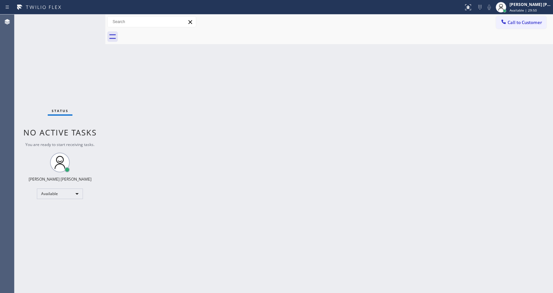
click at [348, 143] on div "Back to Dashboard Change Sender ID Customers Technicians Select a contact Outbo…" at bounding box center [329, 153] width 448 height 278
click at [85, 82] on div "Status No active tasks You are ready to start receiving tasks. [PERSON_NAME] [P…" at bounding box center [59, 153] width 91 height 278
click at [91, 18] on div "Status No active tasks You are ready to start receiving tasks. [PERSON_NAME] [P…" at bounding box center [59, 153] width 91 height 278
click at [91, 19] on div "Status No active tasks You are ready to start receiving tasks. [PERSON_NAME] [P…" at bounding box center [59, 153] width 91 height 278
click at [90, 19] on div "Status No active tasks You are ready to start receiving tasks. [PERSON_NAME] [P…" at bounding box center [59, 153] width 91 height 278
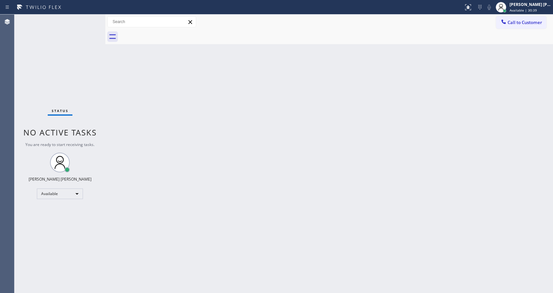
click at [95, 93] on div "Status No active tasks You are ready to start receiving tasks. [PERSON_NAME] [P…" at bounding box center [59, 153] width 91 height 278
click at [140, 118] on div "Back to Dashboard Change Sender ID Customers Technicians Select a contact Outbo…" at bounding box center [329, 153] width 448 height 278
drag, startPoint x: 46, startPoint y: 56, endPoint x: 57, endPoint y: 58, distance: 11.3
click at [46, 56] on div "Status No active tasks You are ready to start receiving tasks. [PERSON_NAME] [P…" at bounding box center [59, 153] width 91 height 278
click at [35, 90] on div "Status No active tasks You are ready to start receiving tasks. [PERSON_NAME] [P…" at bounding box center [59, 153] width 91 height 278
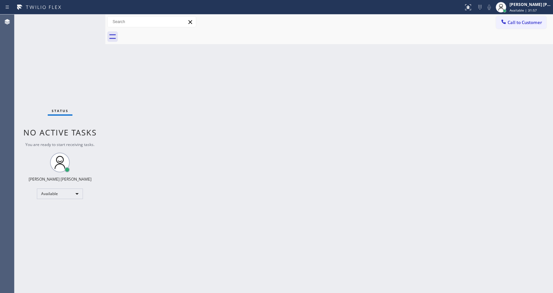
click at [87, 20] on div "Status No active tasks You are ready to start receiving tasks. [PERSON_NAME] [P…" at bounding box center [59, 153] width 91 height 278
click at [130, 129] on div "Back to Dashboard Change Sender ID Customers Technicians Select a contact Outbo…" at bounding box center [329, 153] width 448 height 278
click at [190, 143] on div "Back to Dashboard Change Sender ID Customers Technicians Select a contact Outbo…" at bounding box center [329, 153] width 448 height 278
click at [111, 116] on div "Back to Dashboard Change Sender ID Customers Technicians Select a contact Outbo…" at bounding box center [329, 153] width 448 height 278
click at [210, 245] on div "Back to Dashboard Change Sender ID Customers Technicians Select a contact Outbo…" at bounding box center [329, 153] width 448 height 278
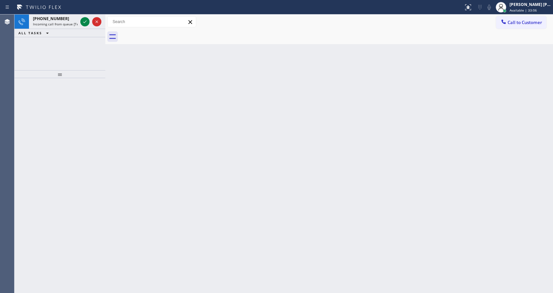
drag, startPoint x: 100, startPoint y: 73, endPoint x: 80, endPoint y: 49, distance: 31.1
click at [100, 73] on div at bounding box center [59, 74] width 91 height 8
click at [58, 24] on span "Incoming call from queue [Test] All" at bounding box center [60, 24] width 55 height 5
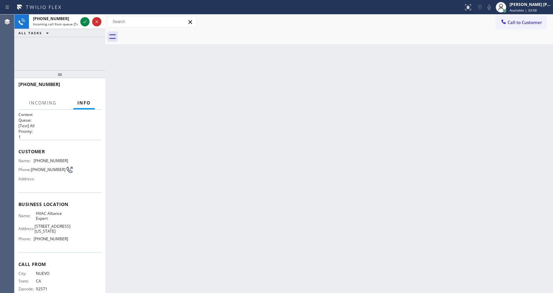
click at [269, 86] on div "Back to Dashboard Change Sender ID Customers Technicians Select a contact Outbo…" at bounding box center [329, 153] width 448 height 278
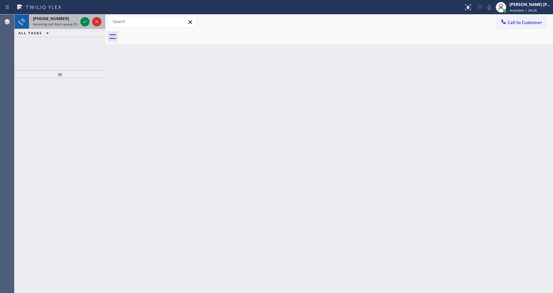
click at [51, 19] on span "[PHONE_NUMBER]" at bounding box center [51, 19] width 36 height 6
click at [158, 139] on div "Back to Dashboard Change Sender ID Customers Technicians Select a contact Outbo…" at bounding box center [329, 153] width 448 height 278
click at [69, 26] on span "Incoming call from queue [Test] All" at bounding box center [60, 24] width 55 height 5
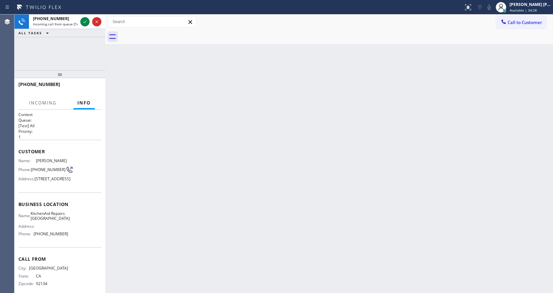
click at [188, 123] on div "Back to Dashboard Change Sender ID Customers Technicians Select a contact Outbo…" at bounding box center [329, 153] width 448 height 278
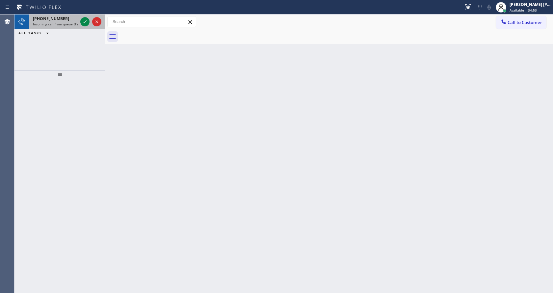
click at [57, 26] on span "Incoming call from queue [Test] All" at bounding box center [60, 24] width 55 height 5
click at [233, 183] on div "Back to Dashboard Change Sender ID Customers Technicians Select a contact Outbo…" at bounding box center [329, 153] width 448 height 278
click at [67, 25] on span "Incoming call from queue [Test] All" at bounding box center [60, 24] width 55 height 5
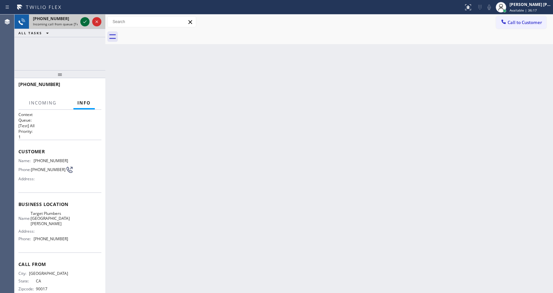
click at [84, 19] on icon at bounding box center [85, 22] width 8 height 8
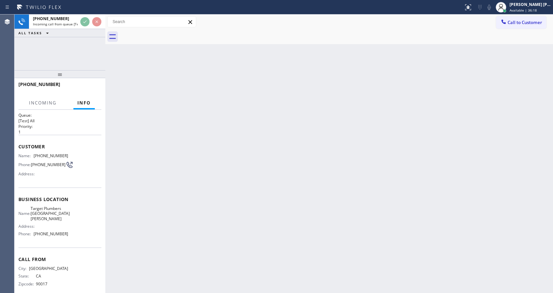
scroll to position [9, 0]
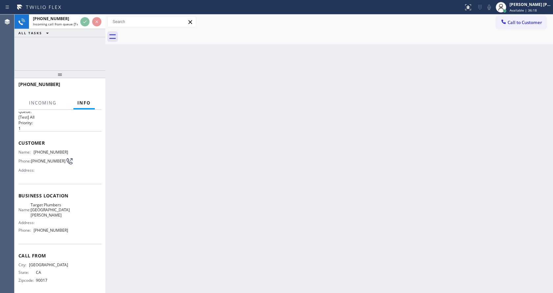
click at [194, 198] on div "Back to Dashboard Change Sender ID Customers Technicians Select a contact Outbo…" at bounding box center [329, 153] width 448 height 278
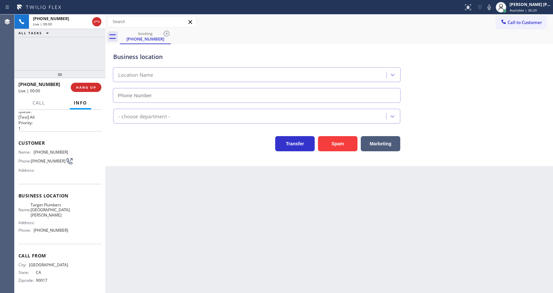
type input "[PHONE_NUMBER]"
drag, startPoint x: 151, startPoint y: 165, endPoint x: 141, endPoint y: 159, distance: 12.3
click at [143, 161] on div "Business location Target Plumbers [GEOGRAPHIC_DATA][PERSON_NAME] [PHONE_NUMBER]…" at bounding box center [329, 105] width 448 height 122
drag, startPoint x: 138, startPoint y: 188, endPoint x: 140, endPoint y: 181, distance: 7.2
click at [140, 186] on div "Back to Dashboard Change Sender ID Customers Technicians Select a contact Outbo…" at bounding box center [329, 153] width 448 height 278
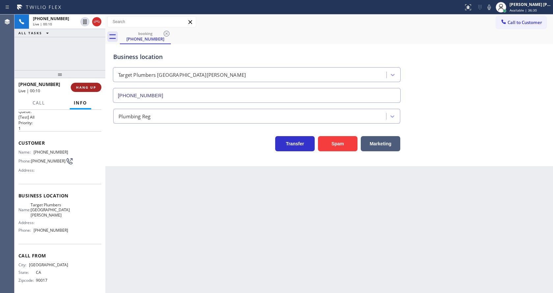
click at [84, 86] on span "HANG UP" at bounding box center [86, 87] width 20 height 5
click at [84, 86] on span "COMPLETE" at bounding box center [84, 87] width 23 height 5
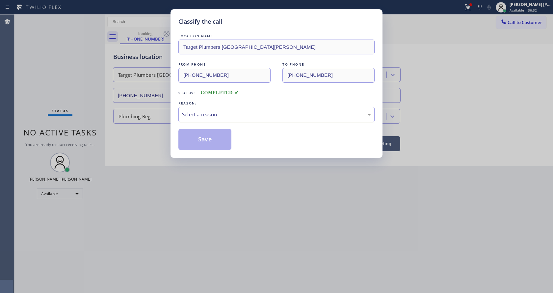
click at [207, 115] on div "Select a reason" at bounding box center [276, 115] width 189 height 8
click at [205, 114] on div "Tech, Unknown/didnt ring" at bounding box center [276, 115] width 189 height 8
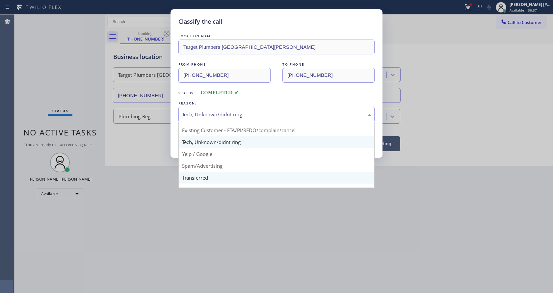
scroll to position [42, 0]
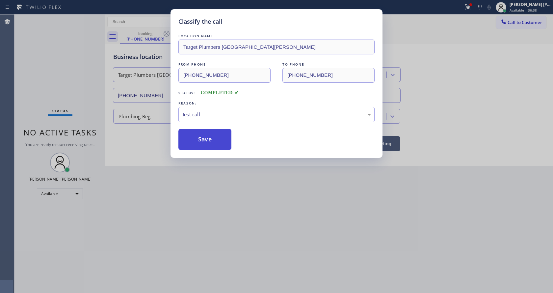
click at [198, 141] on button "Save" at bounding box center [205, 139] width 53 height 21
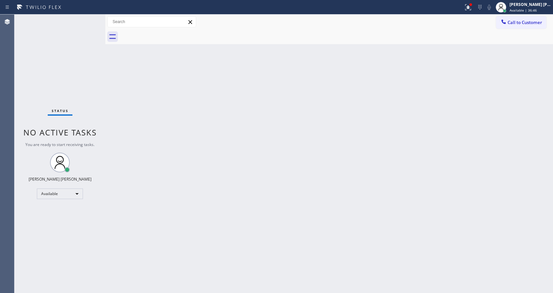
drag, startPoint x: 90, startPoint y: 84, endPoint x: 94, endPoint y: 61, distance: 23.1
click at [92, 80] on div "Status No active tasks You are ready to start receiving tasks. [PERSON_NAME] [P…" at bounding box center [59, 153] width 91 height 278
click at [91, 21] on div "Status No active tasks You are ready to start receiving tasks. [PERSON_NAME] [P…" at bounding box center [59, 153] width 91 height 278
click at [91, 18] on div "Status No active tasks You are ready to start receiving tasks. [PERSON_NAME] [P…" at bounding box center [59, 153] width 91 height 278
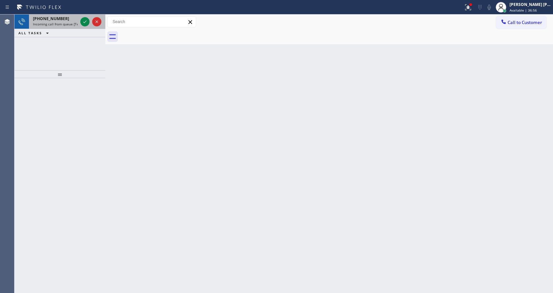
click at [63, 23] on span "Incoming call from queue [Test] All" at bounding box center [60, 24] width 55 height 5
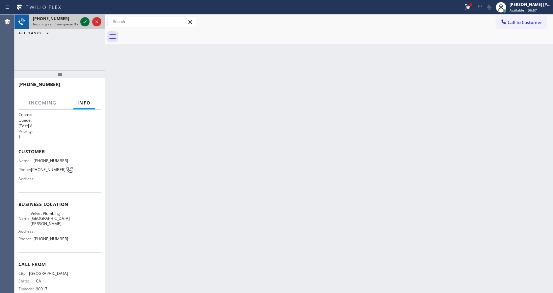
click at [82, 19] on icon at bounding box center [85, 22] width 8 height 8
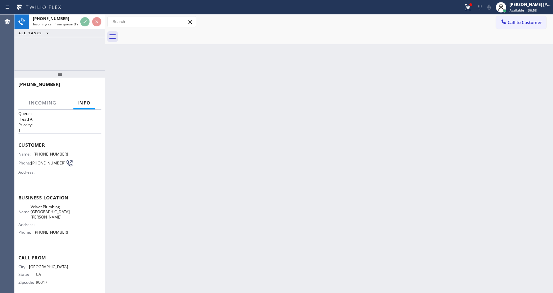
scroll to position [9, 0]
click at [220, 189] on div "Back to Dashboard Change Sender ID Customers Technicians Select a contact Outbo…" at bounding box center [329, 153] width 448 height 278
click at [472, 5] on div at bounding box center [471, 4] width 3 height 3
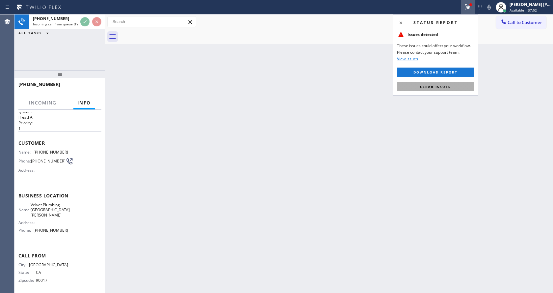
click at [441, 85] on span "Clear issues" at bounding box center [435, 86] width 31 height 5
click at [449, 93] on div "Back to Dashboard Change Sender ID Customers Technicians Select a contact Outbo…" at bounding box center [329, 153] width 448 height 278
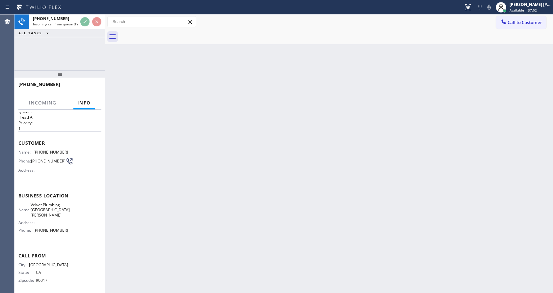
drag, startPoint x: 284, startPoint y: 169, endPoint x: 287, endPoint y: 177, distance: 8.2
click at [287, 177] on div "Back to Dashboard Change Sender ID Customers Technicians Select a contact Outbo…" at bounding box center [329, 153] width 448 height 278
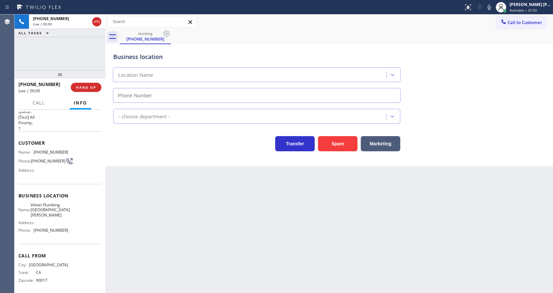
type input "[PHONE_NUMBER]"
click at [202, 181] on div "Back to Dashboard Change Sender ID Customers Technicians Select a contact Outbo…" at bounding box center [329, 153] width 448 height 278
click at [238, 213] on div "Back to Dashboard Change Sender ID Customers Technicians Select a contact Outbo…" at bounding box center [329, 153] width 448 height 278
click at [138, 158] on div "Business location Velvet Plumbing [GEOGRAPHIC_DATA][PERSON_NAME] [PHONE_NUMBER]…" at bounding box center [329, 105] width 448 height 122
click at [484, 49] on div "Business location Velvet Plumbing [GEOGRAPHIC_DATA][PERSON_NAME] [PHONE_NUMBER]" at bounding box center [329, 73] width 435 height 60
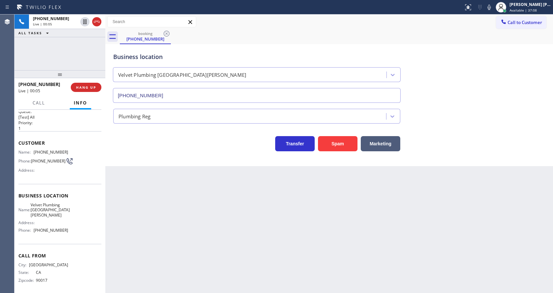
click at [241, 237] on div "Back to Dashboard Change Sender ID Customers Technicians Select a contact Outbo…" at bounding box center [329, 153] width 448 height 278
click at [130, 174] on div "Back to Dashboard Change Sender ID Customers Technicians Select a contact Outbo…" at bounding box center [329, 153] width 448 height 278
click at [85, 89] on span "HANG UP" at bounding box center [86, 87] width 20 height 5
click at [85, 89] on span "COMPLETE" at bounding box center [84, 87] width 23 height 5
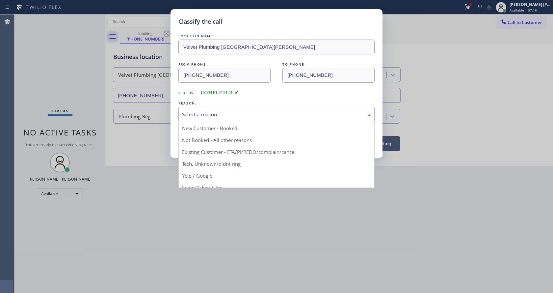
click at [211, 107] on div "Select a reason" at bounding box center [277, 114] width 196 height 15
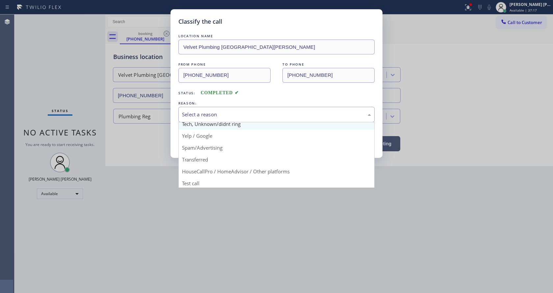
scroll to position [42, 0]
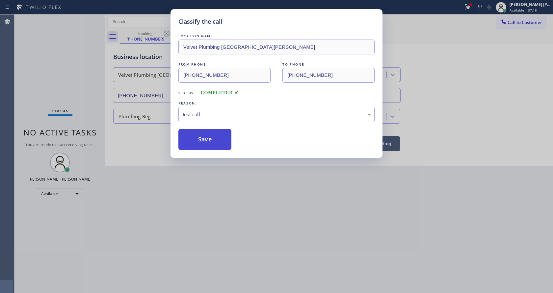
click at [192, 144] on button "Save" at bounding box center [205, 139] width 53 height 21
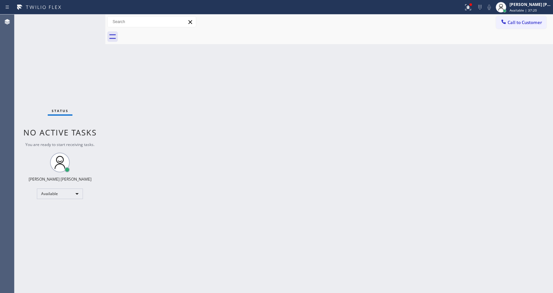
click at [108, 125] on div "Back to Dashboard Change Sender ID Customers Technicians Select a contact Outbo…" at bounding box center [329, 153] width 448 height 278
click at [89, 19] on div "Status No active tasks You are ready to start receiving tasks. [PERSON_NAME] [P…" at bounding box center [59, 153] width 91 height 278
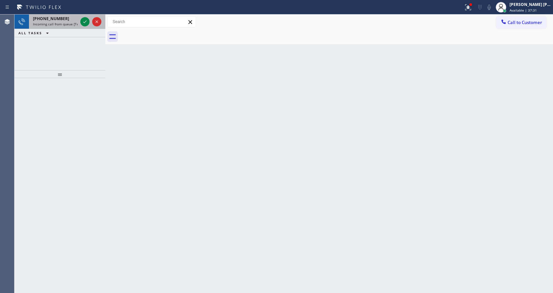
click at [55, 23] on span "Incoming call from queue [Test] All" at bounding box center [60, 24] width 55 height 5
click at [70, 21] on div "[PHONE_NUMBER] Incoming call from queue [Test] All" at bounding box center [54, 21] width 50 height 14
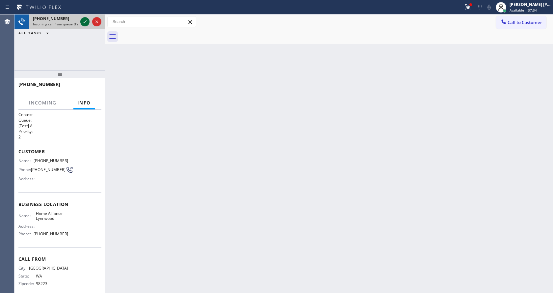
click at [82, 21] on icon at bounding box center [85, 22] width 8 height 8
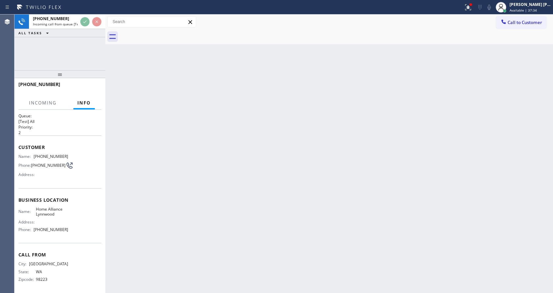
scroll to position [9, 0]
click at [144, 168] on div "Back to Dashboard Change Sender ID Customers Technicians Select a contact Outbo…" at bounding box center [329, 153] width 448 height 278
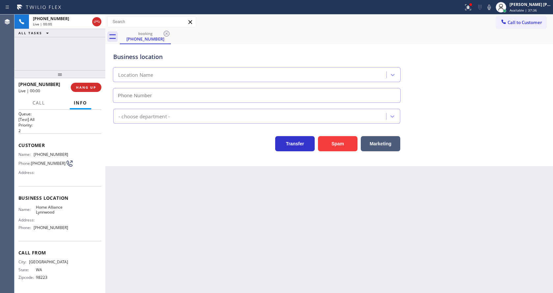
type input "[PHONE_NUMBER]"
drag, startPoint x: 227, startPoint y: 247, endPoint x: 222, endPoint y: 245, distance: 5.2
click at [223, 245] on div "Back to Dashboard Change Sender ID Customers Technicians Select a contact Outbo…" at bounding box center [329, 153] width 448 height 278
click at [152, 166] on div "Back to Dashboard Change Sender ID Customers Technicians Select a contact Outbo…" at bounding box center [329, 153] width 448 height 278
click at [281, 251] on div "Back to Dashboard Change Sender ID Customers Technicians Select a contact Outbo…" at bounding box center [329, 153] width 448 height 278
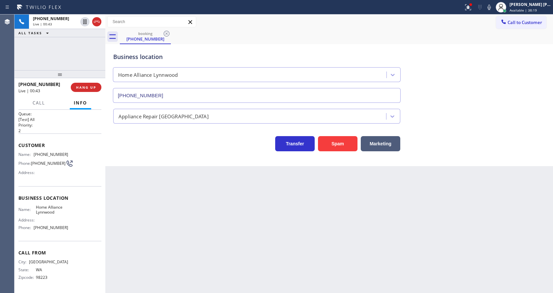
click at [135, 153] on div "Business location Home Alliance [GEOGRAPHIC_DATA] [PHONE_NUMBER] Appliance Repa…" at bounding box center [329, 105] width 448 height 122
click at [473, 4] on div at bounding box center [471, 5] width 4 height 4
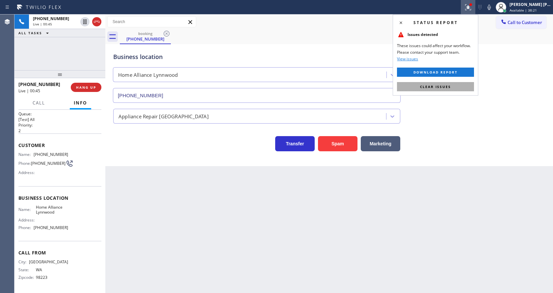
click at [448, 85] on span "Clear issues" at bounding box center [435, 86] width 31 height 5
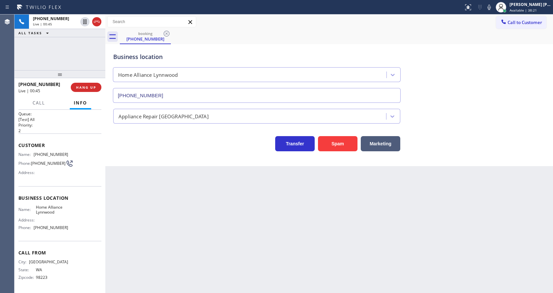
click at [462, 87] on div "Business location Home Alliance [GEOGRAPHIC_DATA] [PHONE_NUMBER]" at bounding box center [329, 73] width 435 height 60
click at [159, 239] on div "Back to Dashboard Change Sender ID Customers Technicians Select a contact Outbo…" at bounding box center [329, 153] width 448 height 278
click at [131, 154] on div "Business location Home Alliance [GEOGRAPHIC_DATA] [PHONE_NUMBER] Appliance Repa…" at bounding box center [329, 105] width 448 height 122
click at [143, 212] on div "Back to Dashboard Change Sender ID Customers Technicians Select a contact Outbo…" at bounding box center [329, 153] width 448 height 278
click at [217, 244] on div "Back to Dashboard Change Sender ID Customers Technicians Select a contact Outbo…" at bounding box center [329, 153] width 448 height 278
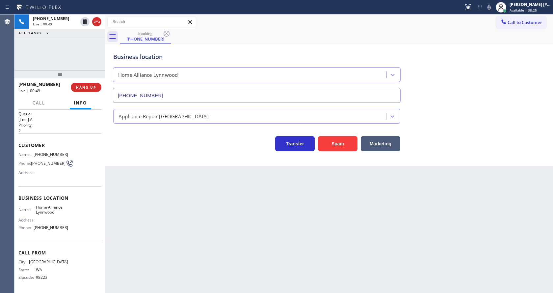
click at [184, 207] on div "Back to Dashboard Change Sender ID Customers Technicians Select a contact Outbo…" at bounding box center [329, 153] width 448 height 278
click at [124, 151] on div "Business location Home Alliance [GEOGRAPHIC_DATA] [PHONE_NUMBER] Appliance Repa…" at bounding box center [329, 105] width 448 height 122
click at [147, 156] on div "Business location Home Alliance [GEOGRAPHIC_DATA] [PHONE_NUMBER] Appliance Repa…" at bounding box center [329, 105] width 448 height 122
click at [84, 84] on button "HANG UP" at bounding box center [86, 87] width 31 height 9
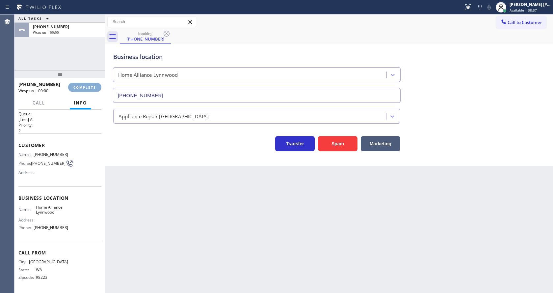
click at [84, 84] on button "COMPLETE" at bounding box center [84, 87] width 33 height 9
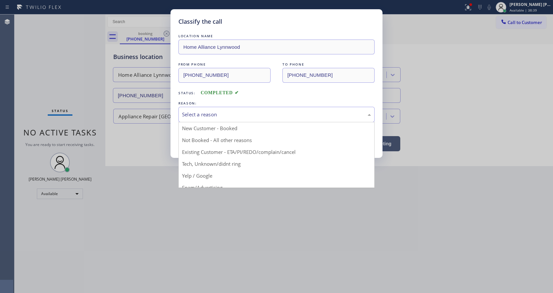
click at [208, 108] on div "Select a reason" at bounding box center [277, 114] width 196 height 15
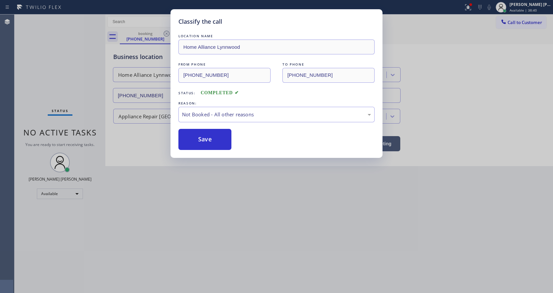
click at [206, 140] on button "Save" at bounding box center [205, 139] width 53 height 21
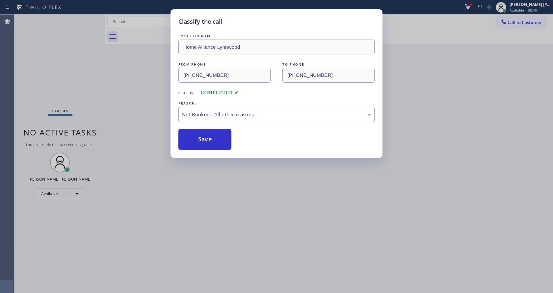
click at [206, 140] on button "Save" at bounding box center [205, 139] width 53 height 21
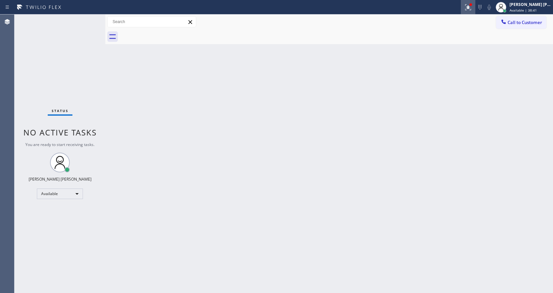
click at [467, 5] on div at bounding box center [468, 7] width 14 height 8
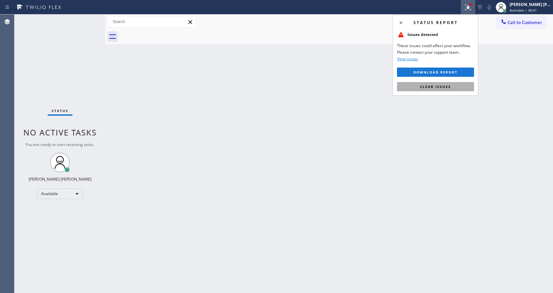
click at [444, 90] on button "Clear issues" at bounding box center [435, 86] width 77 height 9
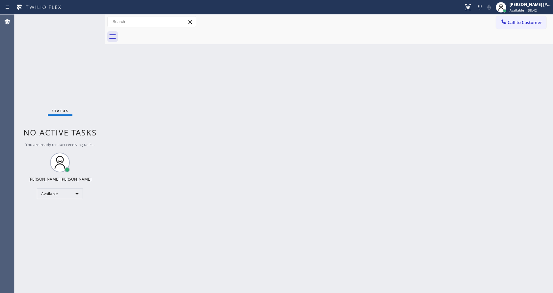
drag, startPoint x: 446, startPoint y: 98, endPoint x: 300, endPoint y: 189, distance: 171.9
click at [438, 100] on div "Back to Dashboard Change Sender ID Customers Technicians Select a contact Outbo…" at bounding box center [329, 153] width 448 height 278
drag, startPoint x: 126, startPoint y: 100, endPoint x: 113, endPoint y: 52, distance: 49.4
click at [126, 100] on div "Back to Dashboard Change Sender ID Customers Technicians Select a contact Outbo…" at bounding box center [329, 153] width 448 height 278
click at [92, 20] on div "Status No active tasks You are ready to start receiving tasks. [PERSON_NAME] [P…" at bounding box center [59, 153] width 91 height 278
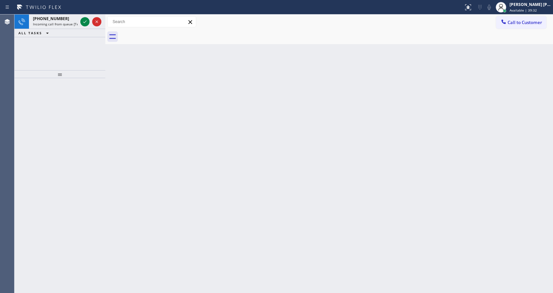
drag, startPoint x: 71, startPoint y: 20, endPoint x: 78, endPoint y: 30, distance: 12.1
click at [71, 20] on div "[PHONE_NUMBER]" at bounding box center [55, 19] width 45 height 6
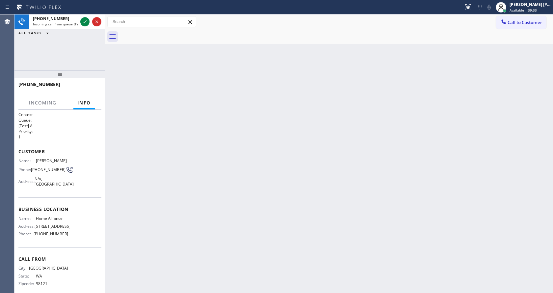
drag, startPoint x: 292, startPoint y: 153, endPoint x: 252, endPoint y: 185, distance: 51.8
click at [291, 155] on div "Back to Dashboard Change Sender ID Customers Technicians Select a contact Outbo…" at bounding box center [329, 153] width 448 height 278
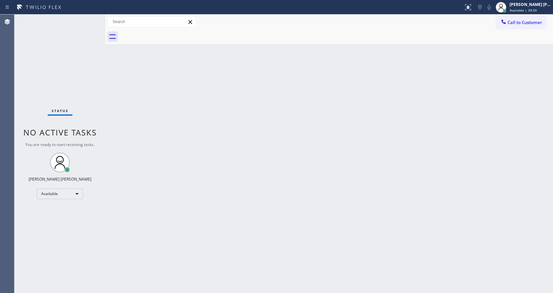
click at [126, 104] on div "Back to Dashboard Change Sender ID Customers Technicians Select a contact Outbo…" at bounding box center [329, 153] width 448 height 278
drag, startPoint x: 180, startPoint y: 163, endPoint x: 190, endPoint y: 193, distance: 31.7
click at [180, 163] on div "Back to Dashboard Change Sender ID Customers Technicians Select a contact Outbo…" at bounding box center [329, 153] width 448 height 278
click at [204, 289] on div "Back to Dashboard Change Sender ID Customers Technicians Select a contact Outbo…" at bounding box center [329, 153] width 448 height 278
click at [258, 170] on div "Back to Dashboard Change Sender ID Customers Technicians Select a contact Outbo…" at bounding box center [329, 153] width 448 height 278
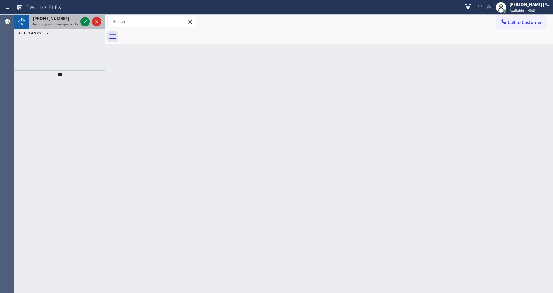
click at [69, 25] on span "Incoming call from queue [Test] All" at bounding box center [60, 24] width 55 height 5
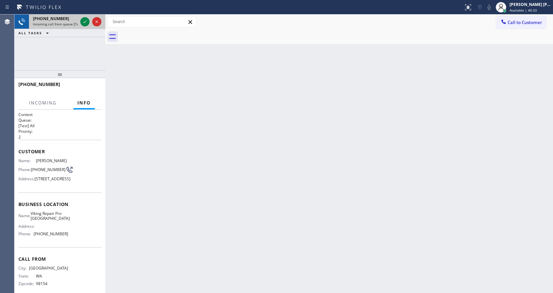
click at [69, 25] on span "Incoming call from queue [Test] All" at bounding box center [60, 24] width 55 height 5
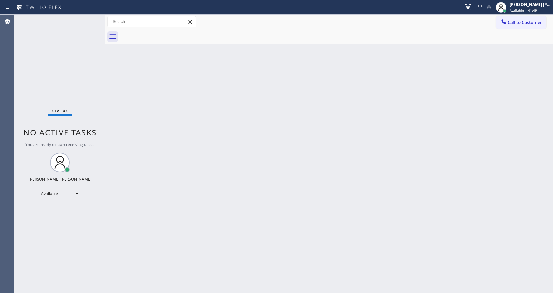
click at [137, 71] on div "Back to Dashboard Change Sender ID Customers Technicians Select a contact Outbo…" at bounding box center [329, 153] width 448 height 278
click at [95, 86] on div "Status No active tasks You are ready to start receiving tasks. [PERSON_NAME] [P…" at bounding box center [59, 153] width 91 height 278
drag, startPoint x: 92, startPoint y: 104, endPoint x: 93, endPoint y: 108, distance: 3.4
click at [93, 106] on div "Status No active tasks You are ready to start receiving tasks. [PERSON_NAME] [P…" at bounding box center [59, 153] width 91 height 278
click at [114, 105] on div "Back to Dashboard Change Sender ID Customers Technicians Select a contact Outbo…" at bounding box center [329, 153] width 448 height 278
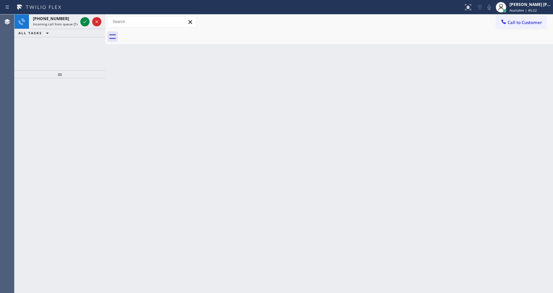
click at [116, 68] on div "Back to Dashboard Change Sender ID Customers Technicians Select a contact Outbo…" at bounding box center [329, 153] width 448 height 278
click at [65, 23] on span "Incoming call from queue [Test] All" at bounding box center [60, 24] width 55 height 5
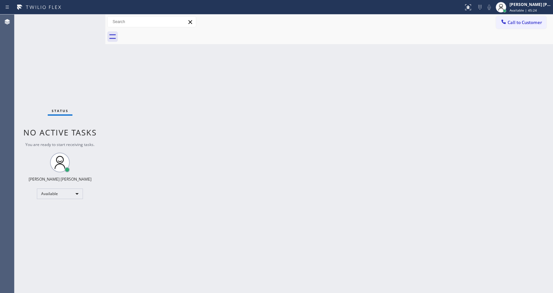
click at [432, 158] on div "Back to Dashboard Change Sender ID Customers Technicians Select a contact Outbo…" at bounding box center [329, 153] width 448 height 278
drag, startPoint x: 135, startPoint y: 82, endPoint x: 112, endPoint y: 49, distance: 40.6
click at [135, 82] on div "Back to Dashboard Change Sender ID Customers Technicians Select a contact Outbo…" at bounding box center [329, 153] width 448 height 278
click at [91, 18] on div "Status No active tasks You are ready to start receiving tasks. [PERSON_NAME] [P…" at bounding box center [59, 153] width 91 height 278
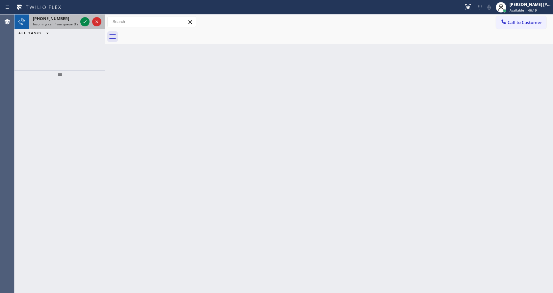
click at [71, 22] on span "Incoming call from queue [Test] All" at bounding box center [60, 24] width 55 height 5
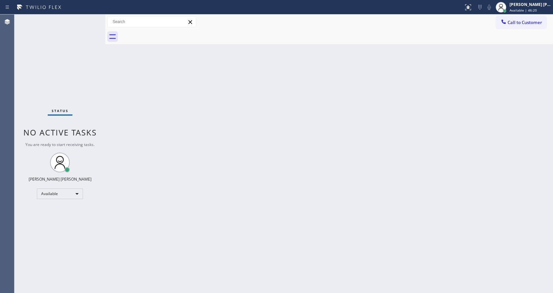
click at [241, 127] on div "Back to Dashboard Change Sender ID Customers Technicians Select a contact Outbo…" at bounding box center [329, 153] width 448 height 278
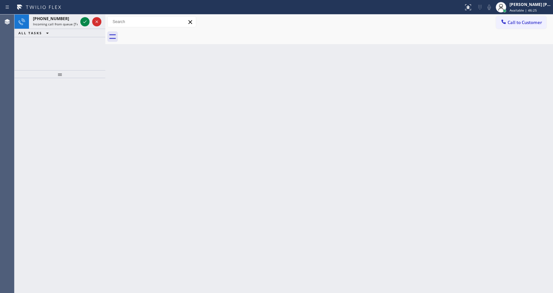
click at [126, 80] on div "Back to Dashboard Change Sender ID Customers Technicians Select a contact Outbo…" at bounding box center [329, 153] width 448 height 278
click at [63, 22] on span "Incoming call from queue [Test] All" at bounding box center [60, 24] width 55 height 5
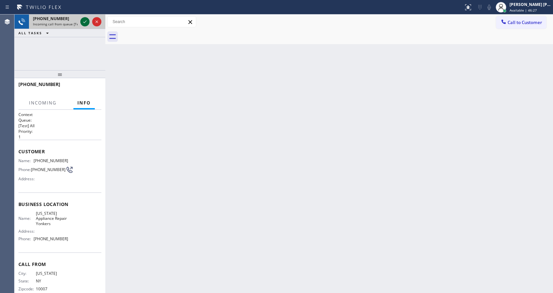
click at [85, 21] on icon at bounding box center [85, 22] width 8 height 8
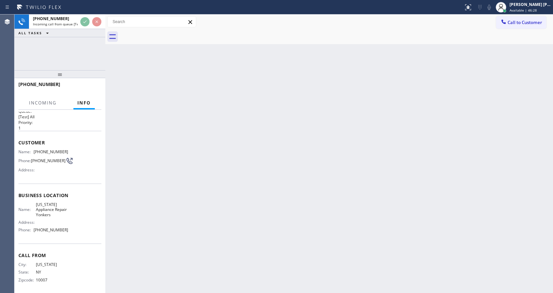
scroll to position [14, 0]
click at [260, 197] on div "Back to Dashboard Change Sender ID Customers Technicians Select a contact Outbo…" at bounding box center [329, 153] width 448 height 278
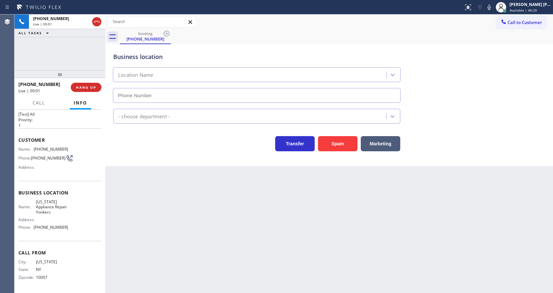
type input "[PHONE_NUMBER]"
drag, startPoint x: 34, startPoint y: 146, endPoint x: 67, endPoint y: 144, distance: 33.3
click at [67, 147] on div "Name: [PHONE_NUMBER] Phone: [PHONE_NUMBER] Address:" at bounding box center [59, 160] width 83 height 26
click at [177, 205] on div "Back to Dashboard Change Sender ID Customers Technicians Select a contact Outbo…" at bounding box center [329, 153] width 448 height 278
drag, startPoint x: 76, startPoint y: 203, endPoint x: 61, endPoint y: 205, distance: 15.0
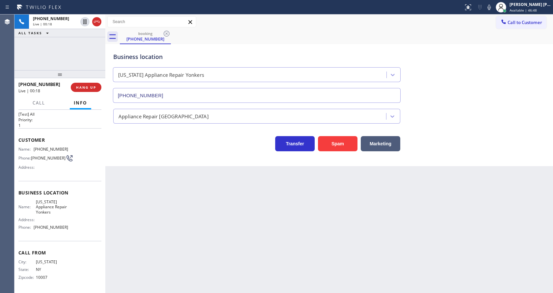
click at [76, 203] on div "Name: [US_STATE] Appliance Repair Yonkers Address: Phone: [PHONE_NUMBER]" at bounding box center [59, 215] width 83 height 33
drag, startPoint x: 34, startPoint y: 199, endPoint x: 67, endPoint y: 213, distance: 35.6
click at [67, 213] on div "Business location Name: [US_STATE] Appliance Repair Yonkers Address: Phone: [PH…" at bounding box center [59, 211] width 83 height 60
drag, startPoint x: 141, startPoint y: 203, endPoint x: 141, endPoint y: 226, distance: 23.1
click at [141, 205] on div "Back to Dashboard Change Sender ID Customers Technicians Select a contact Outbo…" at bounding box center [329, 153] width 448 height 278
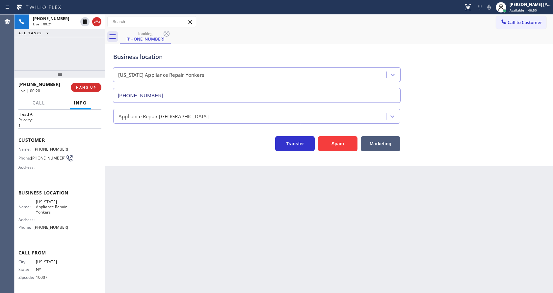
click at [149, 291] on div "Back to Dashboard Change Sender ID Customers Technicians Select a contact Outbo…" at bounding box center [329, 153] width 448 height 278
drag, startPoint x: 69, startPoint y: 219, endPoint x: 45, endPoint y: 216, distance: 24.2
click at [69, 219] on div "Name: [US_STATE] Appliance Repair Yonkers Address: Phone: [PHONE_NUMBER]" at bounding box center [59, 215] width 83 height 33
drag, startPoint x: 32, startPoint y: 225, endPoint x: 69, endPoint y: 230, distance: 37.2
click at [69, 230] on div "Name: [US_STATE] Appliance Repair Yonkers Address: Phone: [PHONE_NUMBER]" at bounding box center [59, 215] width 83 height 33
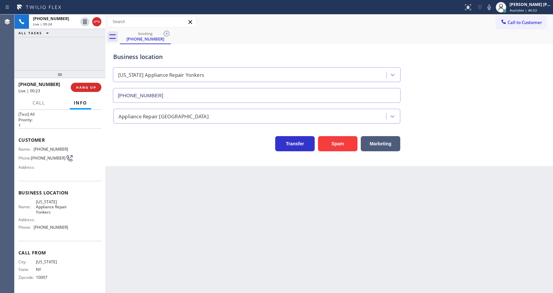
drag, startPoint x: 167, startPoint y: 218, endPoint x: 157, endPoint y: 292, distance: 74.4
click at [165, 221] on div "Back to Dashboard Change Sender ID Customers Technicians Select a contact Outbo…" at bounding box center [329, 153] width 448 height 278
click at [247, 207] on div "Back to Dashboard Change Sender ID Customers Technicians Select a contact Outbo…" at bounding box center [329, 153] width 448 height 278
click at [156, 181] on div "Back to Dashboard Change Sender ID Customers Technicians Select a contact Outbo…" at bounding box center [329, 153] width 448 height 278
click at [240, 228] on div "Back to Dashboard Change Sender ID Customers Technicians Select a contact Outbo…" at bounding box center [329, 153] width 448 height 278
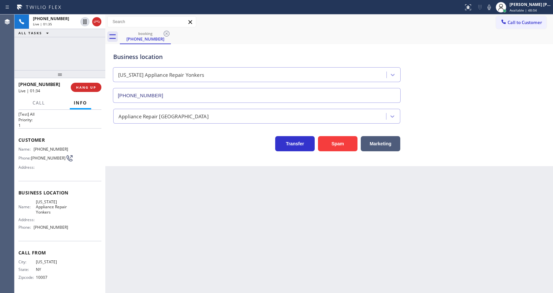
click at [149, 165] on div "Business location [US_STATE] Appliance Repair [GEOGRAPHIC_DATA] [PHONE_NUMBER] …" at bounding box center [329, 105] width 448 height 122
click at [257, 199] on div "Back to Dashboard Change Sender ID Customers Technicians Select a contact Outbo…" at bounding box center [329, 153] width 448 height 278
click at [161, 178] on div "Back to Dashboard Change Sender ID Customers Technicians Select a contact Outbo…" at bounding box center [329, 153] width 448 height 278
click at [158, 290] on div "Back to Dashboard Change Sender ID Customers Technicians Select a contact Outbo…" at bounding box center [329, 153] width 448 height 278
click at [146, 197] on div "Back to Dashboard Change Sender ID Customers Technicians Select a contact Outbo…" at bounding box center [329, 153] width 448 height 278
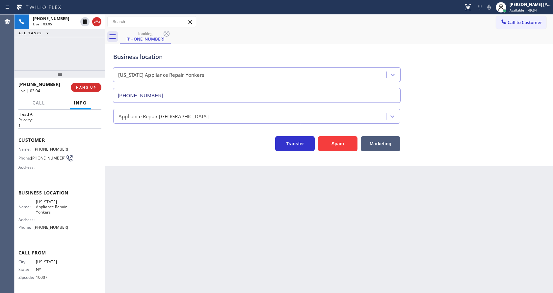
click at [184, 209] on div "Back to Dashboard Change Sender ID Customers Technicians Select a contact Outbo…" at bounding box center [329, 153] width 448 height 278
click at [268, 196] on div "Back to Dashboard Change Sender ID Customers Technicians Select a contact Outbo…" at bounding box center [329, 153] width 448 height 278
click at [493, 10] on icon at bounding box center [490, 7] width 8 height 8
click at [85, 19] on icon at bounding box center [85, 22] width 8 height 8
click at [201, 227] on div "Back to Dashboard Change Sender ID Customers Technicians Select a contact Outbo…" at bounding box center [329, 153] width 448 height 278
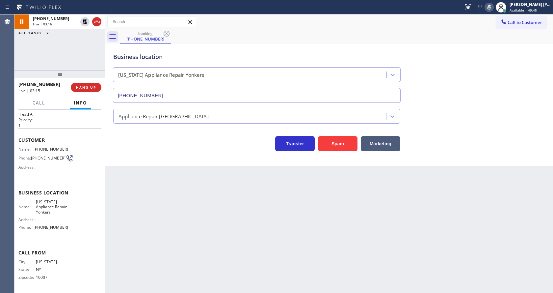
drag, startPoint x: 295, startPoint y: 235, endPoint x: 219, endPoint y: 252, distance: 78.5
click at [290, 231] on div "Back to Dashboard Change Sender ID Customers Technicians Select a contact Outbo…" at bounding box center [329, 153] width 448 height 278
click at [142, 190] on div "Back to Dashboard Change Sender ID Customers Technicians Select a contact Outbo…" at bounding box center [329, 153] width 448 height 278
click at [285, 194] on div "Back to Dashboard Change Sender ID Customers Technicians Select a contact Outbo…" at bounding box center [329, 153] width 448 height 278
drag, startPoint x: 222, startPoint y: 230, endPoint x: 198, endPoint y: 287, distance: 61.7
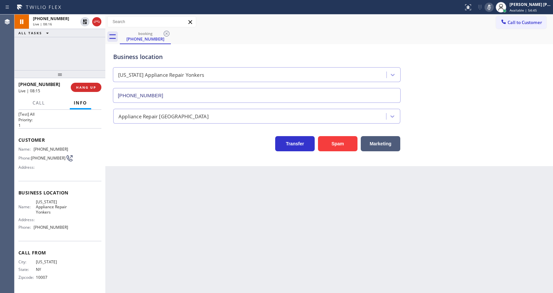
click at [222, 231] on div "Back to Dashboard Change Sender ID Customers Technicians Select a contact Outbo…" at bounding box center [329, 153] width 448 height 278
click at [135, 157] on div "Business location [US_STATE] Appliance Repair [GEOGRAPHIC_DATA] [PHONE_NUMBER] …" at bounding box center [329, 105] width 448 height 122
click at [259, 208] on div "Back to Dashboard Change Sender ID Customers Technicians Select a contact Outbo…" at bounding box center [329, 153] width 448 height 278
click at [154, 176] on div "Back to Dashboard Change Sender ID Customers Technicians Select a contact Outbo…" at bounding box center [329, 153] width 448 height 278
click at [83, 45] on icon at bounding box center [85, 45] width 8 height 8
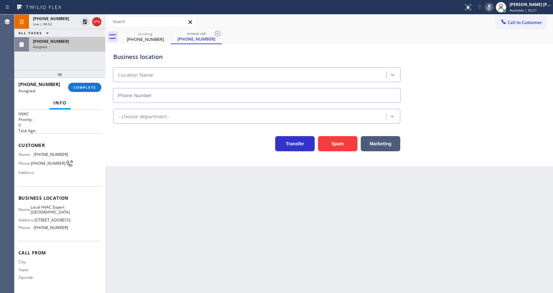
type input "[PHONE_NUMBER]"
click at [83, 94] on div "[PHONE_NUMBER] Assigned COMPLETE" at bounding box center [59, 87] width 83 height 17
click at [83, 90] on button "COMPLETE" at bounding box center [84, 87] width 33 height 9
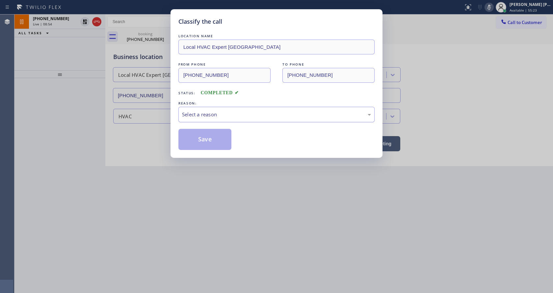
click at [220, 121] on div "Select a reason" at bounding box center [277, 114] width 196 height 15
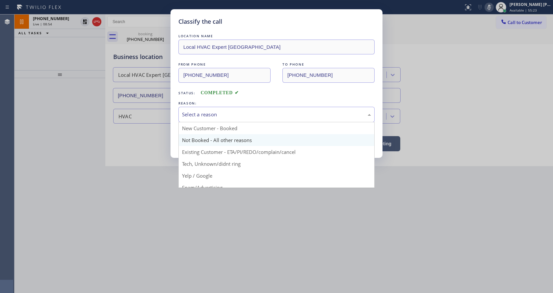
click at [205, 137] on button "Save" at bounding box center [205, 139] width 53 height 21
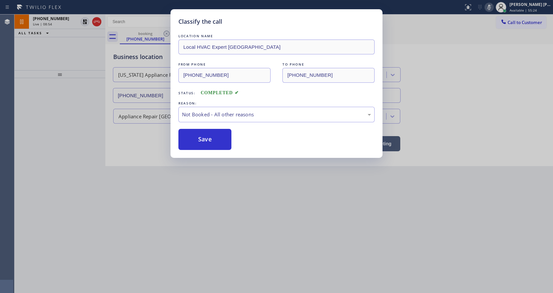
click at [205, 137] on button "Save" at bounding box center [205, 139] width 53 height 21
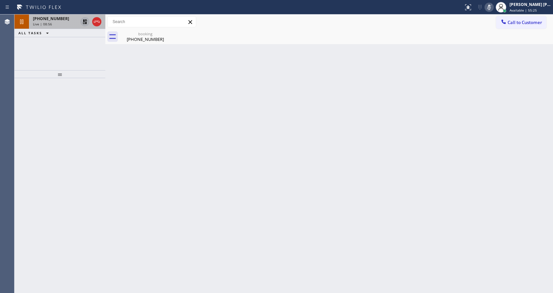
click at [85, 20] on icon at bounding box center [85, 22] width 8 height 8
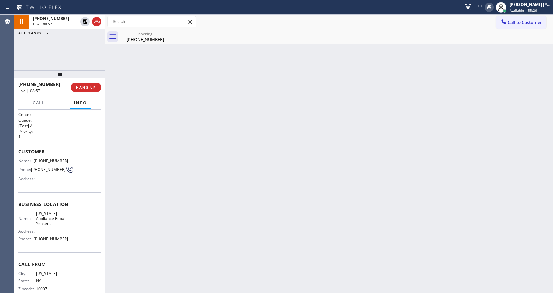
click at [491, 9] on icon at bounding box center [489, 7] width 3 height 5
click at [497, 8] on div at bounding box center [501, 7] width 14 height 14
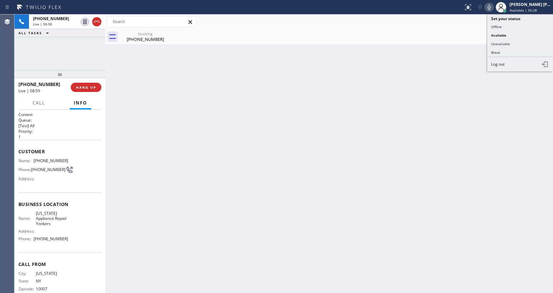
click at [493, 7] on icon at bounding box center [490, 7] width 8 height 8
click at [461, 92] on div "Back to Dashboard Change Sender ID Customers Technicians Select a contact Outbo…" at bounding box center [329, 153] width 448 height 278
click at [290, 222] on div "Back to Dashboard Change Sender ID Customers Technicians Select a contact Outbo…" at bounding box center [329, 153] width 448 height 278
click at [147, 142] on div "Back to Dashboard Change Sender ID Customers Technicians Select a contact Outbo…" at bounding box center [329, 153] width 448 height 278
click at [311, 196] on div "Back to Dashboard Change Sender ID Customers Technicians Select a contact Outbo…" at bounding box center [329, 153] width 448 height 278
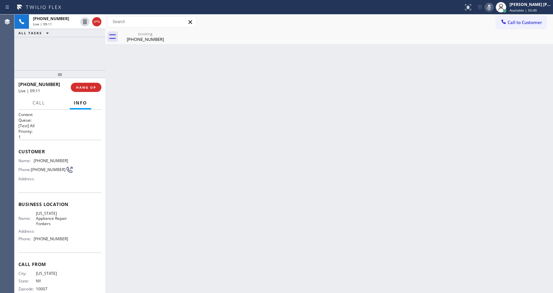
click at [339, 150] on div "Back to Dashboard Change Sender ID Customers Technicians Select a contact Outbo…" at bounding box center [329, 153] width 448 height 278
click at [489, 6] on icon at bounding box center [490, 7] width 8 height 8
click at [277, 142] on div "Back to Dashboard Change Sender ID Customers Technicians Select a contact Outbo…" at bounding box center [329, 153] width 448 height 278
click at [247, 192] on div "Back to Dashboard Change Sender ID Customers Technicians Select a contact Outbo…" at bounding box center [329, 153] width 448 height 278
click at [489, 11] on icon at bounding box center [490, 7] width 8 height 8
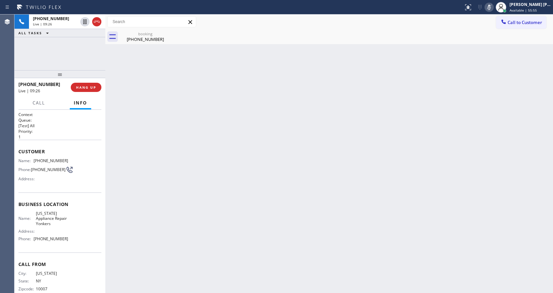
click at [290, 152] on div "Back to Dashboard Change Sender ID Customers Technicians Select a contact Outbo…" at bounding box center [329, 153] width 448 height 278
drag, startPoint x: 154, startPoint y: 229, endPoint x: 156, endPoint y: 284, distance: 54.4
click at [154, 231] on div "Back to Dashboard Change Sender ID Customers Technicians Select a contact Outbo…" at bounding box center [329, 153] width 448 height 278
click at [331, 138] on div "Back to Dashboard Change Sender ID Customers Technicians Select a contact Outbo…" at bounding box center [329, 153] width 448 height 278
click at [494, 5] on div at bounding box center [489, 7] width 9 height 8
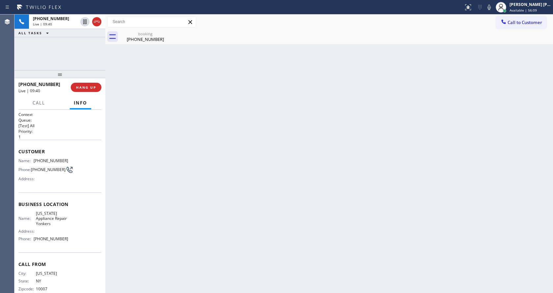
click at [462, 77] on div "Back to Dashboard Change Sender ID Customers Technicians Select a contact Outbo…" at bounding box center [329, 153] width 448 height 278
click at [275, 173] on div "Back to Dashboard Change Sender ID Customers Technicians Select a contact Outbo…" at bounding box center [329, 153] width 448 height 278
click at [492, 6] on icon at bounding box center [490, 7] width 8 height 8
click at [181, 157] on div "Back to Dashboard Change Sender ID Customers Technicians Select a contact Outbo…" at bounding box center [329, 153] width 448 height 278
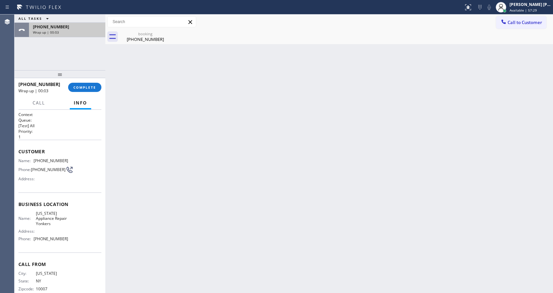
click at [76, 30] on div "[PHONE_NUMBER] Wrap up | 00:03" at bounding box center [66, 30] width 74 height 14
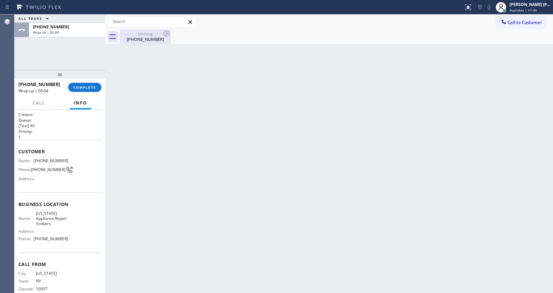
drag, startPoint x: 135, startPoint y: 29, endPoint x: 142, endPoint y: 36, distance: 9.8
click at [135, 30] on div "Call to Customer Outbound call Location Edison Electricians of [GEOGRAPHIC_DATA…" at bounding box center [329, 29] width 448 height 30
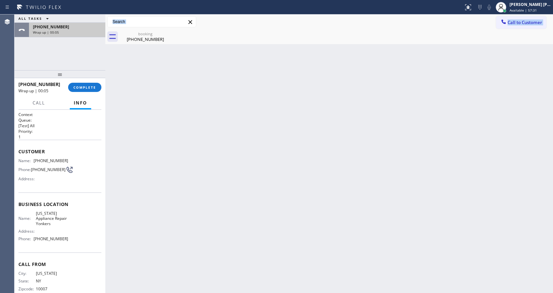
click at [48, 26] on span "[PHONE_NUMBER]" at bounding box center [51, 27] width 36 height 6
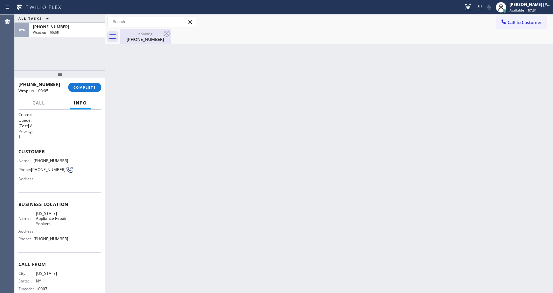
click at [146, 41] on div "[PHONE_NUMBER]" at bounding box center [146, 39] width 50 height 6
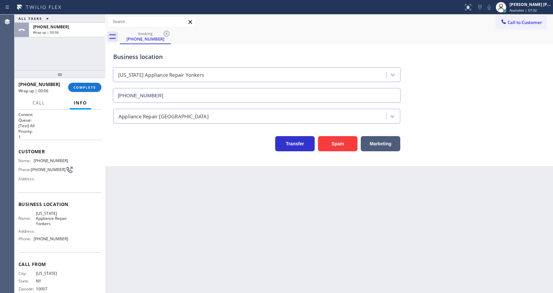
click at [245, 214] on div "Back to Dashboard Change Sender ID Customers Technicians Select a contact Outbo…" at bounding box center [329, 153] width 448 height 278
click at [56, 28] on span "[PHONE_NUMBER]" at bounding box center [51, 27] width 36 height 6
click at [126, 120] on div "Appliance Repair [GEOGRAPHIC_DATA]" at bounding box center [250, 116] width 271 height 12
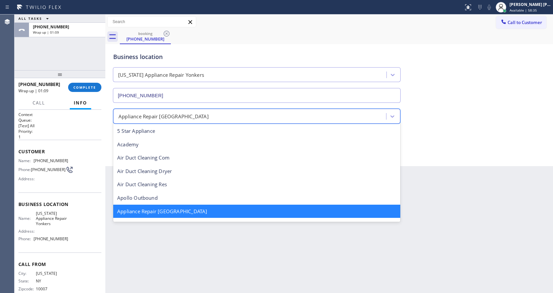
scroll to position [1, 0]
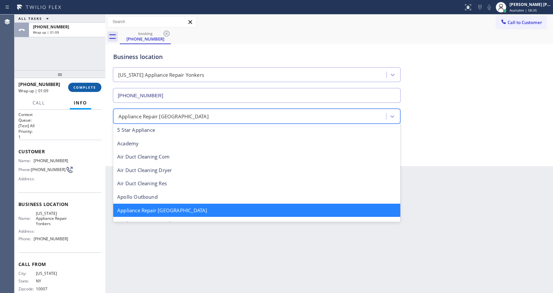
click at [87, 88] on span "COMPLETE" at bounding box center [84, 87] width 23 height 5
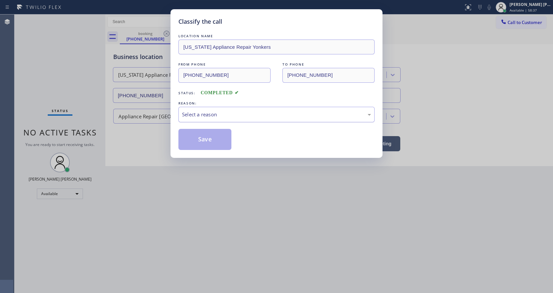
click at [207, 113] on div "Select a reason" at bounding box center [276, 115] width 189 height 8
click at [197, 136] on button "Save" at bounding box center [205, 139] width 53 height 21
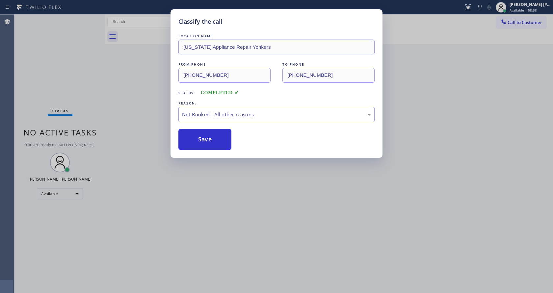
drag, startPoint x: 259, startPoint y: 163, endPoint x: 177, endPoint y: 233, distance: 107.7
click at [258, 164] on div "Classify the call LOCATION NAME [US_STATE] Appliance Repair Yonkers FROM PHONE …" at bounding box center [276, 146] width 553 height 293
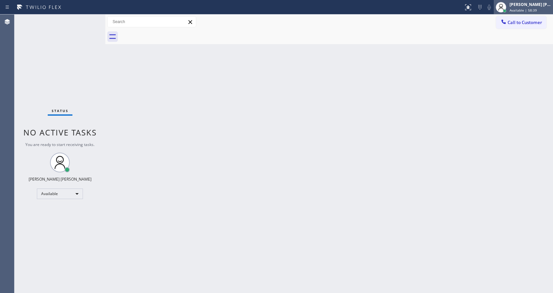
drag, startPoint x: 361, startPoint y: 141, endPoint x: 513, endPoint y: 0, distance: 206.9
click at [368, 136] on div "Back to Dashboard Change Sender ID Customers Technicians Select a contact Outbo…" at bounding box center [329, 153] width 448 height 278
click at [510, 17] on button "Call to Customer" at bounding box center [521, 22] width 50 height 13
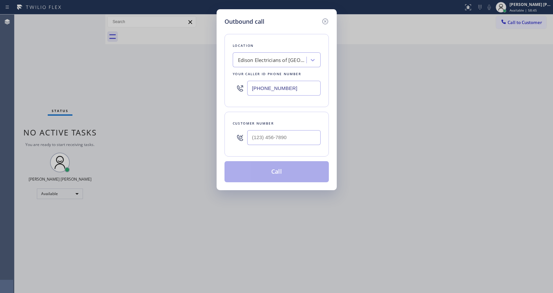
click at [275, 87] on input "[PHONE_NUMBER]" at bounding box center [283, 88] width 73 height 15
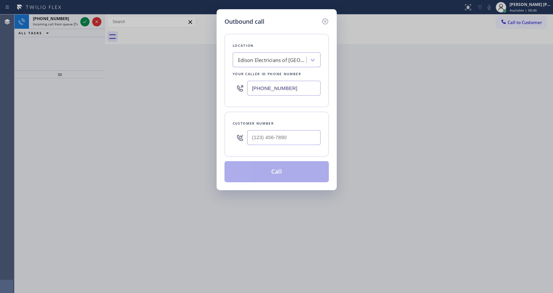
paste input "914) 873-0795"
click at [323, 20] on icon at bounding box center [325, 21] width 6 height 6
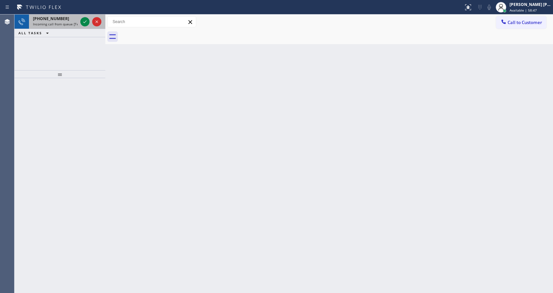
type input "[PHONE_NUMBER]"
click at [68, 22] on span "Incoming call from queue [Test] All" at bounding box center [60, 24] width 55 height 5
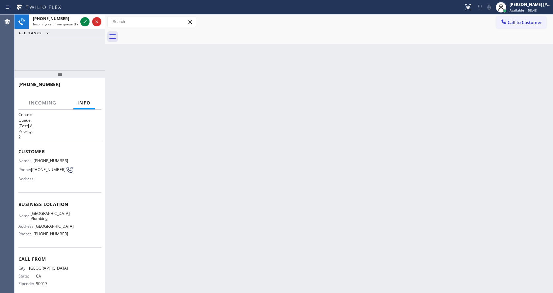
click at [197, 159] on div "Back to Dashboard Change Sender ID Customers Technicians Select a contact Outbo…" at bounding box center [329, 153] width 448 height 278
click at [502, 29] on div at bounding box center [336, 36] width 433 height 15
click at [509, 22] on span "Call to Customer" at bounding box center [525, 22] width 35 height 6
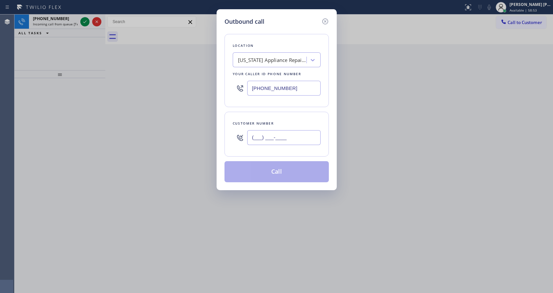
click at [262, 138] on input "(___) ___-____" at bounding box center [283, 137] width 73 height 15
paste input "917) 621-6777"
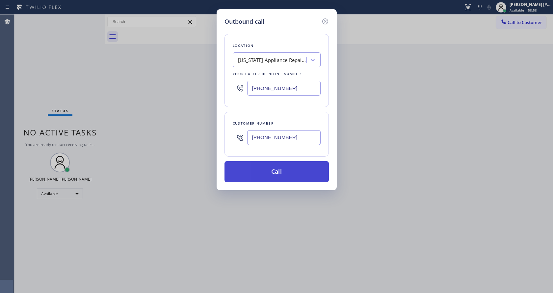
type input "[PHONE_NUMBER]"
click at [268, 175] on button "Call" at bounding box center [277, 171] width 104 height 21
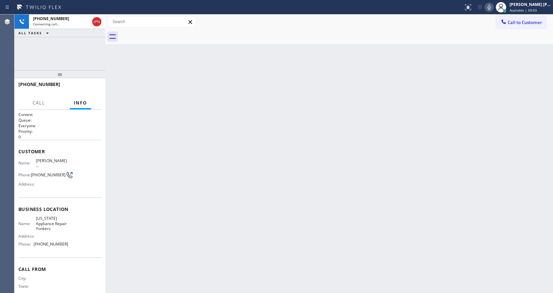
click at [210, 246] on div "Back to Dashboard Change Sender ID Customers Technicians Select a contact Outbo…" at bounding box center [329, 153] width 448 height 278
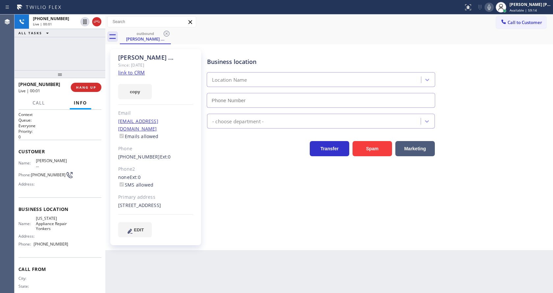
type input "[PHONE_NUMBER]"
click at [77, 132] on h2 "Priority:" at bounding box center [59, 131] width 83 height 6
click at [214, 224] on div "Business location [US_STATE] Appliance Repair [GEOGRAPHIC_DATA] [PHONE_NUMBER] …" at bounding box center [379, 143] width 346 height 184
click at [155, 288] on div "Back to Dashboard Change Sender ID Customers Technicians Select a contact Outbo…" at bounding box center [329, 153] width 448 height 278
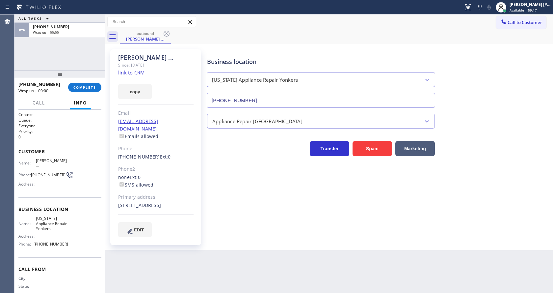
click at [72, 138] on p "0" at bounding box center [59, 137] width 83 height 6
click at [76, 86] on span "COMPLETE" at bounding box center [84, 87] width 23 height 5
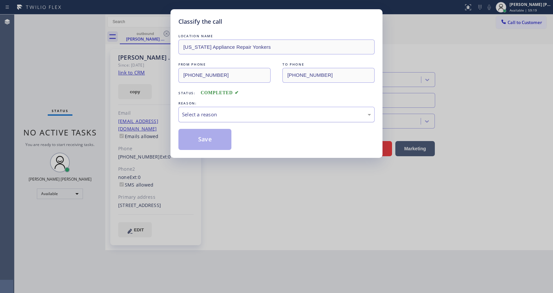
click at [193, 114] on div "Select a reason" at bounding box center [276, 115] width 189 height 8
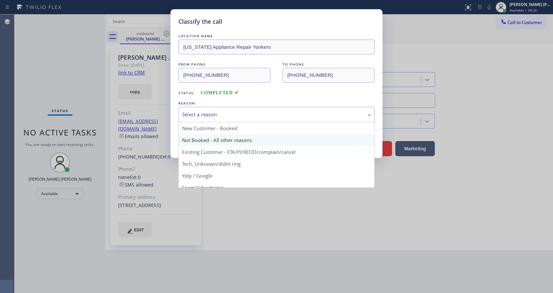
click at [194, 137] on button "Save" at bounding box center [205, 139] width 53 height 21
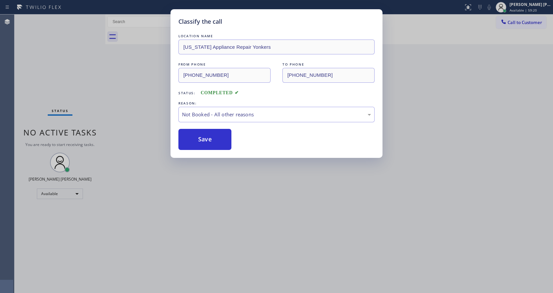
click at [194, 137] on button "Save" at bounding box center [205, 139] width 53 height 21
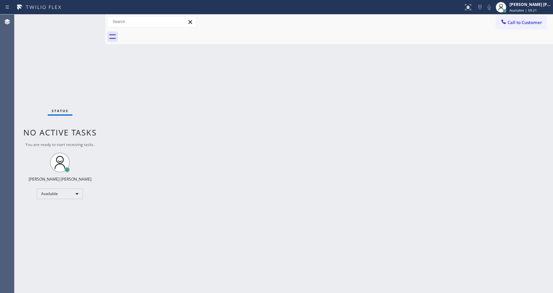
click at [516, 21] on span "Call to Customer" at bounding box center [525, 22] width 35 height 6
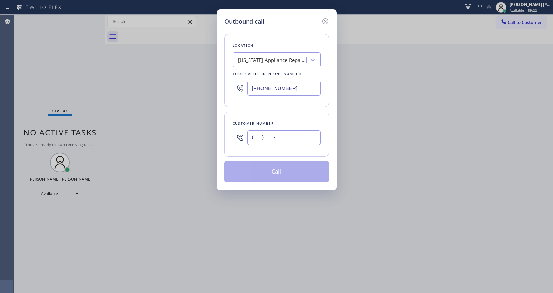
click at [293, 135] on input "(___) ___-____" at bounding box center [283, 137] width 73 height 15
paste input "917) 621-6777"
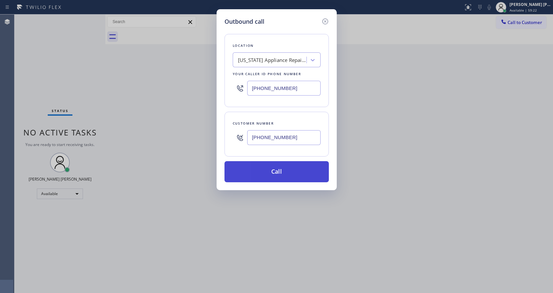
type input "[PHONE_NUMBER]"
click at [279, 173] on button "Call" at bounding box center [277, 171] width 104 height 21
click at [284, 170] on button "Call" at bounding box center [277, 171] width 104 height 21
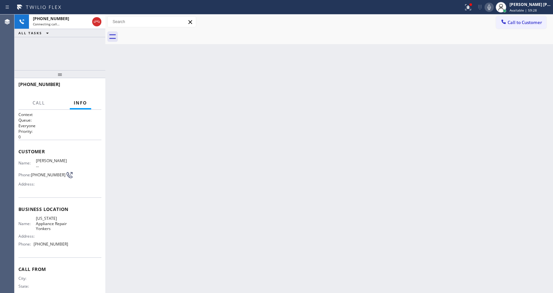
drag, startPoint x: 154, startPoint y: 129, endPoint x: 146, endPoint y: 123, distance: 10.1
click at [154, 129] on div "Back to Dashboard Change Sender ID Customers Technicians Select a contact Outbo…" at bounding box center [329, 153] width 448 height 278
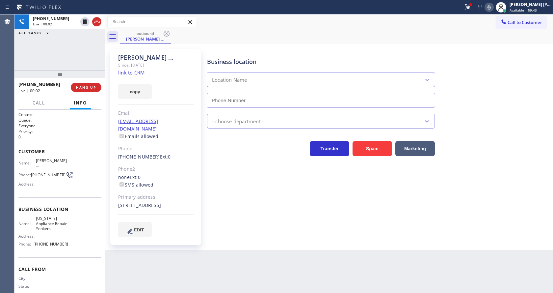
type input "[PHONE_NUMBER]"
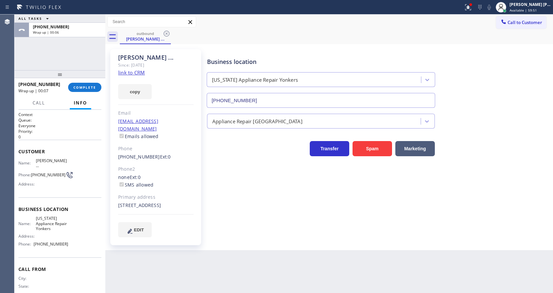
click at [202, 208] on div "[PERSON_NAME] ... Since: [DATE] link to CRM copy Email [EMAIL_ADDRESS][DOMAIN_N…" at bounding box center [156, 147] width 92 height 196
click at [87, 85] on button "COMPLETE" at bounding box center [84, 87] width 33 height 9
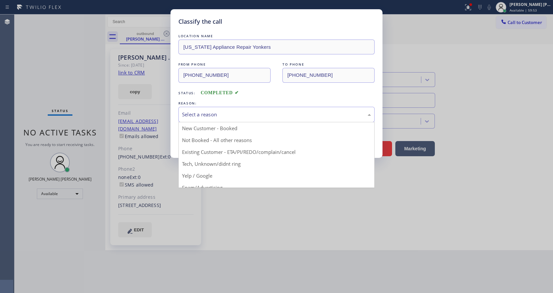
click at [223, 115] on div "Select a reason" at bounding box center [276, 115] width 189 height 8
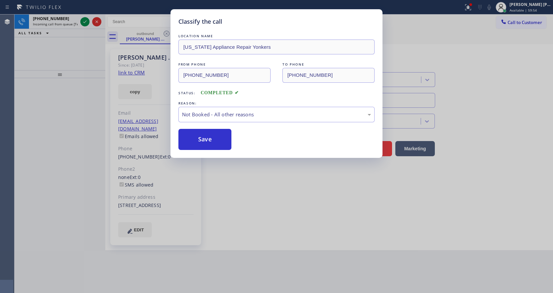
click at [207, 138] on button "Save" at bounding box center [205, 139] width 53 height 21
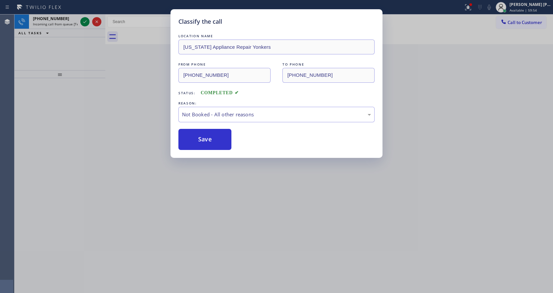
click at [207, 138] on button "Save" at bounding box center [205, 139] width 53 height 21
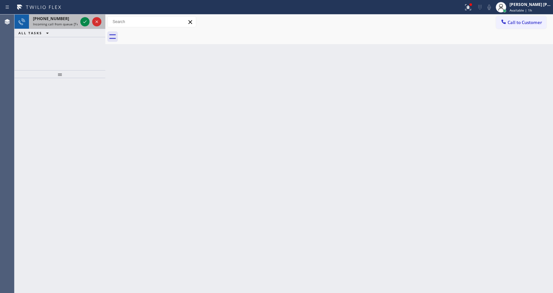
click at [74, 21] on div "[PHONE_NUMBER] Incoming call from queue [Test] All" at bounding box center [54, 21] width 50 height 14
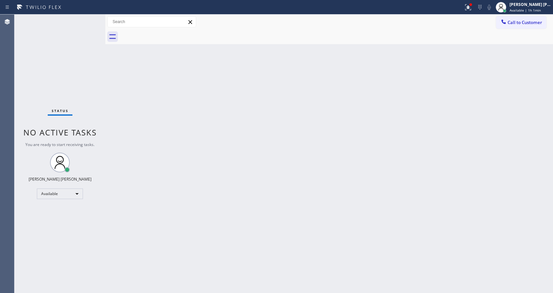
click at [213, 213] on div "Back to Dashboard Change Sender ID Customers Technicians Select a contact Outbo…" at bounding box center [329, 153] width 448 height 278
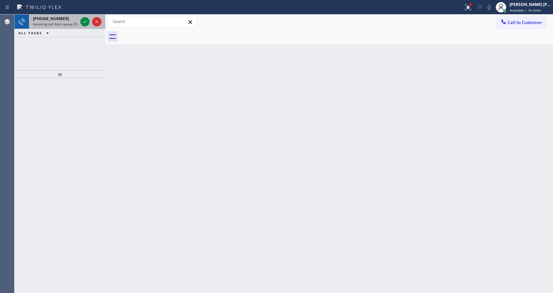
drag, startPoint x: 68, startPoint y: 21, endPoint x: 80, endPoint y: 29, distance: 13.8
click at [69, 21] on div "[PHONE_NUMBER]" at bounding box center [55, 19] width 45 height 6
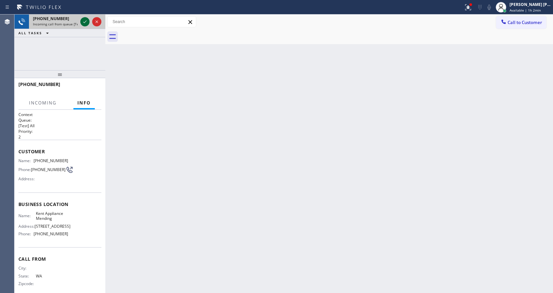
click at [82, 25] on icon at bounding box center [85, 22] width 8 height 8
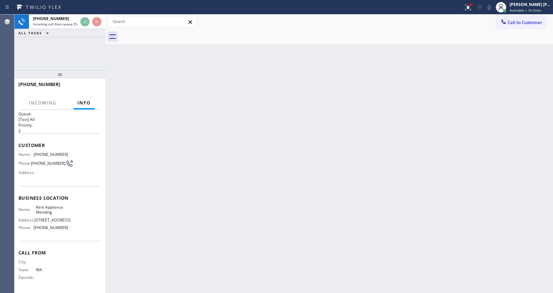
scroll to position [14, 0]
click at [184, 246] on div "Back to Dashboard Change Sender ID Customers Technicians Select a contact Outbo…" at bounding box center [329, 153] width 448 height 278
click at [303, 198] on div "Back to Dashboard Change Sender ID Customers Technicians Select a contact Outbo…" at bounding box center [329, 153] width 448 height 278
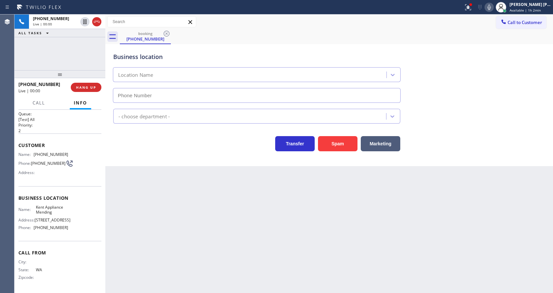
type input "[PHONE_NUMBER]"
click at [222, 196] on div "Back to Dashboard Change Sender ID Customers Technicians Select a contact Outbo…" at bounding box center [329, 153] width 448 height 278
click at [216, 193] on div "Back to Dashboard Change Sender ID Customers Technicians Select a contact Outbo…" at bounding box center [329, 153] width 448 height 278
click at [205, 188] on div "Back to Dashboard Change Sender ID Customers Technicians Select a contact Outbo…" at bounding box center [329, 153] width 448 height 278
click at [209, 280] on div "Back to Dashboard Change Sender ID Customers Technicians Select a contact Outbo…" at bounding box center [329, 153] width 448 height 278
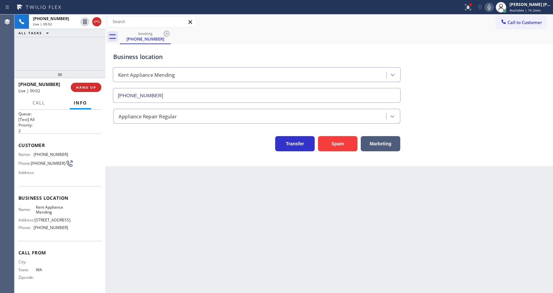
click at [198, 292] on div "Back to Dashboard Change Sender ID Customers Technicians Select a contact Outbo…" at bounding box center [329, 153] width 448 height 278
drag, startPoint x: 139, startPoint y: 149, endPoint x: 318, endPoint y: 131, distance: 179.4
click at [139, 149] on div "Transfer Spam Marketing" at bounding box center [257, 142] width 290 height 18
click at [330, 140] on button "Spam" at bounding box center [338, 143] width 40 height 15
click at [460, 7] on div at bounding box center [232, 7] width 459 height 11
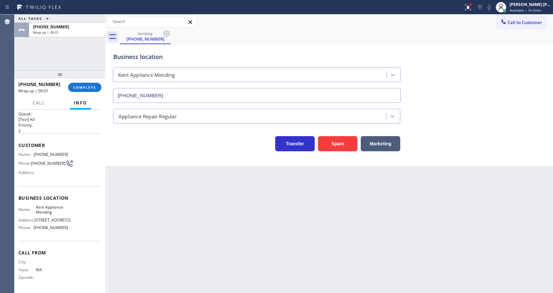
click at [466, 15] on div "Call to Customer Outbound call Location [US_STATE] Appliance Repair [GEOGRAPHIC…" at bounding box center [329, 21] width 448 height 15
drag, startPoint x: 472, startPoint y: 1, endPoint x: 469, endPoint y: 21, distance: 20.3
click at [471, 3] on button at bounding box center [468, 7] width 14 height 14
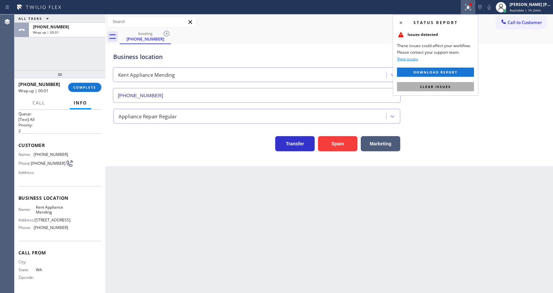
click at [451, 89] on button "Clear issues" at bounding box center [435, 86] width 77 height 9
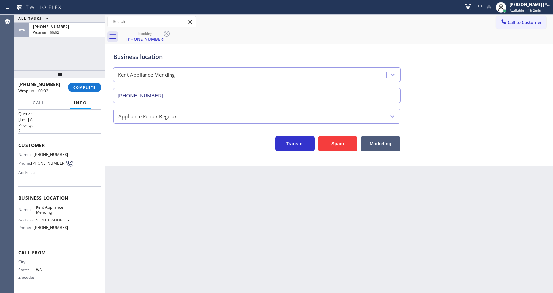
click at [90, 93] on div "[PHONE_NUMBER] Wrap up | 00:02 COMPLETE" at bounding box center [59, 87] width 83 height 17
click at [89, 81] on div "[PHONE_NUMBER] Wrap up | 00:02 COMPLETE" at bounding box center [59, 87] width 83 height 17
click at [86, 84] on button "COMPLETE" at bounding box center [84, 87] width 33 height 9
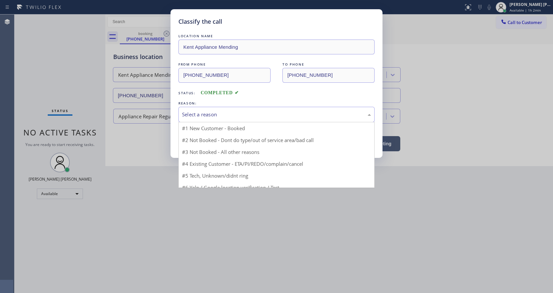
click at [249, 115] on div "Select a reason" at bounding box center [276, 115] width 189 height 8
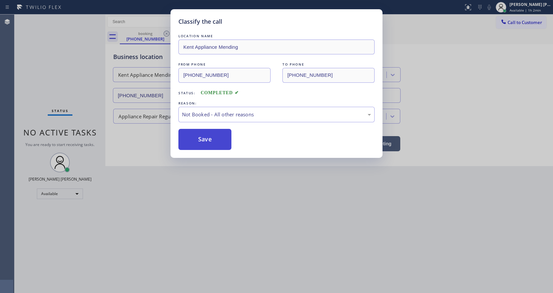
click at [203, 134] on button "Save" at bounding box center [205, 139] width 53 height 21
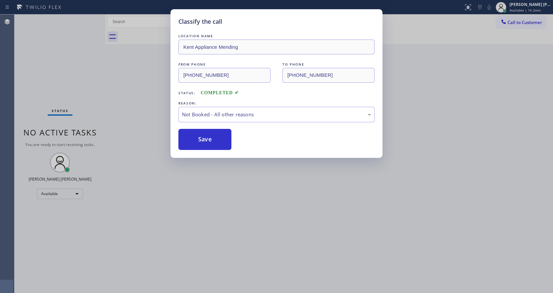
drag, startPoint x: 225, startPoint y: 150, endPoint x: 195, endPoint y: 227, distance: 82.6
click at [224, 153] on div "Classify the call LOCATION NAME Kent Appliance Mending FROM PHONE [PHONE_NUMBER…" at bounding box center [277, 83] width 212 height 149
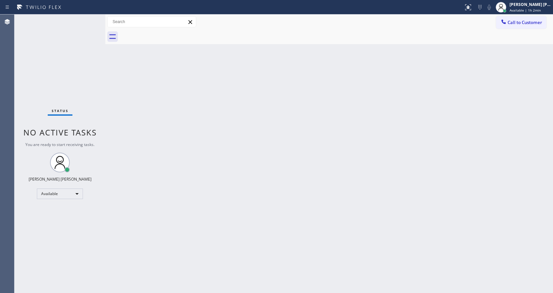
click at [102, 95] on div "Status No active tasks You are ready to start receiving tasks. [PERSON_NAME] [P…" at bounding box center [59, 153] width 91 height 278
click at [78, 71] on div "Status No active tasks You are ready to start receiving tasks. [PERSON_NAME] [P…" at bounding box center [59, 153] width 91 height 278
drag, startPoint x: 226, startPoint y: 132, endPoint x: 234, endPoint y: 135, distance: 9.0
click at [226, 132] on div "Back to Dashboard Change Sender ID Customers Technicians Select a contact Outbo…" at bounding box center [329, 153] width 448 height 278
drag, startPoint x: 290, startPoint y: 199, endPoint x: 286, endPoint y: 196, distance: 4.4
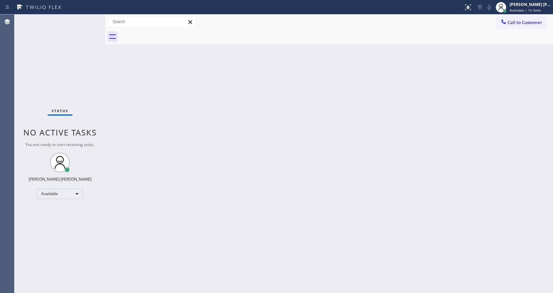
click at [290, 199] on div "Back to Dashboard Change Sender ID Customers Technicians Select a contact Outbo…" at bounding box center [329, 153] width 448 height 278
click at [125, 91] on div "Back to Dashboard Change Sender ID Customers Technicians Select a contact Outbo…" at bounding box center [329, 153] width 448 height 278
click at [81, 53] on div "Status No active tasks You are ready to start receiving tasks. [PERSON_NAME] [P…" at bounding box center [59, 153] width 91 height 278
click at [90, 17] on div "Status No active tasks You are ready to start receiving tasks. [PERSON_NAME] [P…" at bounding box center [59, 153] width 91 height 278
click at [90, 18] on div "Status No active tasks You are ready to start receiving tasks. [PERSON_NAME] [P…" at bounding box center [59, 153] width 91 height 278
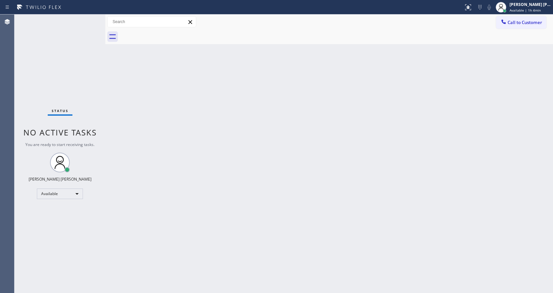
click at [89, 18] on div "Status No active tasks You are ready to start receiving tasks. [PERSON_NAME] [P…" at bounding box center [59, 153] width 91 height 278
click at [304, 104] on div "Back to Dashboard Change Sender ID Customers Technicians Select a contact Outbo…" at bounding box center [329, 153] width 448 height 278
drag, startPoint x: 126, startPoint y: 117, endPoint x: 119, endPoint y: 84, distance: 33.5
click at [126, 116] on div "Back to Dashboard Change Sender ID Customers Technicians Select a contact Outbo…" at bounding box center [329, 153] width 448 height 278
click at [87, 18] on div "Status No active tasks You are ready to start receiving tasks. [PERSON_NAME] [P…" at bounding box center [59, 153] width 91 height 278
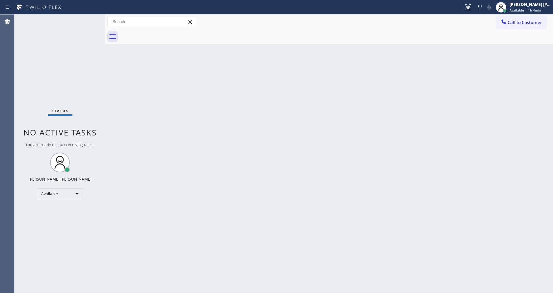
click at [90, 18] on div "Status No active tasks You are ready to start receiving tasks. [PERSON_NAME] [P…" at bounding box center [59, 153] width 91 height 278
click at [89, 18] on div "Status No active tasks You are ready to start receiving tasks. [PERSON_NAME] [P…" at bounding box center [59, 153] width 91 height 278
click at [89, 19] on div "Status No active tasks You are ready to start receiving tasks. [PERSON_NAME] [P…" at bounding box center [59, 153] width 91 height 278
click at [81, 74] on div "Status No active tasks You are ready to start receiving tasks. [PERSON_NAME] [P…" at bounding box center [59, 153] width 91 height 278
click at [90, 18] on div "Status No active tasks You are ready to start receiving tasks. [PERSON_NAME] [P…" at bounding box center [59, 153] width 91 height 278
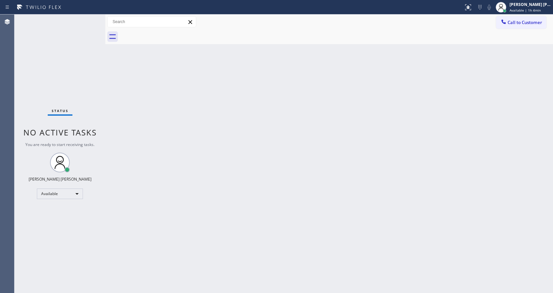
click at [90, 18] on div "Status No active tasks You are ready to start receiving tasks. [PERSON_NAME] [P…" at bounding box center [59, 153] width 91 height 278
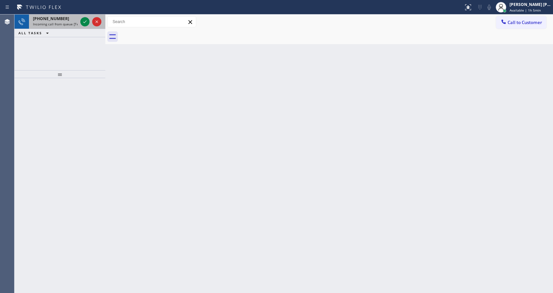
click at [51, 24] on span "Incoming call from queue [Test] All" at bounding box center [60, 24] width 55 height 5
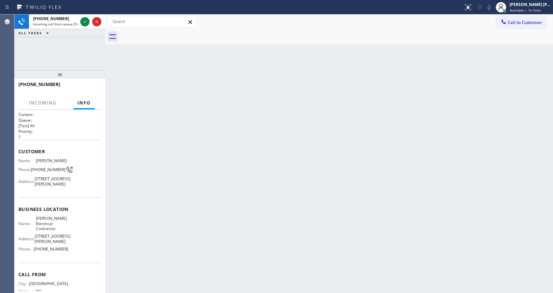
click at [262, 125] on div "Back to Dashboard Change Sender ID Customers Technicians Select a contact Outbo…" at bounding box center [329, 153] width 448 height 278
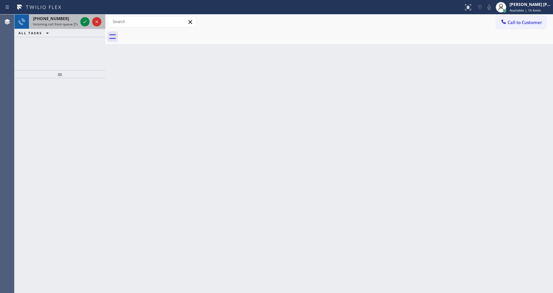
click at [62, 16] on div "[PHONE_NUMBER]" at bounding box center [55, 19] width 45 height 6
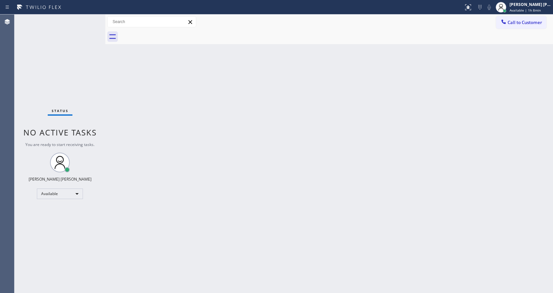
click at [88, 15] on div "Status No active tasks You are ready to start receiving tasks. [PERSON_NAME] [P…" at bounding box center [59, 153] width 91 height 278
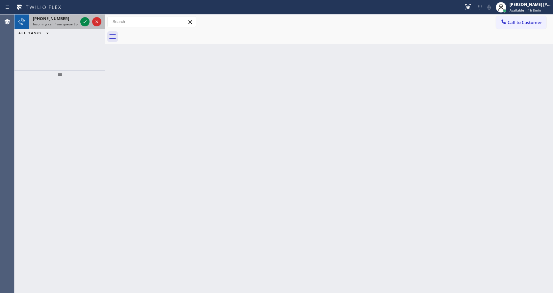
click at [64, 26] on span "Incoming call from queue Everybody" at bounding box center [61, 24] width 57 height 5
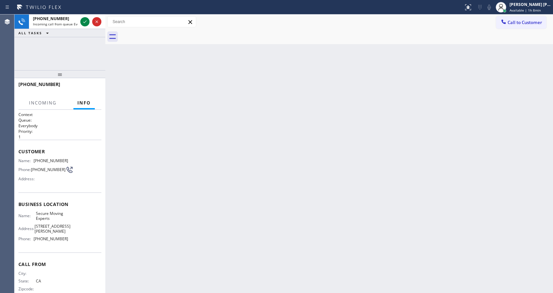
click at [218, 159] on div "Back to Dashboard Change Sender ID Customers Technicians Select a contact Outbo…" at bounding box center [329, 153] width 448 height 278
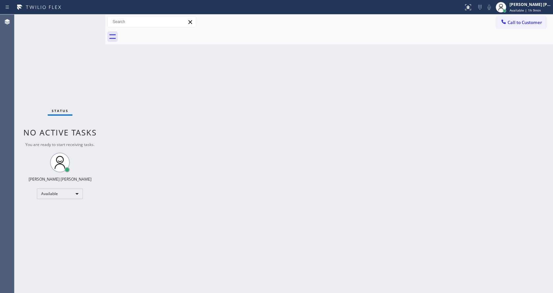
click at [65, 23] on div "Status No active tasks You are ready to start receiving tasks. [PERSON_NAME] [P…" at bounding box center [59, 153] width 91 height 278
click at [89, 18] on div "Status No active tasks You are ready to start receiving tasks. [PERSON_NAME] [P…" at bounding box center [59, 153] width 91 height 278
click at [86, 18] on div "Status No active tasks You are ready to start receiving tasks. [PERSON_NAME] [P…" at bounding box center [59, 153] width 91 height 278
click at [208, 270] on div "Back to Dashboard Change Sender ID Customers Technicians Select a contact Outbo…" at bounding box center [329, 153] width 448 height 278
drag, startPoint x: 126, startPoint y: 122, endPoint x: 126, endPoint y: 109, distance: 12.9
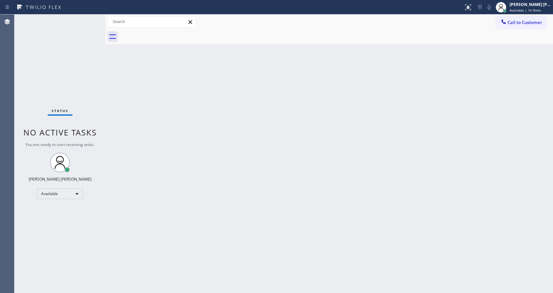
click at [126, 122] on div "Back to Dashboard Change Sender ID Customers Technicians Select a contact Outbo…" at bounding box center [329, 153] width 448 height 278
click at [89, 18] on div "Status No active tasks You are ready to start receiving tasks. [PERSON_NAME] [P…" at bounding box center [59, 153] width 91 height 278
drag, startPoint x: 104, startPoint y: 24, endPoint x: 92, endPoint y: 18, distance: 13.9
click at [92, 18] on div "Status No active tasks You are ready to start receiving tasks. [PERSON_NAME] [P…" at bounding box center [283, 153] width 539 height 278
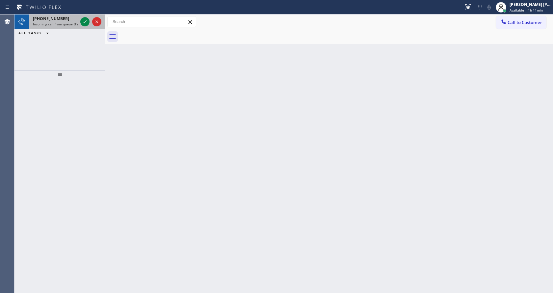
click at [58, 25] on span "Incoming call from queue [Test] All" at bounding box center [60, 24] width 55 height 5
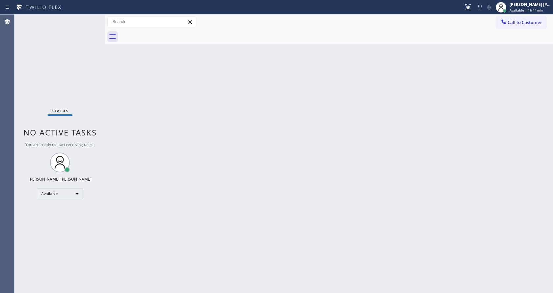
drag, startPoint x: 241, startPoint y: 160, endPoint x: 237, endPoint y: 161, distance: 4.4
click at [237, 161] on div "Back to Dashboard Change Sender ID Customers Technicians Select a contact Outbo…" at bounding box center [329, 153] width 448 height 278
click at [115, 71] on div "Back to Dashboard Change Sender ID Customers Technicians Select a contact Outbo…" at bounding box center [329, 153] width 448 height 278
click at [91, 20] on div "Status No active tasks You are ready to start receiving tasks. [PERSON_NAME] [P…" at bounding box center [59, 153] width 91 height 278
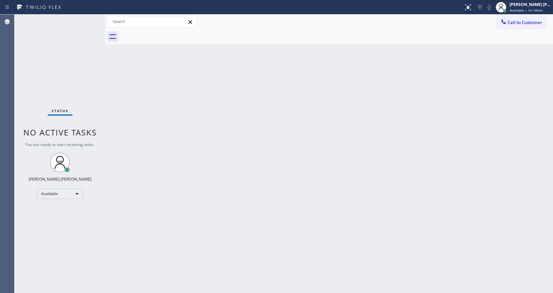
click at [109, 64] on div "Back to Dashboard Change Sender ID Customers Technicians Select a contact Outbo…" at bounding box center [329, 153] width 448 height 278
click at [89, 18] on div "Status No active tasks You are ready to start receiving tasks. [PERSON_NAME] [P…" at bounding box center [59, 153] width 91 height 278
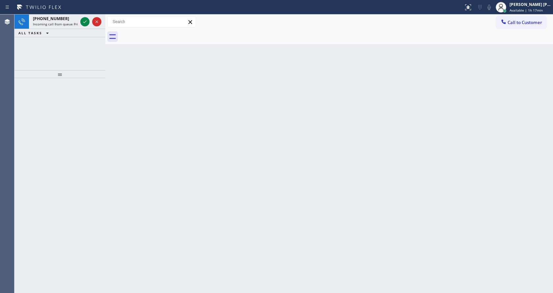
click at [198, 48] on div "Back to Dashboard Change Sender ID Customers Technicians Select a contact Outbo…" at bounding box center [329, 153] width 448 height 278
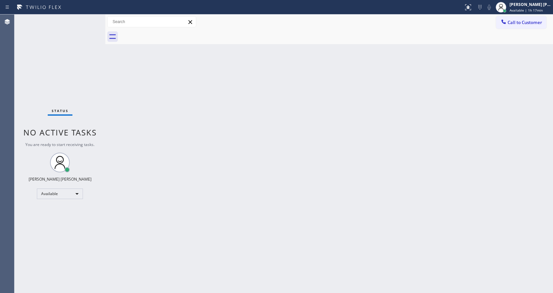
click at [123, 34] on div at bounding box center [336, 36] width 433 height 15
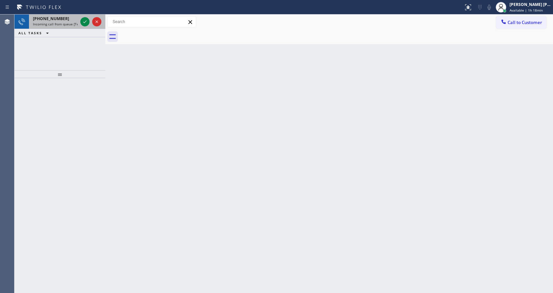
click at [80, 25] on div at bounding box center [91, 21] width 24 height 14
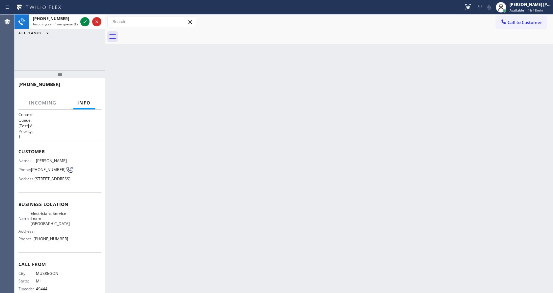
click at [220, 84] on div "Back to Dashboard Change Sender ID Customers Technicians Select a contact Outbo…" at bounding box center [329, 153] width 448 height 278
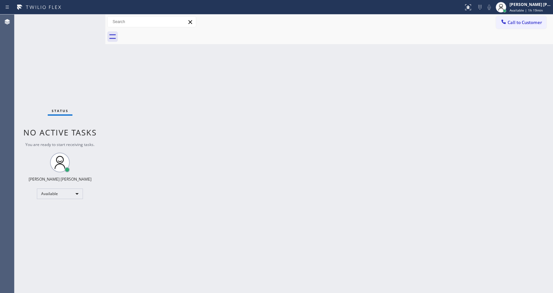
click at [103, 56] on div "Status No active tasks You are ready to start receiving tasks. [PERSON_NAME] [P…" at bounding box center [59, 153] width 91 height 278
click at [148, 98] on div "Back to Dashboard Change Sender ID Customers Technicians Select a contact Outbo…" at bounding box center [329, 153] width 448 height 278
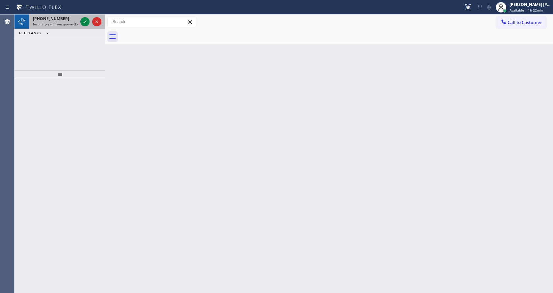
click at [66, 23] on span "Incoming call from queue [Test] All" at bounding box center [60, 24] width 55 height 5
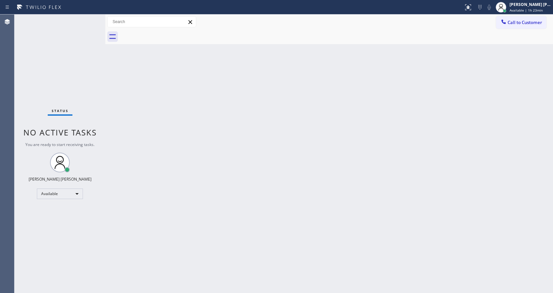
click at [117, 96] on div "Back to Dashboard Change Sender ID Customers Technicians Select a contact Outbo…" at bounding box center [329, 153] width 448 height 278
drag, startPoint x: 149, startPoint y: 122, endPoint x: 141, endPoint y: 106, distance: 18.0
click at [149, 122] on div "Back to Dashboard Change Sender ID Customers Technicians Select a contact Outbo…" at bounding box center [329, 153] width 448 height 278
click at [89, 19] on div "Status No active tasks You are ready to start receiving tasks. [PERSON_NAME] [P…" at bounding box center [59, 153] width 91 height 278
drag, startPoint x: 80, startPoint y: 86, endPoint x: 81, endPoint y: 79, distance: 7.0
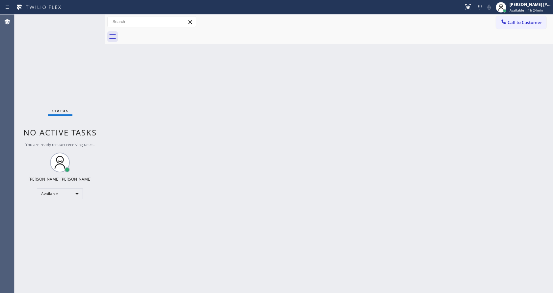
click at [80, 86] on div "Status No active tasks You are ready to start receiving tasks. [PERSON_NAME] [P…" at bounding box center [59, 153] width 91 height 278
click at [237, 142] on div "Back to Dashboard Change Sender ID Customers Technicians Select a contact Outbo…" at bounding box center [329, 153] width 448 height 278
click at [124, 105] on div "Back to Dashboard Change Sender ID Customers Technicians Select a contact Outbo…" at bounding box center [329, 153] width 448 height 278
click at [91, 19] on div "Status No active tasks You are ready to start receiving tasks. [PERSON_NAME] [P…" at bounding box center [59, 153] width 91 height 278
drag, startPoint x: 100, startPoint y: 97, endPoint x: 131, endPoint y: 110, distance: 34.3
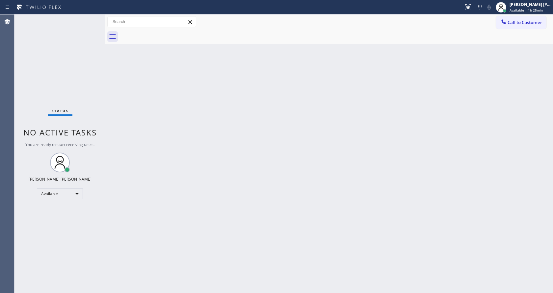
click at [100, 97] on div "Status No active tasks You are ready to start receiving tasks. [PERSON_NAME] [P…" at bounding box center [59, 153] width 91 height 278
click at [379, 235] on div "Back to Dashboard Change Sender ID Customers Technicians Select a contact Outbo…" at bounding box center [329, 153] width 448 height 278
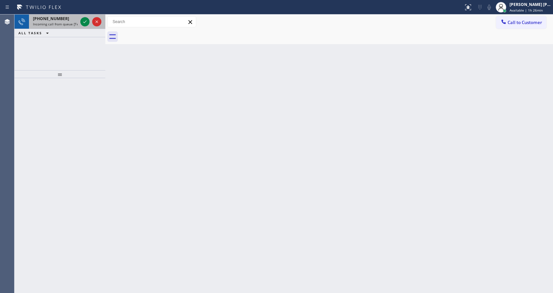
click at [68, 25] on span "Incoming call from queue [Test] All" at bounding box center [60, 24] width 55 height 5
click at [169, 153] on div "Back to Dashboard Change Sender ID Customers Technicians Select a contact Outbo…" at bounding box center [329, 153] width 448 height 278
click at [84, 22] on icon at bounding box center [85, 22] width 8 height 8
click at [69, 22] on span "Incoming call from queue [Test] All" at bounding box center [60, 24] width 55 height 5
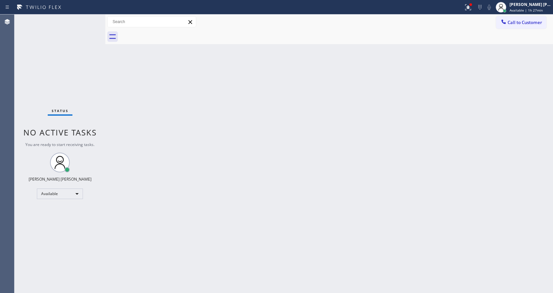
click at [83, 17] on div "Status No active tasks You are ready to start receiving tasks. [PERSON_NAME] [P…" at bounding box center [59, 153] width 91 height 278
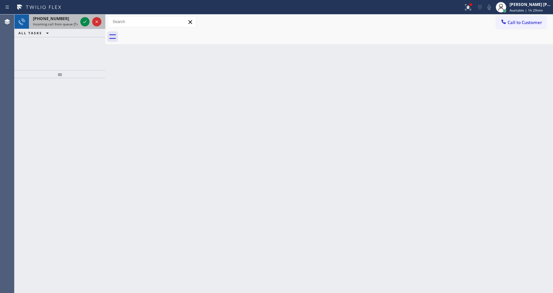
click at [53, 20] on span "[PHONE_NUMBER]" at bounding box center [51, 19] width 36 height 6
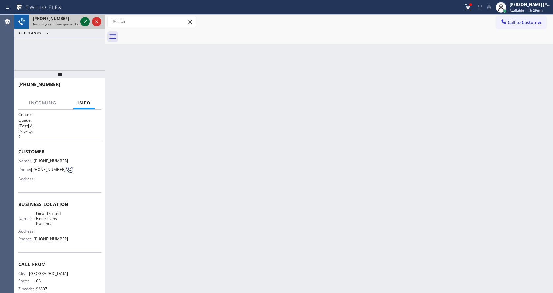
click at [83, 23] on icon at bounding box center [85, 22] width 8 height 8
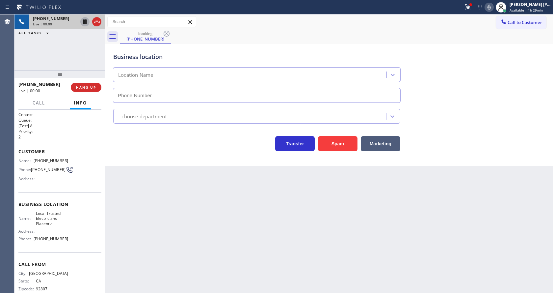
type input "[PHONE_NUMBER]"
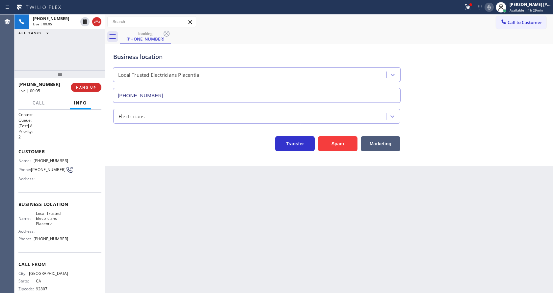
click at [193, 199] on div "Back to Dashboard Change Sender ID Customers Technicians Select a contact Outbo…" at bounding box center [329, 153] width 448 height 278
click at [380, 285] on div "Back to Dashboard Change Sender ID Customers Technicians Select a contact Outbo…" at bounding box center [329, 153] width 448 height 278
click at [157, 243] on div "Back to Dashboard Change Sender ID Customers Technicians Select a contact Outbo…" at bounding box center [329, 153] width 448 height 278
click at [39, 164] on div "Name: [PHONE_NUMBER] Phone: [PHONE_NUMBER] Address:" at bounding box center [43, 171] width 50 height 26
drag, startPoint x: 32, startPoint y: 159, endPoint x: 69, endPoint y: 156, distance: 36.3
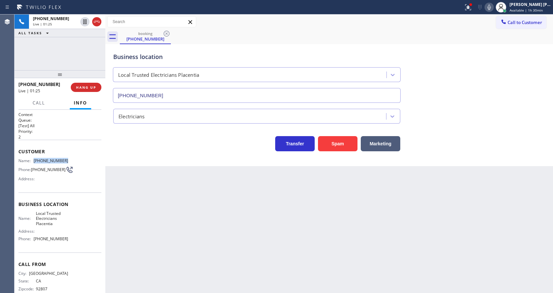
click at [69, 156] on div "Customer Name: [PHONE_NUMBER] Phone: [PHONE_NUMBER] Address:" at bounding box center [59, 166] width 83 height 53
click at [173, 181] on div "Back to Dashboard Change Sender ID Customers Technicians Select a contact Outbo…" at bounding box center [329, 153] width 448 height 278
click at [147, 281] on div "Back to Dashboard Change Sender ID Customers Technicians Select a contact Outbo…" at bounding box center [329, 153] width 448 height 278
click at [53, 221] on span "Local Trusted Electricians Placentia" at bounding box center [52, 218] width 33 height 15
drag, startPoint x: 35, startPoint y: 214, endPoint x: 58, endPoint y: 229, distance: 28.1
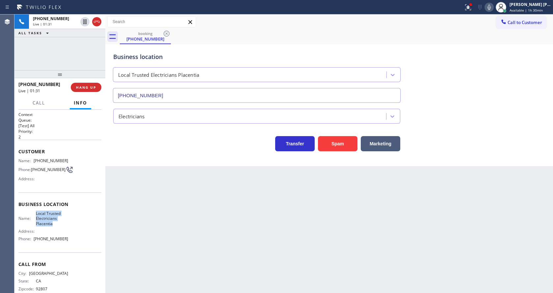
click at [58, 229] on div "Name: Local Trusted Electricians Placentia Address: Phone: [PHONE_NUMBER]" at bounding box center [43, 227] width 50 height 33
drag, startPoint x: 122, startPoint y: 205, endPoint x: 133, endPoint y: 266, distance: 61.6
click at [123, 208] on div "Back to Dashboard Change Sender ID Customers Technicians Select a contact Outbo…" at bounding box center [329, 153] width 448 height 278
drag, startPoint x: 59, startPoint y: 217, endPoint x: 54, endPoint y: 229, distance: 13.3
click at [59, 217] on span "Local Trusted Electricians Placentia" at bounding box center [52, 218] width 33 height 15
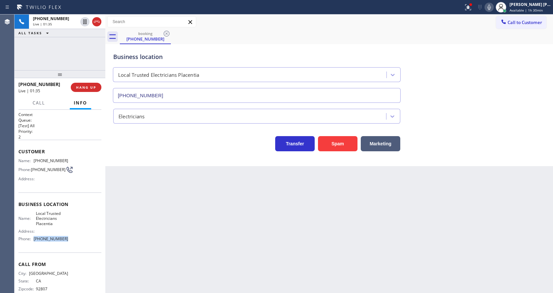
drag, startPoint x: 33, startPoint y: 240, endPoint x: 73, endPoint y: 242, distance: 40.2
click at [73, 242] on div "Name: Local Trusted Electricians Placentia Address: Phone: [PHONE_NUMBER]" at bounding box center [59, 227] width 83 height 33
drag, startPoint x: 134, startPoint y: 210, endPoint x: 136, endPoint y: 291, distance: 80.4
click at [135, 214] on div "Back to Dashboard Change Sender ID Customers Technicians Select a contact Outbo…" at bounding box center [329, 153] width 448 height 278
click at [239, 220] on div "Back to Dashboard Change Sender ID Customers Technicians Select a contact Outbo…" at bounding box center [329, 153] width 448 height 278
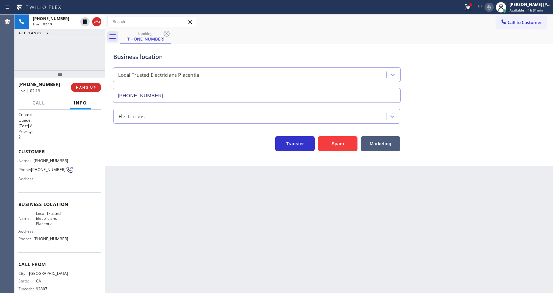
click at [144, 179] on div "Back to Dashboard Change Sender ID Customers Technicians Select a contact Outbo…" at bounding box center [329, 153] width 448 height 278
click at [282, 218] on div "Back to Dashboard Change Sender ID Customers Technicians Select a contact Outbo…" at bounding box center [329, 153] width 448 height 278
click at [452, 149] on div "Transfer Spam Marketing" at bounding box center [329, 140] width 435 height 21
click at [470, 11] on button at bounding box center [468, 7] width 14 height 14
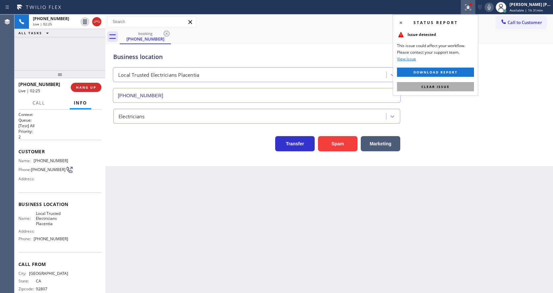
click at [453, 87] on button "Clear issue" at bounding box center [435, 86] width 77 height 9
click at [463, 90] on div "Business location Local Trusted Electricians Placentia [PHONE_NUMBER]" at bounding box center [329, 73] width 435 height 60
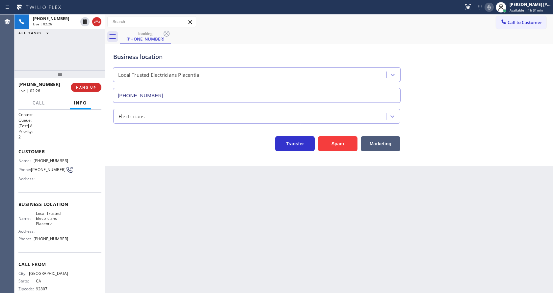
click at [164, 250] on div "Back to Dashboard Change Sender ID Customers Technicians Select a contact Outbo…" at bounding box center [329, 153] width 448 height 278
drag, startPoint x: 240, startPoint y: 200, endPoint x: 265, endPoint y: 188, distance: 27.6
click at [240, 200] on div "Back to Dashboard Change Sender ID Customers Technicians Select a contact Outbo…" at bounding box center [329, 153] width 448 height 278
click at [86, 21] on icon at bounding box center [84, 21] width 3 height 5
click at [202, 204] on div "Back to Dashboard Change Sender ID Customers Technicians Select a contact Outbo…" at bounding box center [329, 153] width 448 height 278
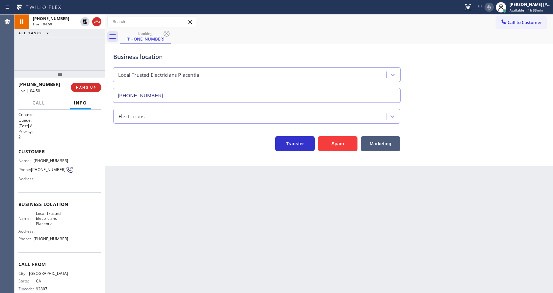
click at [291, 246] on div "Back to Dashboard Change Sender ID Customers Technicians Select a contact Outbo…" at bounding box center [329, 153] width 448 height 278
drag, startPoint x: 149, startPoint y: 180, endPoint x: 147, endPoint y: 173, distance: 7.3
click at [149, 180] on div "Back to Dashboard Change Sender ID Customers Technicians Select a contact Outbo…" at bounding box center [329, 153] width 448 height 278
click at [491, 10] on icon at bounding box center [489, 7] width 3 height 5
drag, startPoint x: 204, startPoint y: 252, endPoint x: 204, endPoint y: 292, distance: 40.5
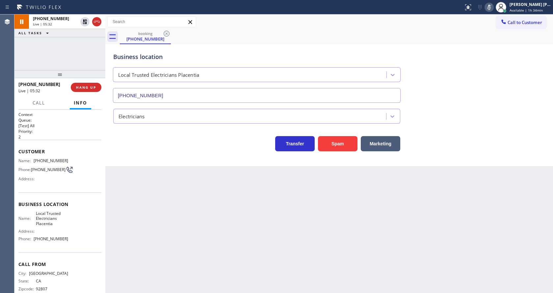
click at [204, 252] on div "Back to Dashboard Change Sender ID Customers Technicians Select a contact Outbo…" at bounding box center [329, 153] width 448 height 278
click at [120, 203] on div "Back to Dashboard Change Sender ID Customers Technicians Select a contact Outbo…" at bounding box center [329, 153] width 448 height 278
click at [202, 237] on div "Back to Dashboard Change Sender ID Customers Technicians Select a contact Outbo…" at bounding box center [329, 153] width 448 height 278
drag, startPoint x: 139, startPoint y: 175, endPoint x: 140, endPoint y: 185, distance: 10.9
click at [139, 175] on div "Back to Dashboard Change Sender ID Customers Technicians Select a contact Outbo…" at bounding box center [329, 153] width 448 height 278
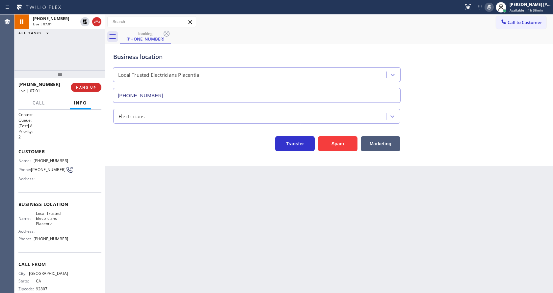
click at [276, 221] on div "Back to Dashboard Change Sender ID Customers Technicians Select a contact Outbo…" at bounding box center [329, 153] width 448 height 278
click at [193, 264] on div "Back to Dashboard Change Sender ID Customers Technicians Select a contact Outbo…" at bounding box center [329, 153] width 448 height 278
click at [479, 109] on div "Electricians" at bounding box center [329, 114] width 435 height 17
click at [491, 6] on icon at bounding box center [490, 7] width 8 height 8
click at [85, 21] on icon at bounding box center [85, 22] width 8 height 8
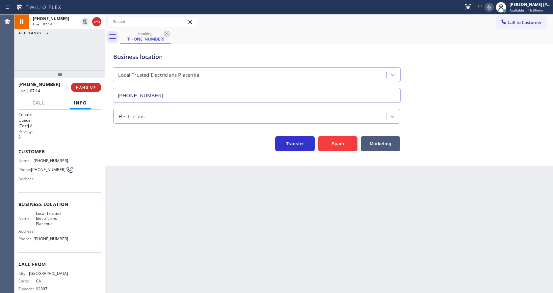
click at [153, 176] on div "Back to Dashboard Change Sender ID Customers Technicians Select a contact Outbo…" at bounding box center [329, 153] width 448 height 278
click at [236, 234] on div "Back to Dashboard Change Sender ID Customers Technicians Select a contact Outbo…" at bounding box center [329, 153] width 448 height 278
click at [194, 208] on div "Back to Dashboard Change Sender ID Customers Technicians Select a contact Outbo…" at bounding box center [329, 153] width 448 height 278
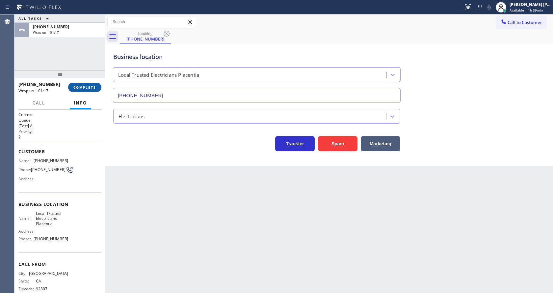
click at [86, 88] on span "COMPLETE" at bounding box center [84, 87] width 23 height 5
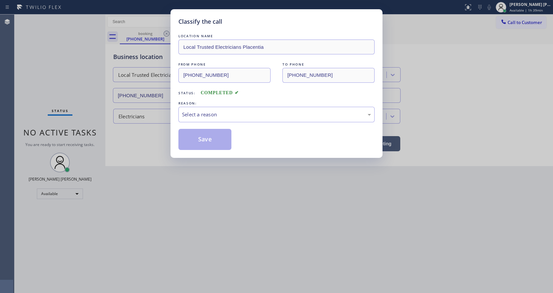
click at [203, 106] on div "REASON:" at bounding box center [277, 103] width 196 height 7
click at [207, 115] on div "Select a reason" at bounding box center [276, 115] width 189 height 8
click at [205, 138] on button "Save" at bounding box center [205, 139] width 53 height 21
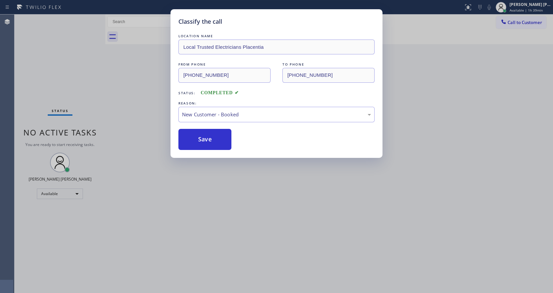
click at [522, 10] on div "Classify the call LOCATION NAME Local Trusted Electricians Placentia FROM PHONE…" at bounding box center [276, 146] width 553 height 293
click at [201, 143] on button "Save" at bounding box center [205, 139] width 53 height 21
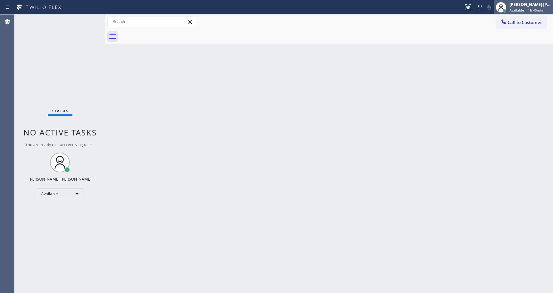
click at [529, 9] on span "Available | 1h 40min" at bounding box center [526, 10] width 33 height 5
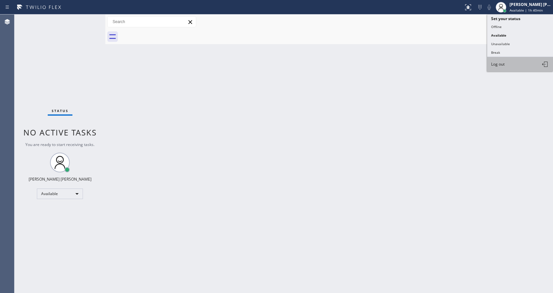
click at [515, 63] on button "Log out" at bounding box center [521, 64] width 66 height 14
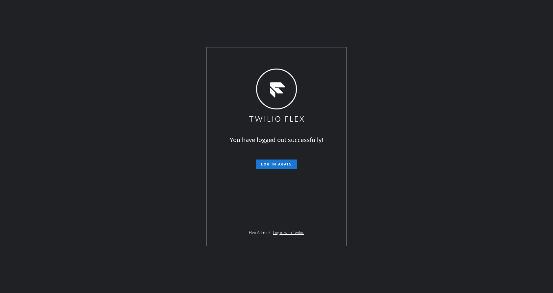
click at [216, 142] on div "You have logged out successfully! Log in again Flex Admin? Log in with Twilio." at bounding box center [277, 146] width 140 height 198
click at [472, 132] on div "You have logged out successfully! Log in again Flex Admin? Log in with Twilio." at bounding box center [276, 146] width 553 height 293
